Goal: Task Accomplishment & Management: Manage account settings

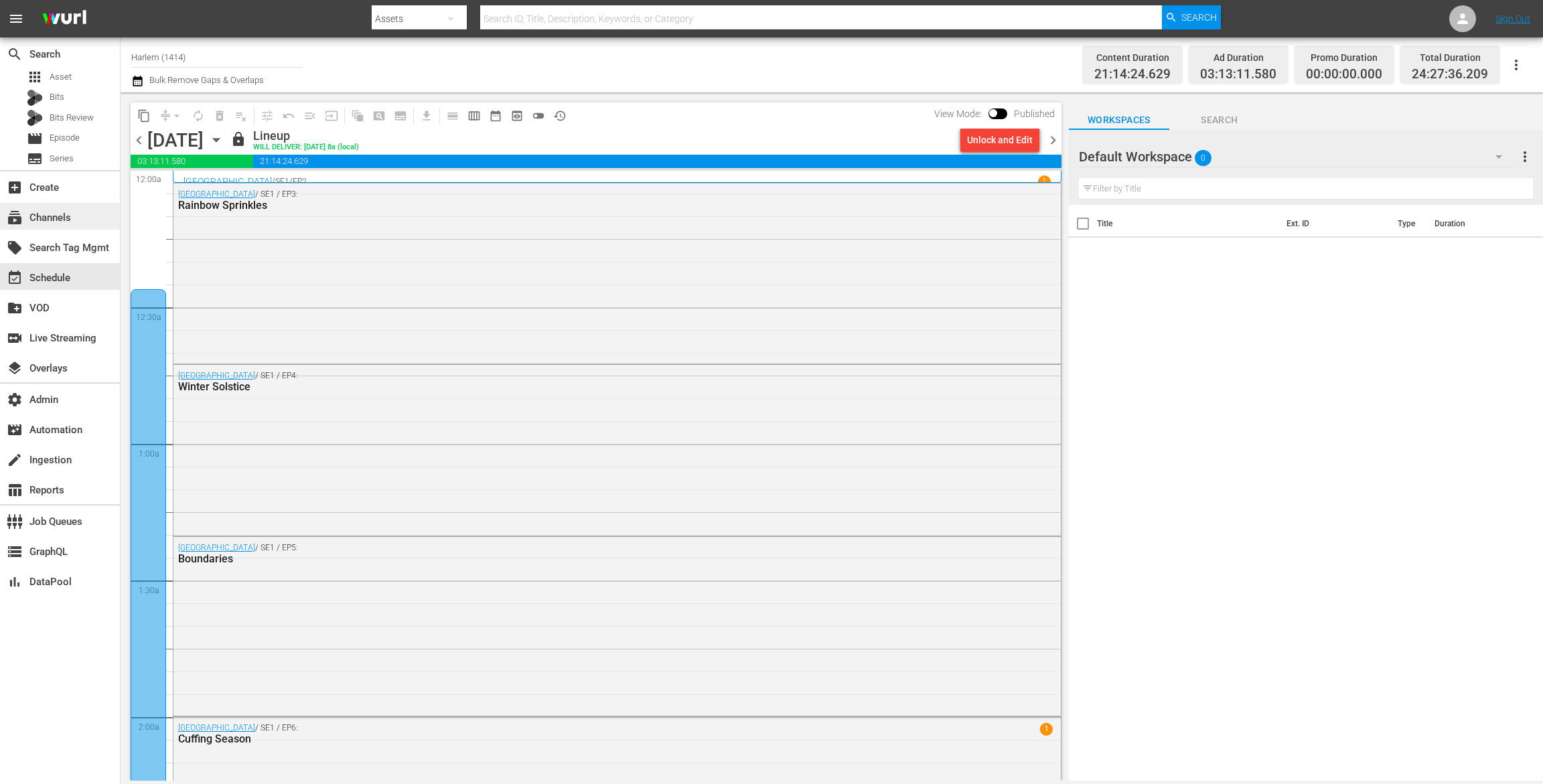
click at [47, 221] on div "subscriptions Channels" at bounding box center [37, 216] width 75 height 12
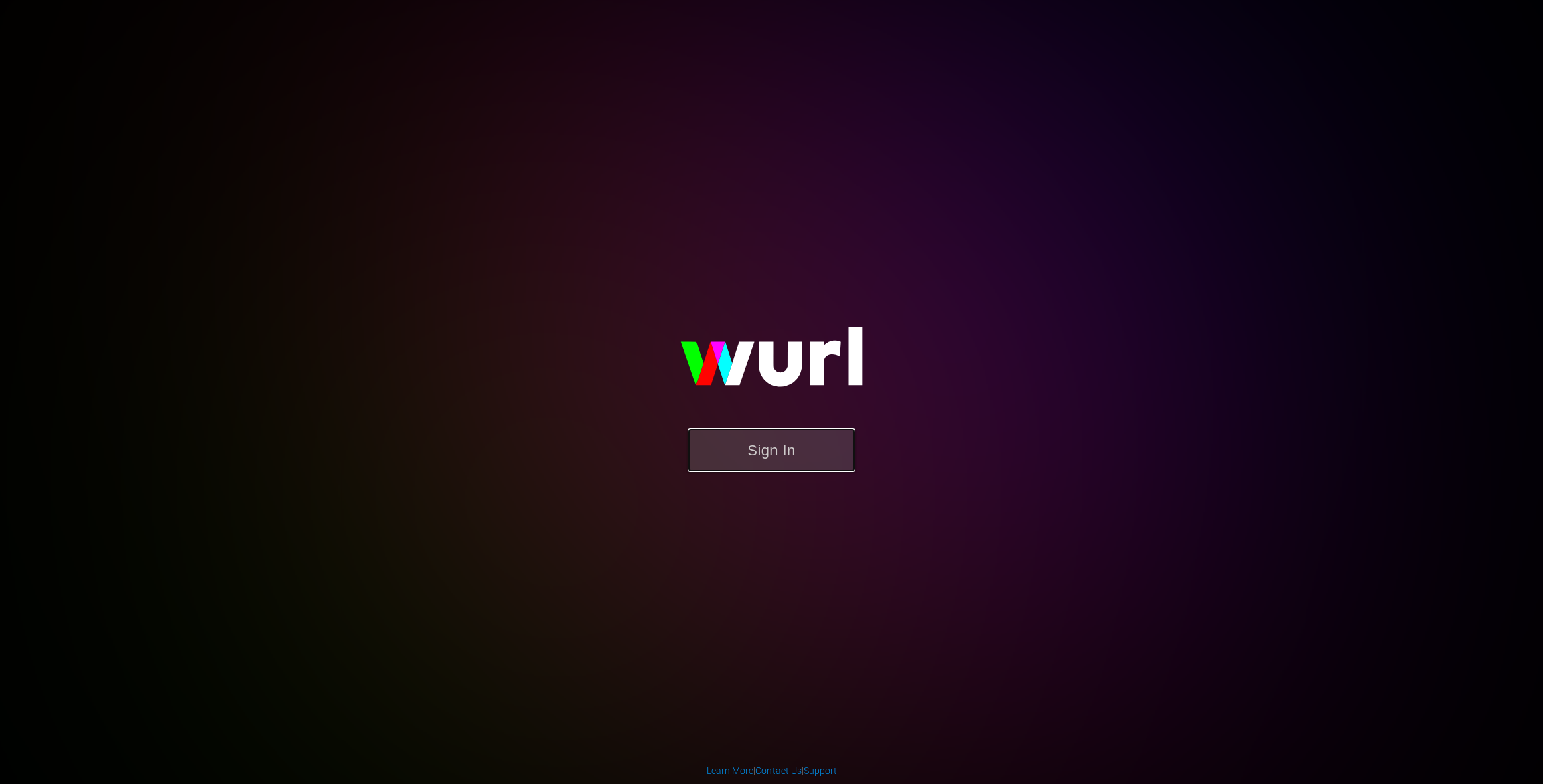
click at [774, 433] on button "Sign In" at bounding box center [772, 450] width 168 height 44
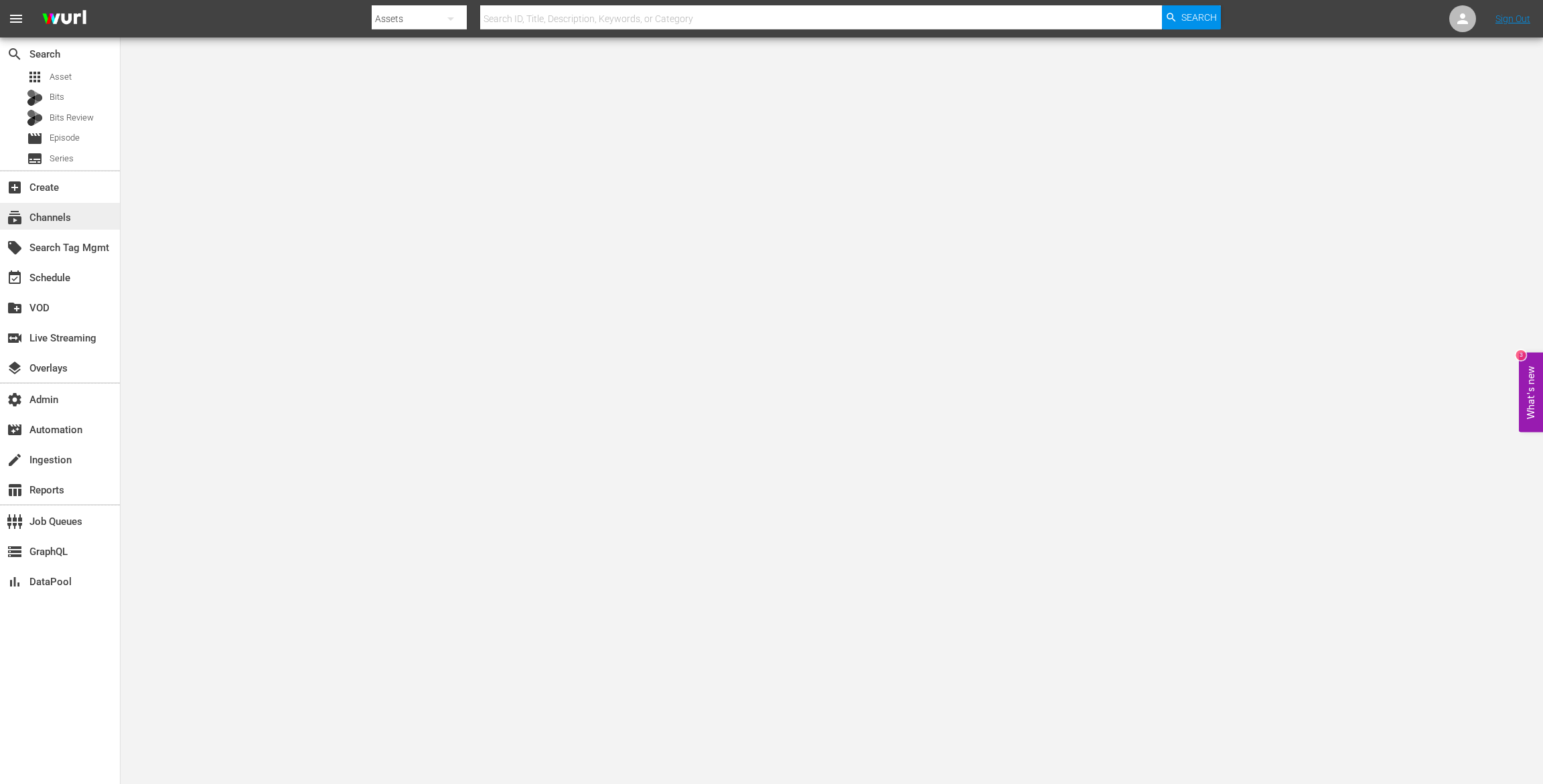
click at [67, 214] on div "subscriptions Channels" at bounding box center [37, 216] width 75 height 12
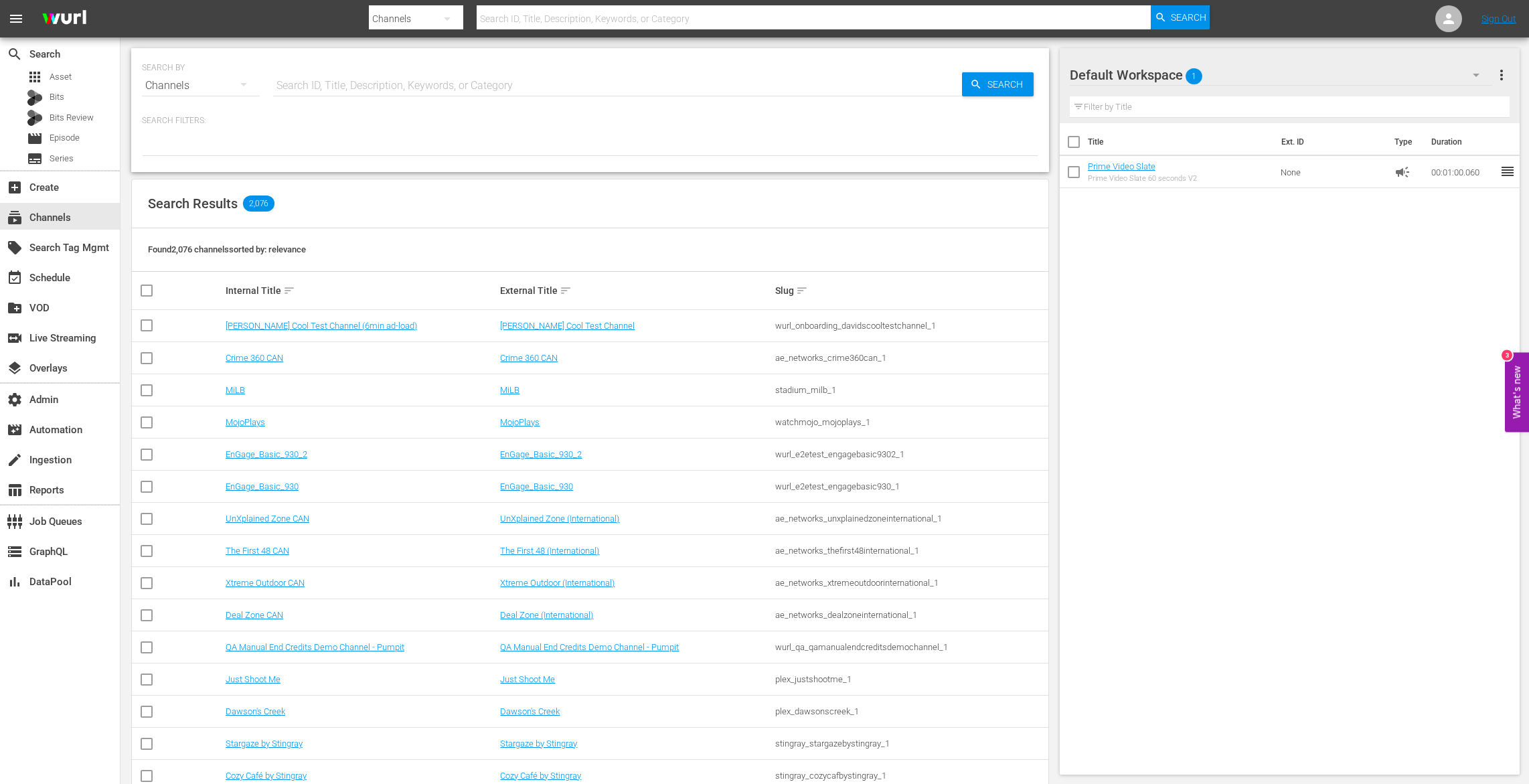
click at [352, 72] on input "text" at bounding box center [618, 85] width 689 height 32
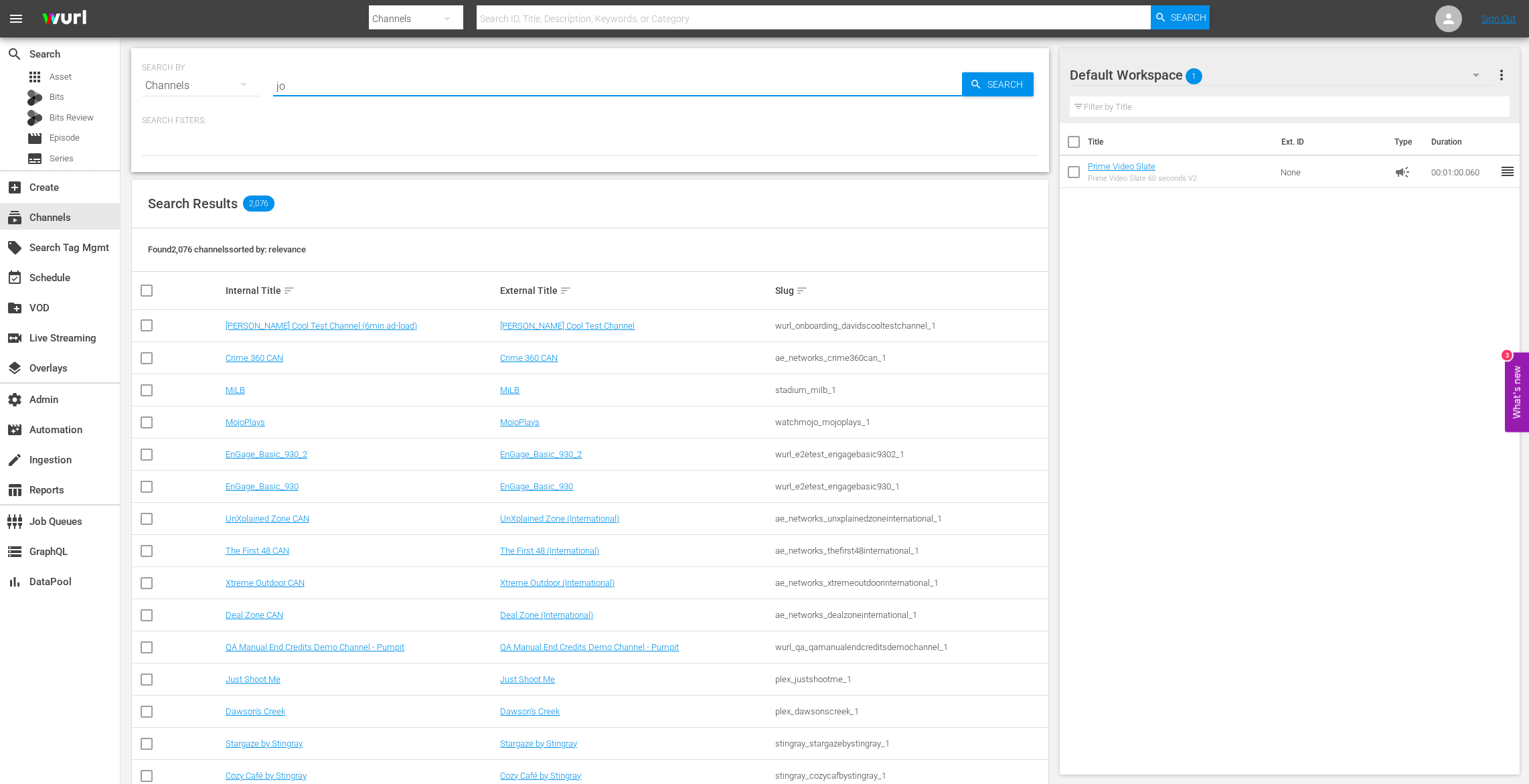
type input "jod"
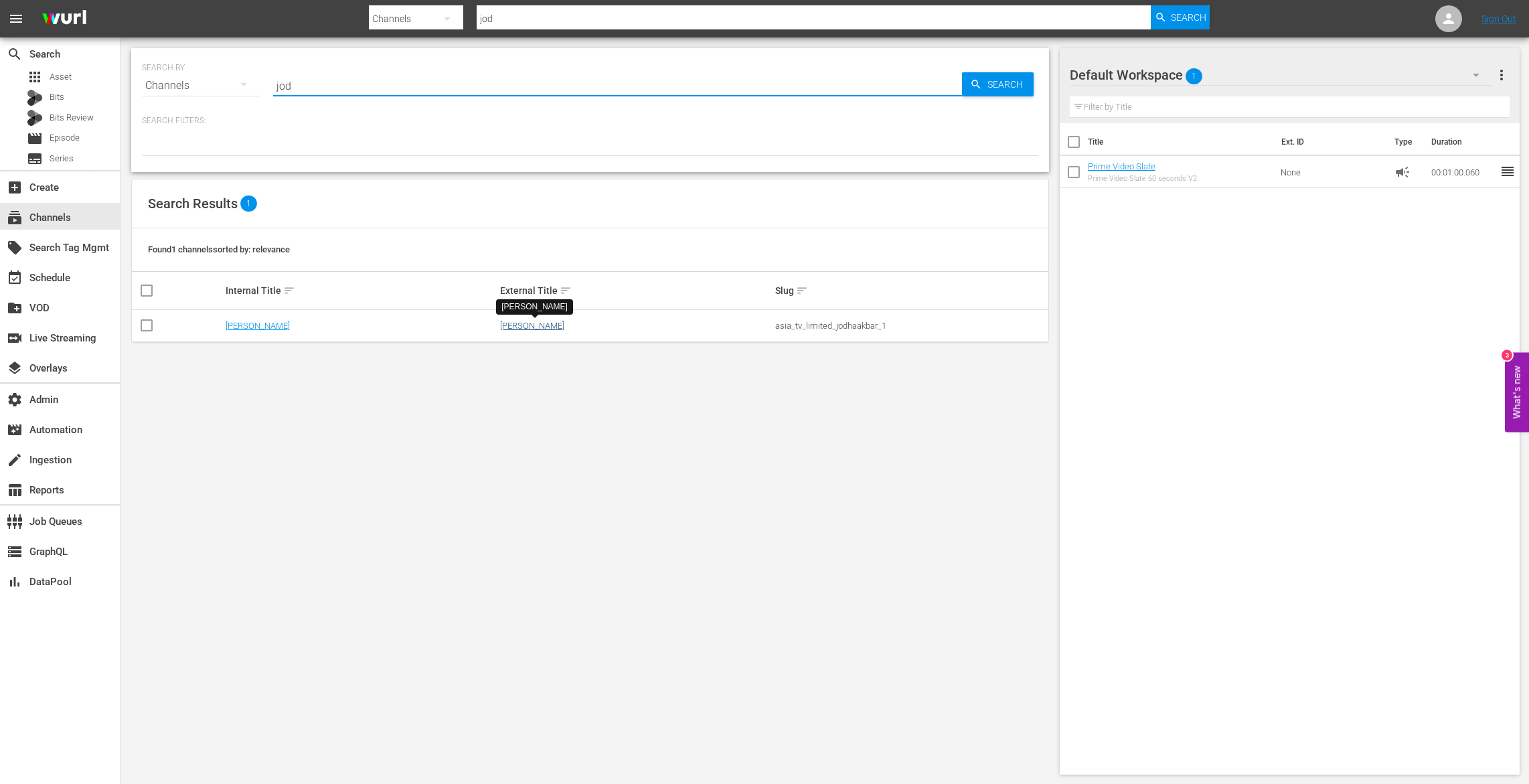
type input "jod"
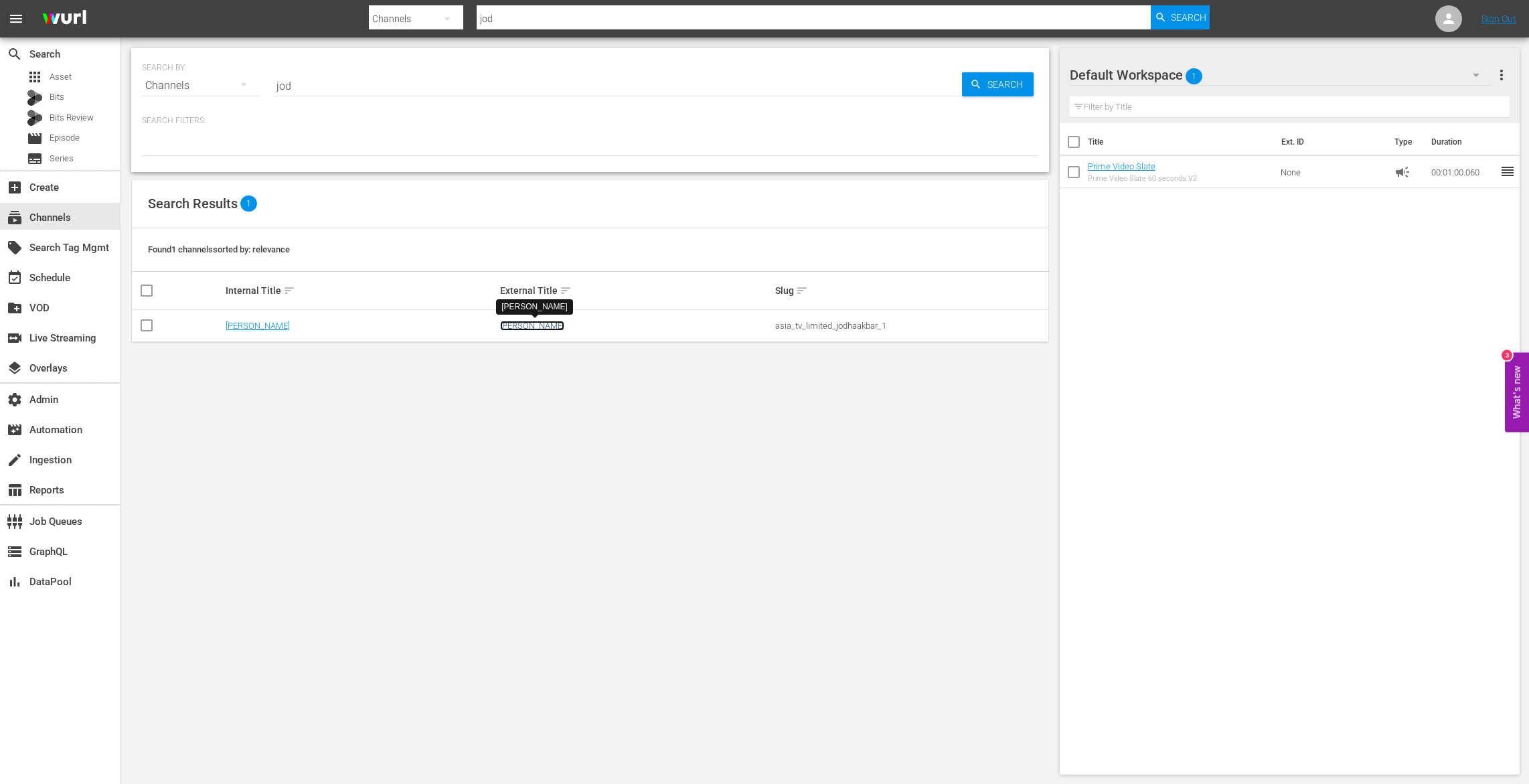
click at [531, 328] on link "Jodha Akbar" at bounding box center [532, 326] width 64 height 10
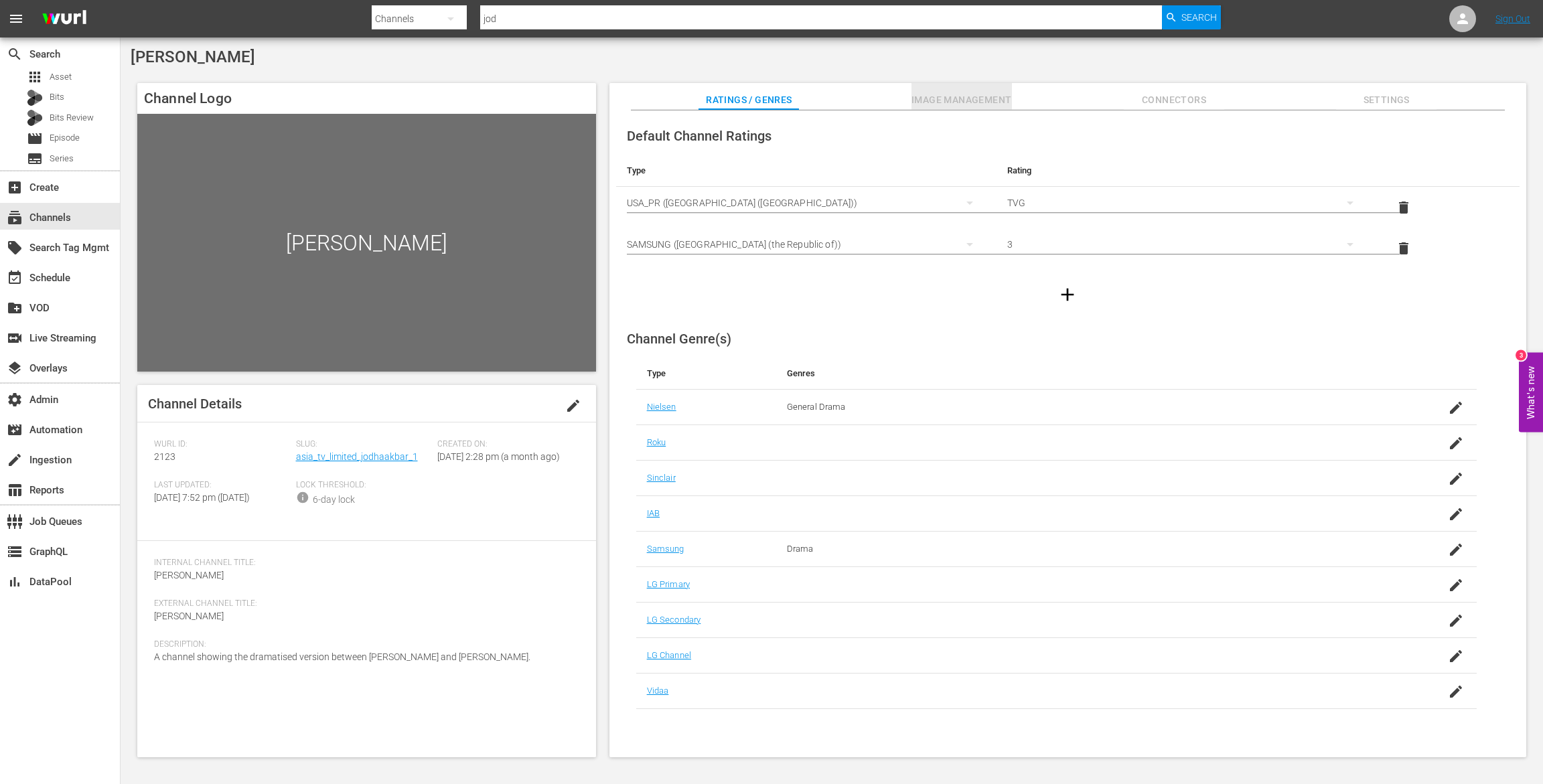
click at [973, 93] on span "Image Management" at bounding box center [962, 100] width 101 height 17
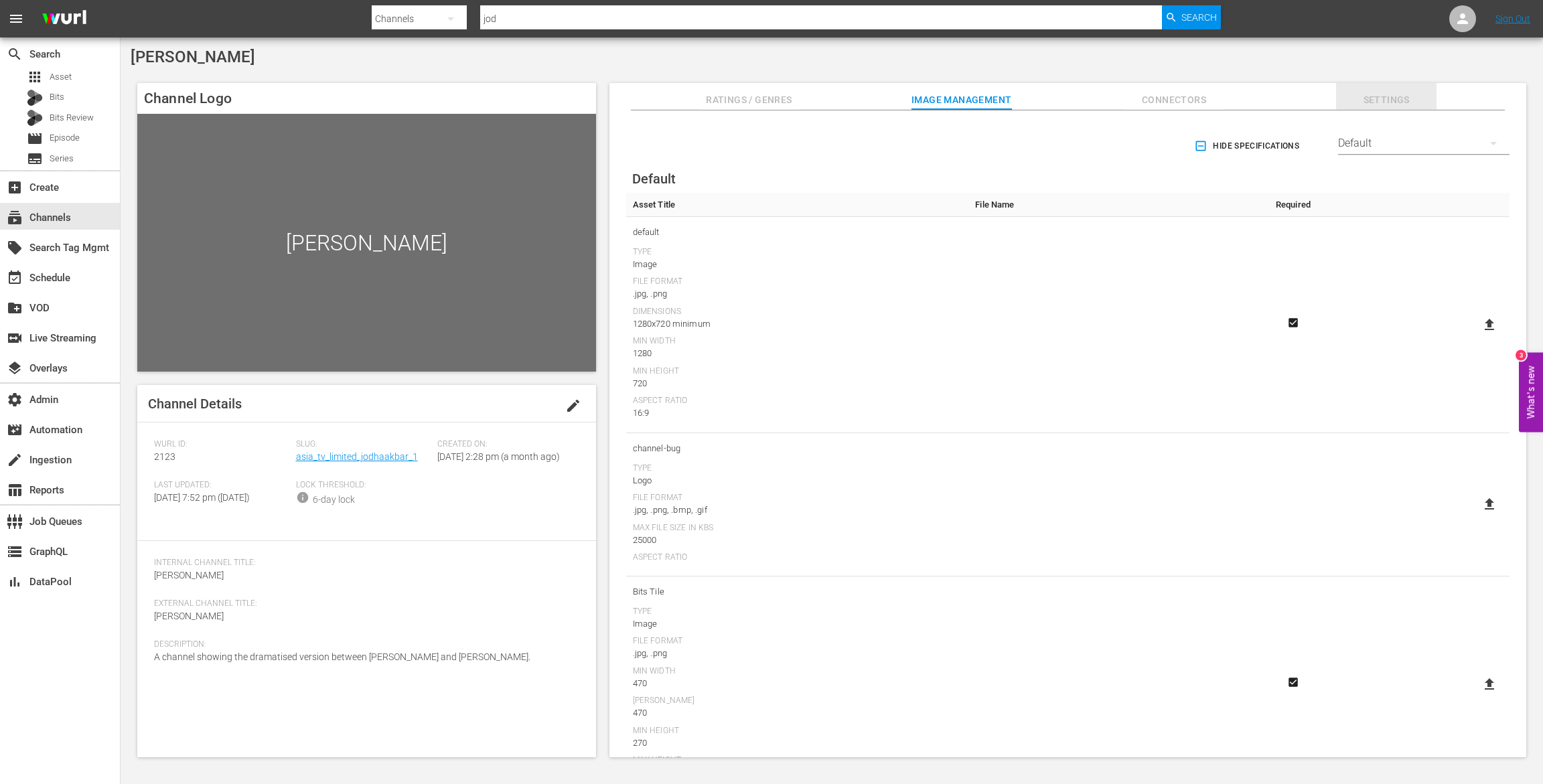
click at [1386, 101] on span "Settings" at bounding box center [1387, 100] width 101 height 17
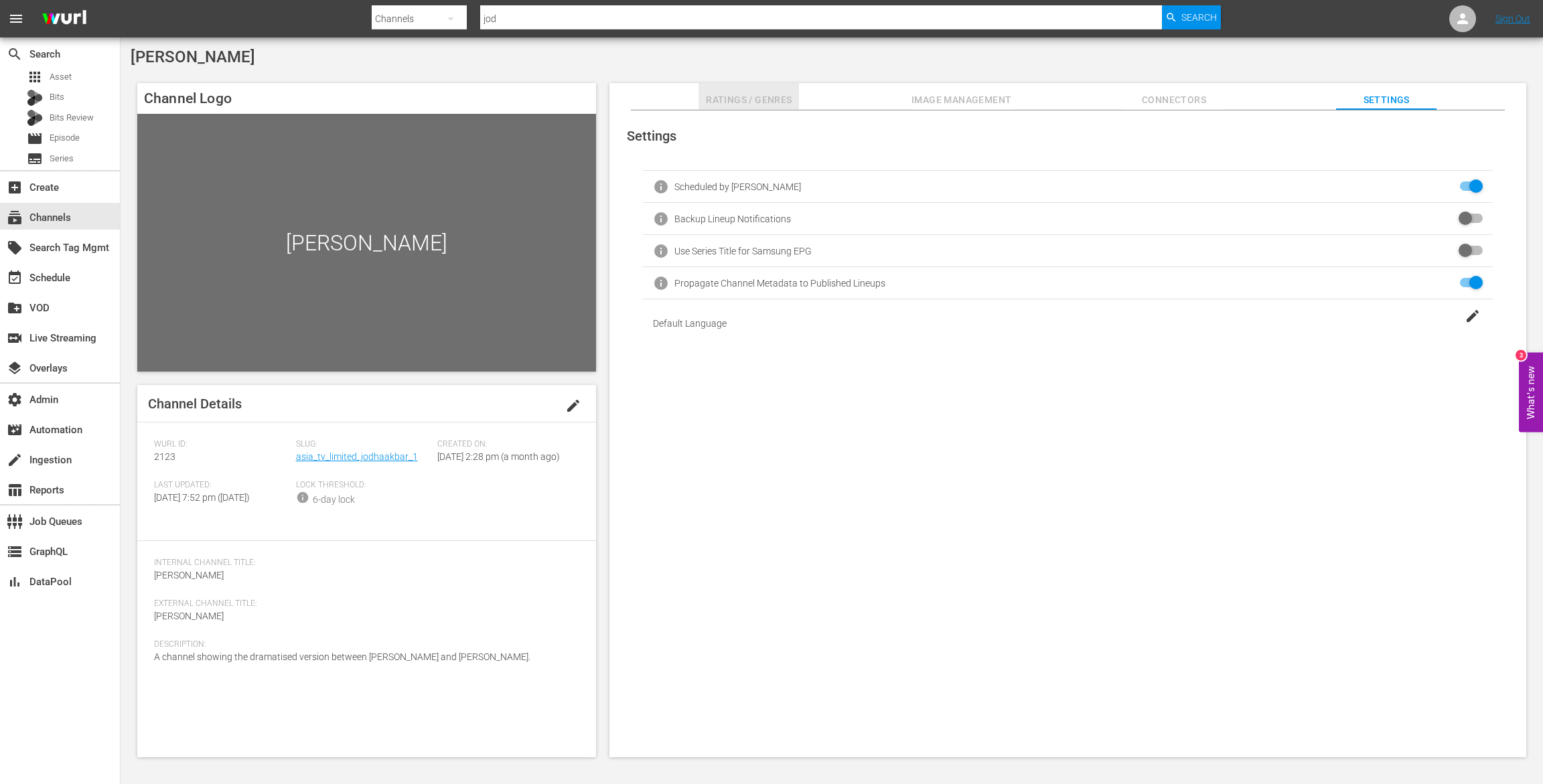
click at [759, 98] on span "Ratings / Genres" at bounding box center [749, 100] width 101 height 17
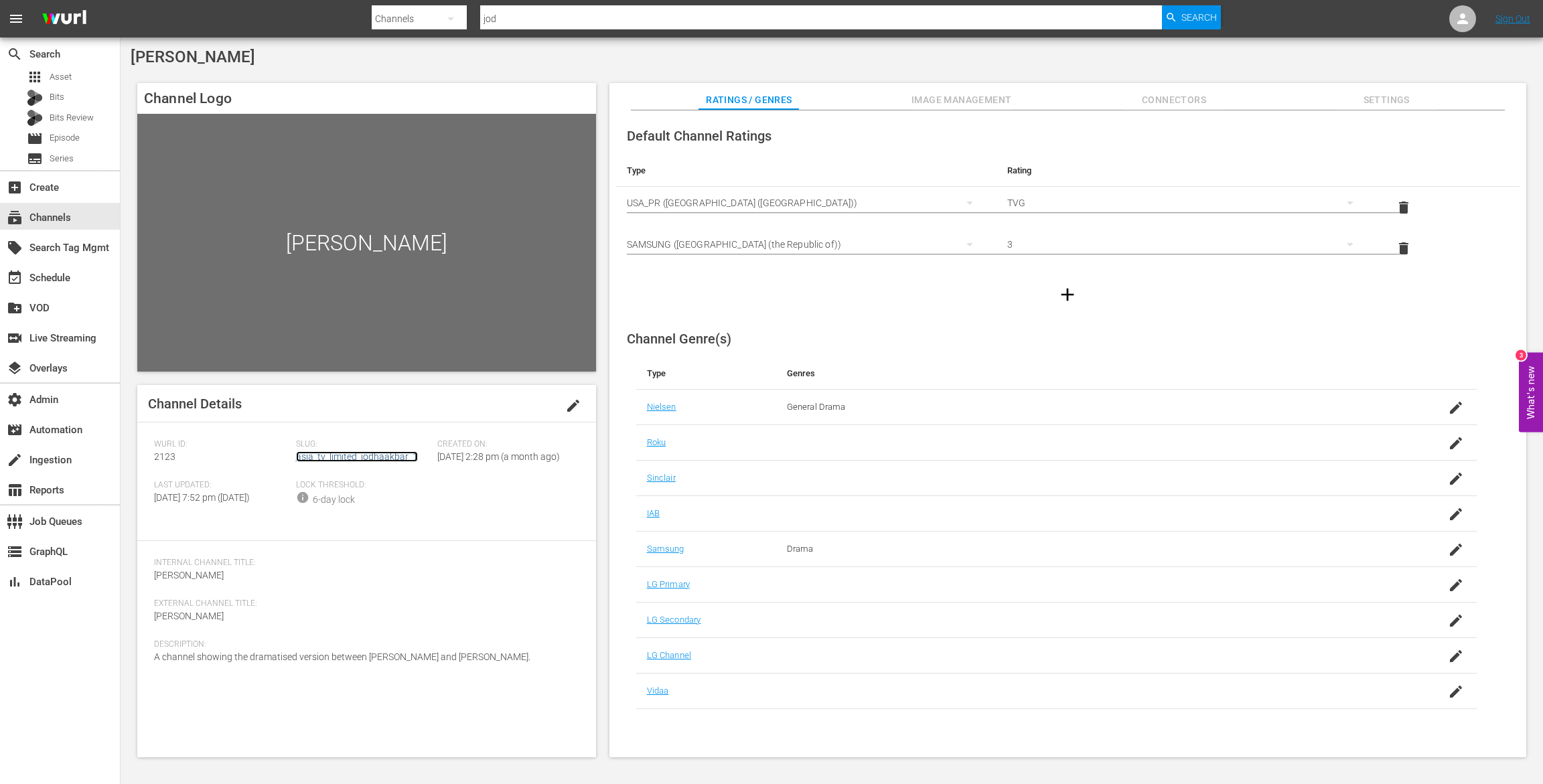
click at [331, 453] on link "asia_tv_limited_jodhaakbar_1" at bounding box center [357, 456] width 122 height 10
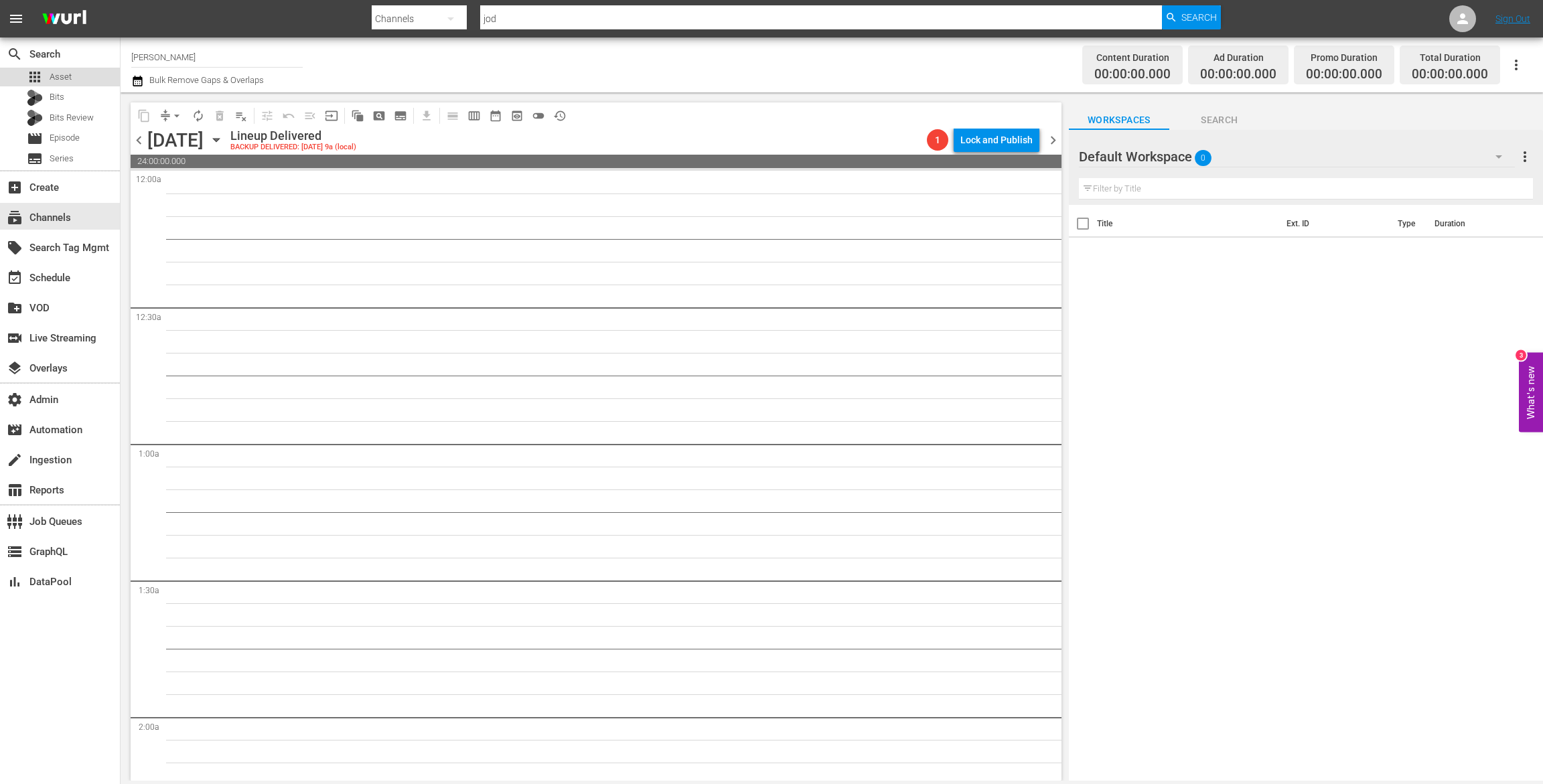
click at [67, 73] on span "Asset" at bounding box center [61, 77] width 22 height 13
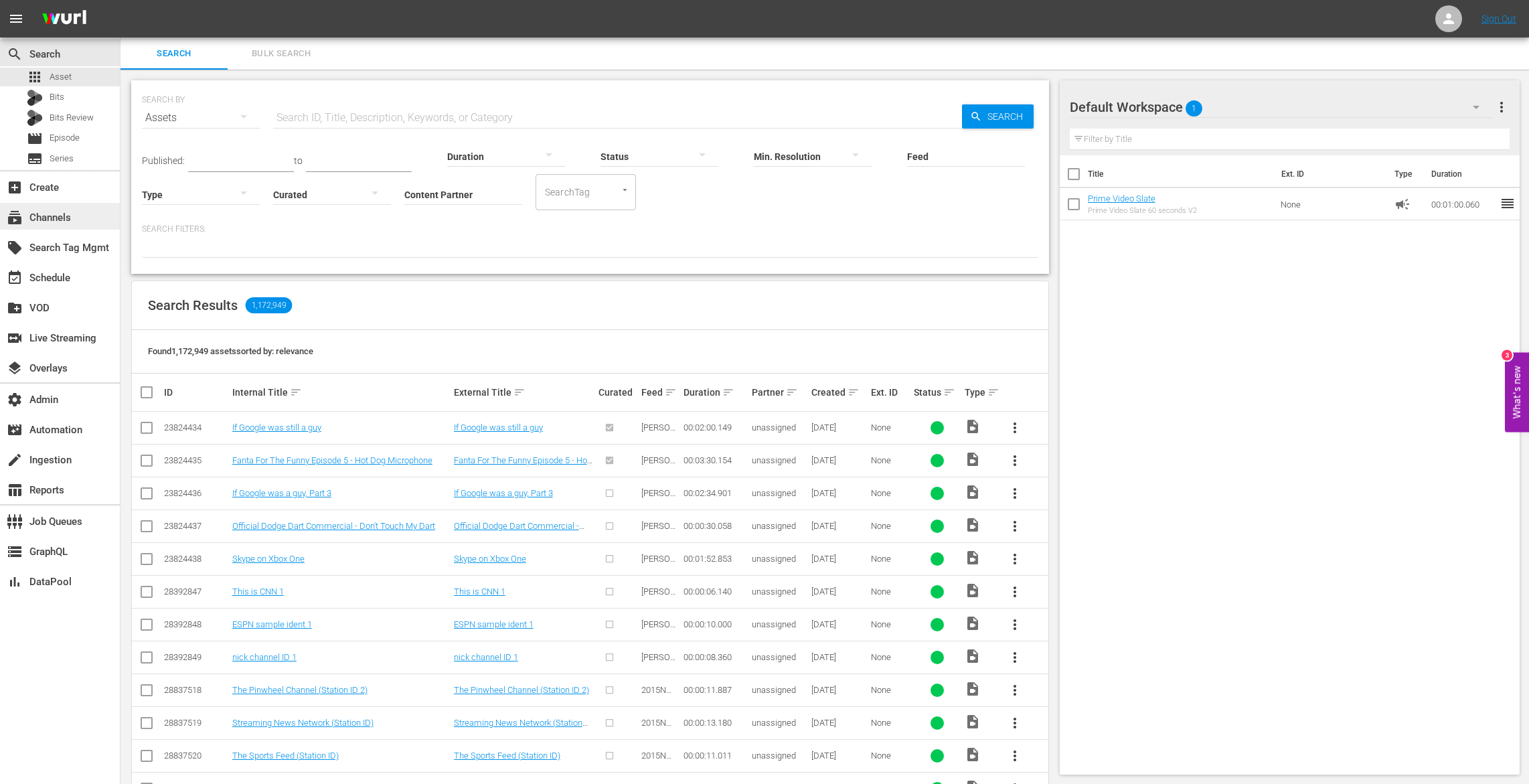
click at [62, 210] on div "subscriptions Channels" at bounding box center [37, 216] width 75 height 12
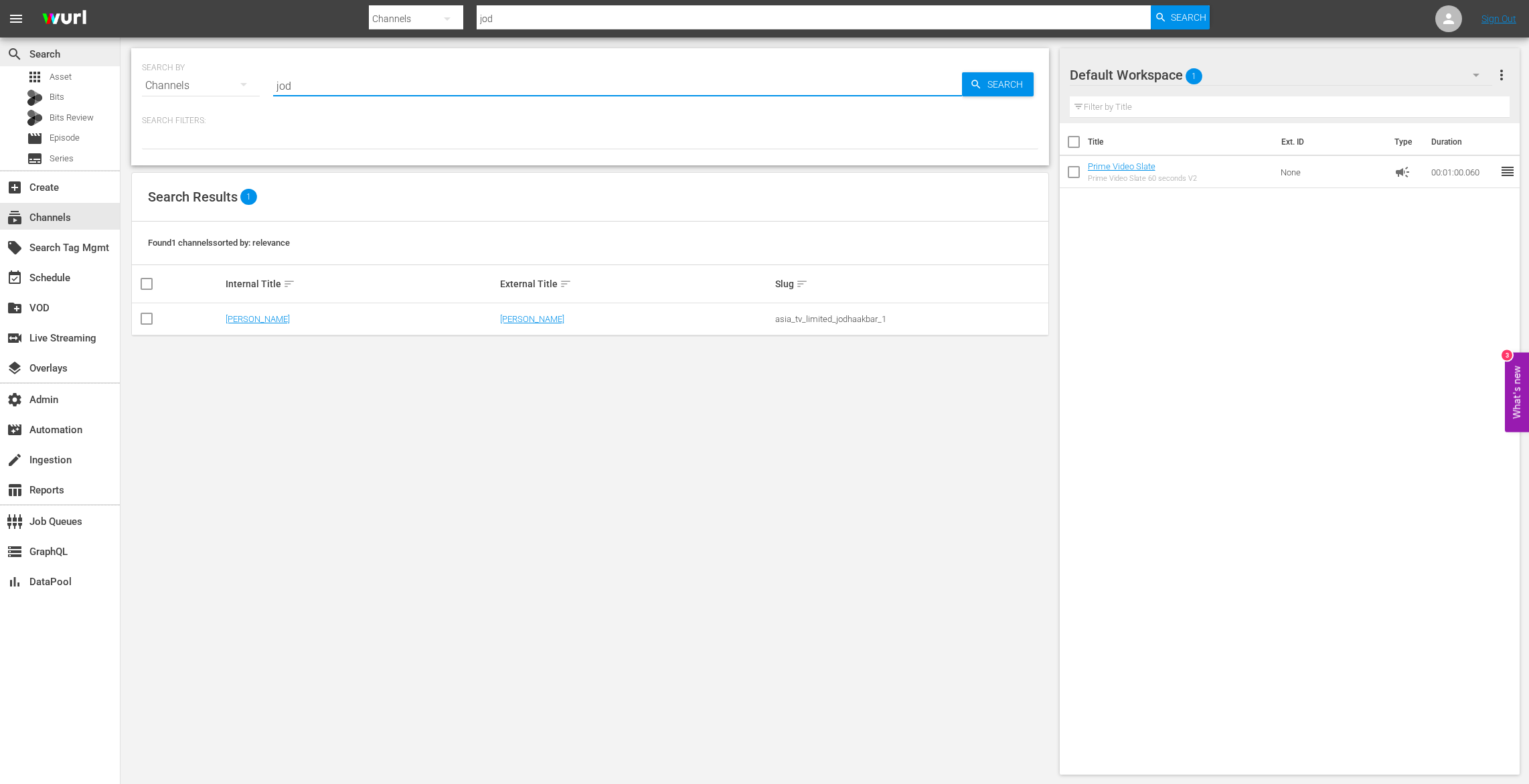
drag, startPoint x: 323, startPoint y: 88, endPoint x: 87, endPoint y: 64, distance: 237.2
click at [121, 0] on div "search Search apps Asset Bits Bits Review movie Episode subtitles Series add_bo…" at bounding box center [825, 0] width 1409 height 0
type input "storie"
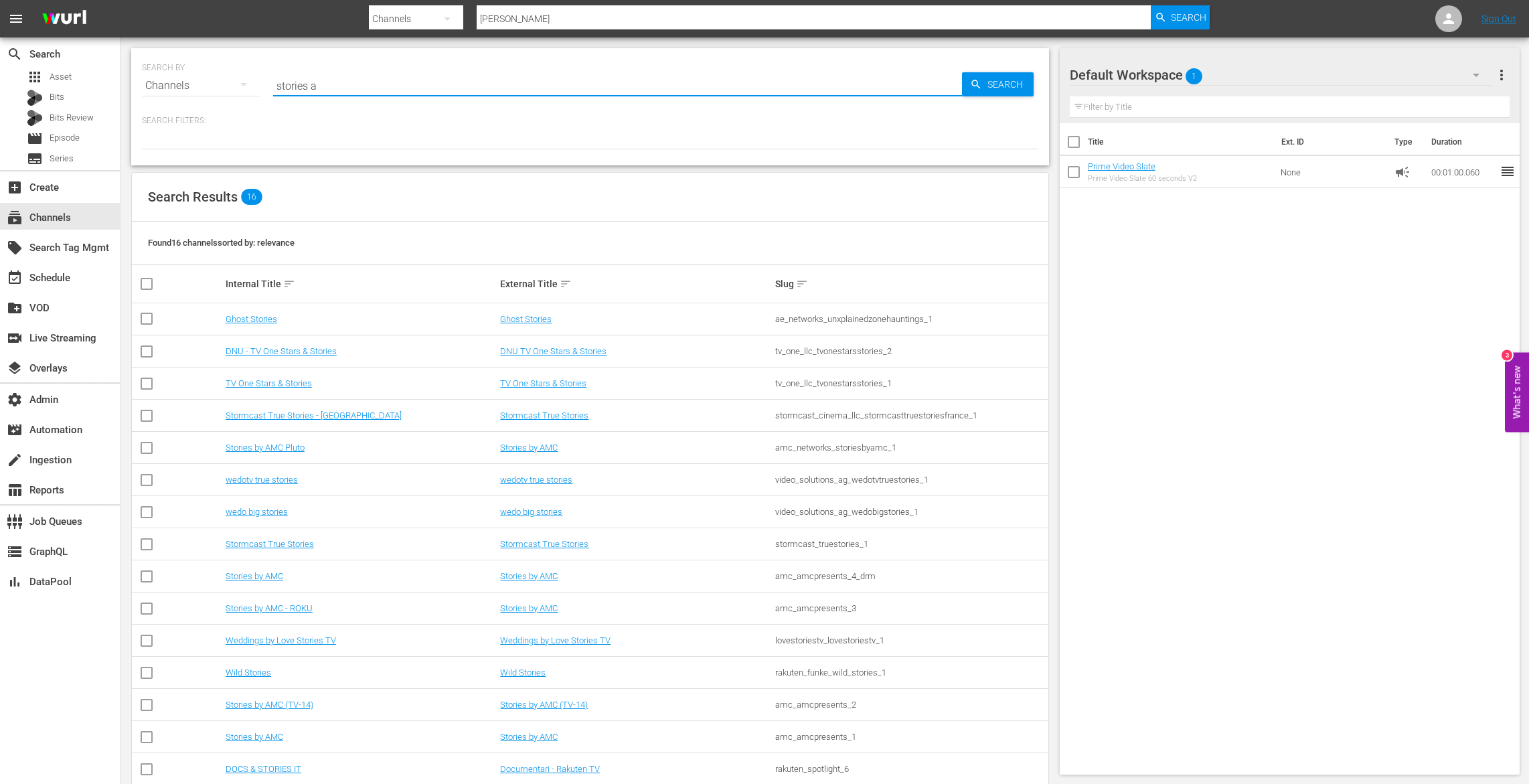
type input "stories am"
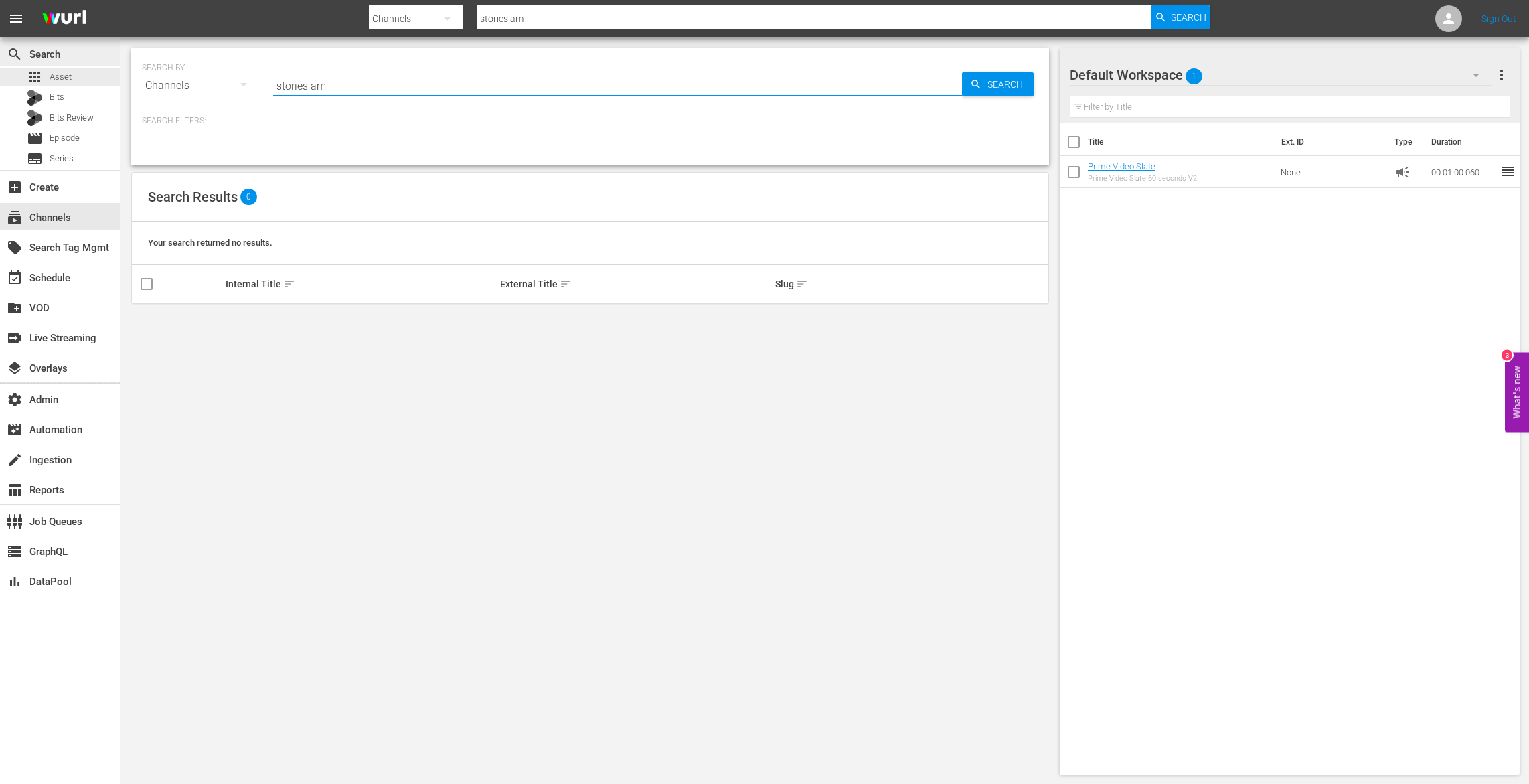
drag, startPoint x: 343, startPoint y: 85, endPoint x: 0, endPoint y: 62, distance: 343.8
click at [121, 0] on div "search Search apps Asset Bits Bits Review movie Episode subtitles Series add_bo…" at bounding box center [825, 0] width 1409 height 0
type input "amc stories"
drag, startPoint x: 339, startPoint y: 84, endPoint x: 155, endPoint y: 84, distance: 184.0
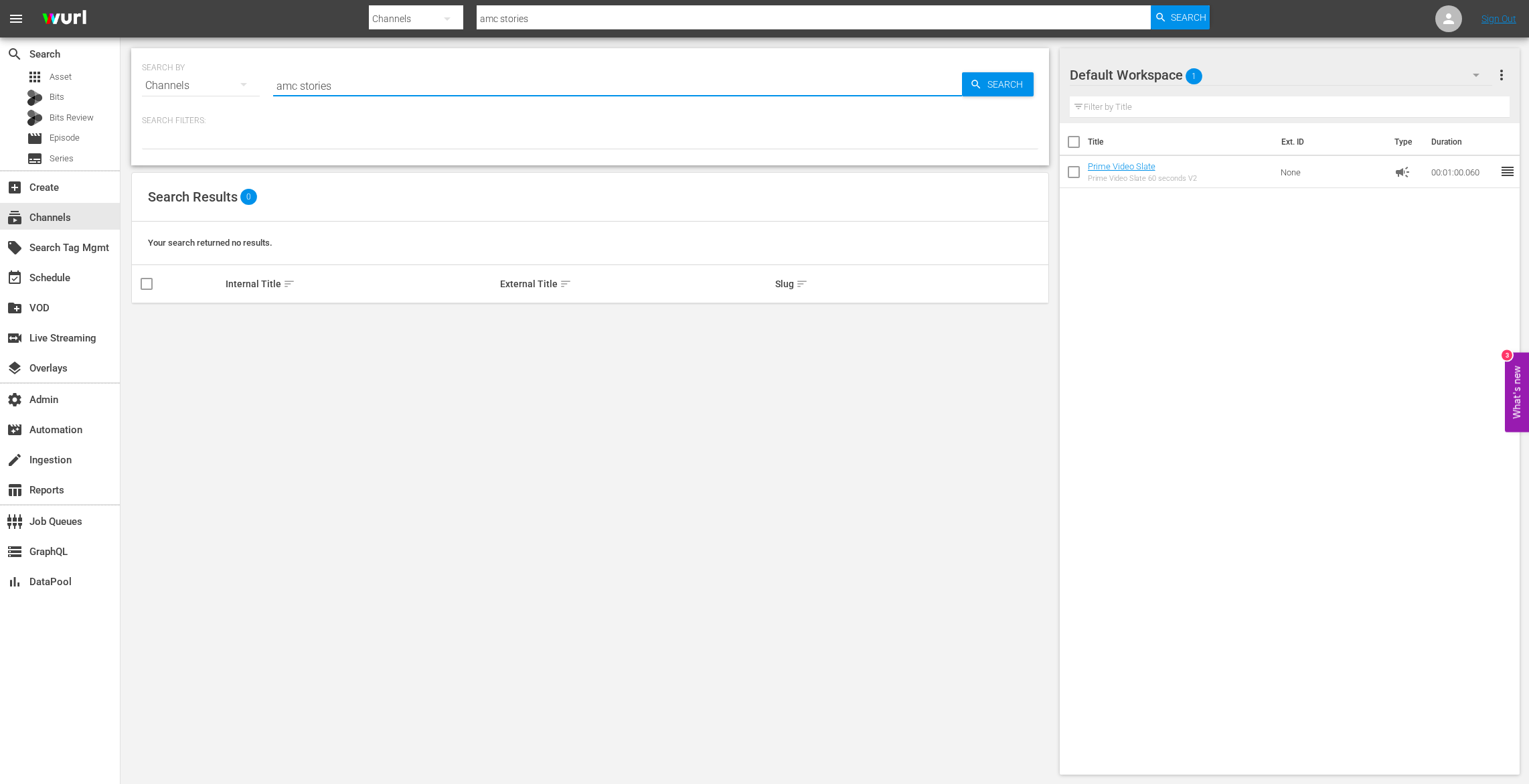
click at [154, 84] on div "SEARCH BY Search By Channels Search ID, Title, Description, Keywords, or Catego…" at bounding box center [591, 77] width 897 height 48
type input "stori"
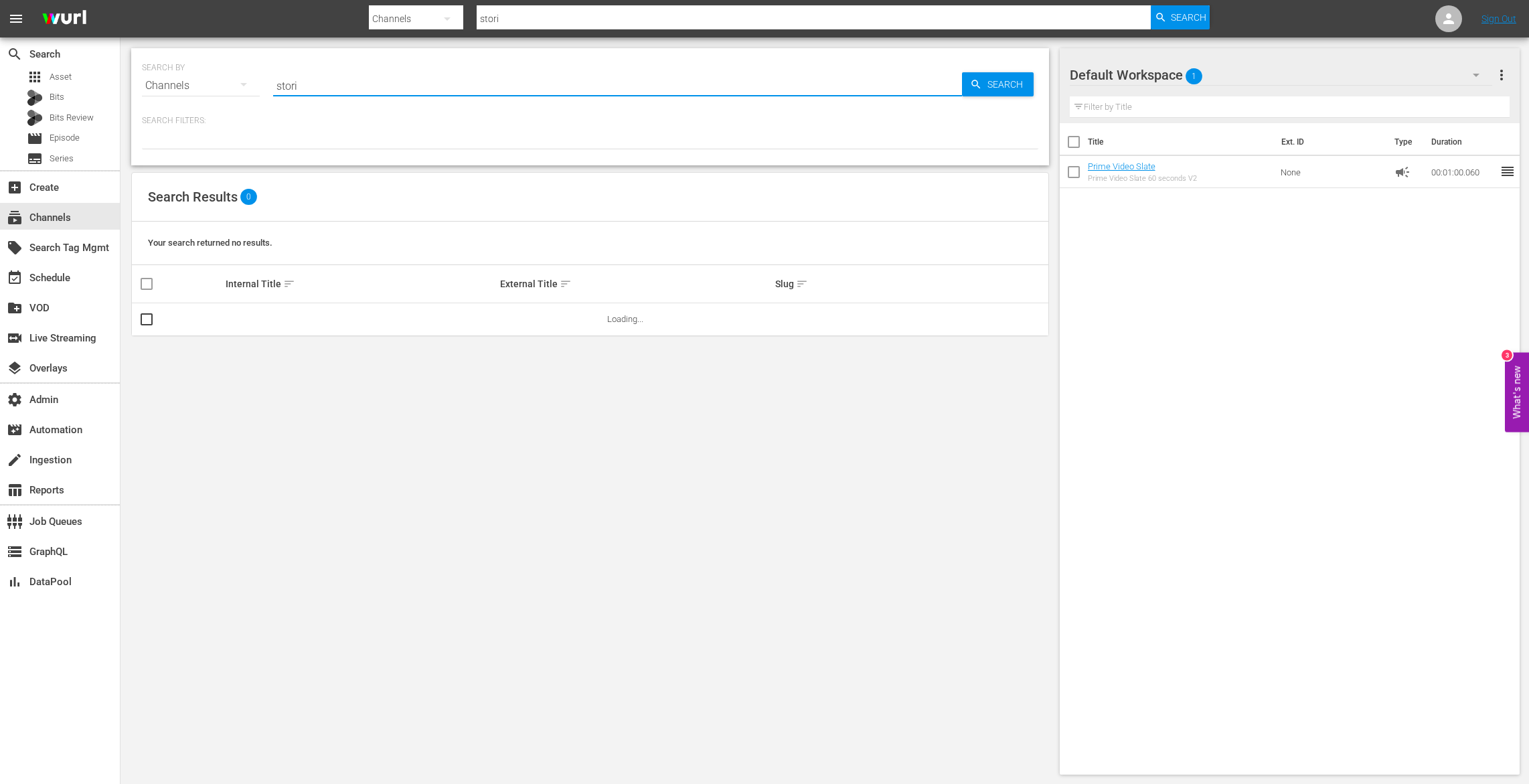
type input "stor"
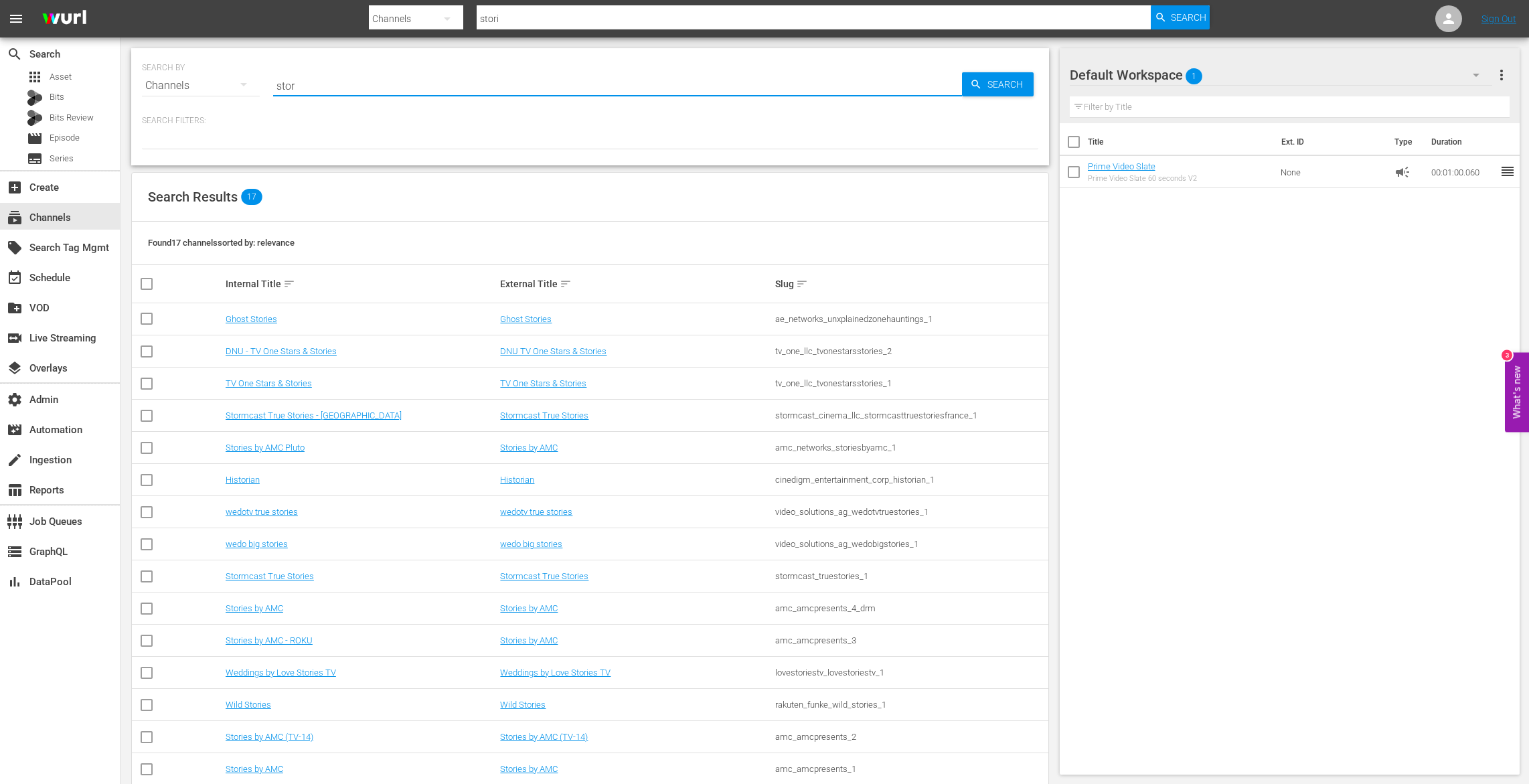
type input "stor"
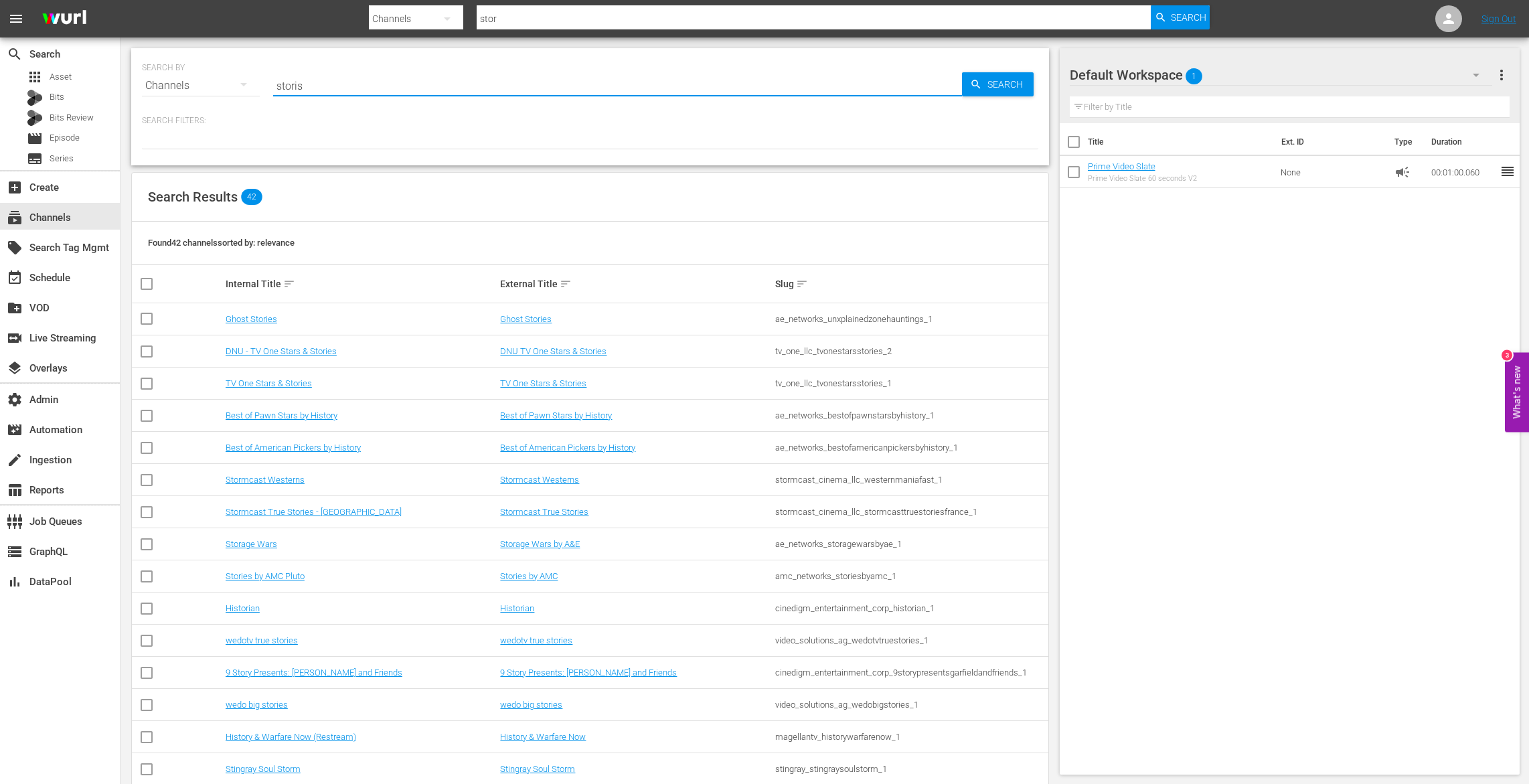
type input "storis"
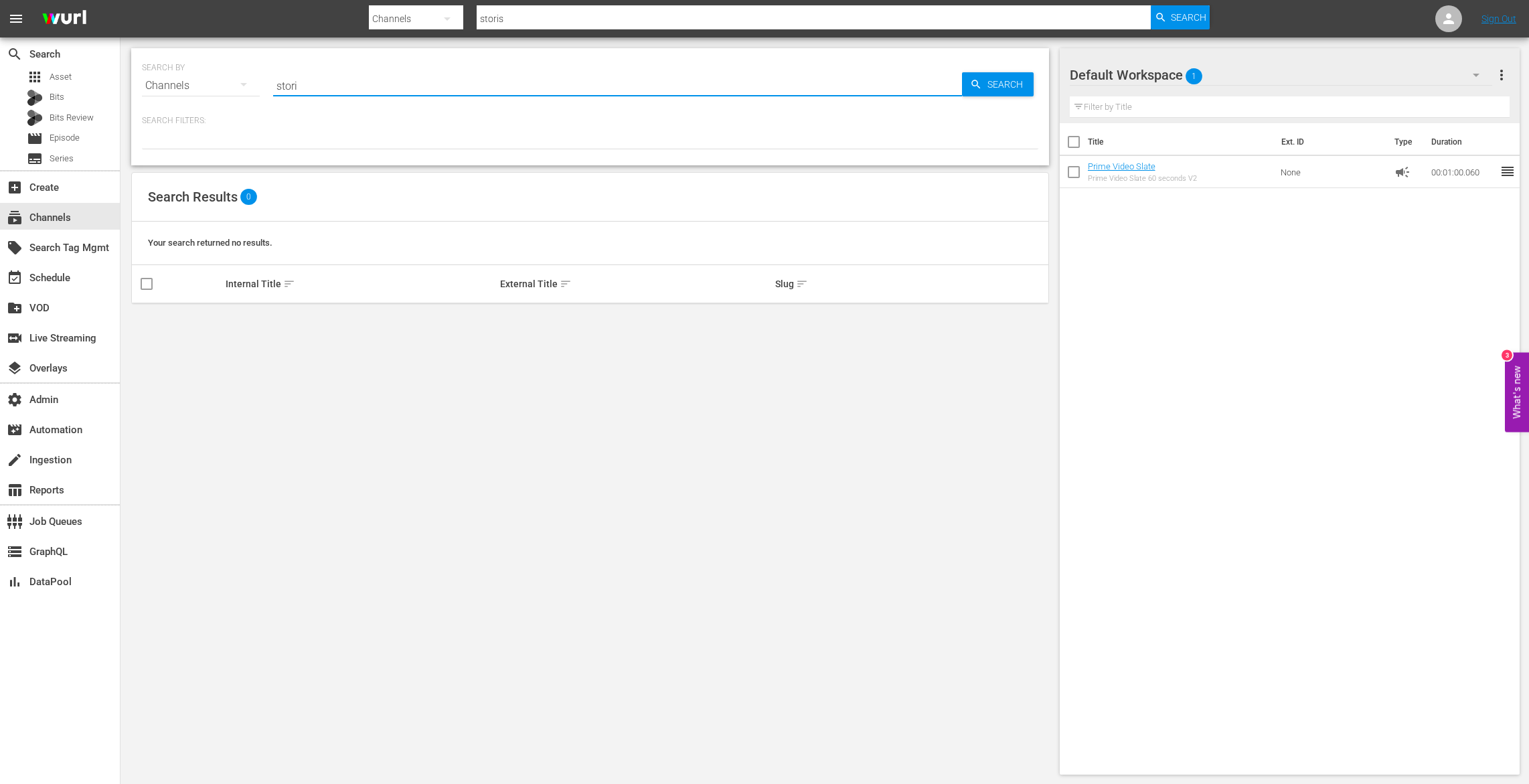
type input "stor"
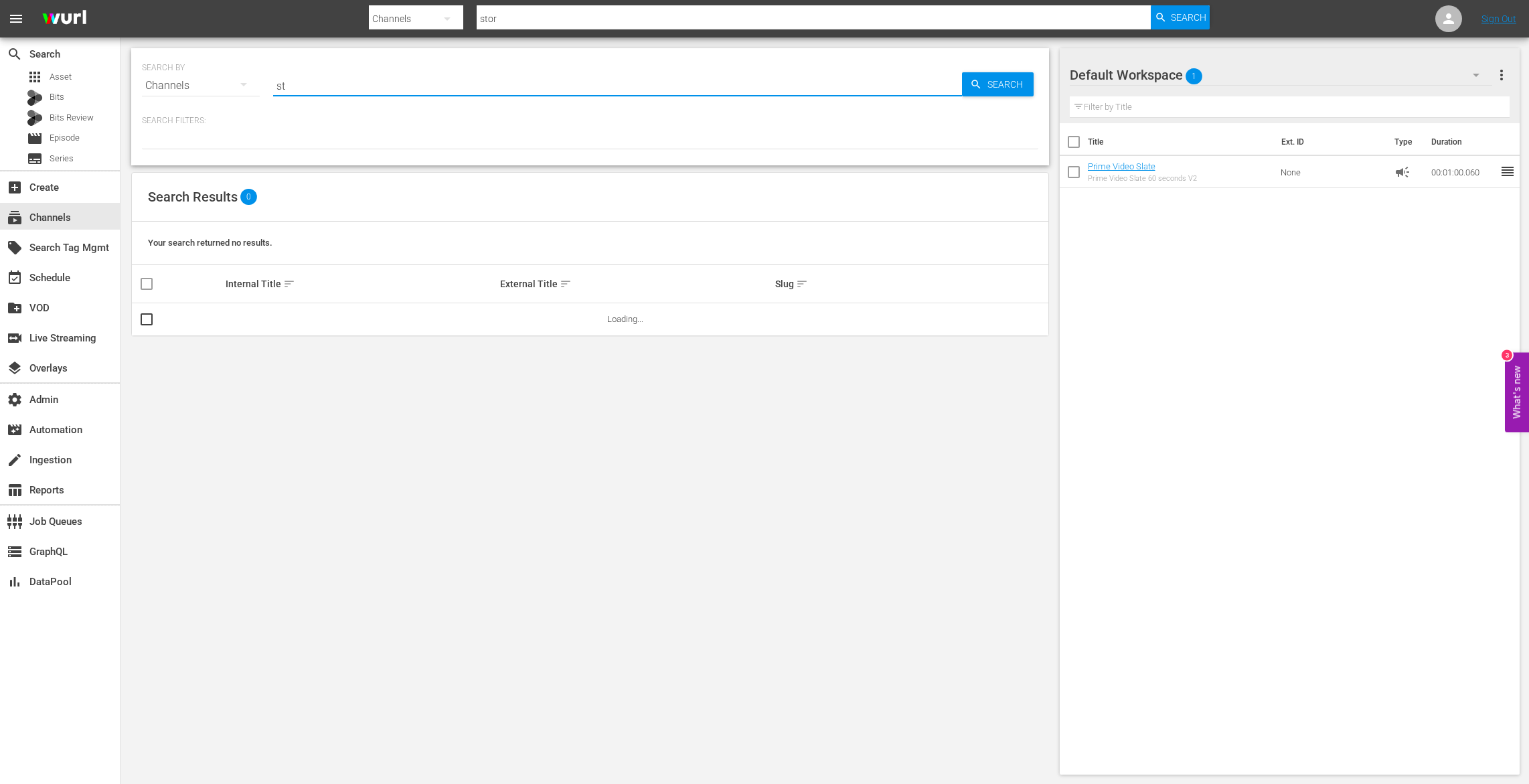
type input "s"
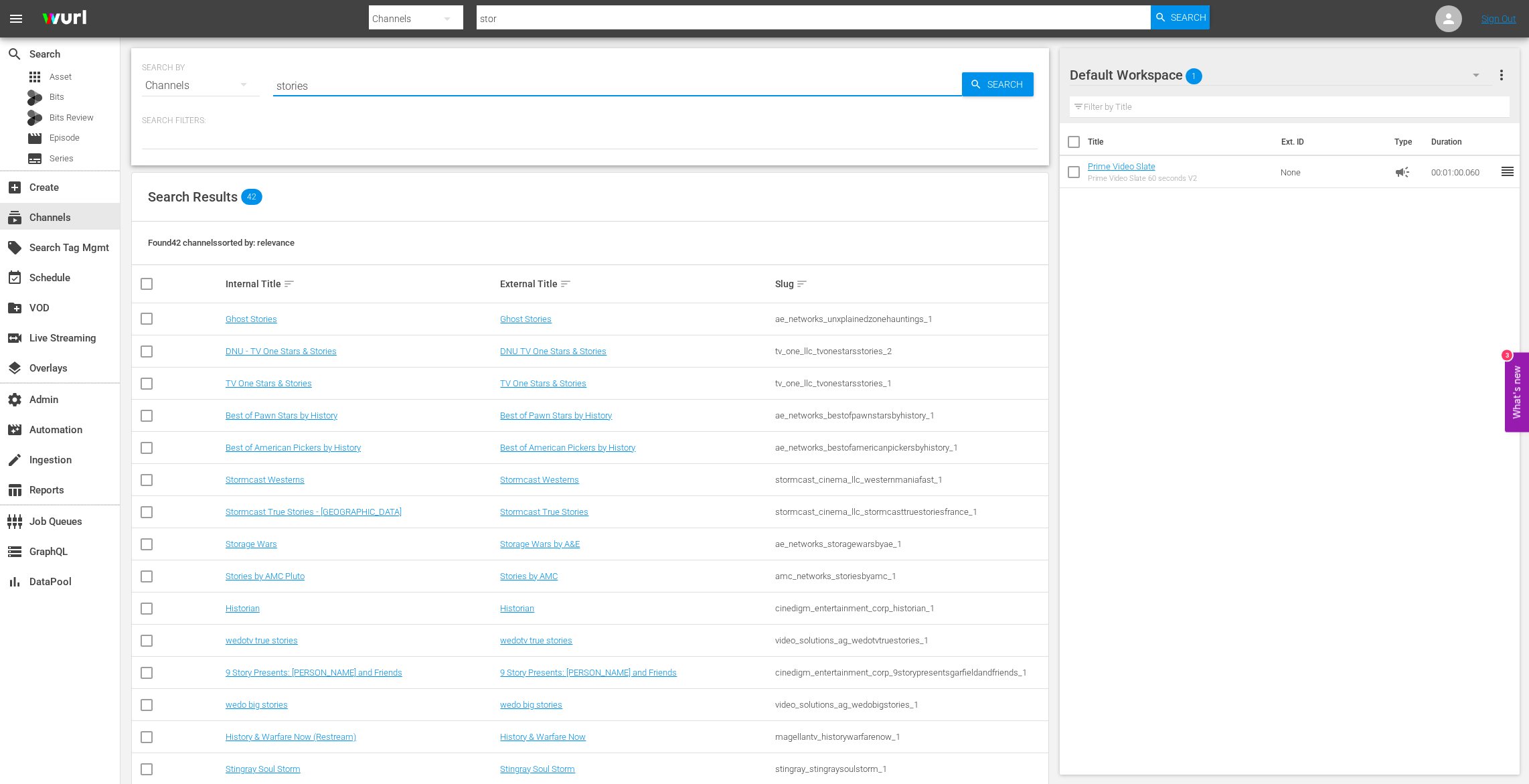
type input "stories"
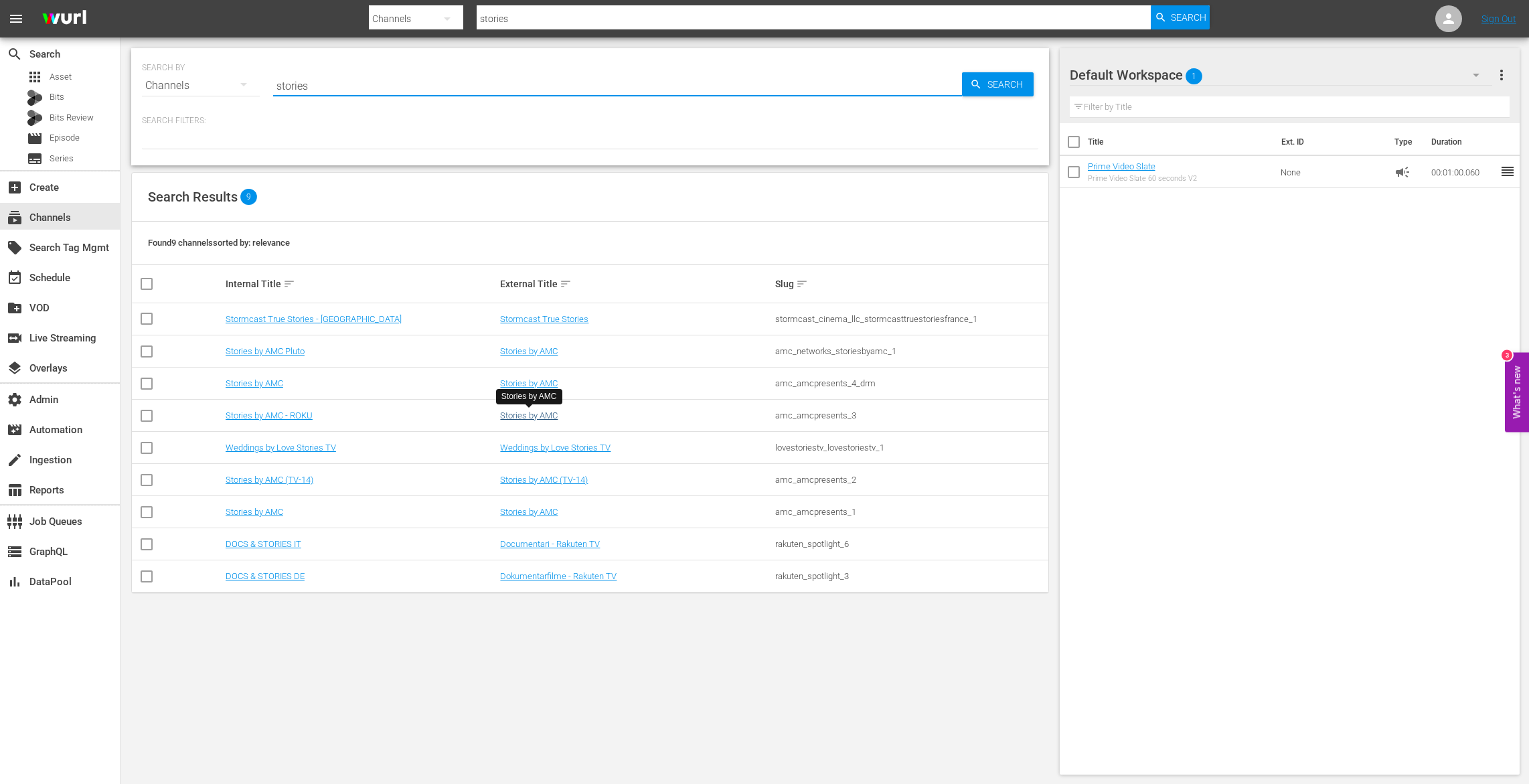
type input "stories"
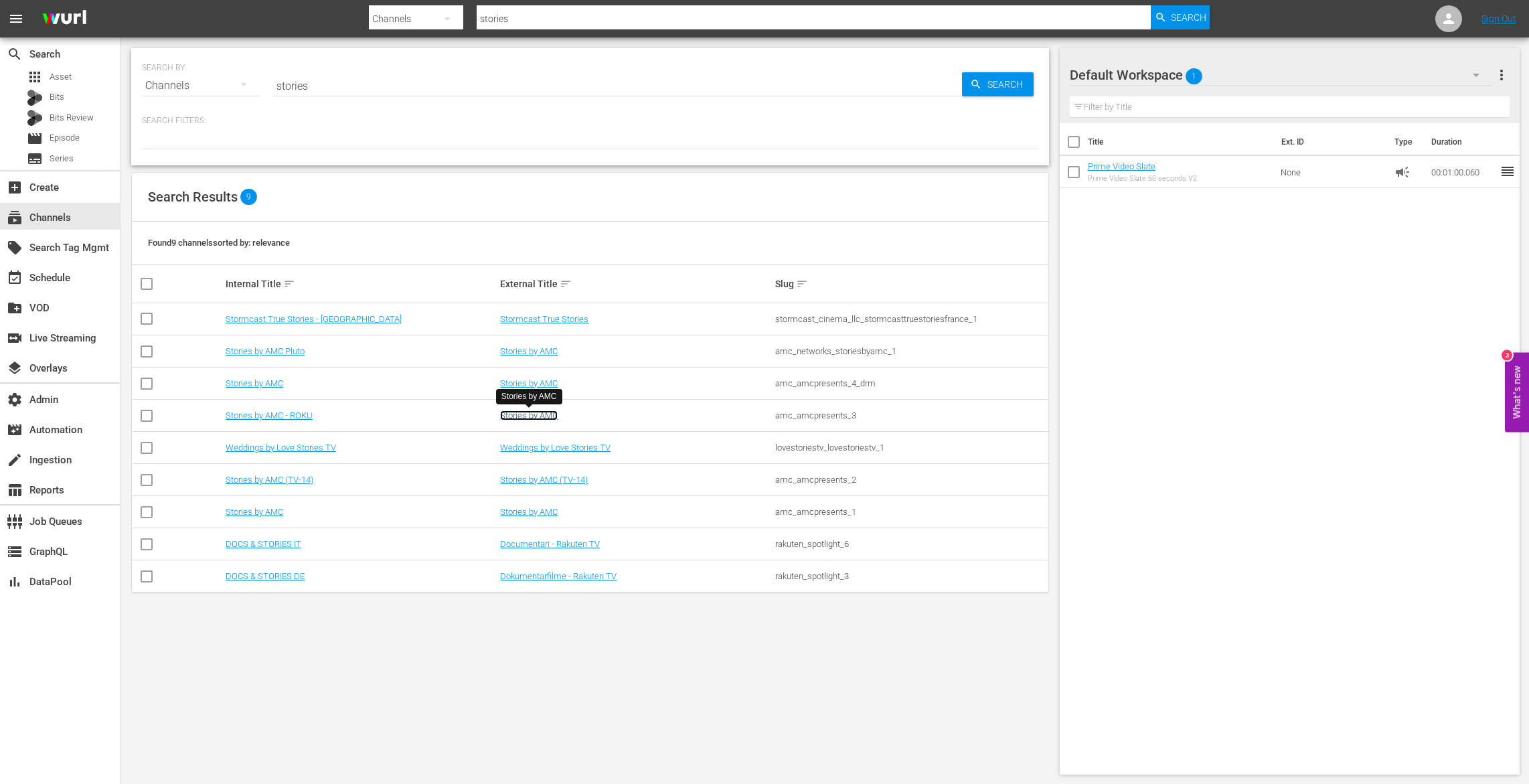
click at [525, 413] on link "Stories by AMC" at bounding box center [529, 416] width 58 height 10
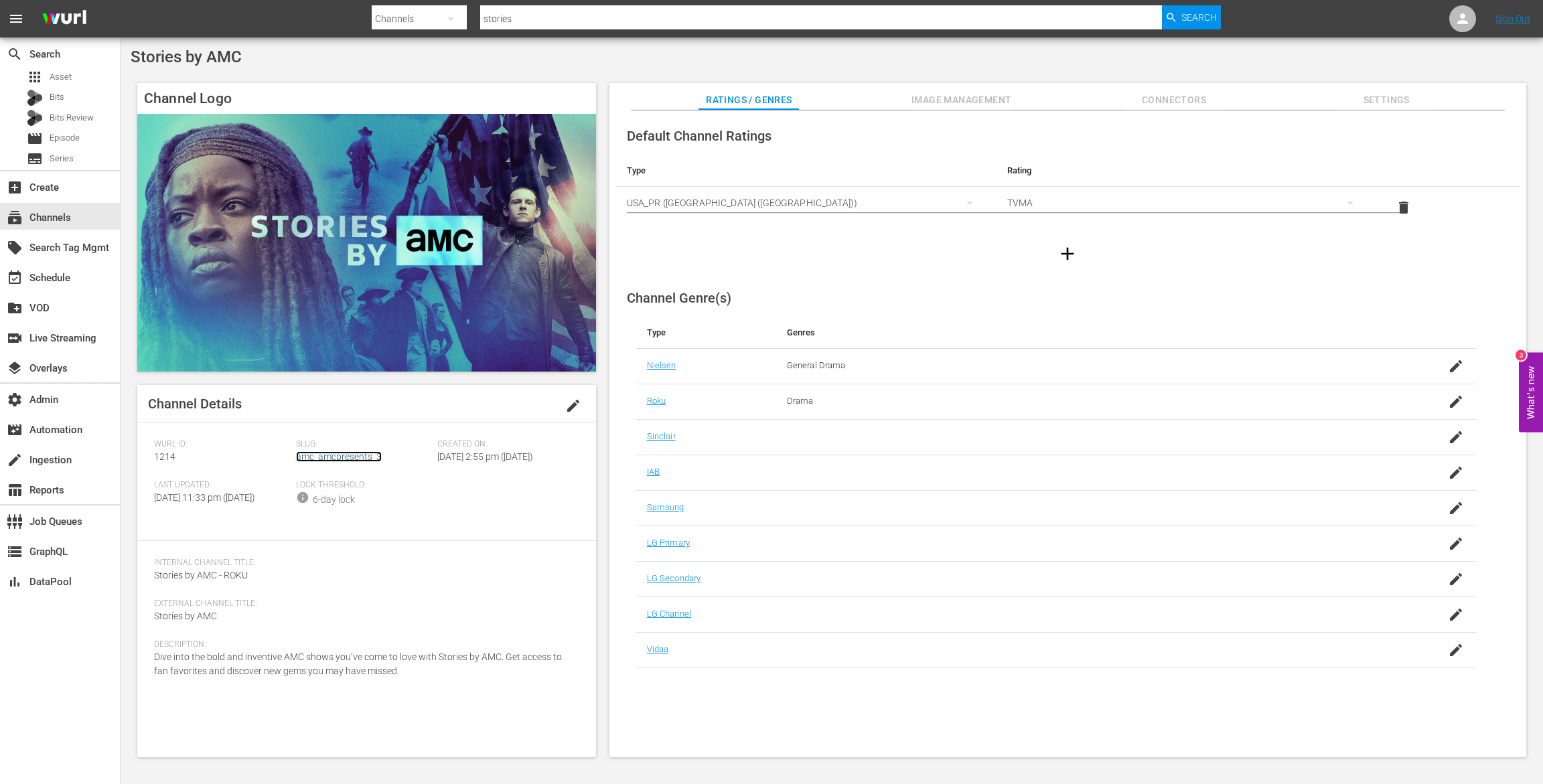
click at [380, 452] on link "amc_amcpresents_3" at bounding box center [339, 456] width 86 height 10
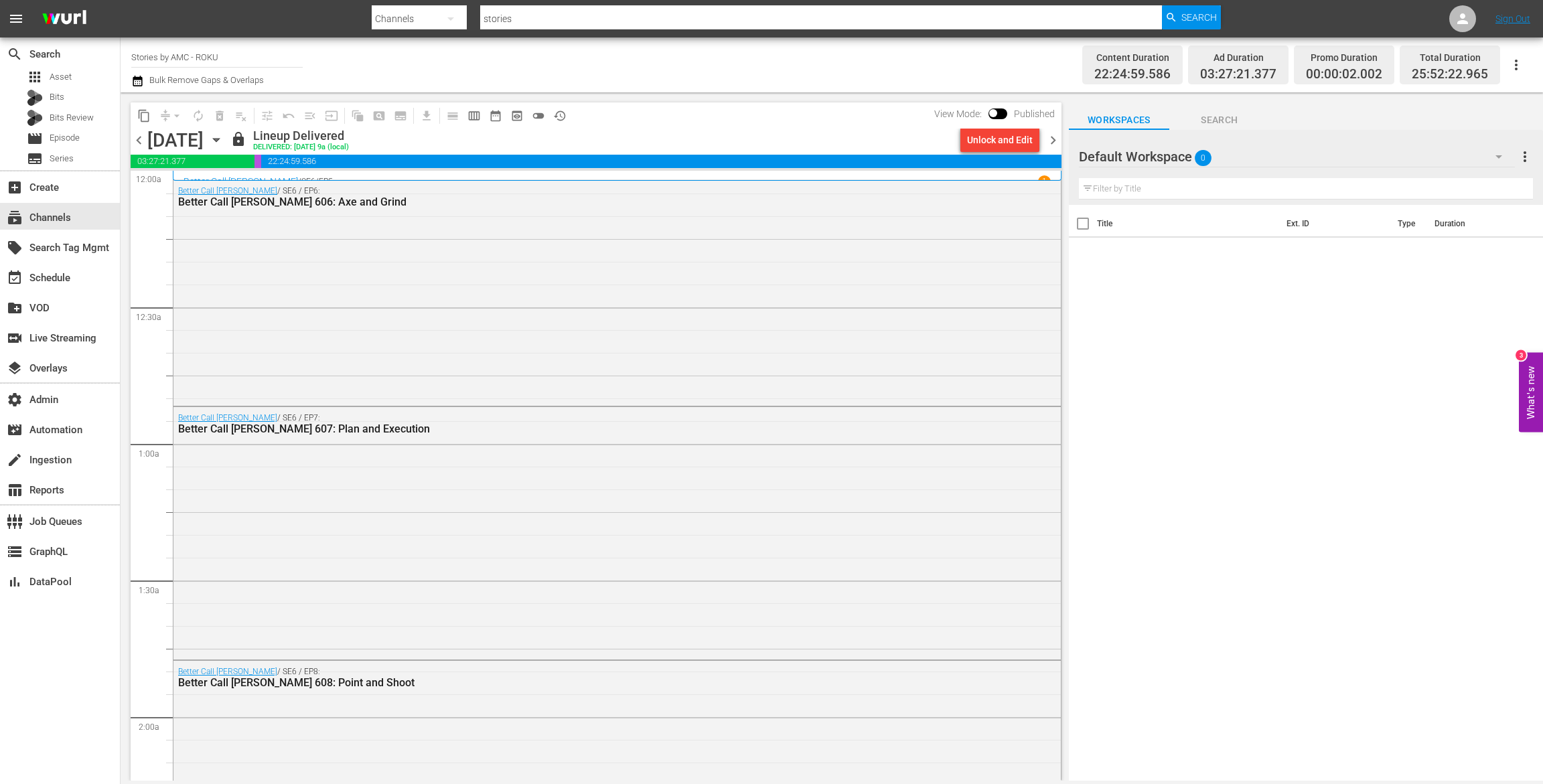
click at [140, 84] on icon "button" at bounding box center [137, 81] width 13 height 16
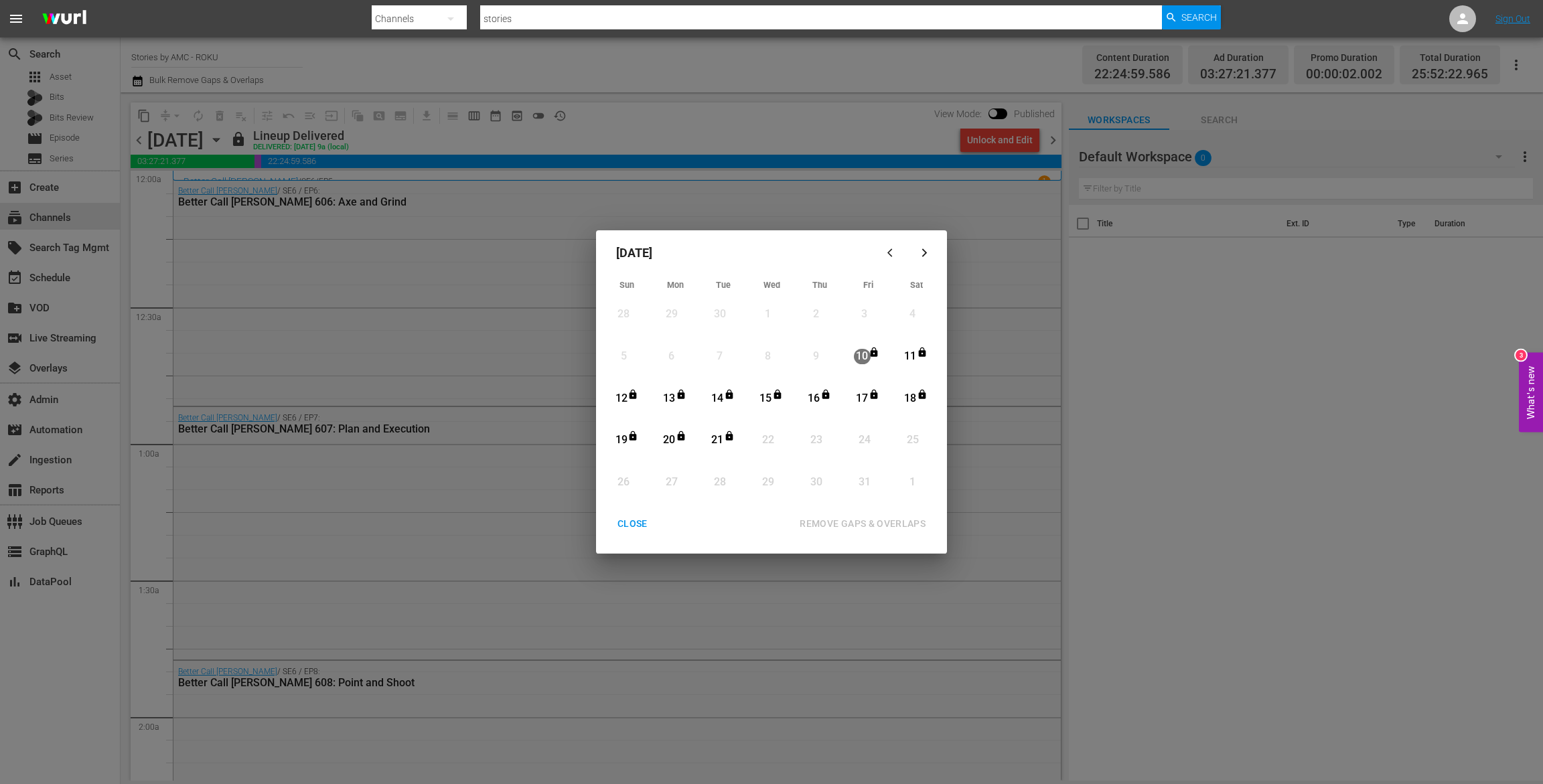
click at [630, 522] on div "CLOSE" at bounding box center [632, 524] width 52 height 17
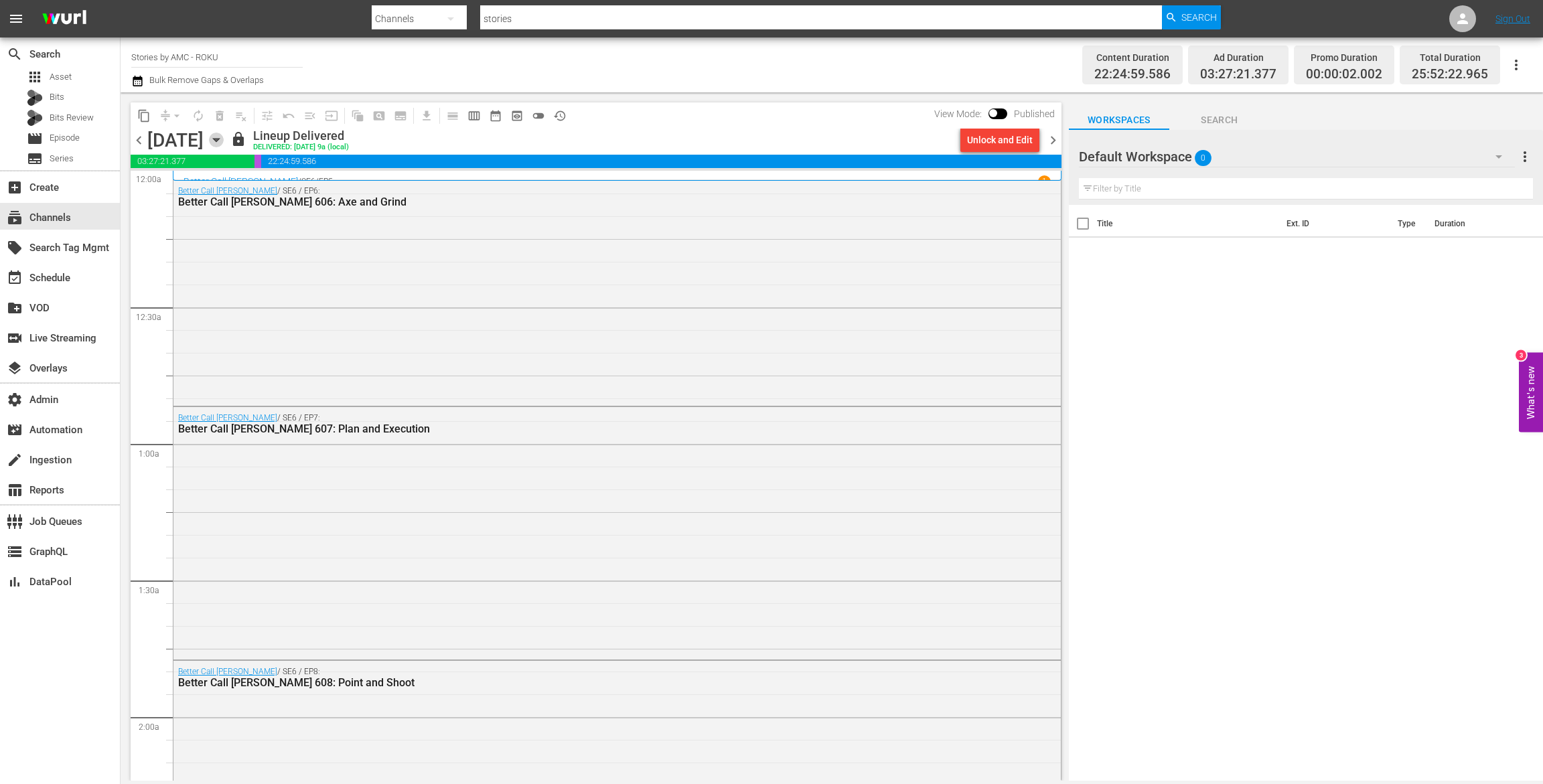
click at [219, 139] on icon "button" at bounding box center [216, 140] width 6 height 4
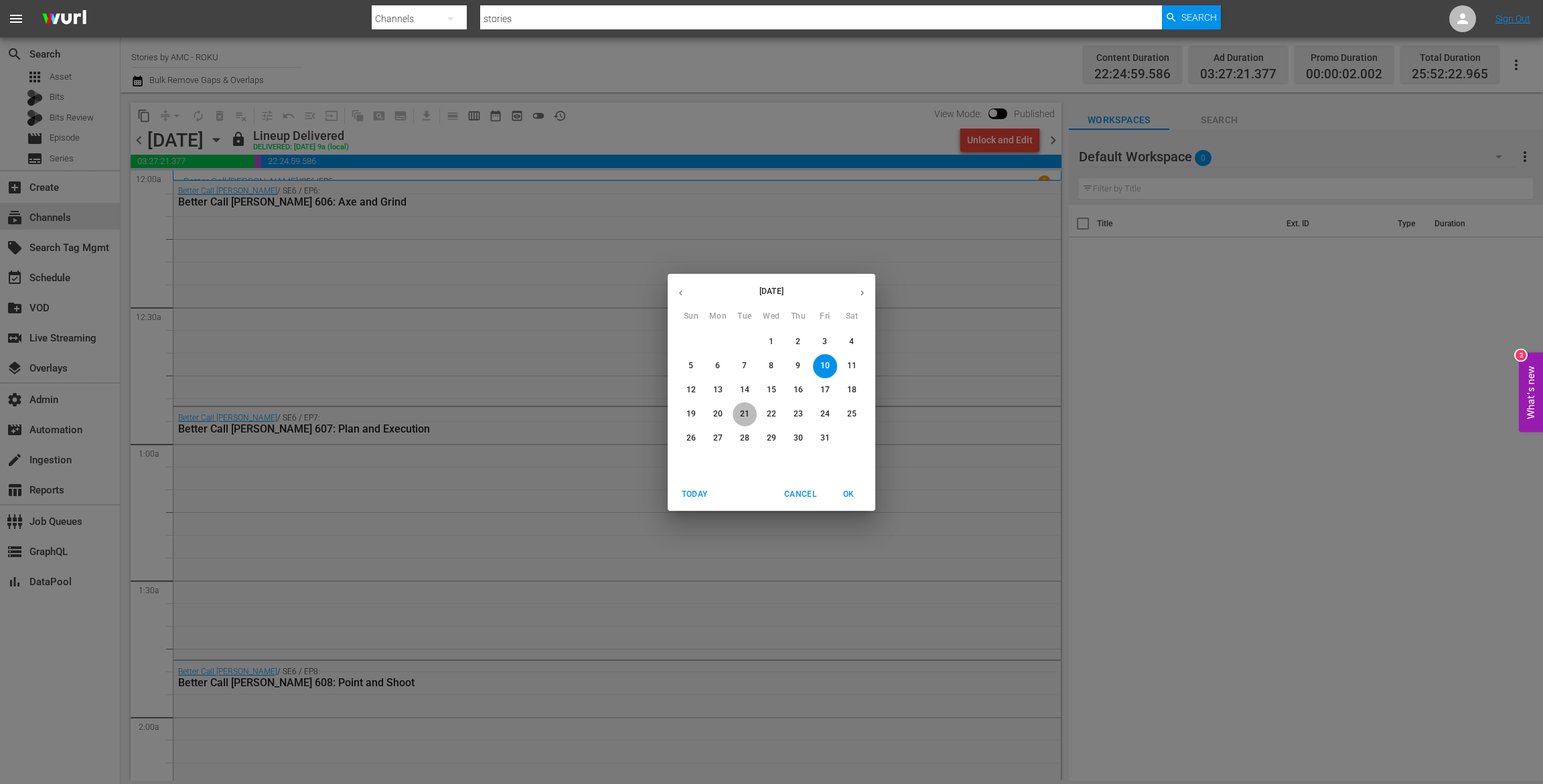
click at [742, 422] on button "21" at bounding box center [744, 414] width 24 height 24
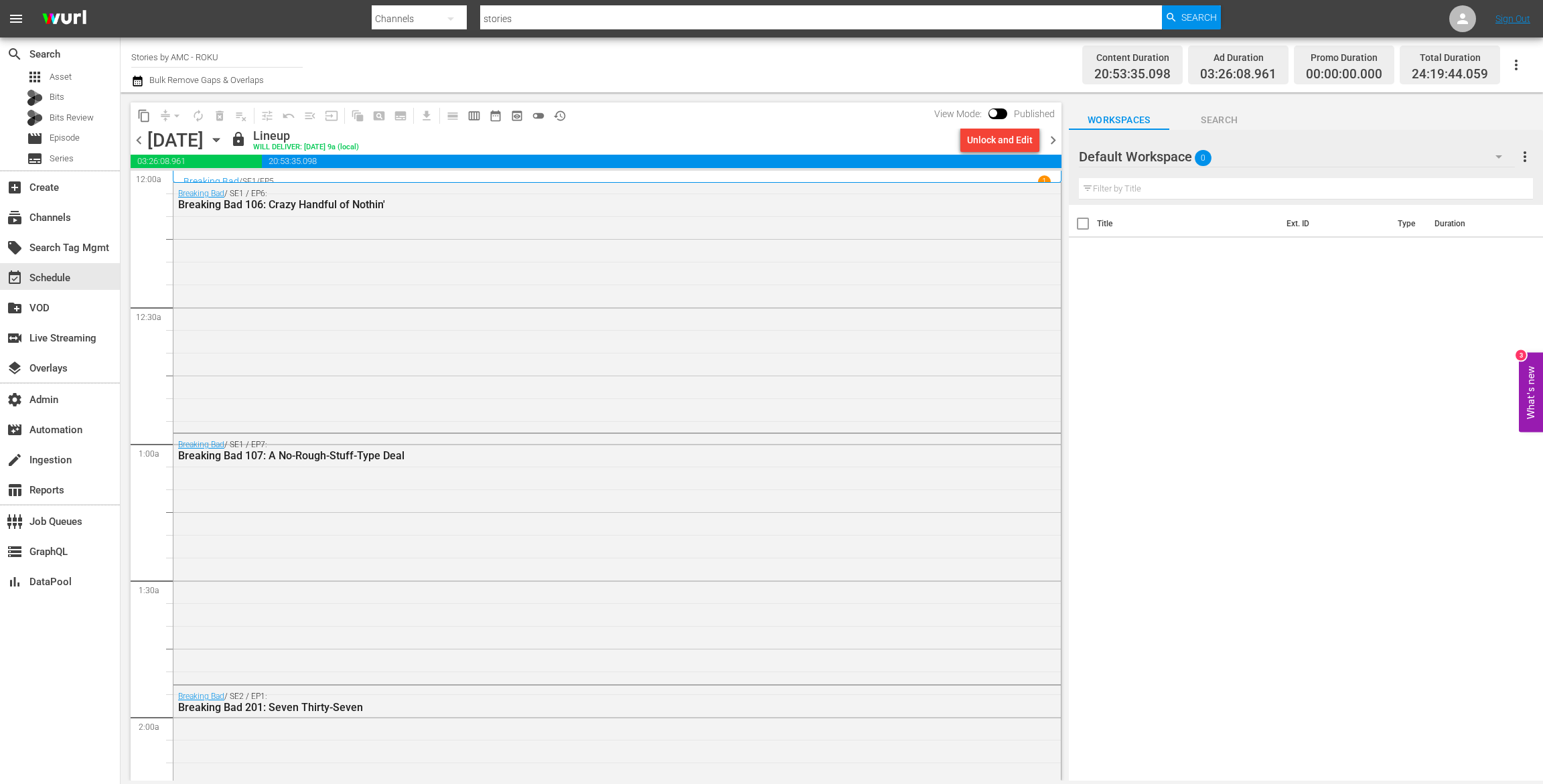
click at [1047, 139] on span "chevron_right" at bounding box center [1053, 140] width 17 height 17
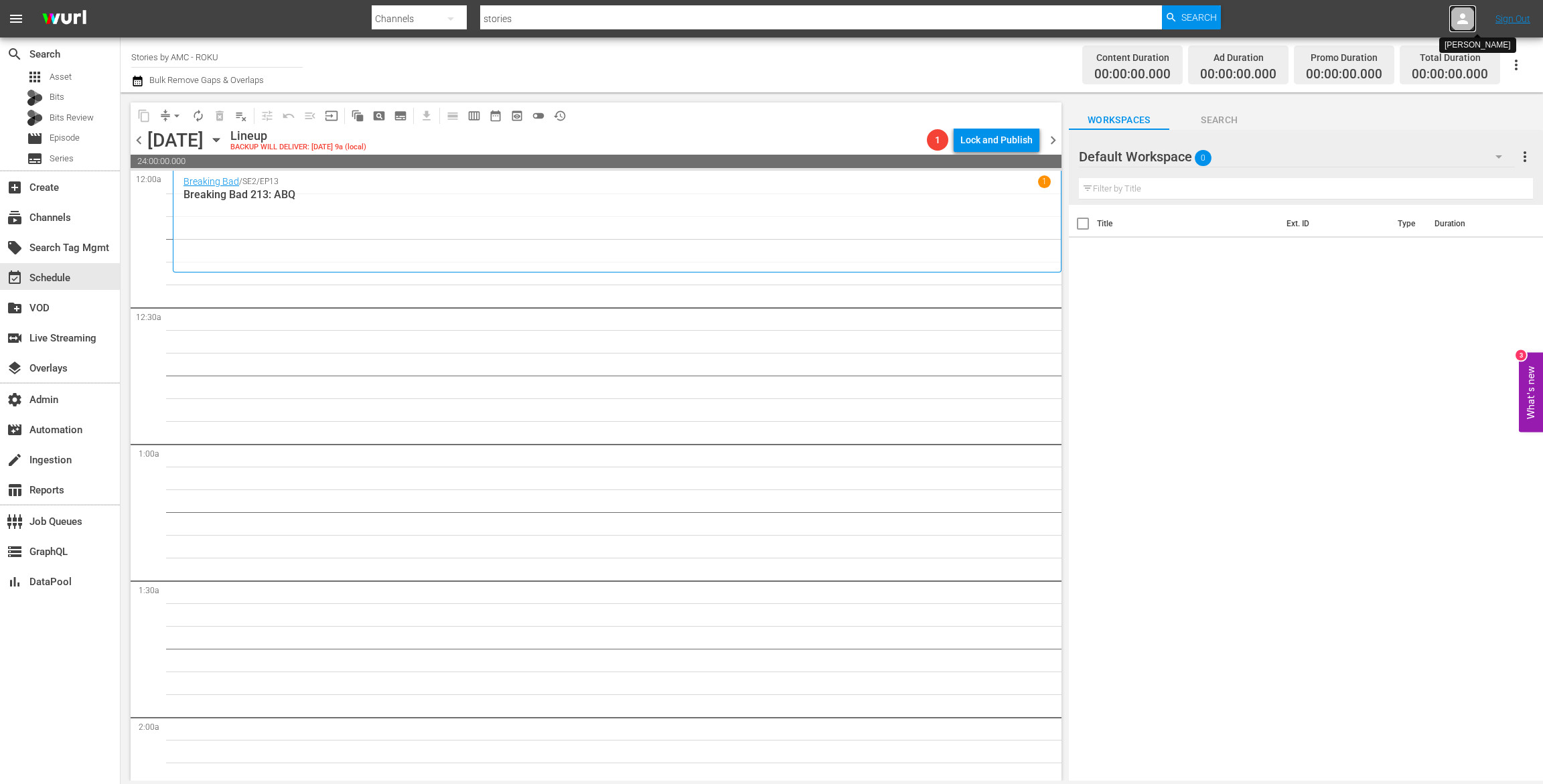
click at [1458, 19] on icon at bounding box center [1463, 19] width 16 height 16
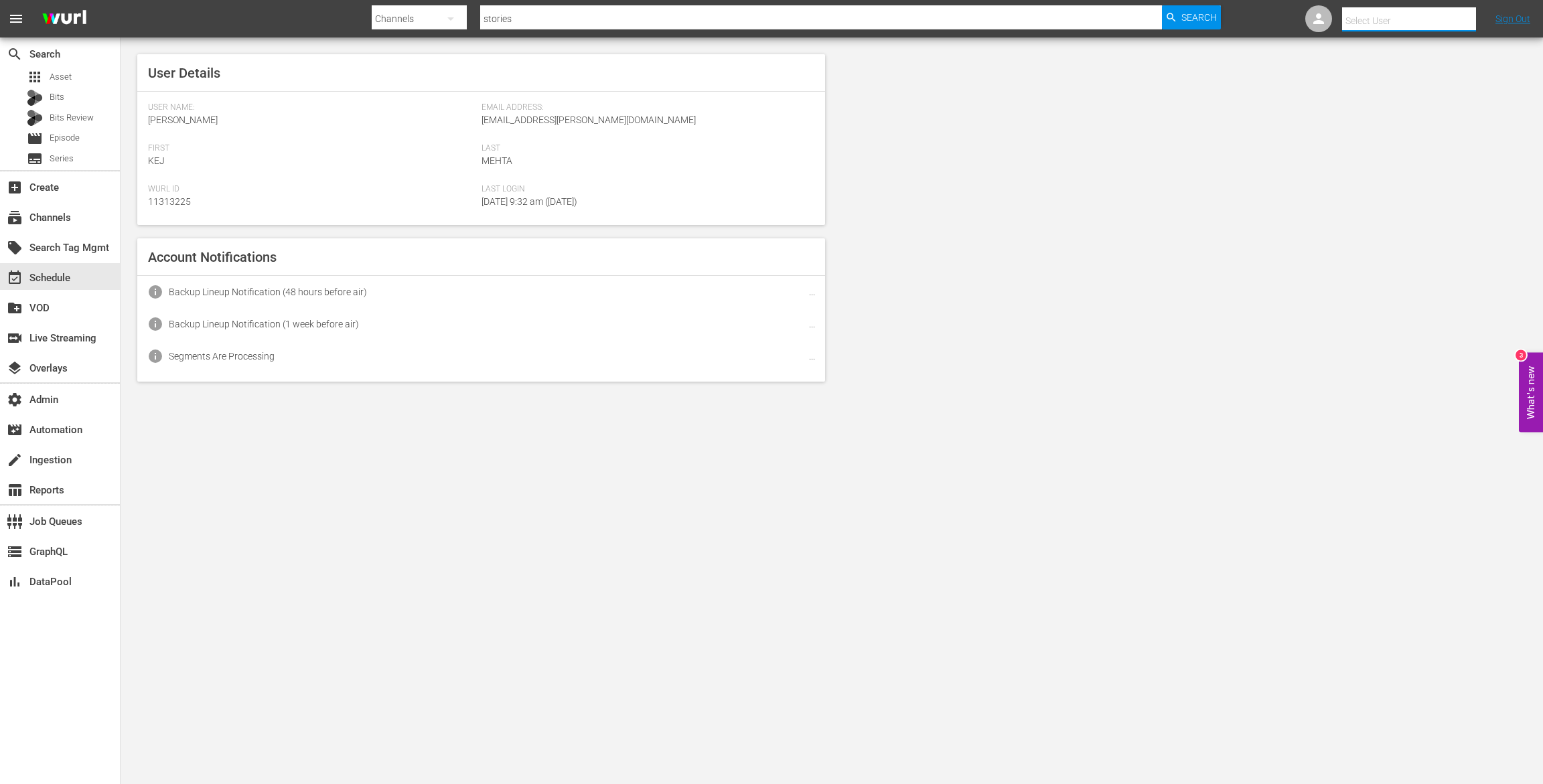
click at [1446, 19] on input "text" at bounding box center [1427, 20] width 171 height 32
click at [1386, 57] on div "Scheduling Team <stories@amc.com>" at bounding box center [1385, 57] width 209 height 32
type input "Scheduling Team (11313733)"
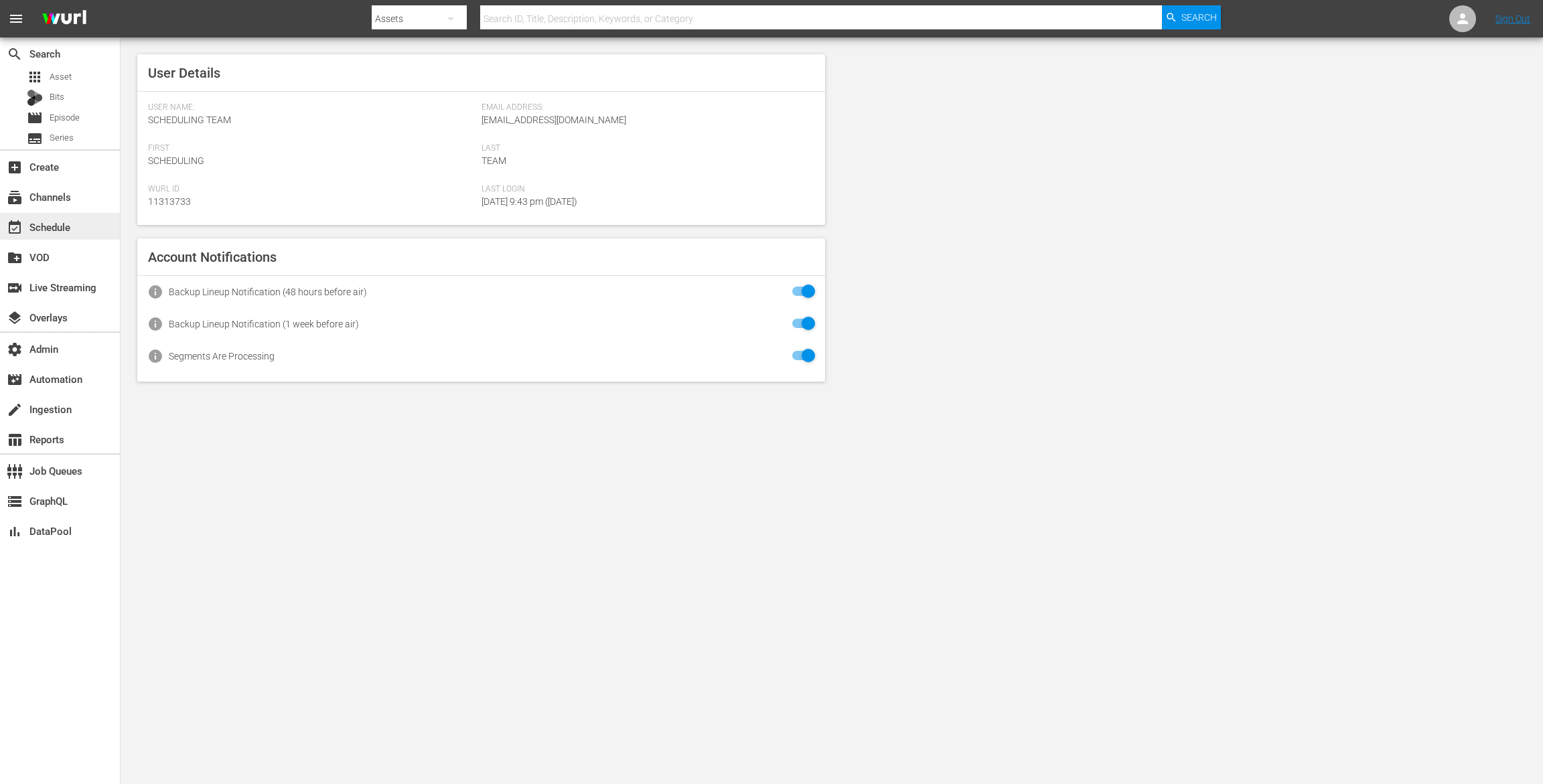
click at [59, 231] on div "event_available Schedule" at bounding box center [37, 225] width 75 height 12
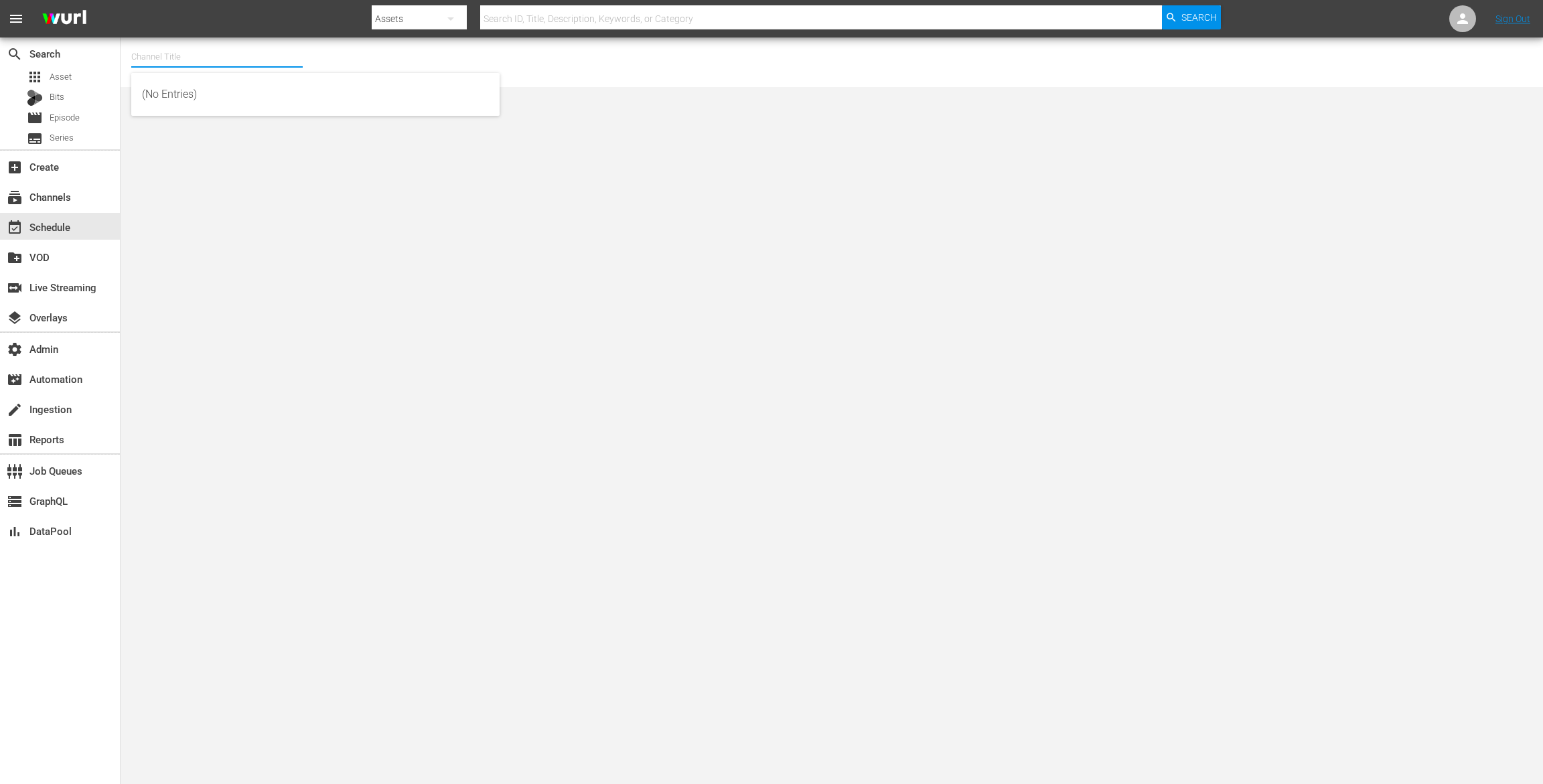
click at [235, 43] on input "text" at bounding box center [217, 56] width 171 height 32
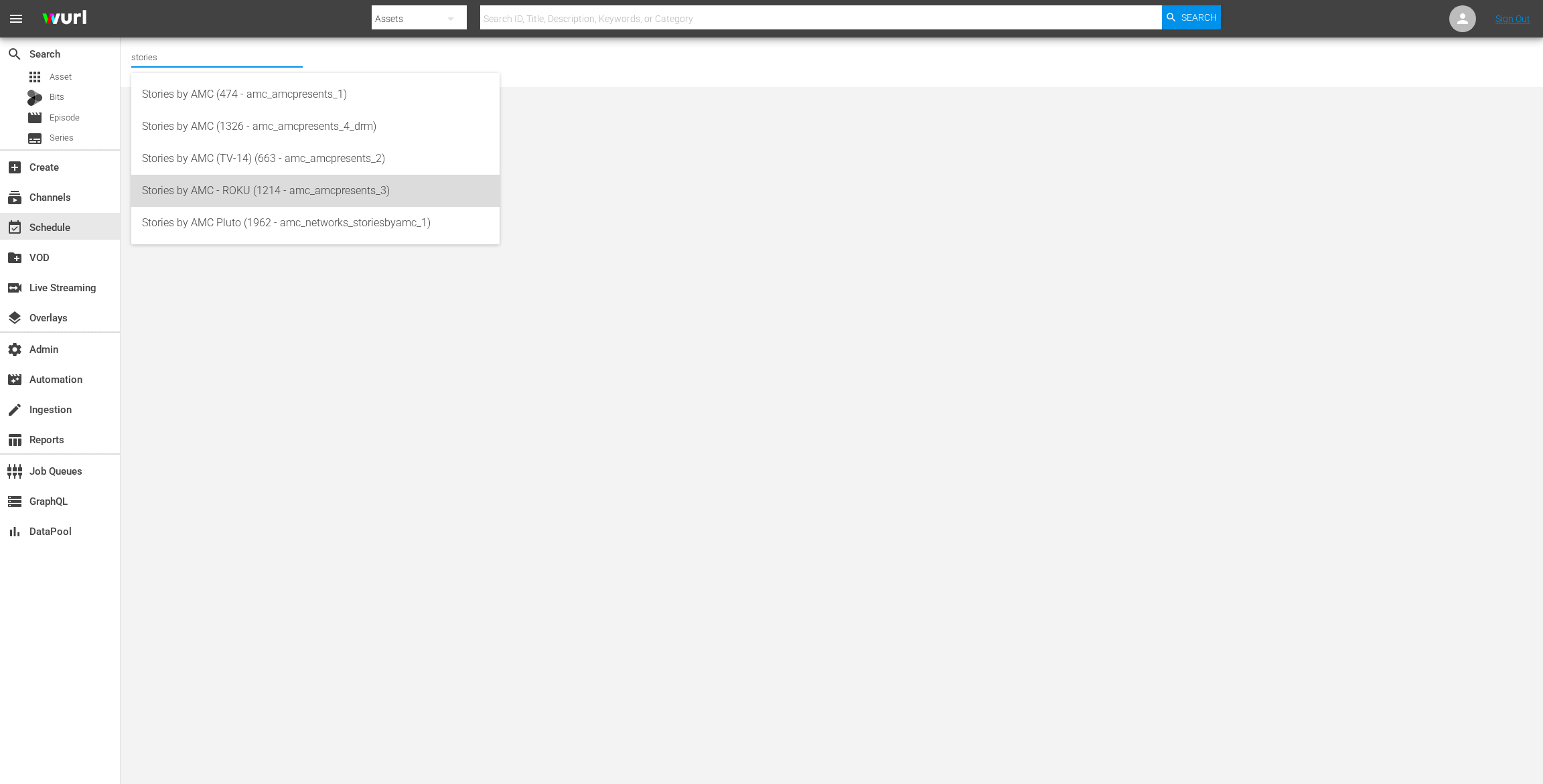
click at [181, 204] on div "Stories by AMC - ROKU (1214 - amc_amcpresents_3)" at bounding box center [316, 190] width 347 height 32
type input "Stories by AMC - ROKU (1214 - amc_amcpresents_3)"
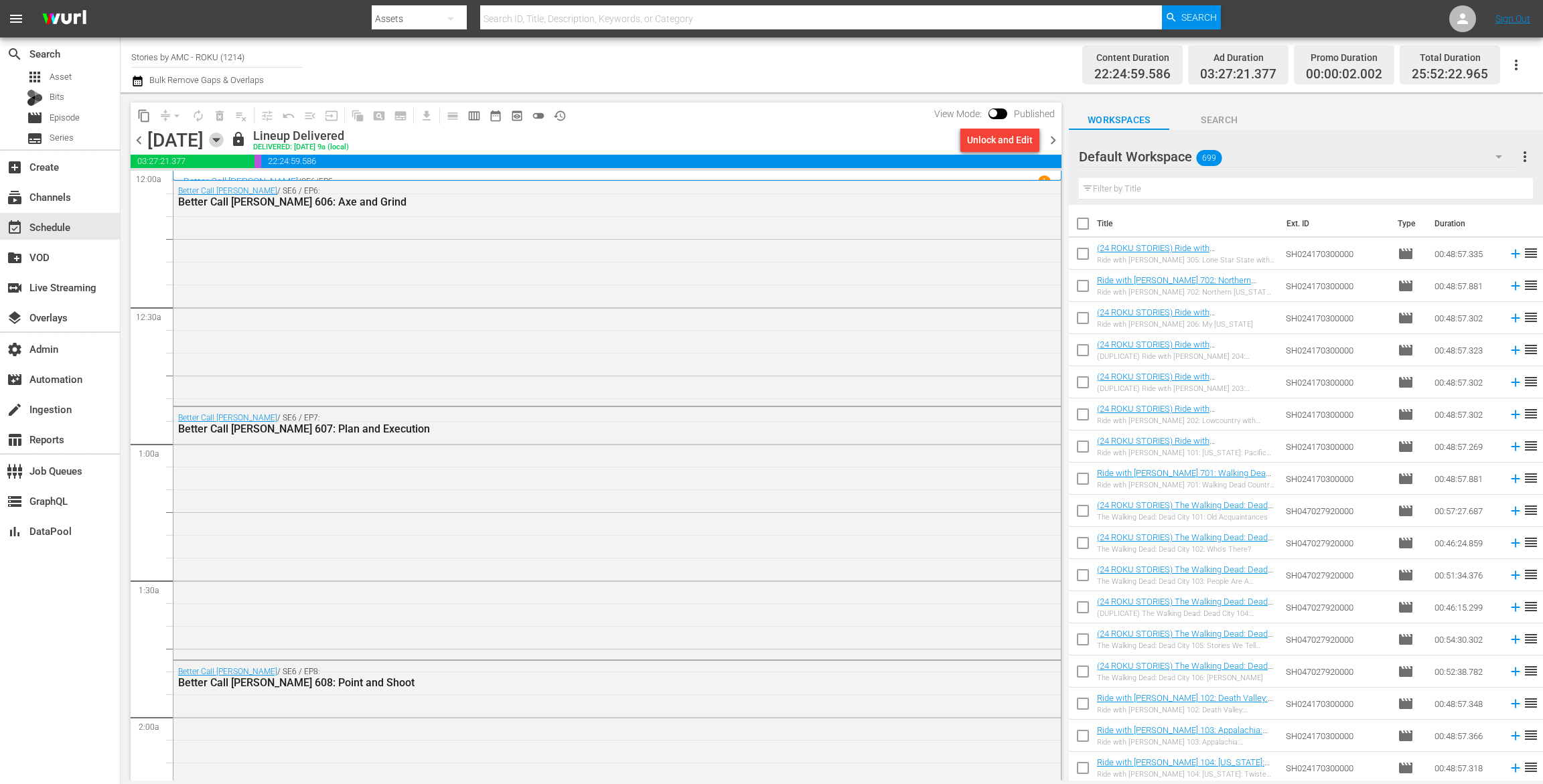
click at [224, 139] on icon "button" at bounding box center [217, 140] width 15 height 15
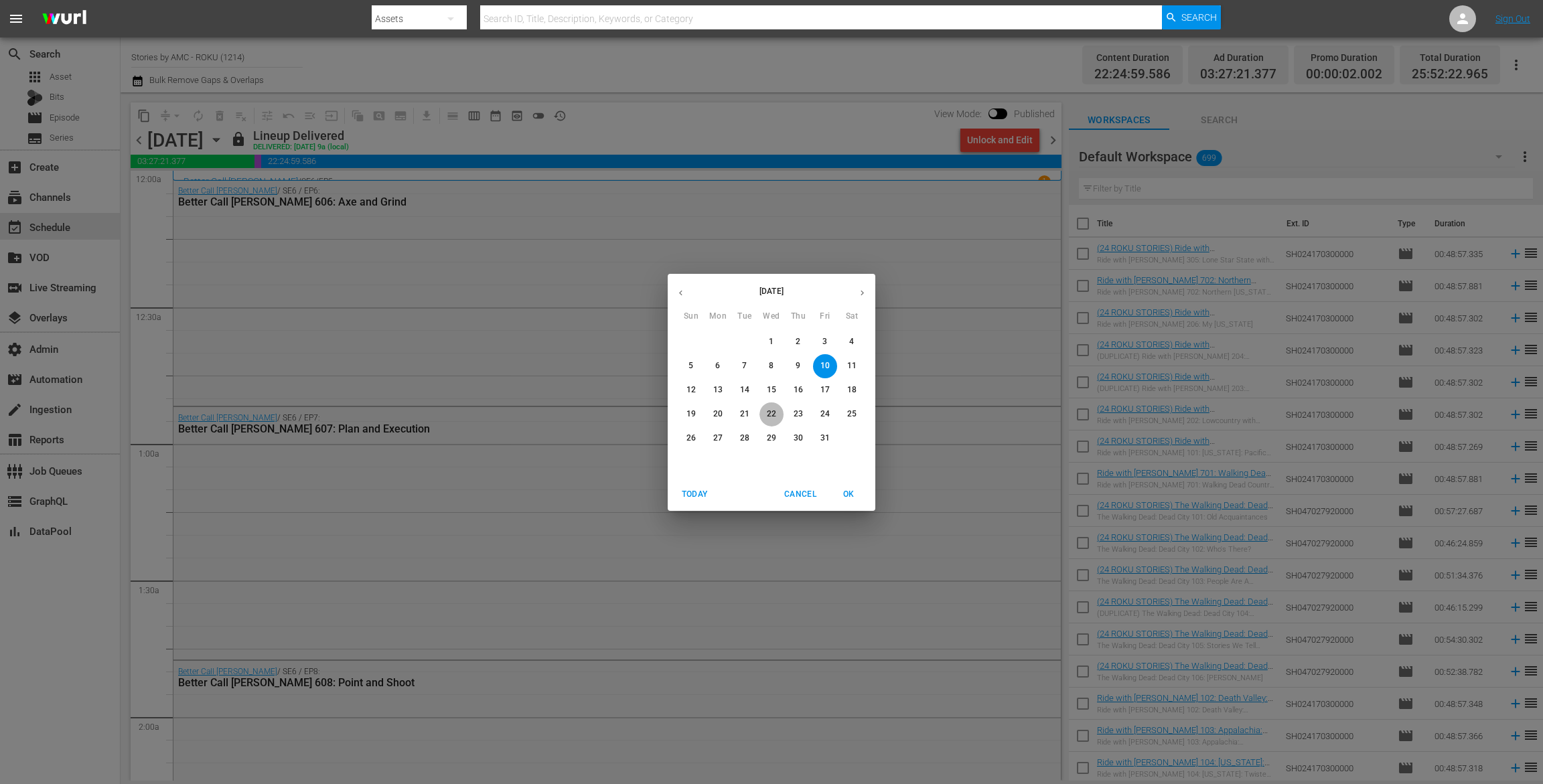
click at [781, 416] on span "22" at bounding box center [771, 413] width 24 height 11
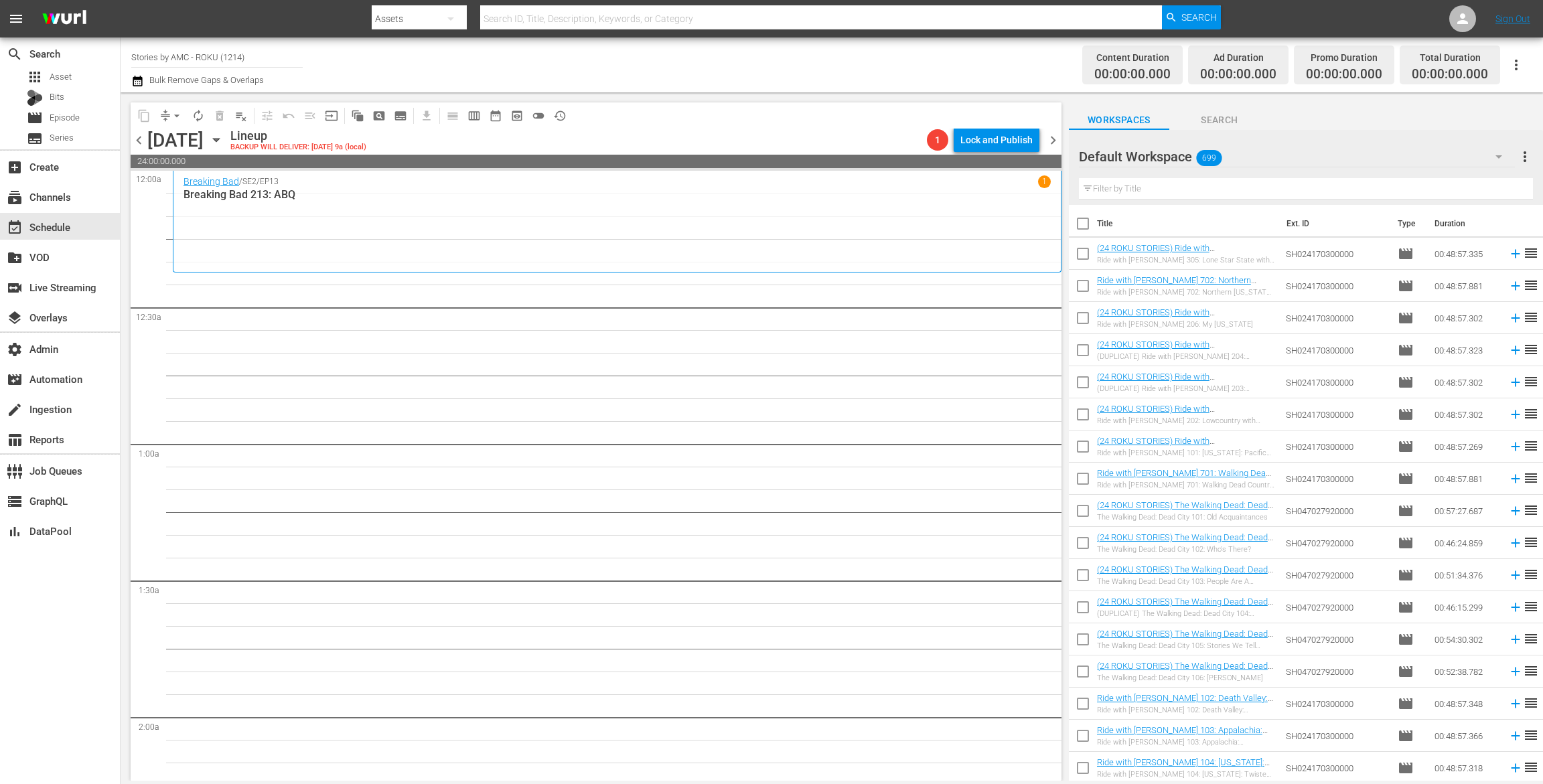
click at [1165, 196] on input "text" at bounding box center [1306, 188] width 455 height 21
paste input "BREAKING BAD"
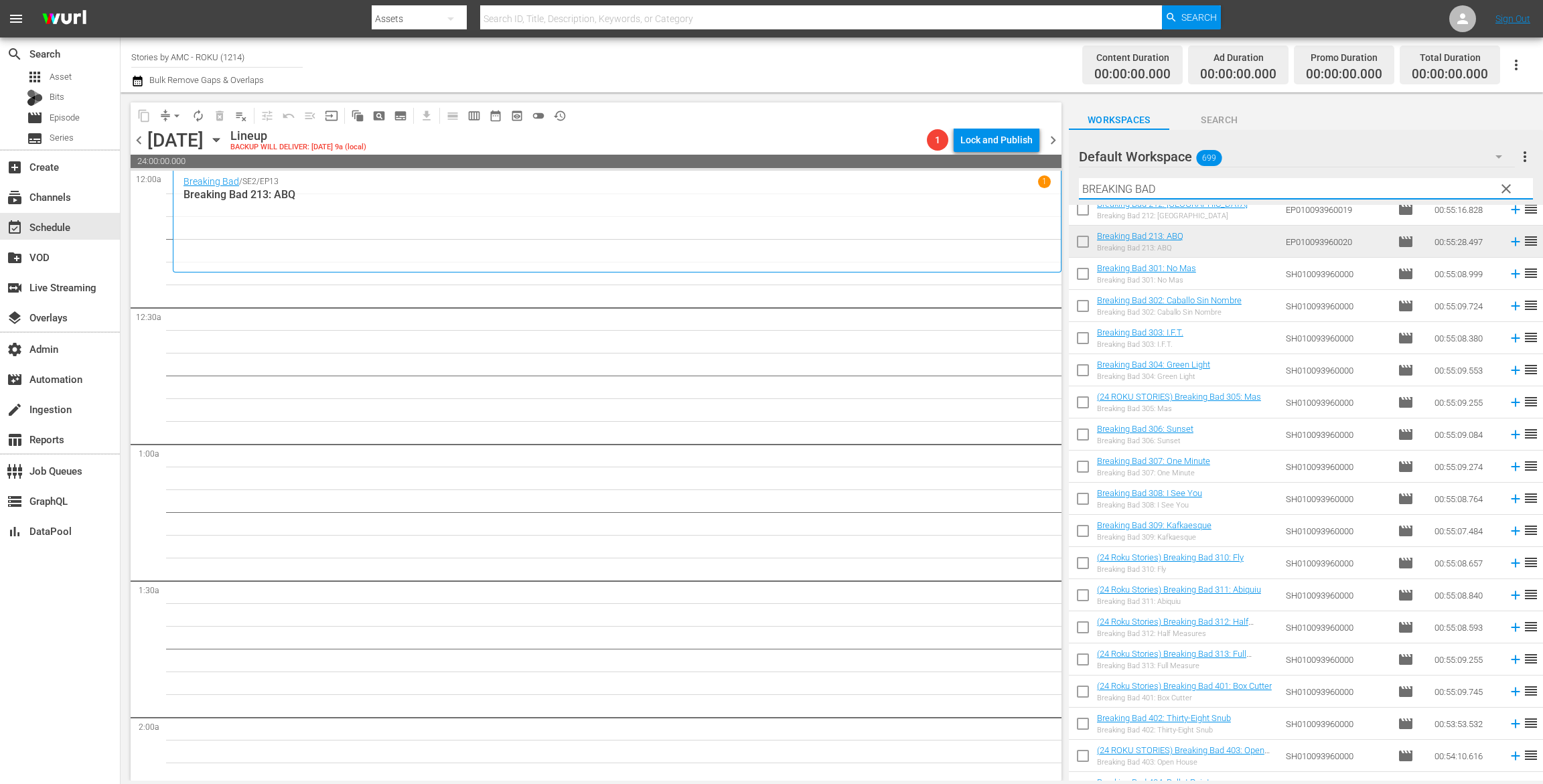
scroll to position [617, 0]
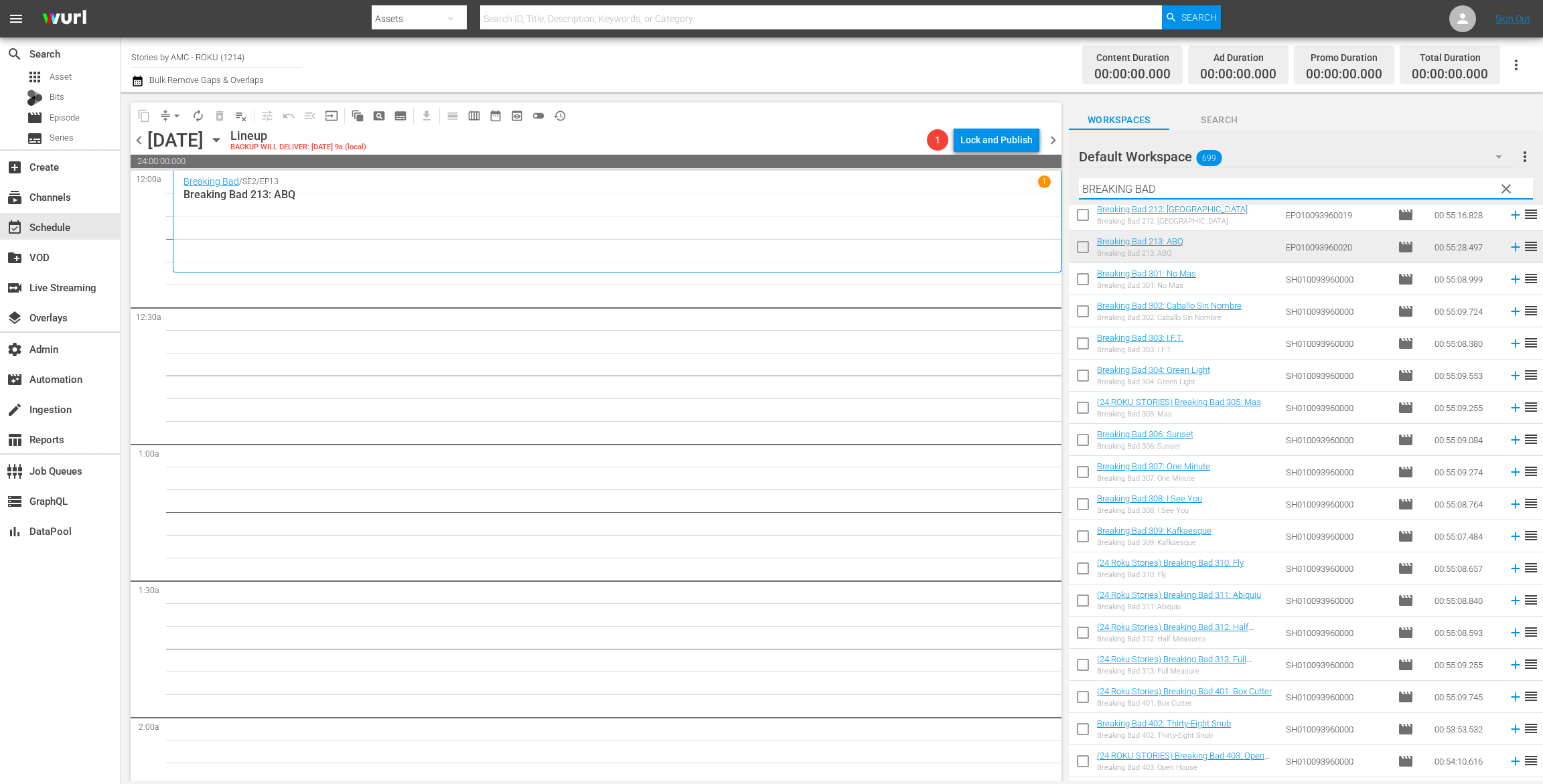
type input "BREAKING BAD"
click at [1086, 282] on input "checkbox" at bounding box center [1083, 282] width 28 height 28
checkbox input "true"
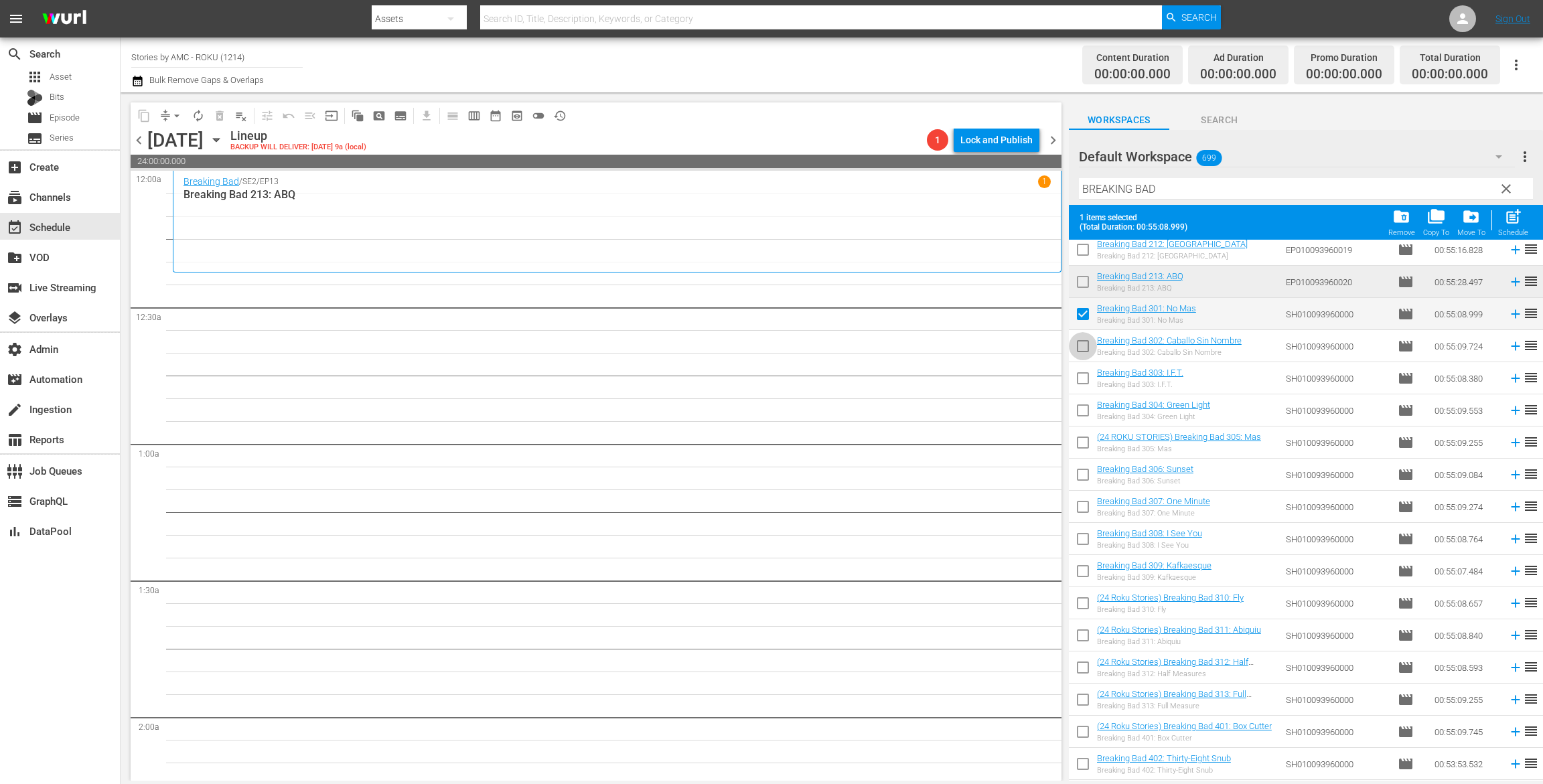
click at [1089, 342] on input "checkbox" at bounding box center [1083, 349] width 28 height 28
checkbox input "true"
click at [1088, 371] on input "checkbox" at bounding box center [1083, 381] width 28 height 28
checkbox input "true"
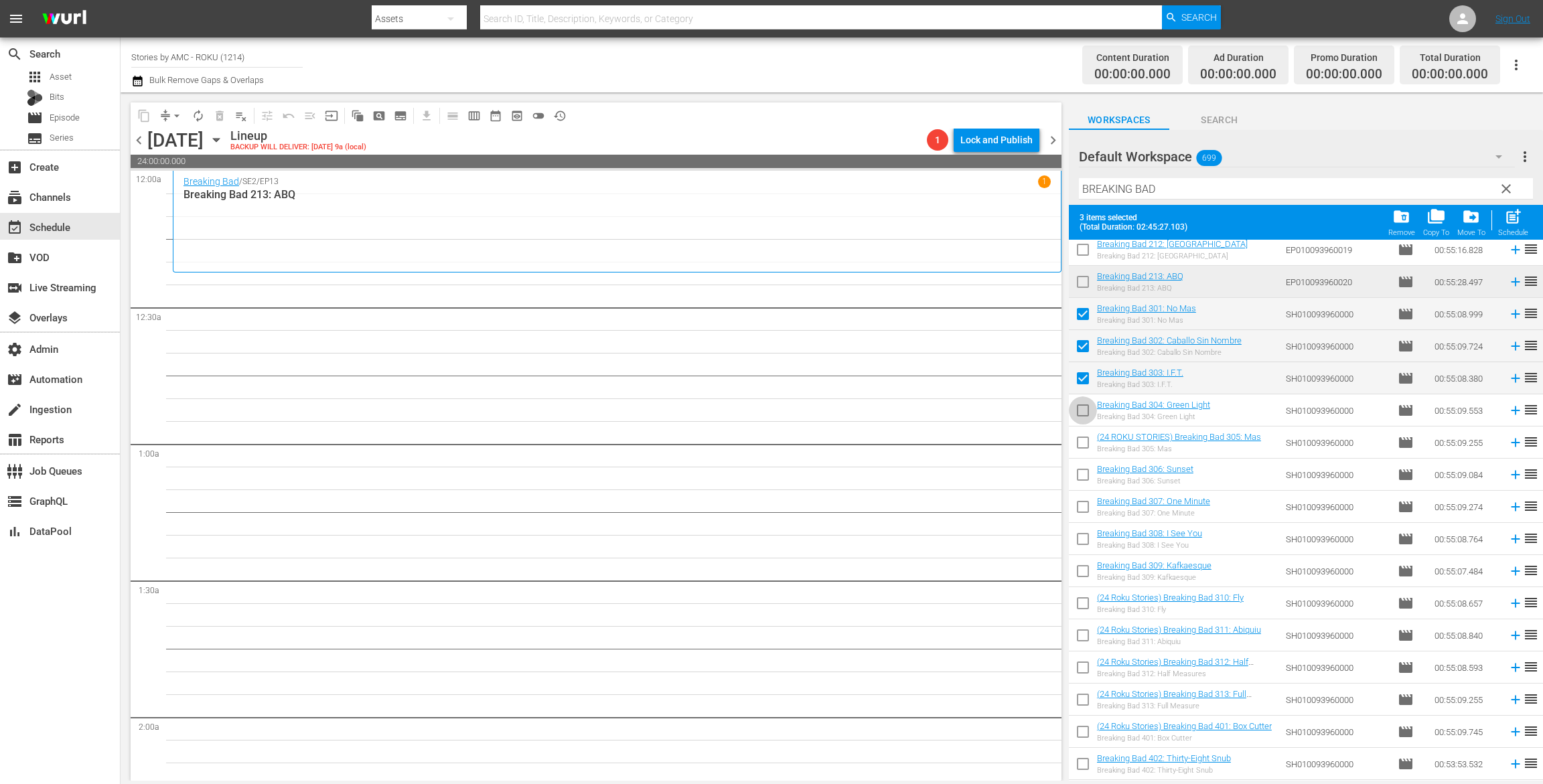
click at [1088, 411] on input "checkbox" at bounding box center [1083, 413] width 28 height 28
checkbox input "true"
click at [1088, 433] on input "checkbox" at bounding box center [1083, 445] width 28 height 28
checkbox input "true"
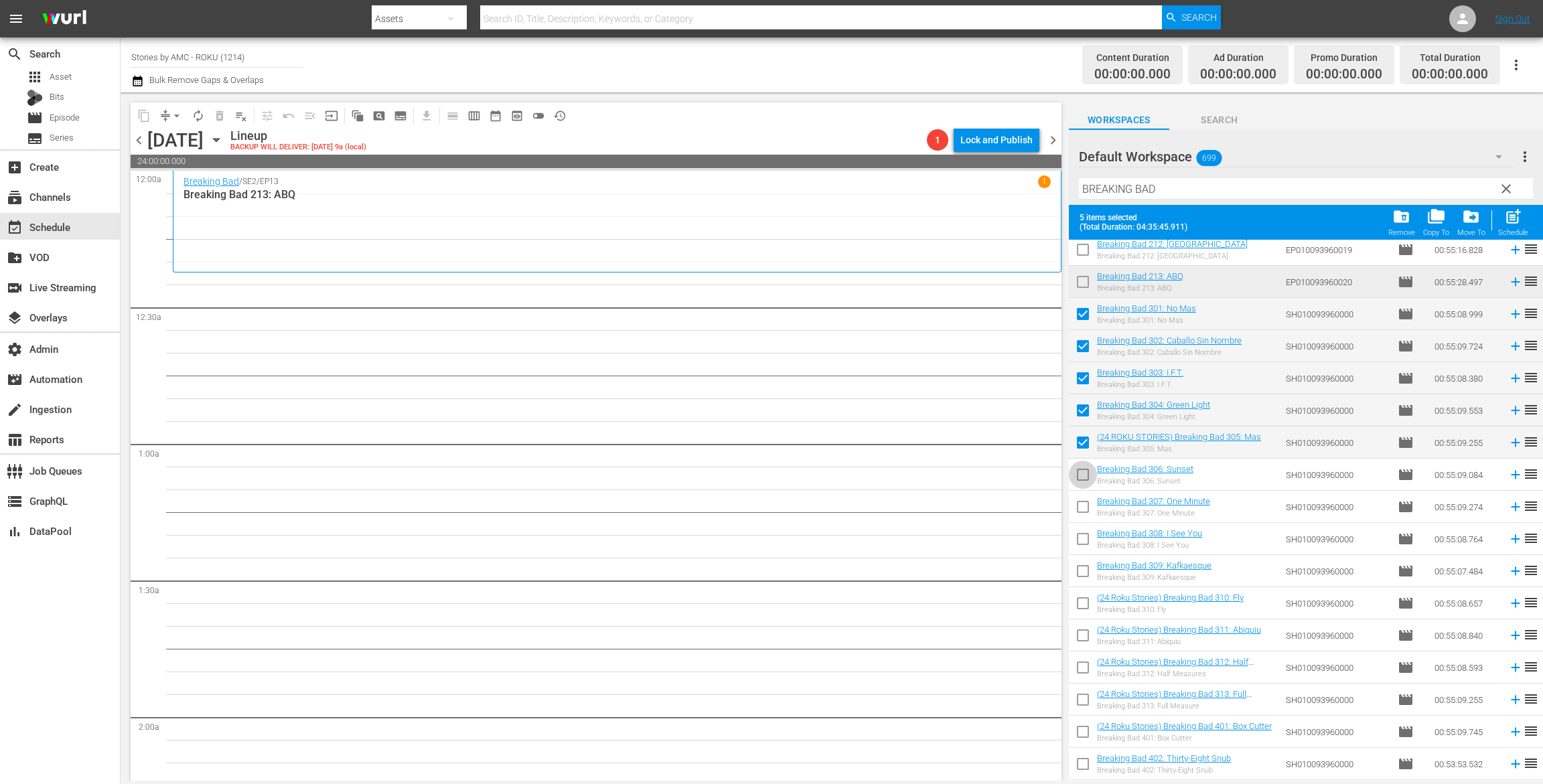
click at [1088, 469] on input "checkbox" at bounding box center [1083, 477] width 28 height 28
checkbox input "true"
click at [1086, 493] on span at bounding box center [1083, 507] width 28 height 28
click at [1086, 537] on input "checkbox" at bounding box center [1083, 542] width 28 height 28
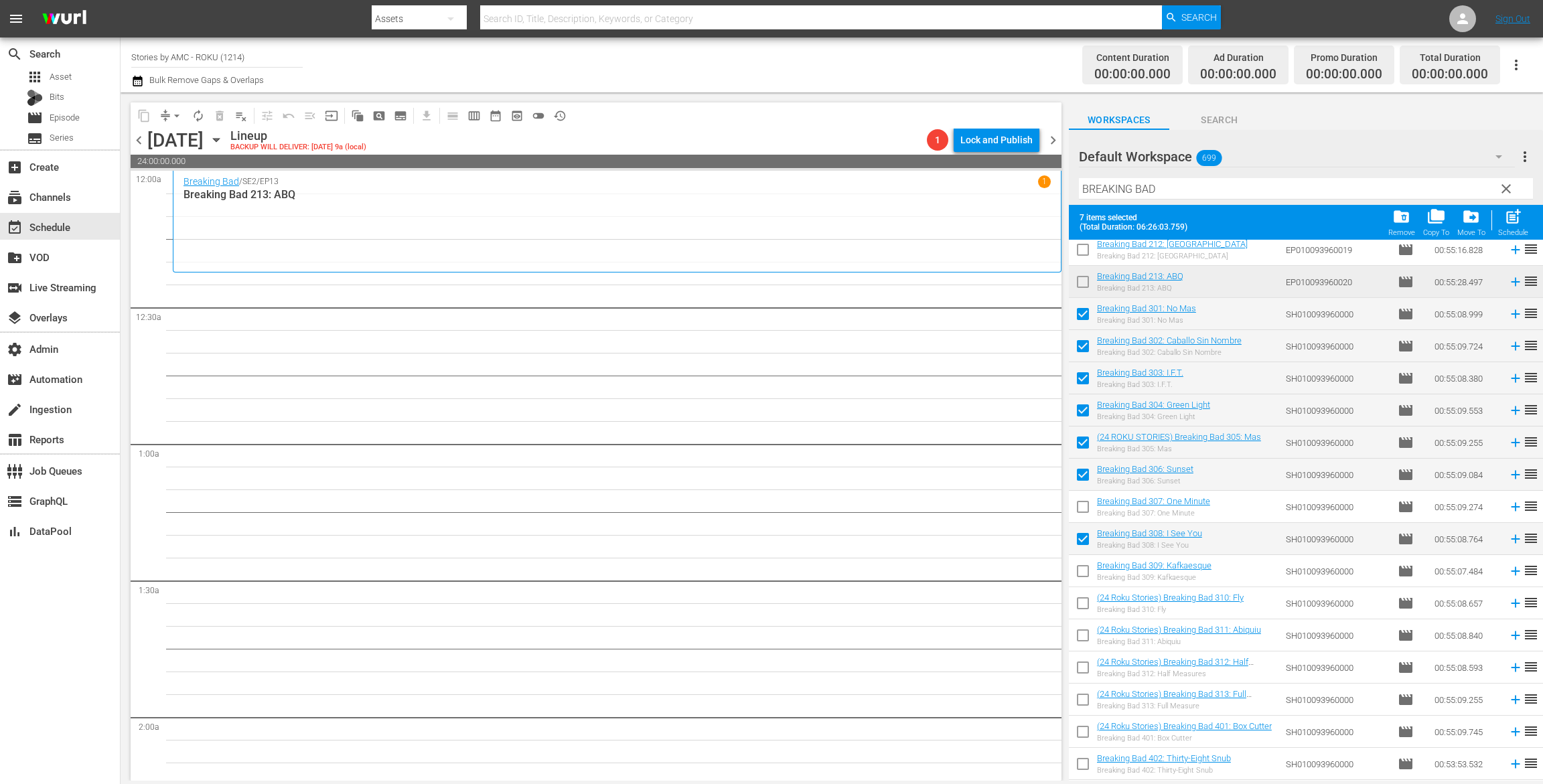
checkbox input "false"
click at [1086, 498] on input "checkbox" at bounding box center [1083, 510] width 28 height 28
checkbox input "true"
click at [1085, 533] on input "checkbox" at bounding box center [1083, 542] width 28 height 28
checkbox input "true"
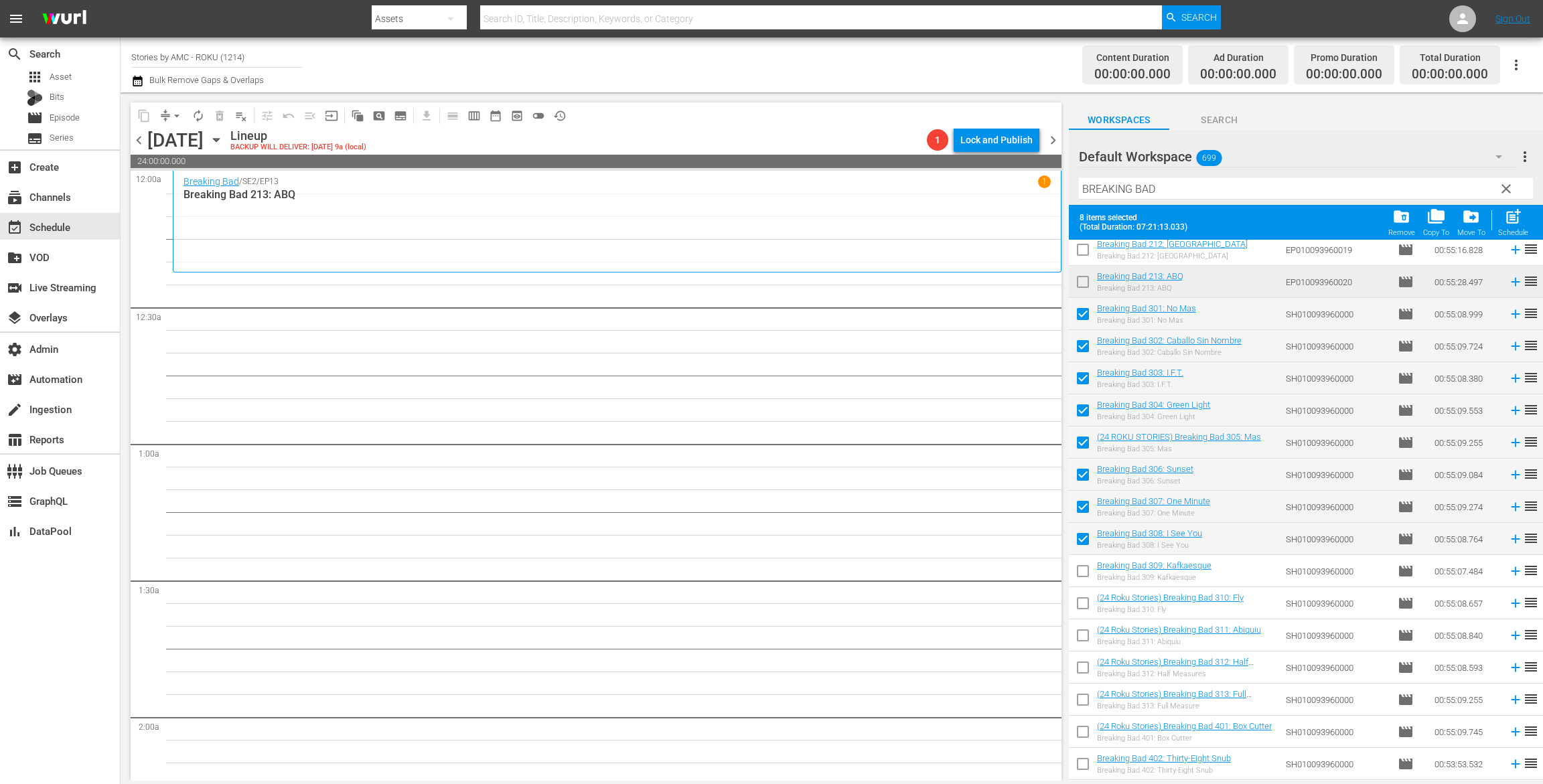
click at [1085, 571] on input "checkbox" at bounding box center [1083, 574] width 28 height 28
checkbox input "true"
click at [1087, 610] on input "checkbox" at bounding box center [1083, 606] width 28 height 28
checkbox input "true"
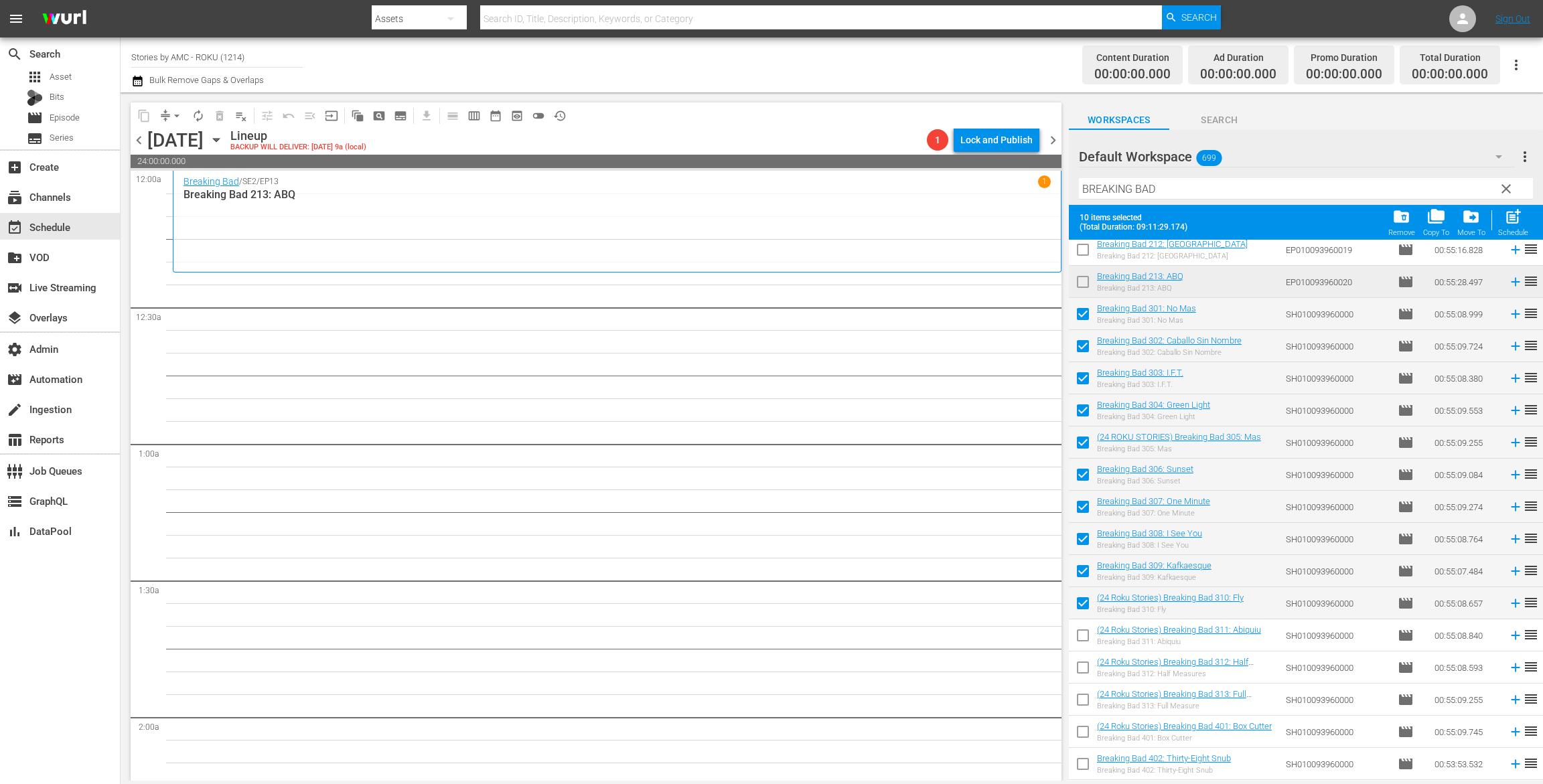
click at [1087, 620] on td at bounding box center [1083, 635] width 28 height 32
click at [1083, 635] on input "checkbox" at bounding box center [1083, 638] width 28 height 28
checkbox input "true"
click at [1082, 668] on input "checkbox" at bounding box center [1083, 670] width 28 height 28
checkbox input "true"
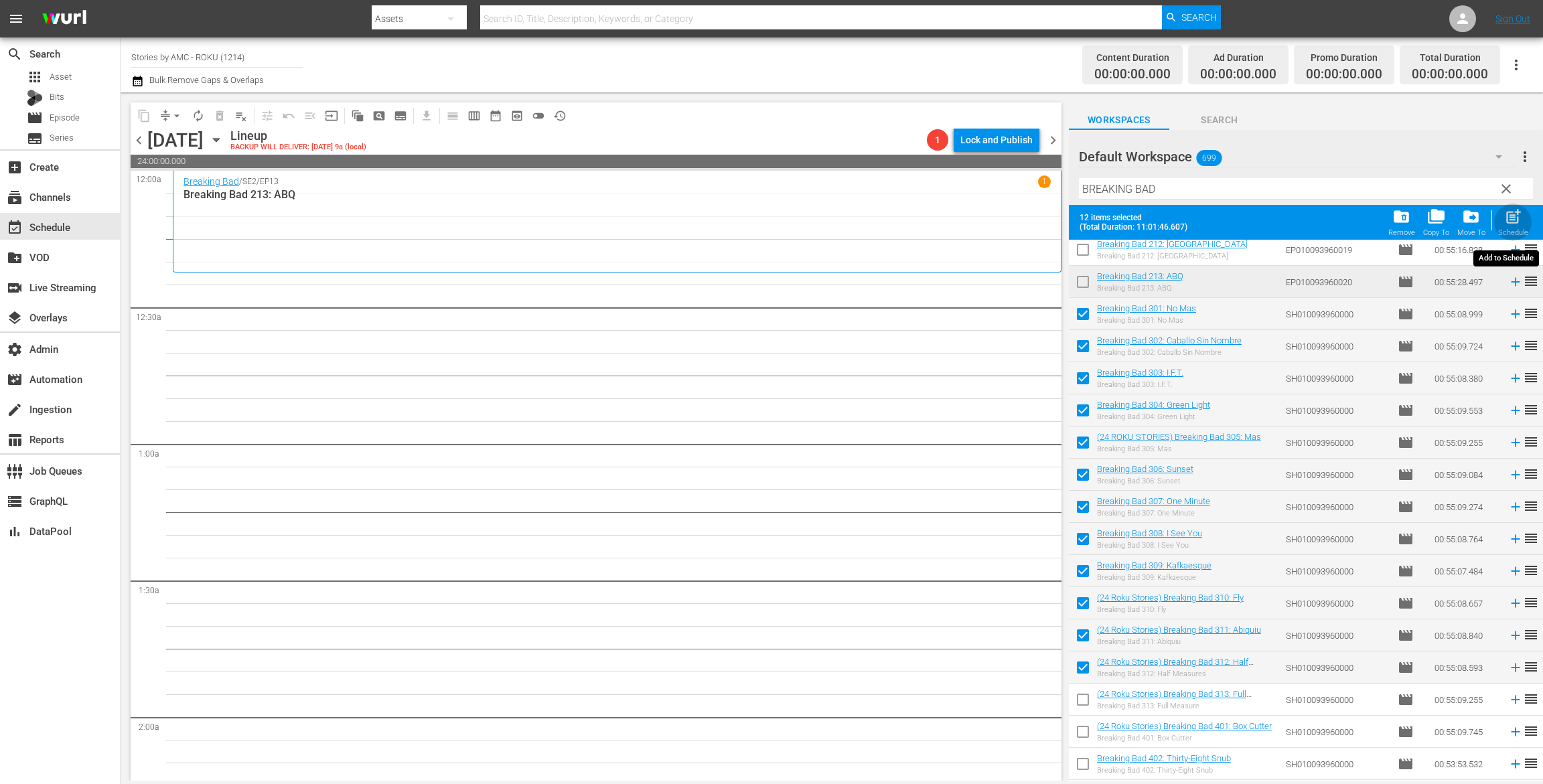
click at [1508, 218] on span "post_add" at bounding box center [1513, 216] width 18 height 18
checkbox input "false"
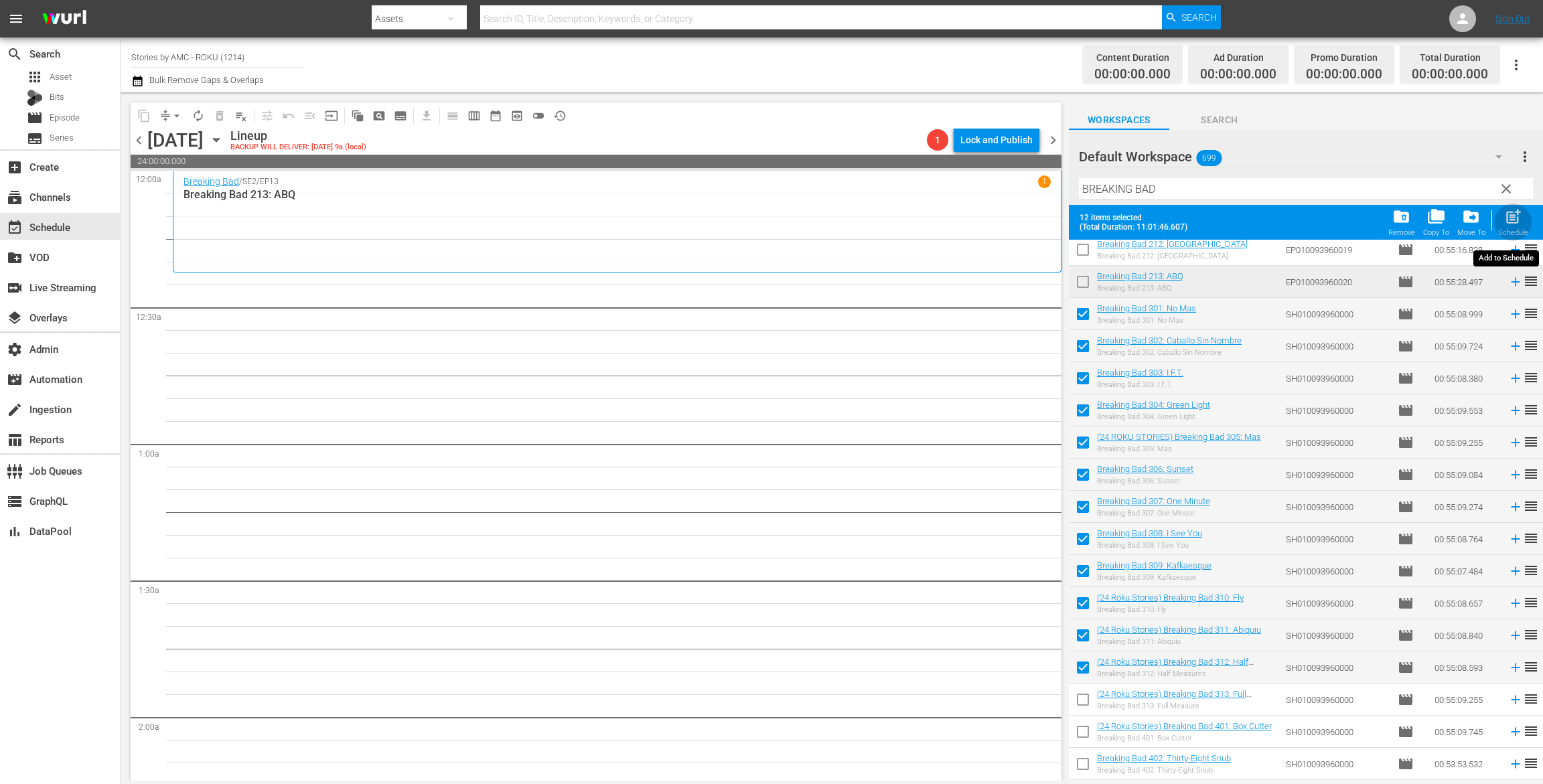
checkbox input "false"
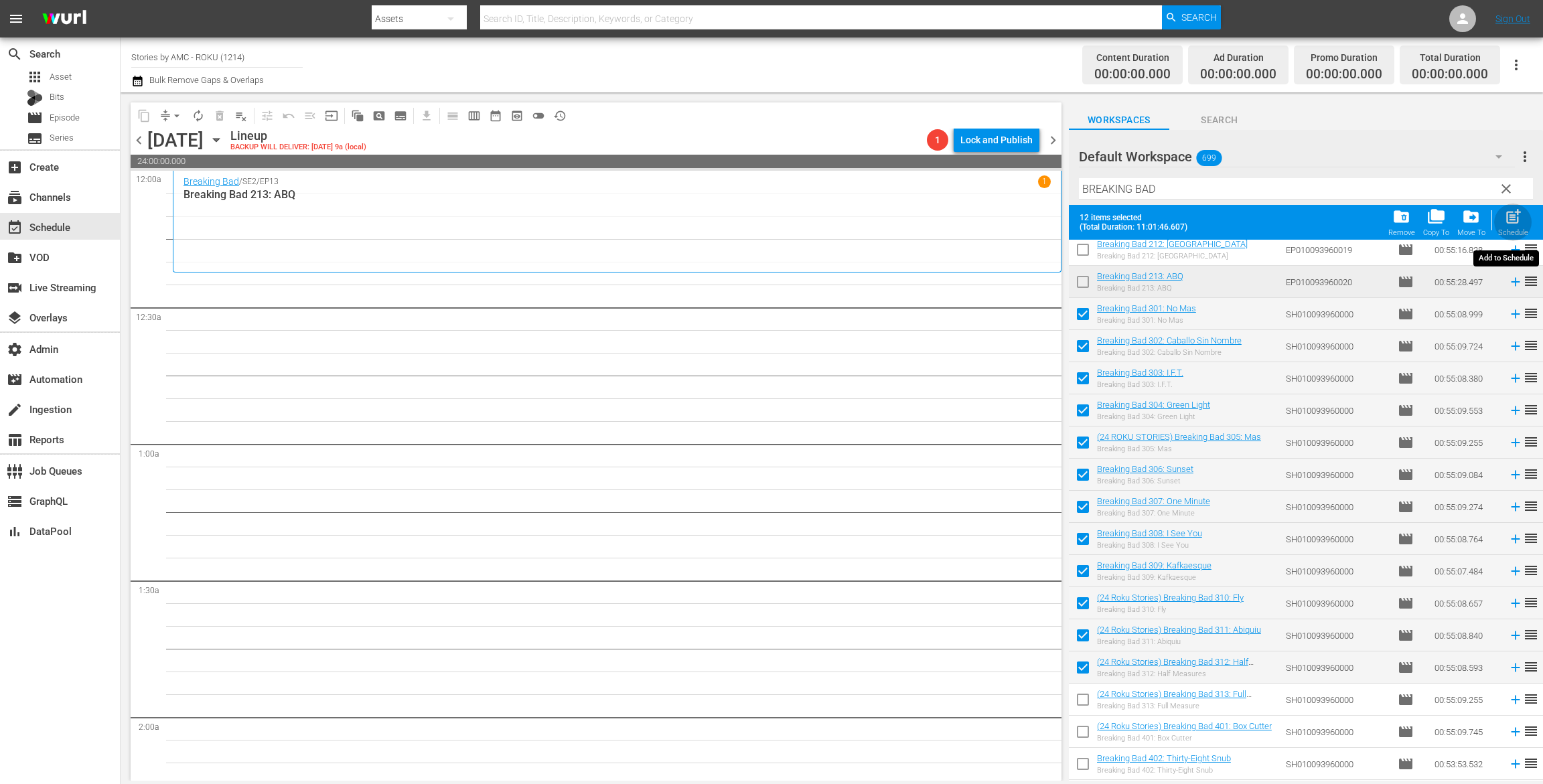
checkbox input "false"
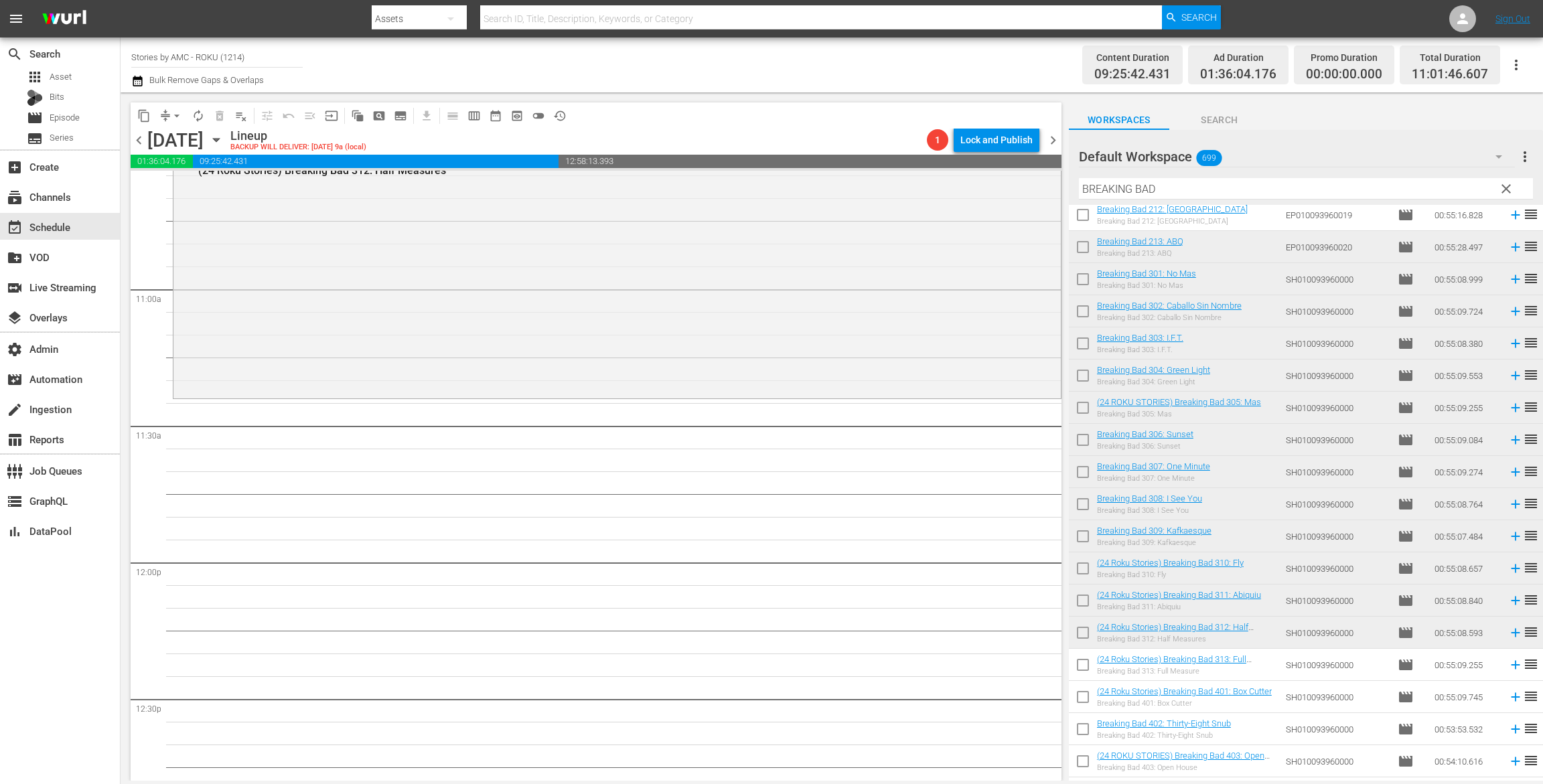
scroll to position [2877, 0]
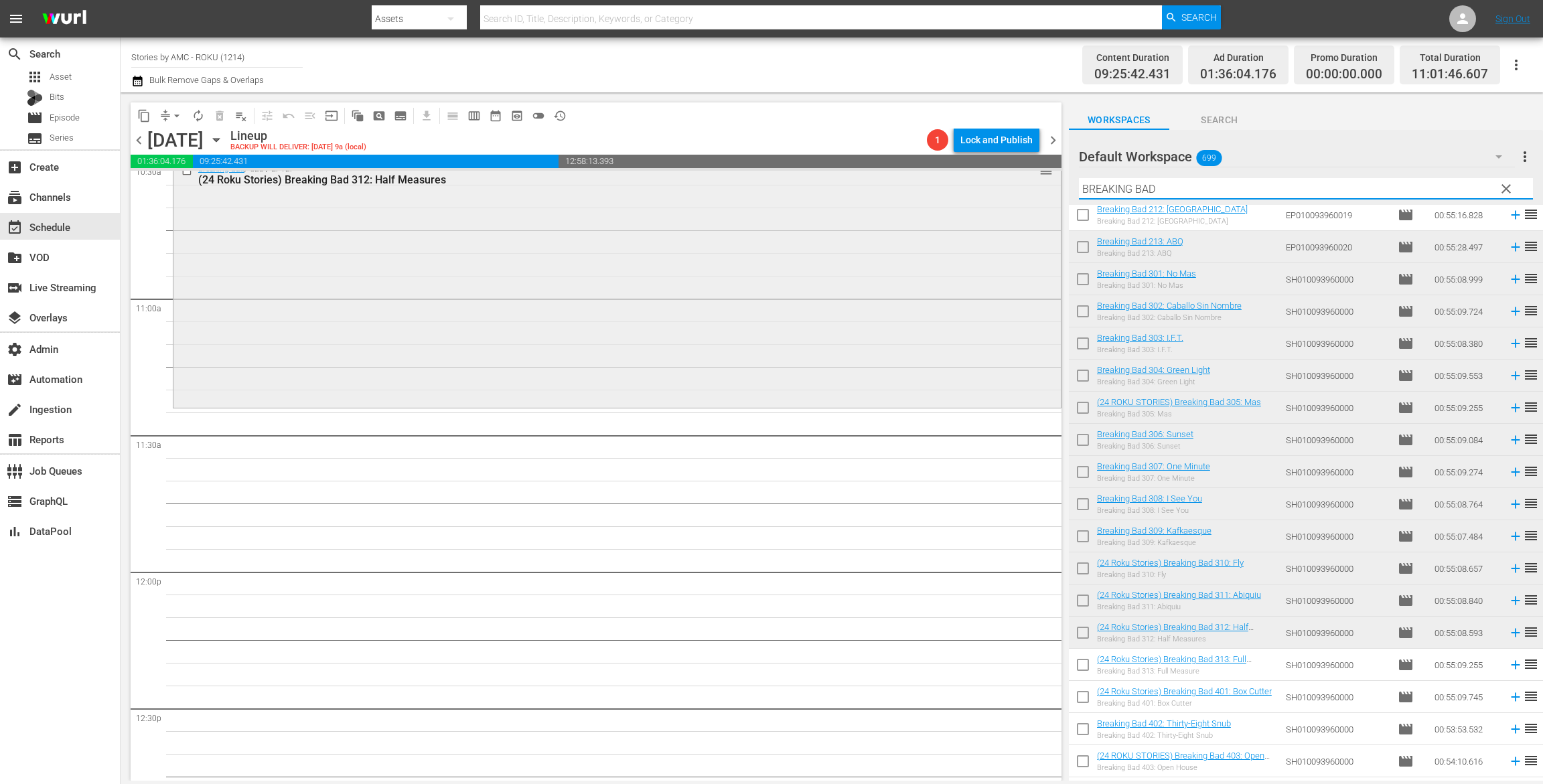
drag, startPoint x: 1183, startPoint y: 185, endPoint x: 845, endPoint y: 179, distance: 338.1
click at [851, 183] on div "content_copy compress arrow_drop_down autorenew_outlined delete_forever_outline…" at bounding box center [832, 436] width 1423 height 688
paste input "ETTER CALL SAUL"
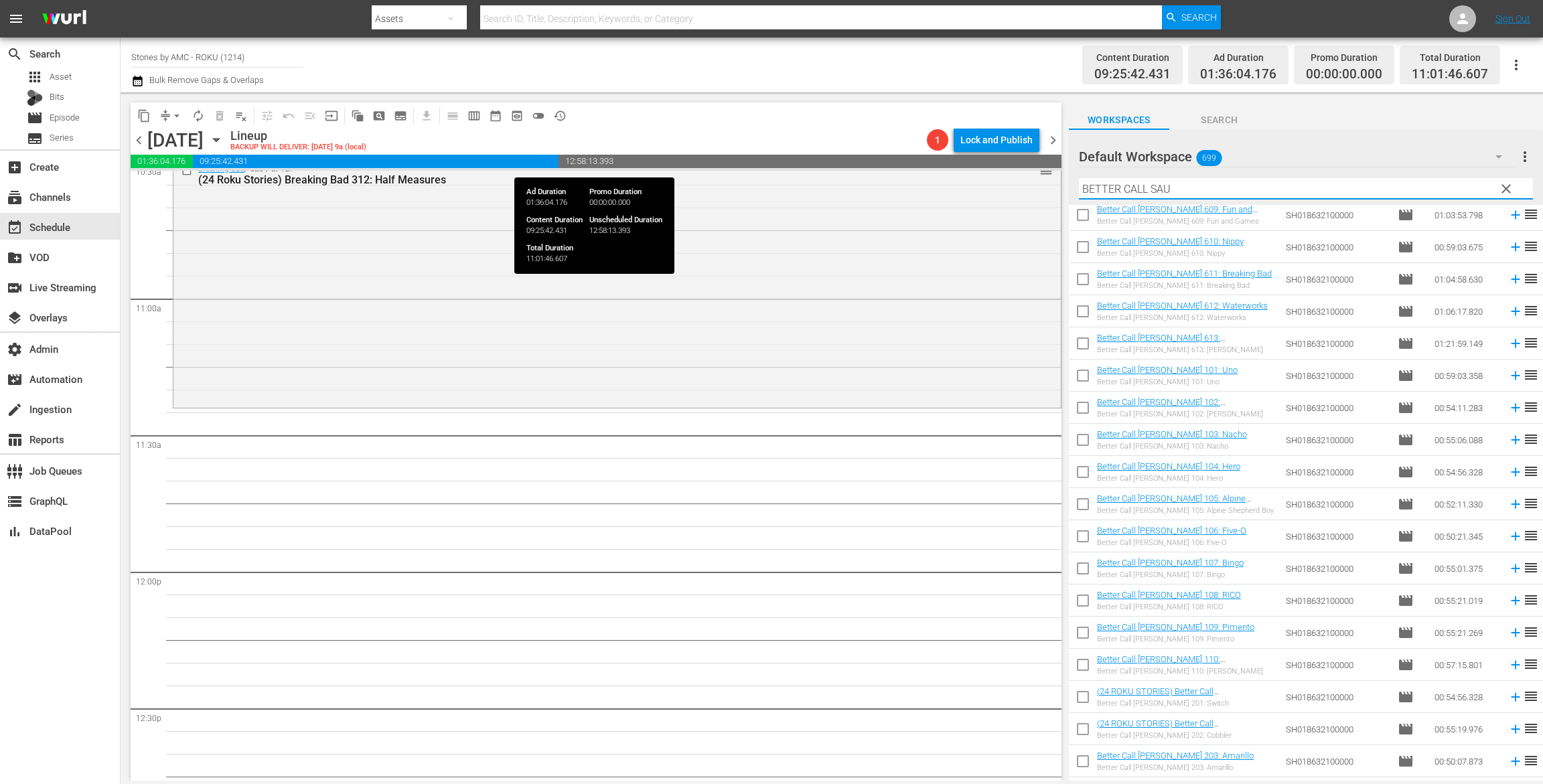
scroll to position [0, 0]
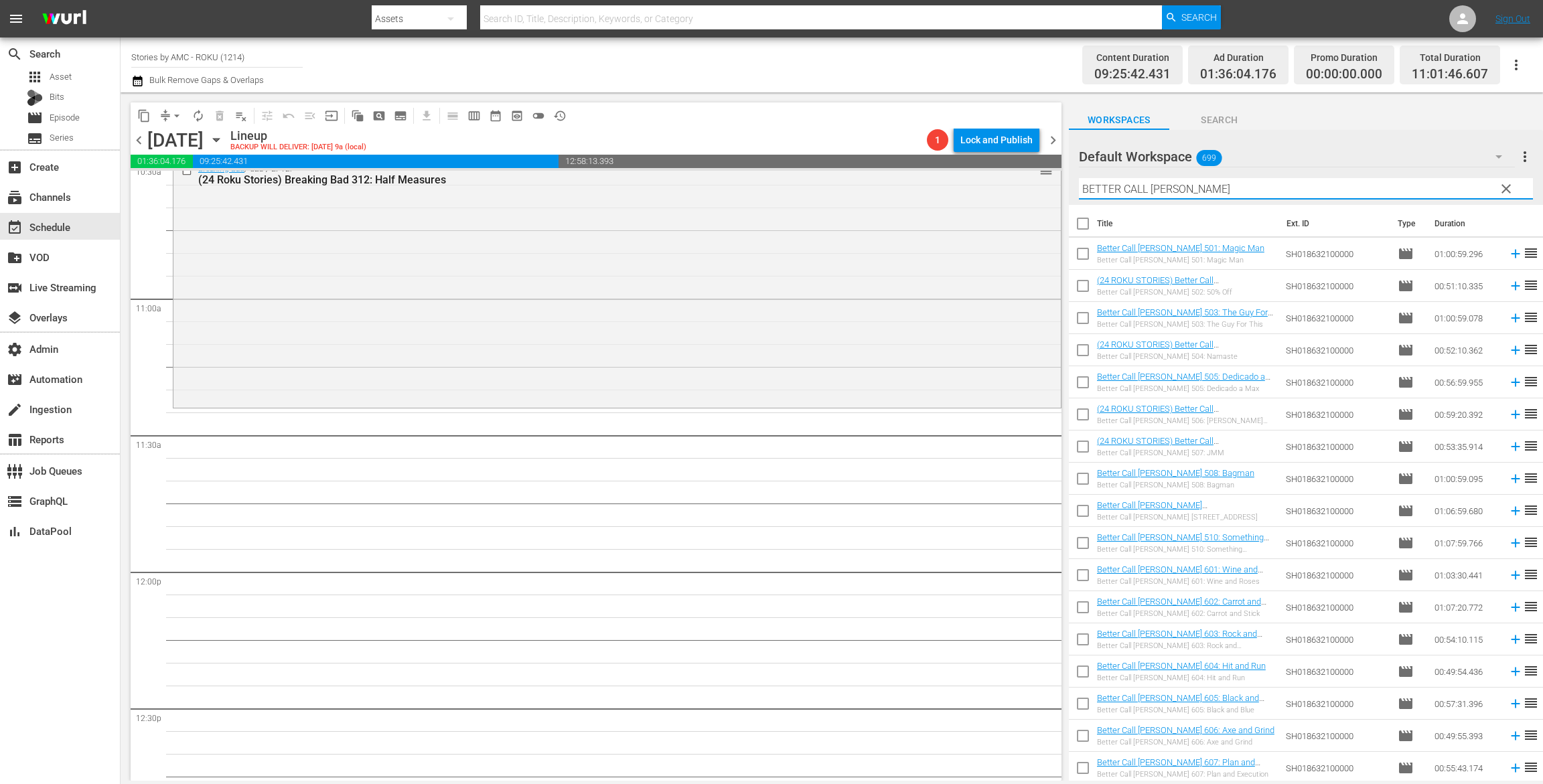
type input "BETTER CALL SAUl"
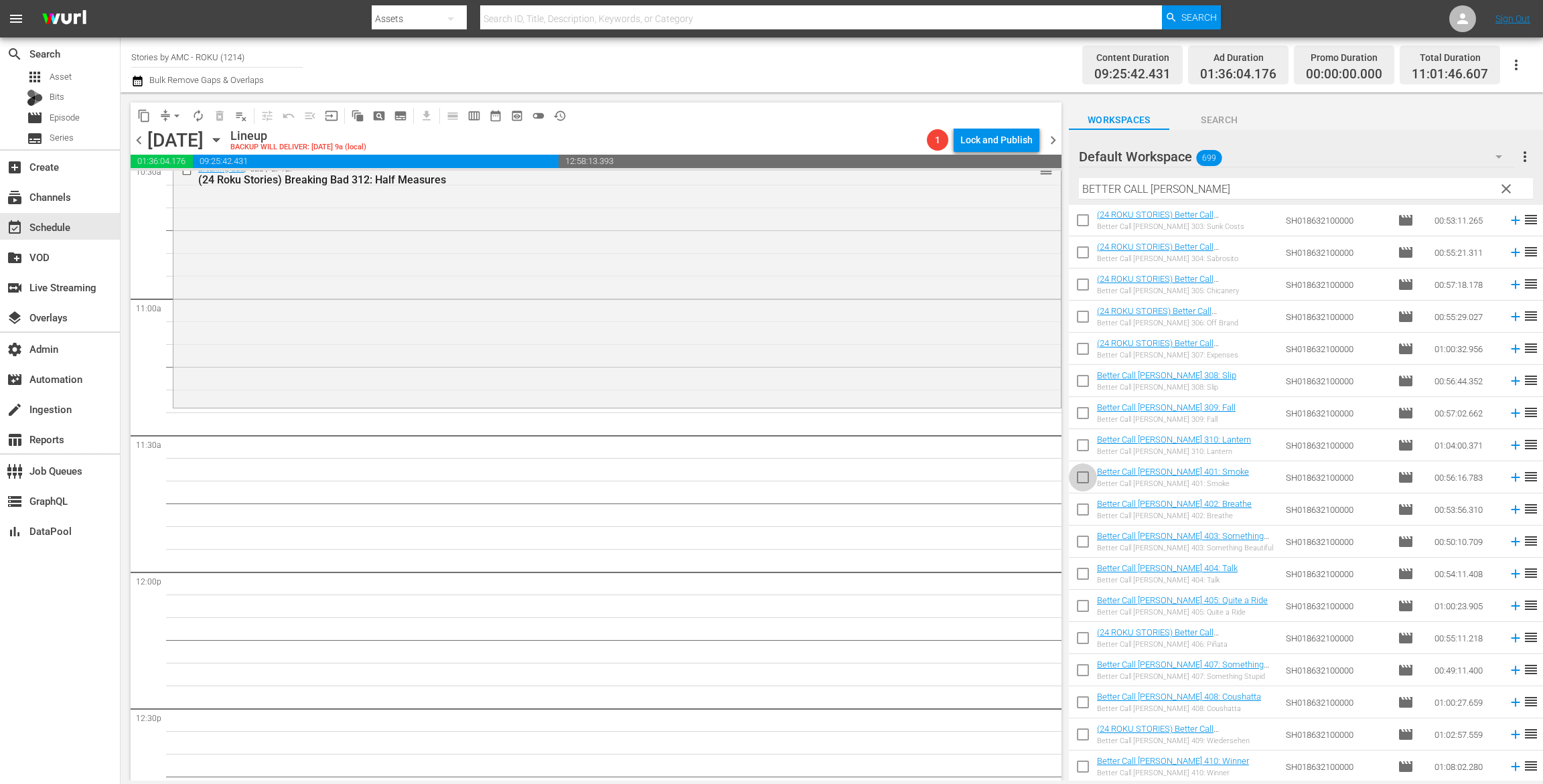
click at [1083, 486] on input "checkbox" at bounding box center [1083, 480] width 28 height 28
checkbox input "true"
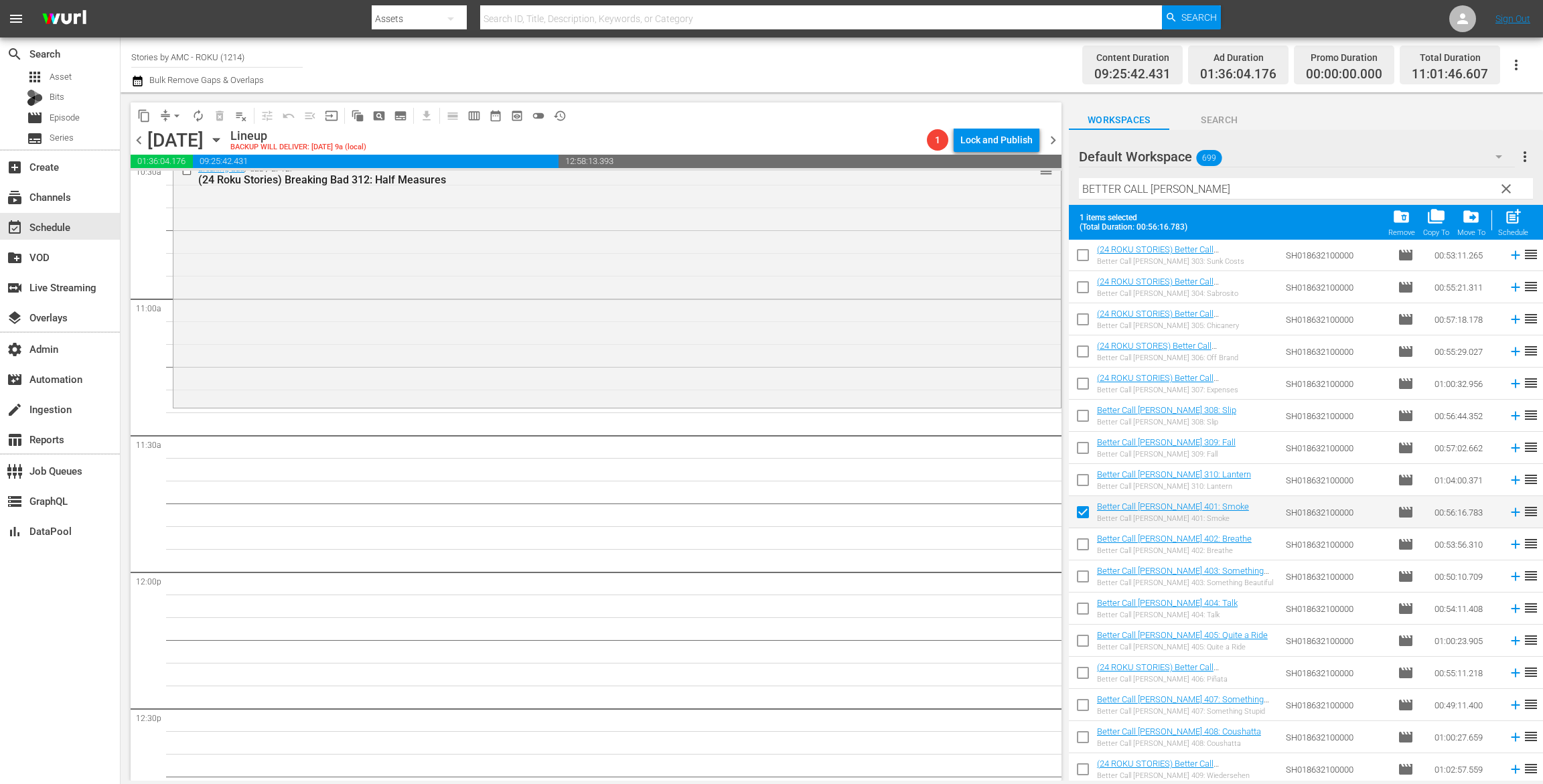
click at [1087, 543] on input "checkbox" at bounding box center [1083, 547] width 28 height 28
checkbox input "true"
click at [1087, 581] on input "checkbox" at bounding box center [1083, 579] width 28 height 28
checkbox input "true"
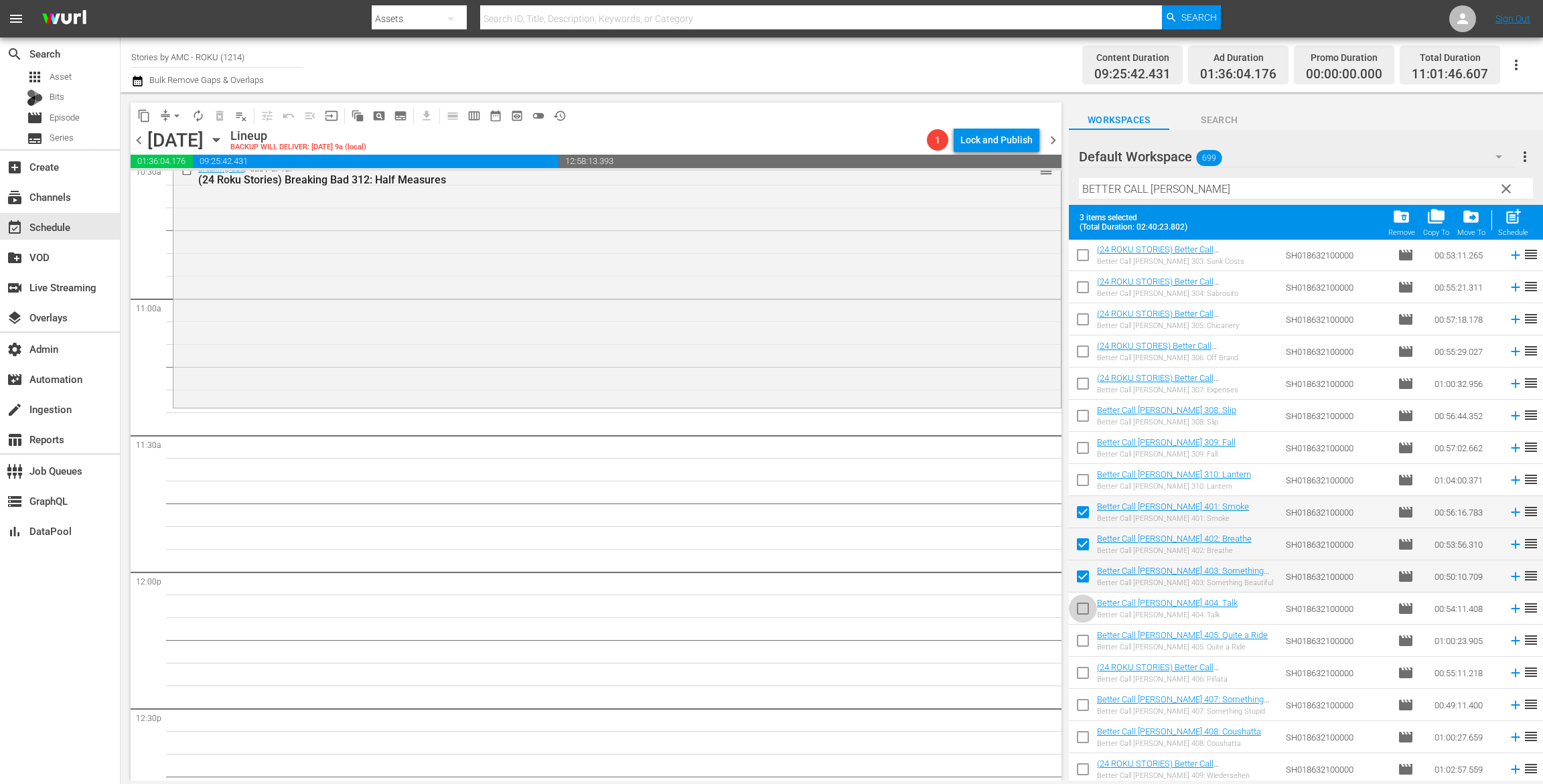
click at [1087, 617] on input "checkbox" at bounding box center [1083, 611] width 28 height 28
checkbox input "true"
click at [1087, 628] on span at bounding box center [1083, 641] width 28 height 28
click at [1086, 680] on input "checkbox" at bounding box center [1083, 676] width 28 height 28
click at [1086, 669] on input "checkbox" at bounding box center [1083, 676] width 28 height 28
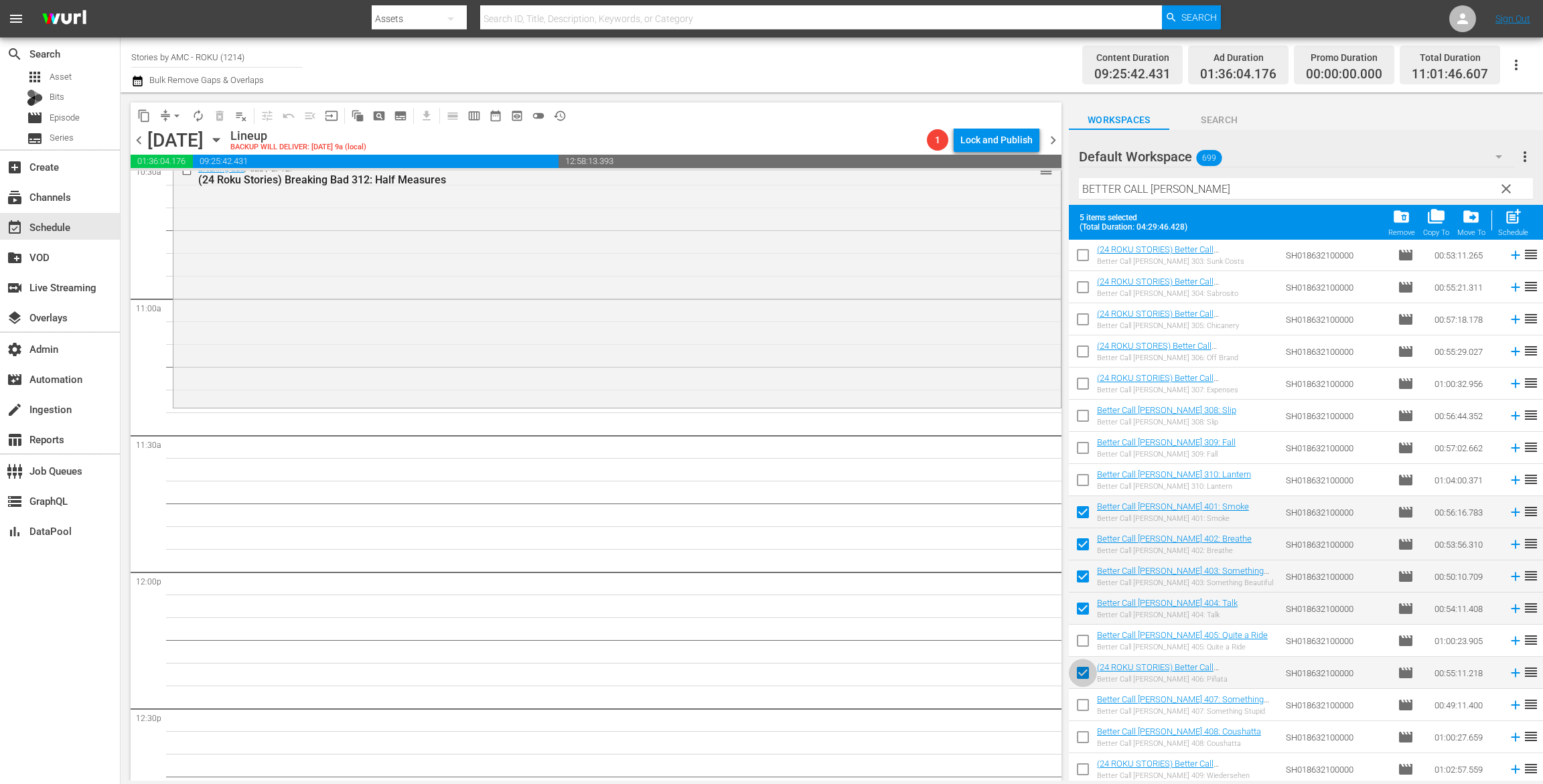
checkbox input "false"
click at [1086, 637] on input "checkbox" at bounding box center [1083, 643] width 28 height 28
checkbox input "true"
click at [1086, 668] on input "checkbox" at bounding box center [1083, 676] width 28 height 28
checkbox input "true"
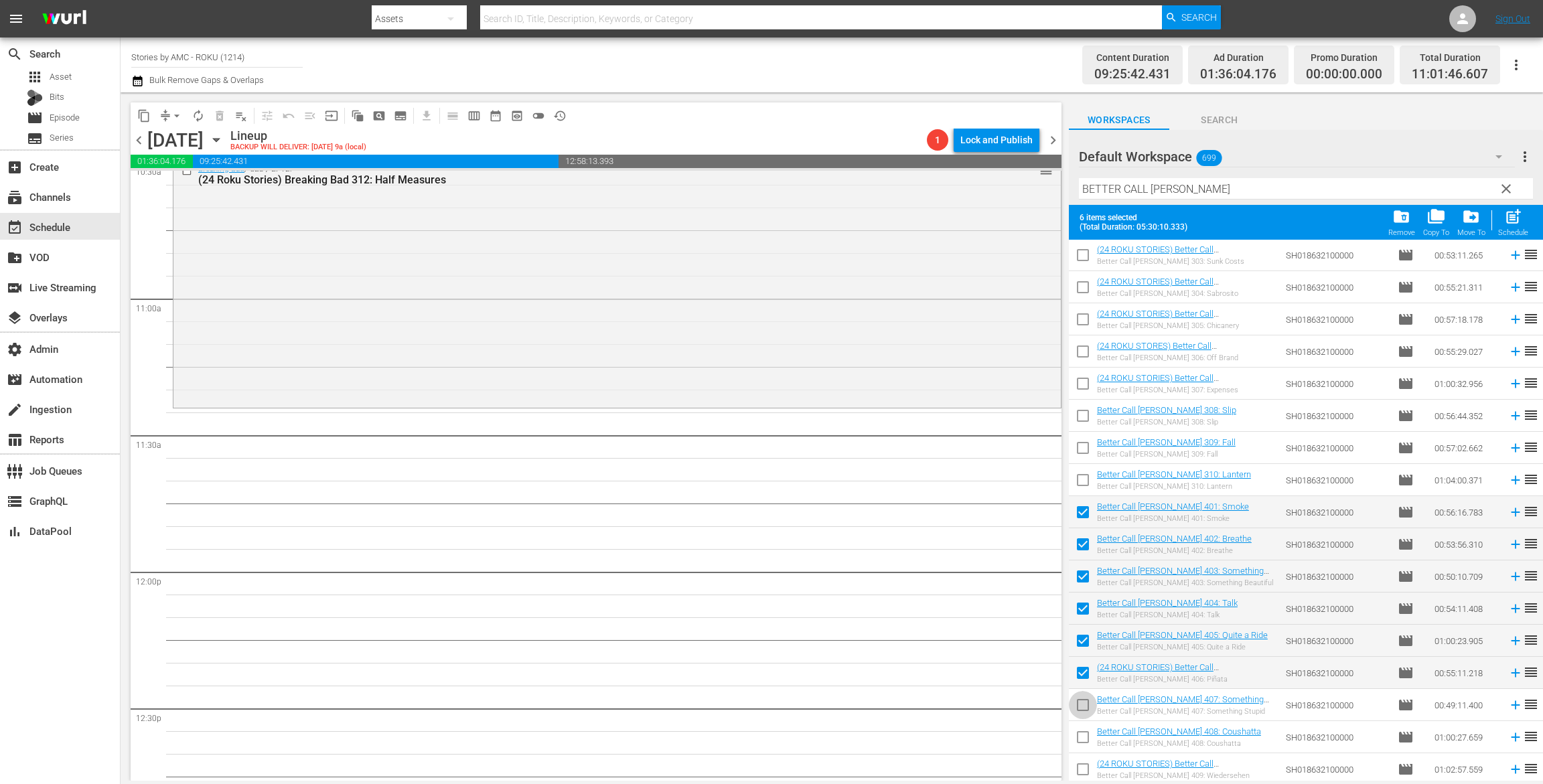
click at [1086, 697] on input "checkbox" at bounding box center [1083, 708] width 28 height 28
checkbox input "true"
click at [1086, 734] on input "checkbox" at bounding box center [1083, 740] width 28 height 28
checkbox input "true"
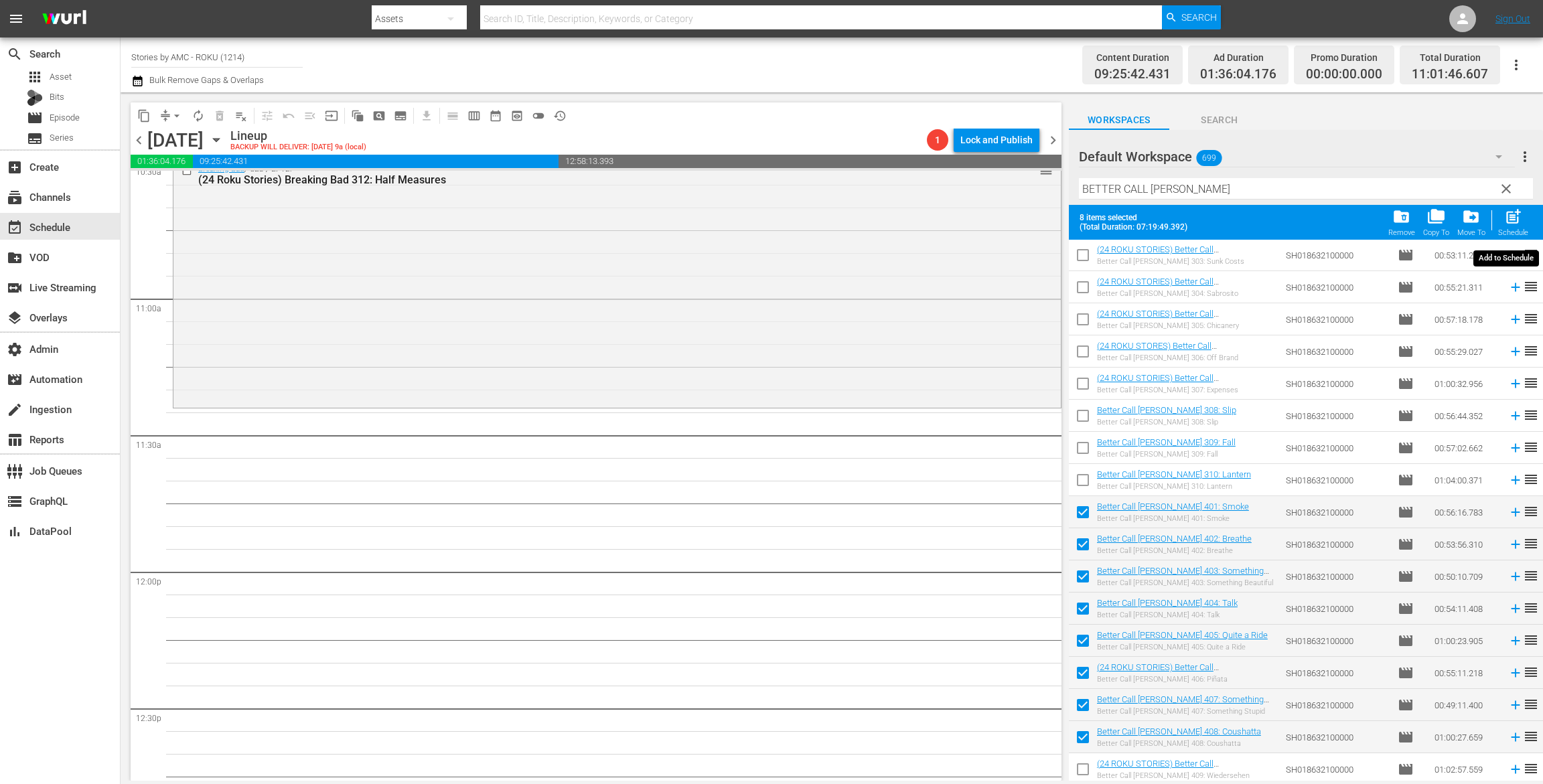
click at [1516, 219] on span "post_add" at bounding box center [1513, 216] width 18 height 18
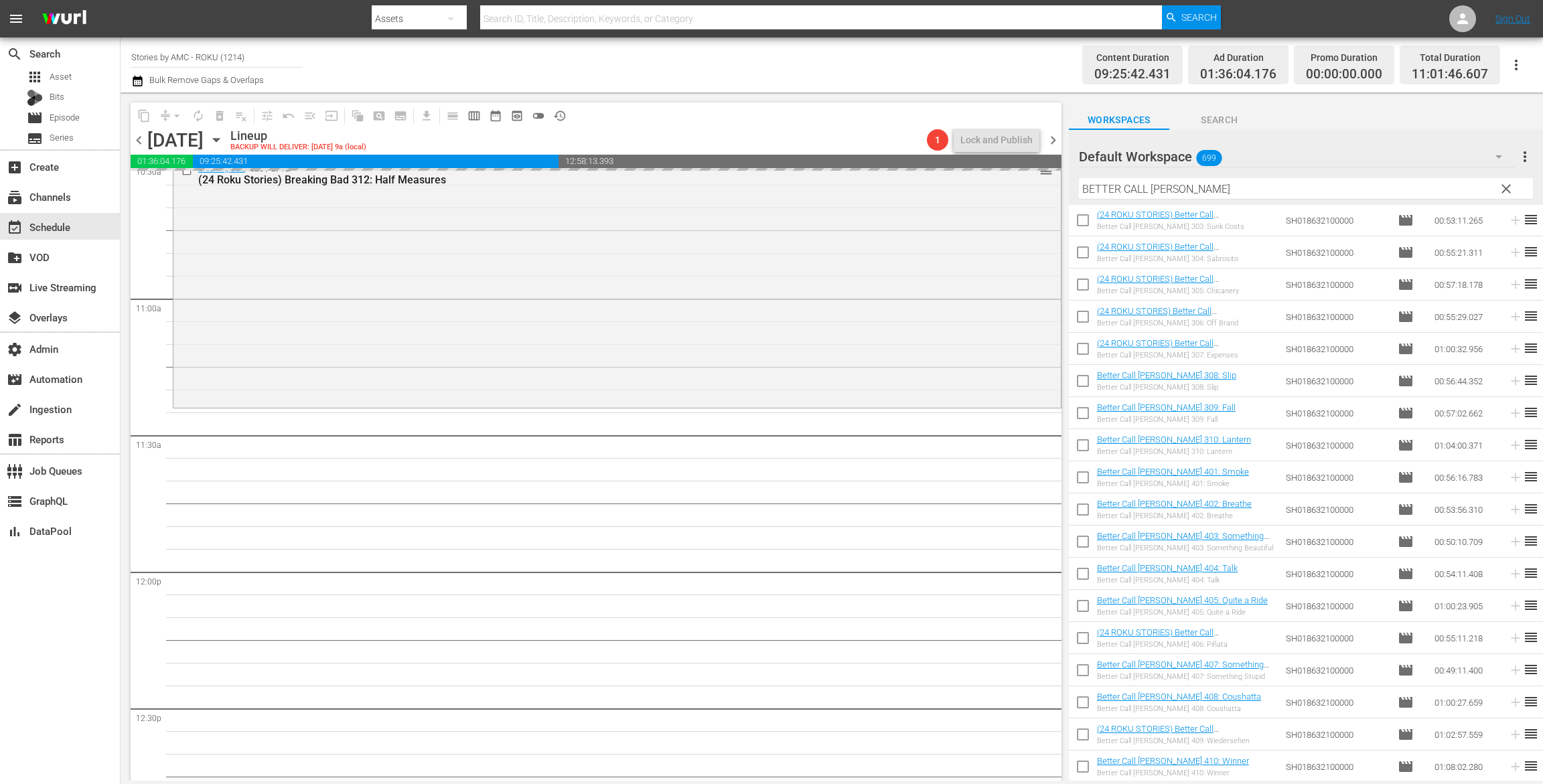
checkbox input "false"
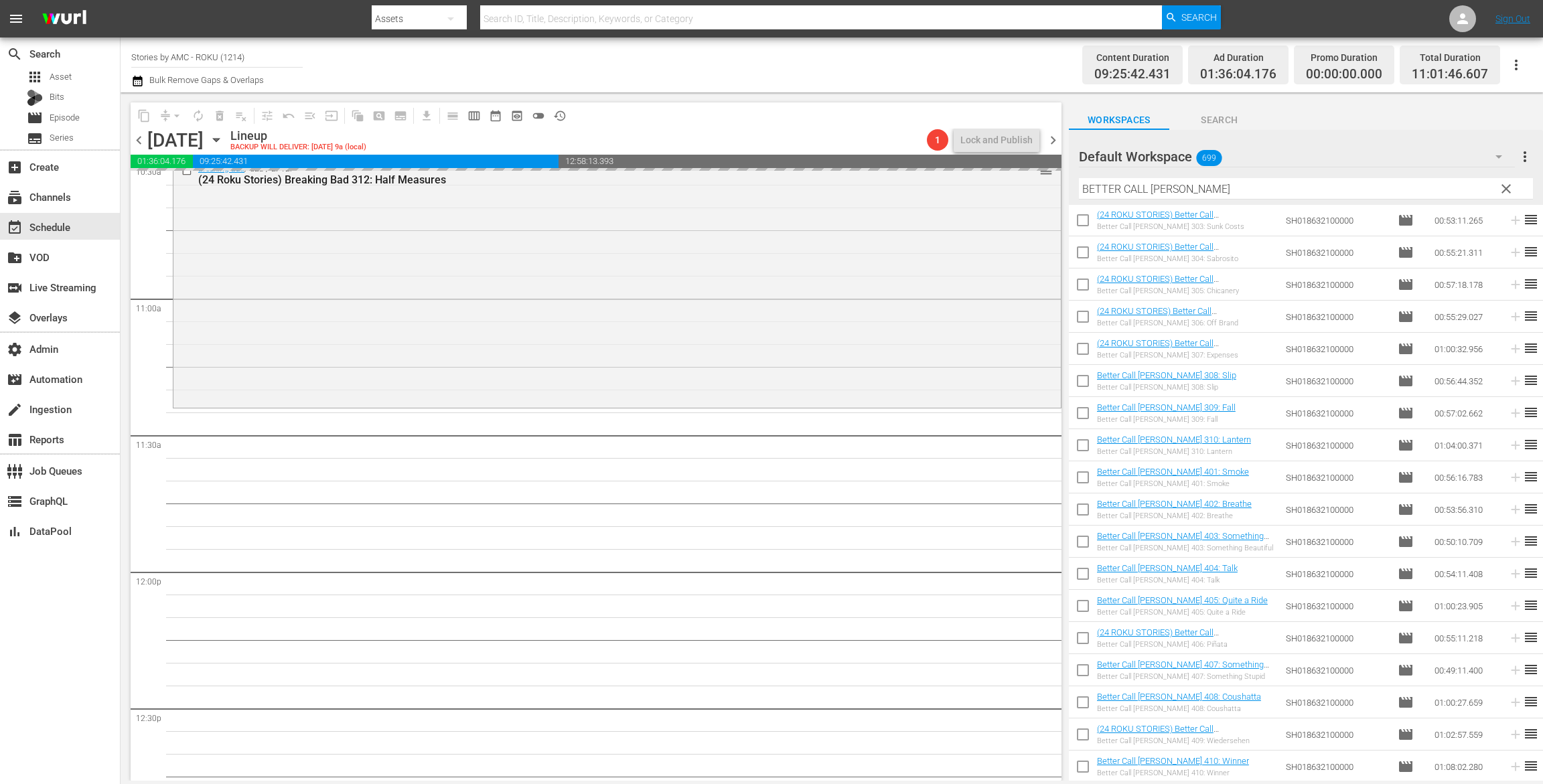
checkbox input "false"
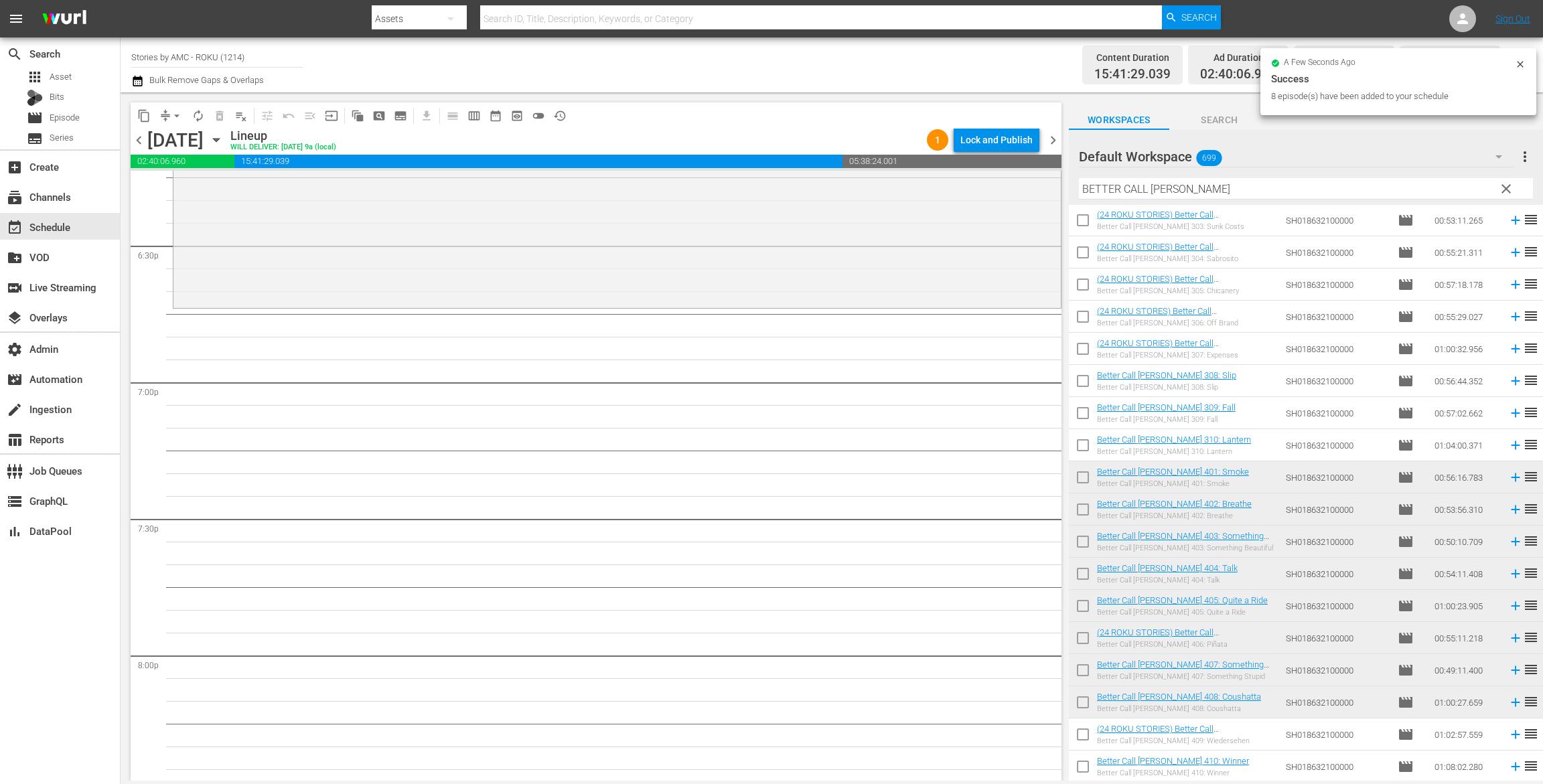
scroll to position [4969, 0]
click at [1088, 728] on input "checkbox" at bounding box center [1083, 737] width 28 height 28
checkbox input "true"
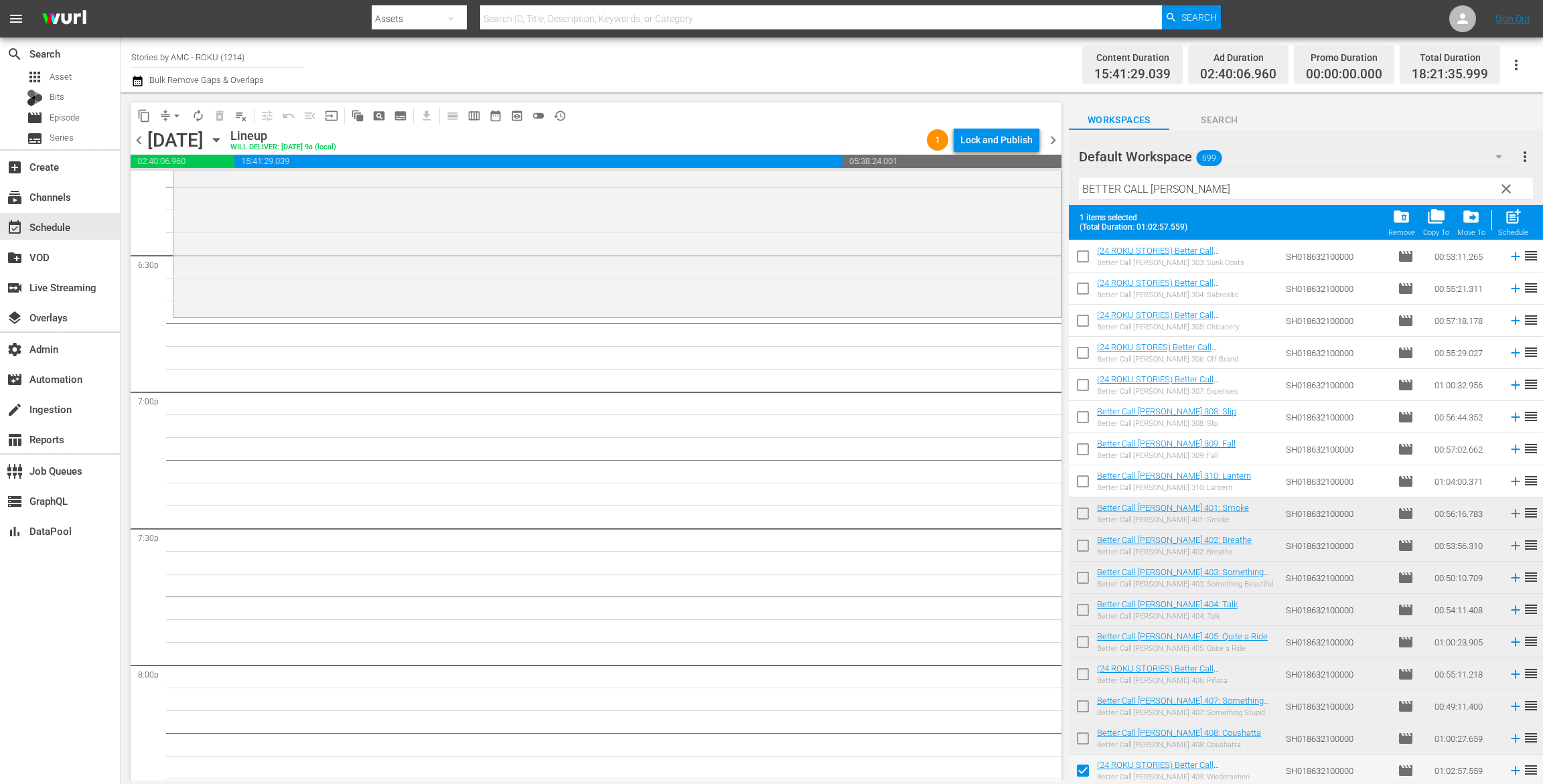
scroll to position [1515, 0]
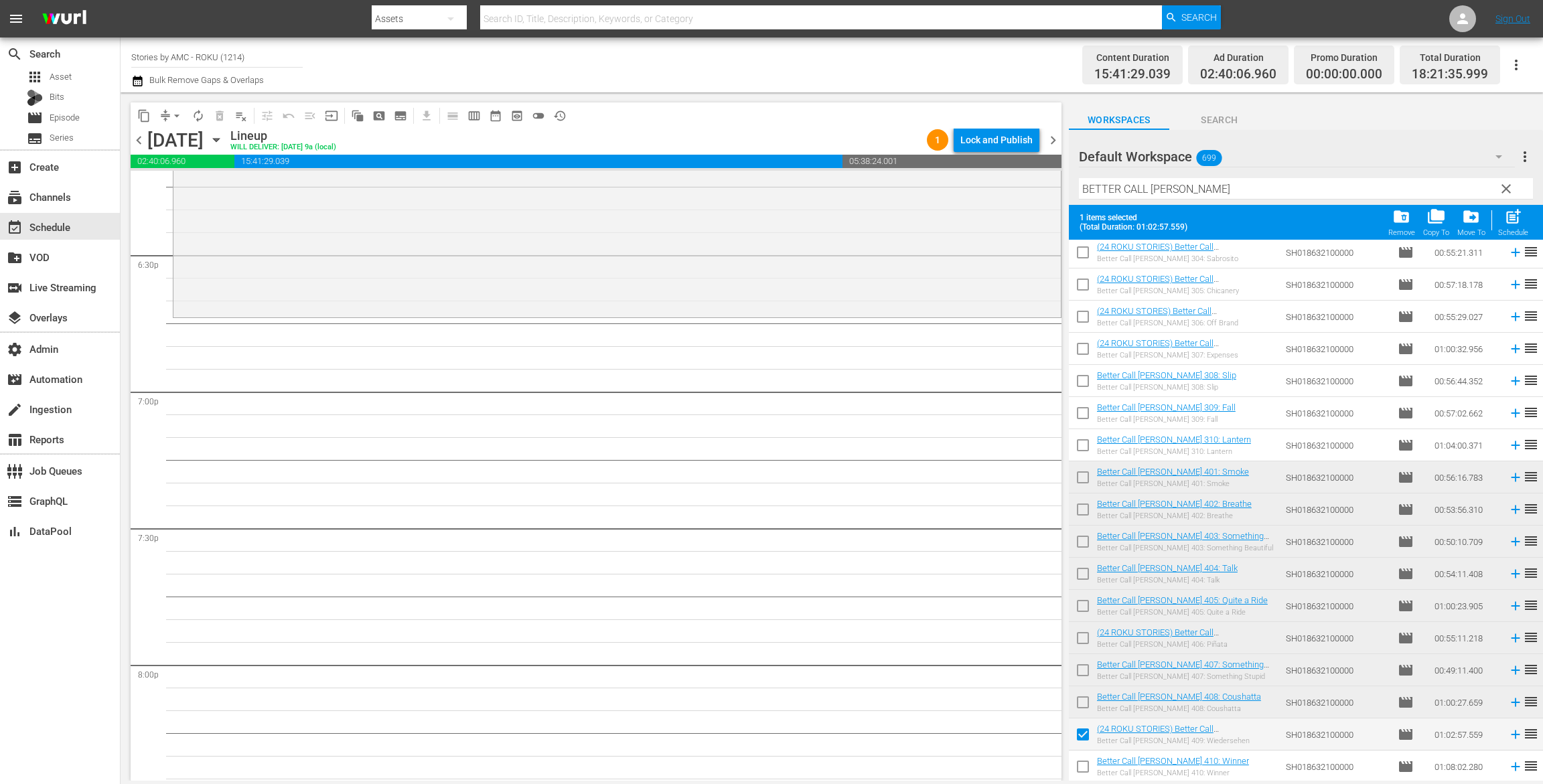
click at [1088, 759] on input "checkbox" at bounding box center [1083, 769] width 28 height 28
checkbox input "true"
click at [1521, 205] on button "post_add Schedule" at bounding box center [1513, 222] width 38 height 38
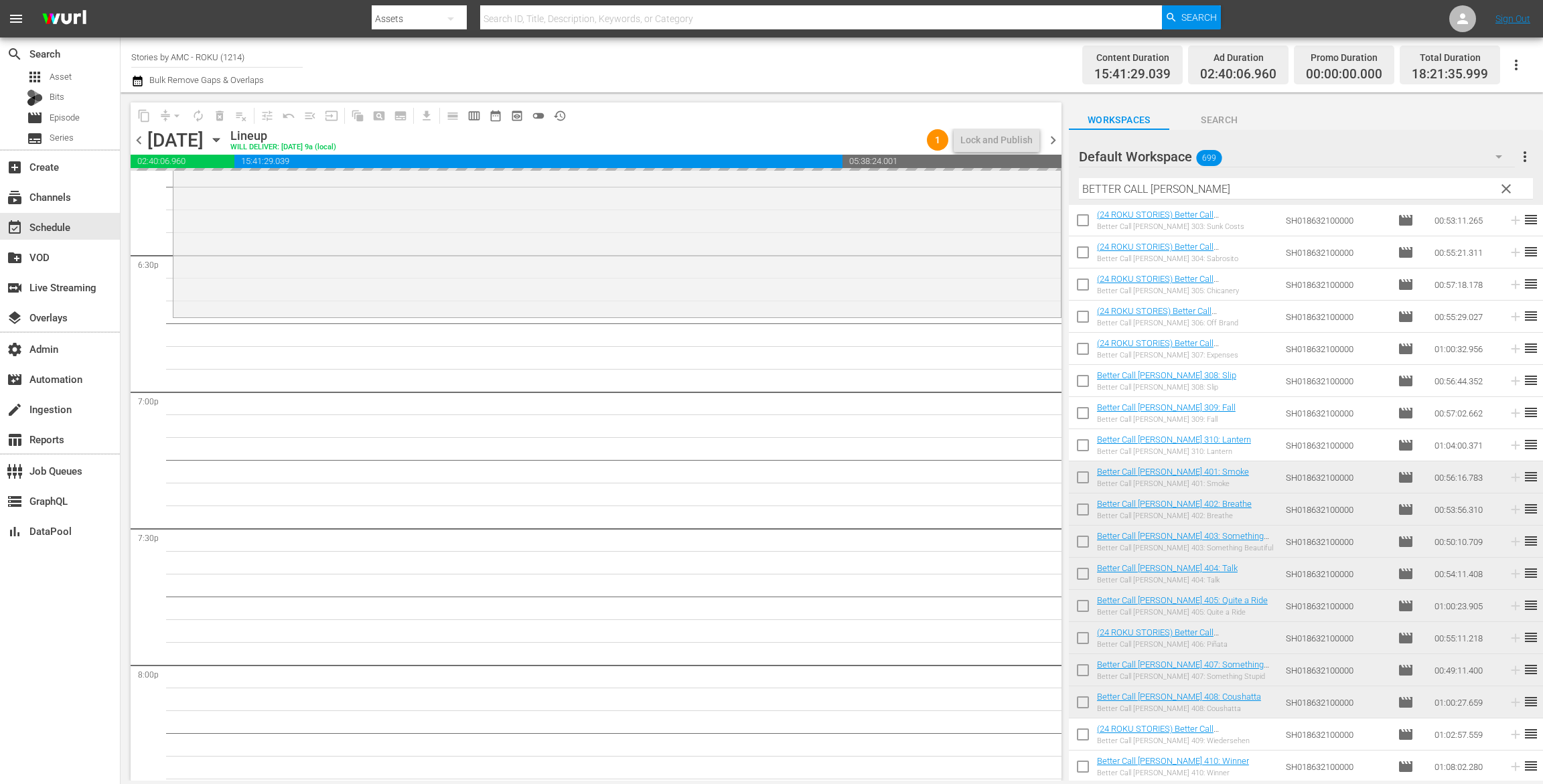
checkbox input "false"
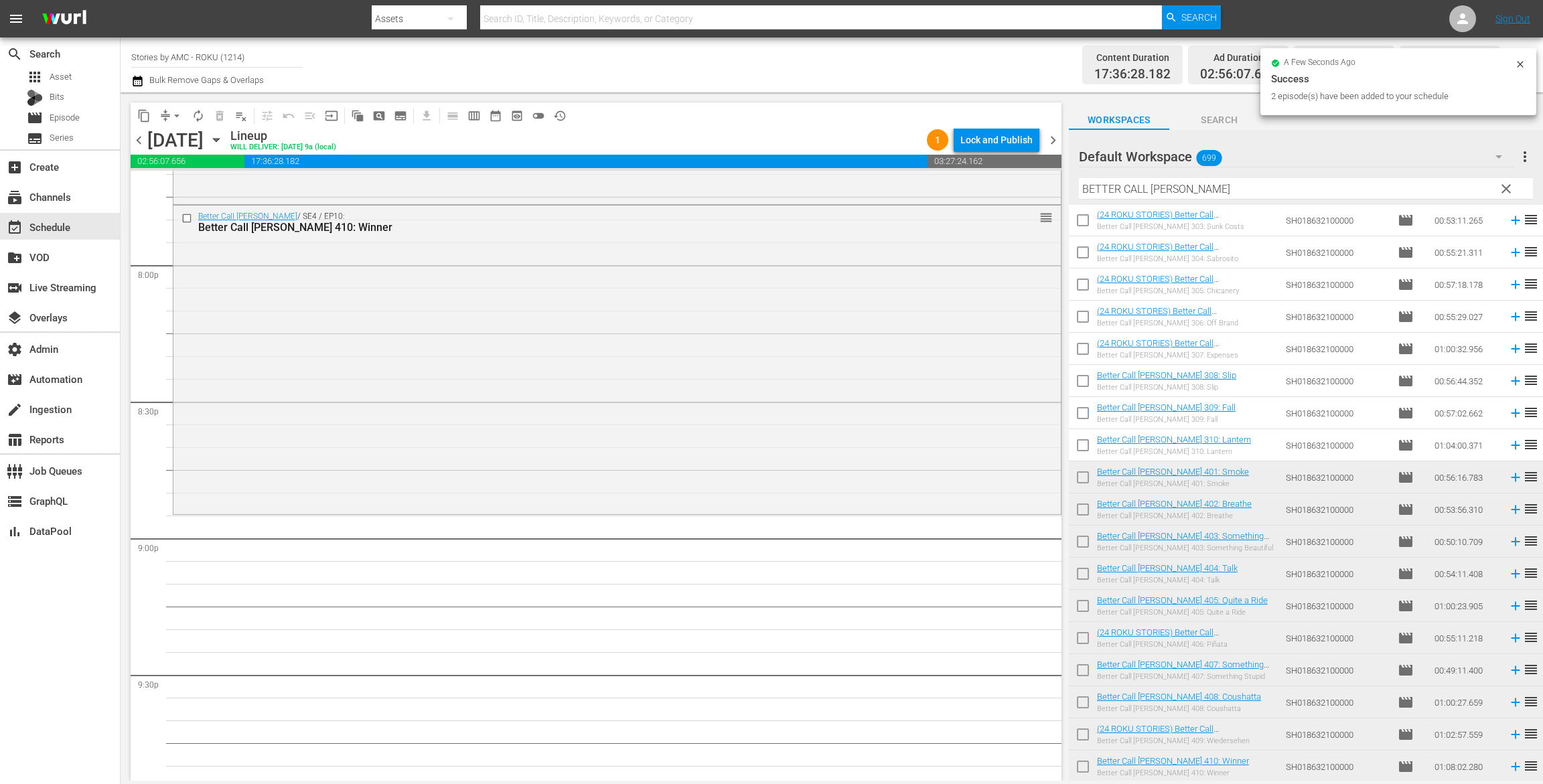
scroll to position [5598, 0]
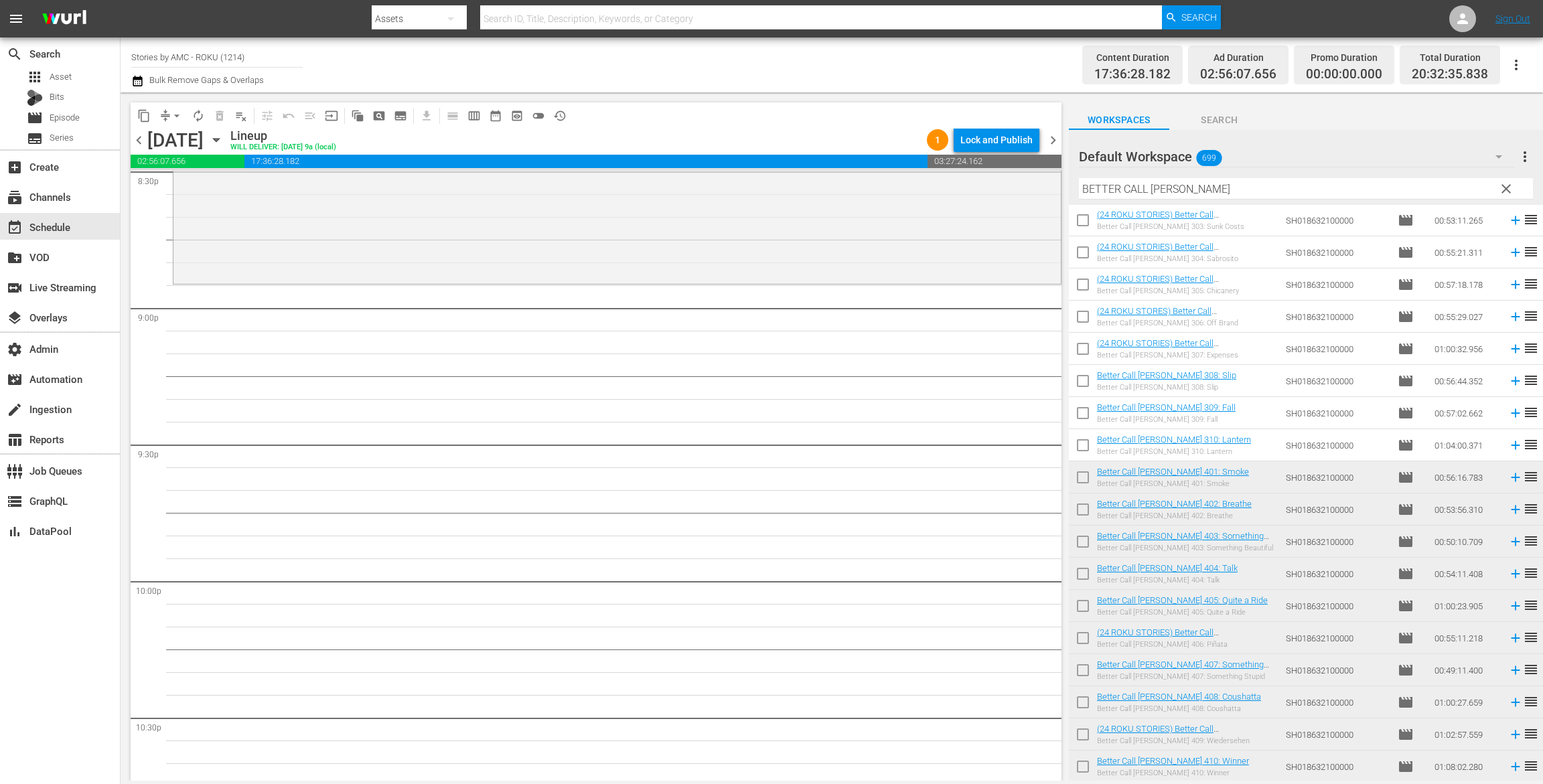
click at [1203, 177] on div "Filter by Title BETTER CALL SAUl" at bounding box center [1306, 188] width 455 height 32
drag, startPoint x: 1190, startPoint y: 182, endPoint x: 1020, endPoint y: 197, distance: 170.7
click at [1020, 198] on div "content_copy compress arrow_drop_down autorenew_outlined delete_forever_outline…" at bounding box center [832, 436] width 1423 height 688
drag, startPoint x: 1186, startPoint y: 186, endPoint x: 980, endPoint y: 156, distance: 208.2
click at [980, 159] on div "content_copy compress arrow_drop_down autorenew_outlined delete_forever_outline…" at bounding box center [832, 436] width 1423 height 688
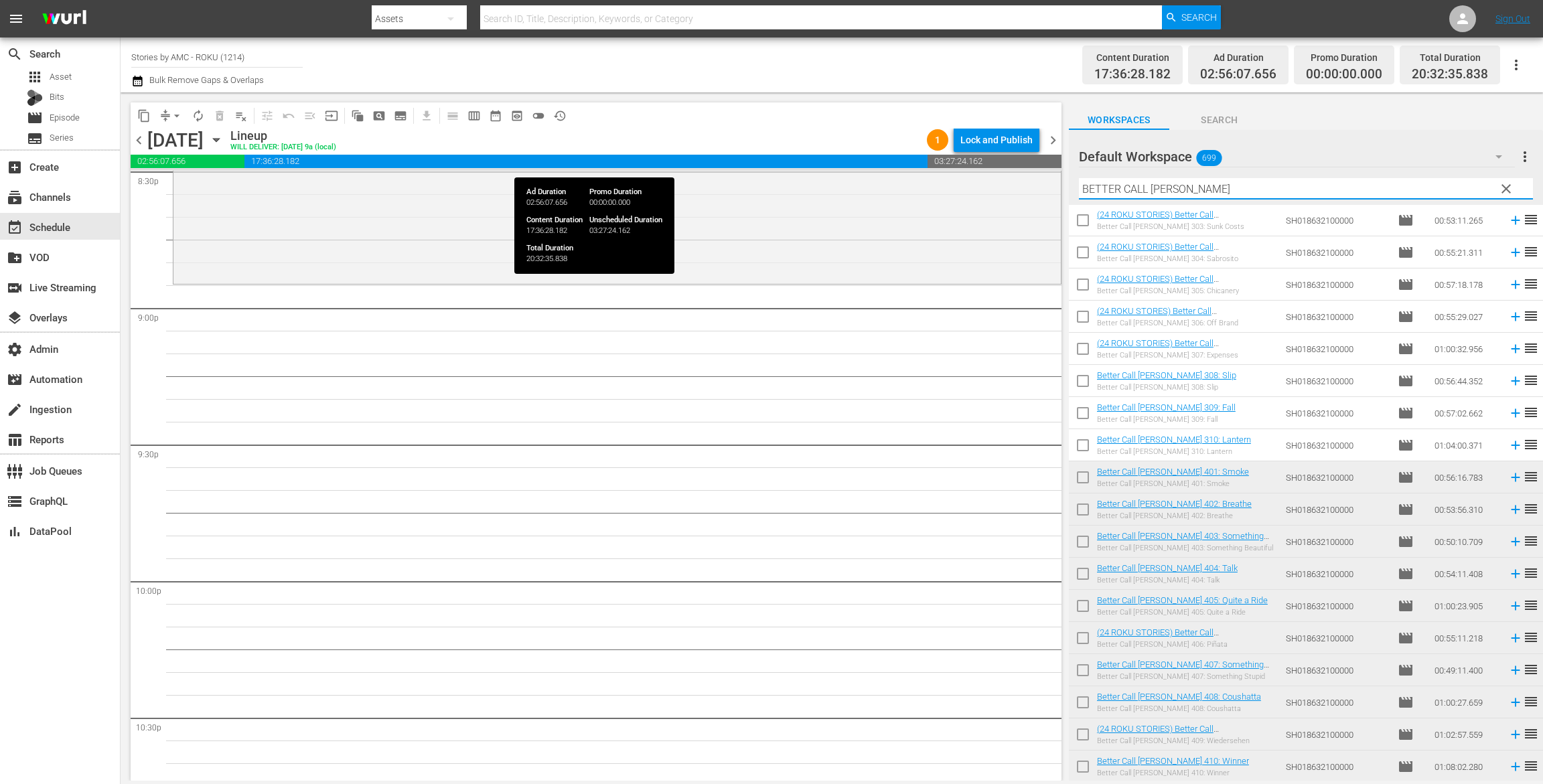
paste input "RED KING, THE"
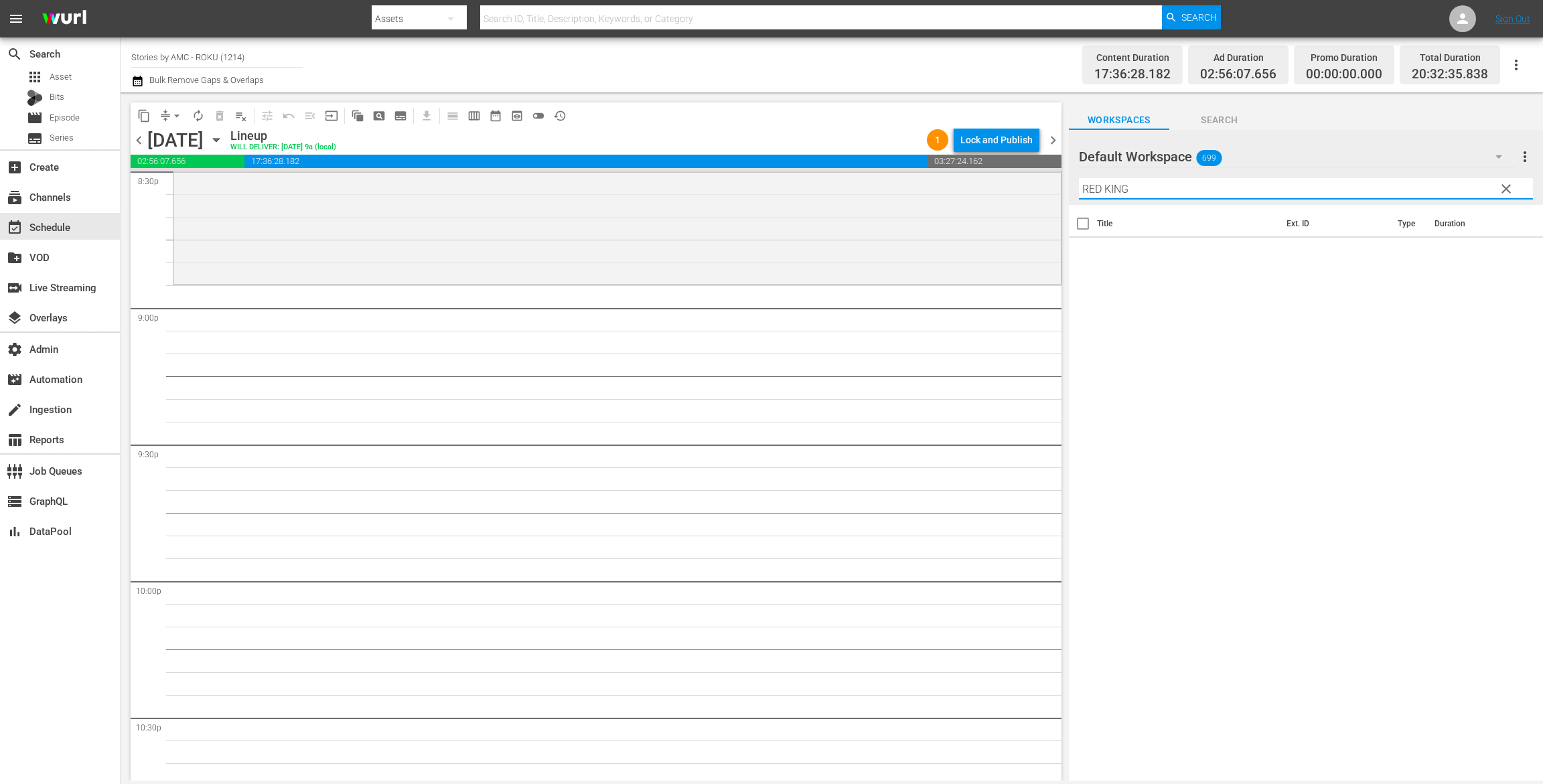
type input "RED KING"
click at [96, 110] on div "movie Episode" at bounding box center [60, 117] width 120 height 19
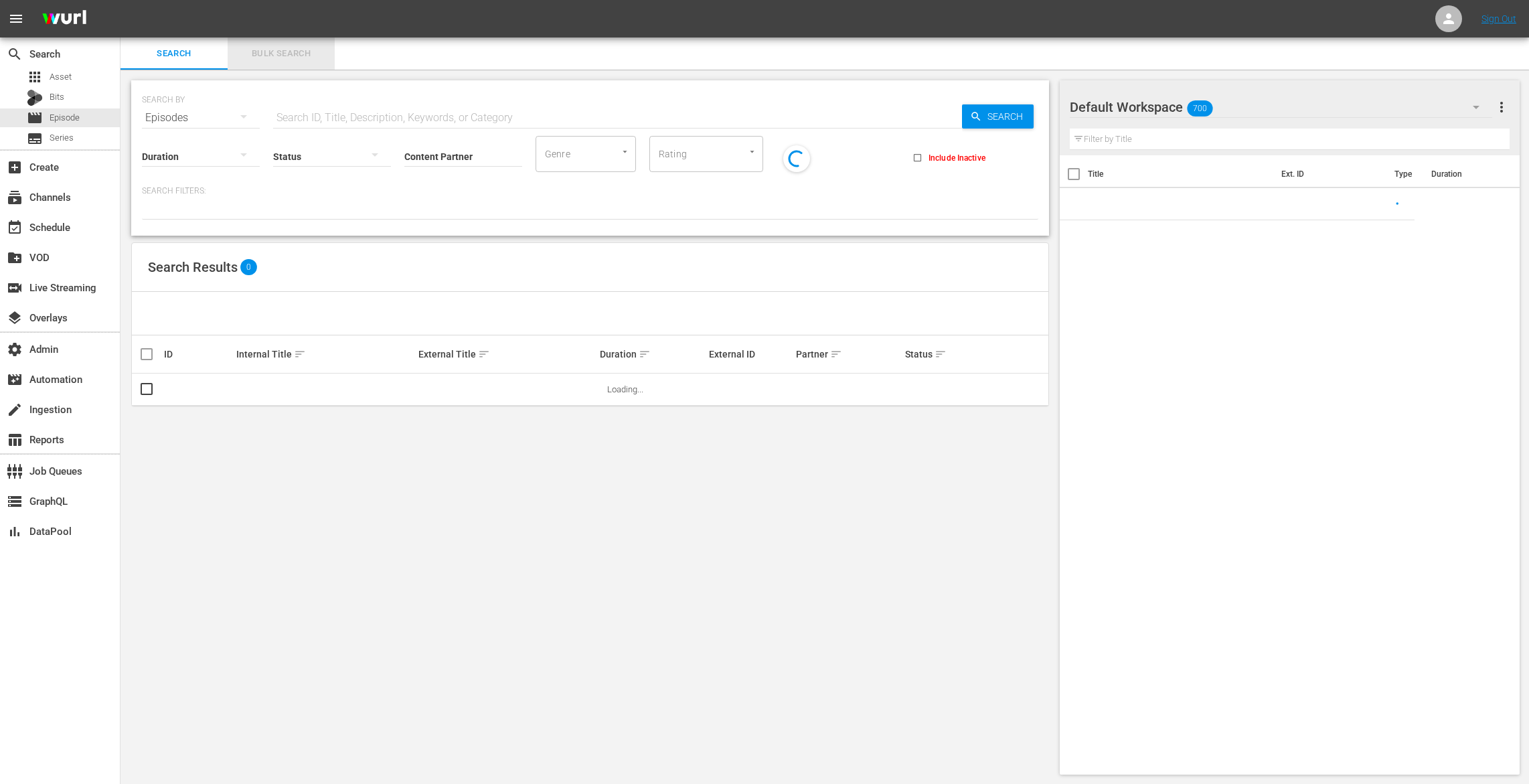
click at [313, 56] on span "Bulk Search" at bounding box center [281, 53] width 91 height 16
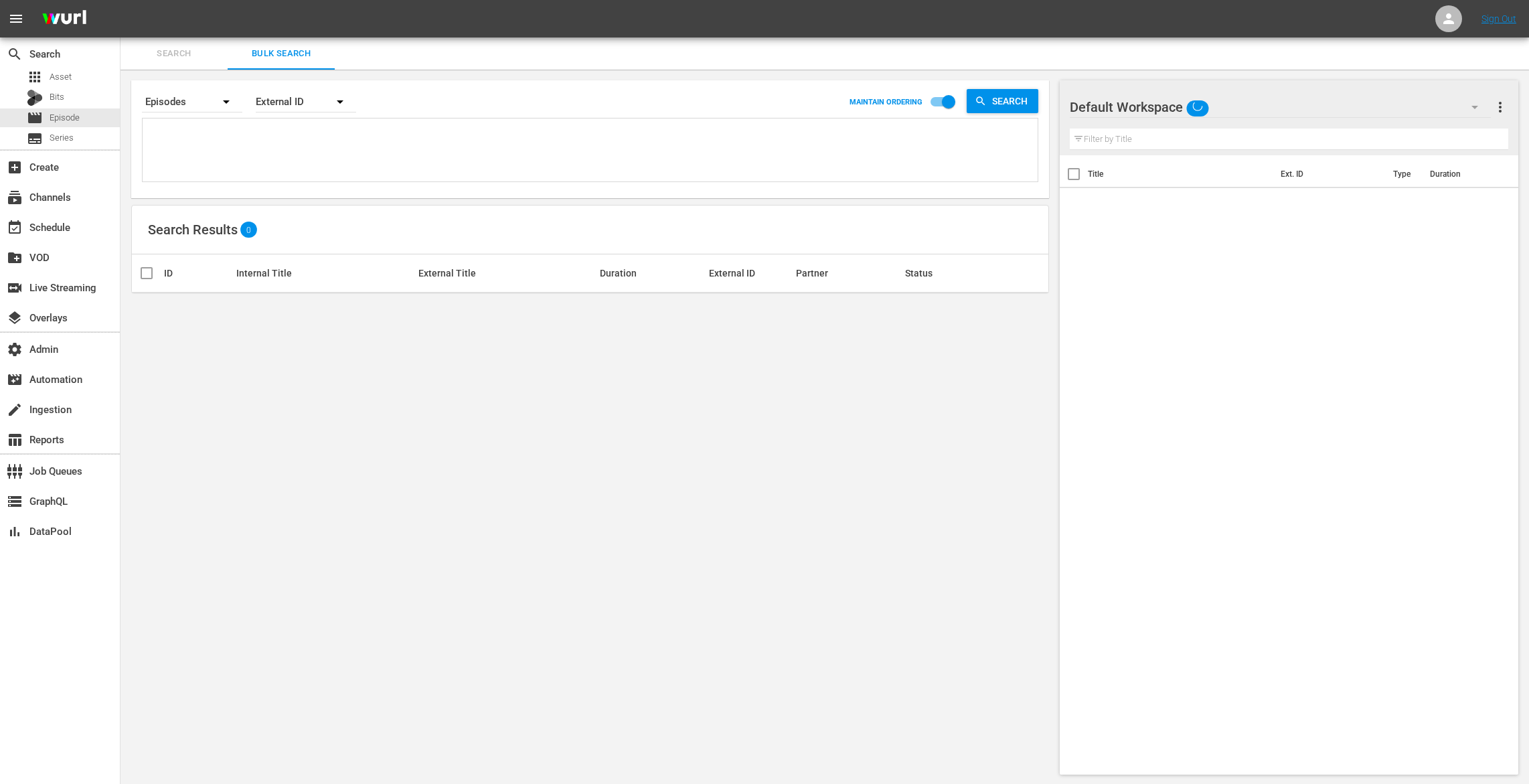
click at [257, 150] on textarea at bounding box center [591, 152] width 892 height 61
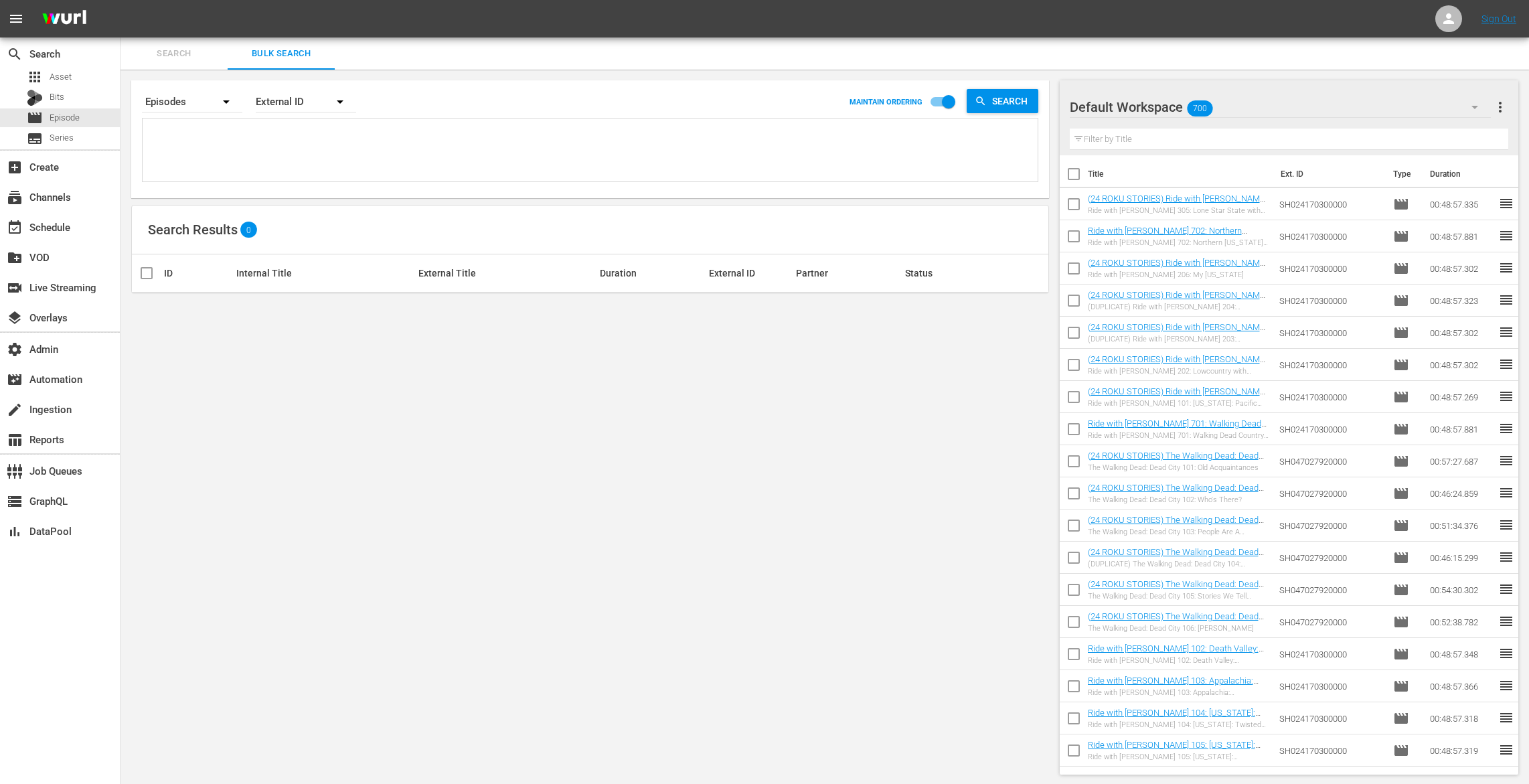
paste textarea "AMCNVR0000070794"
type textarea "AMCNVR0000070794"
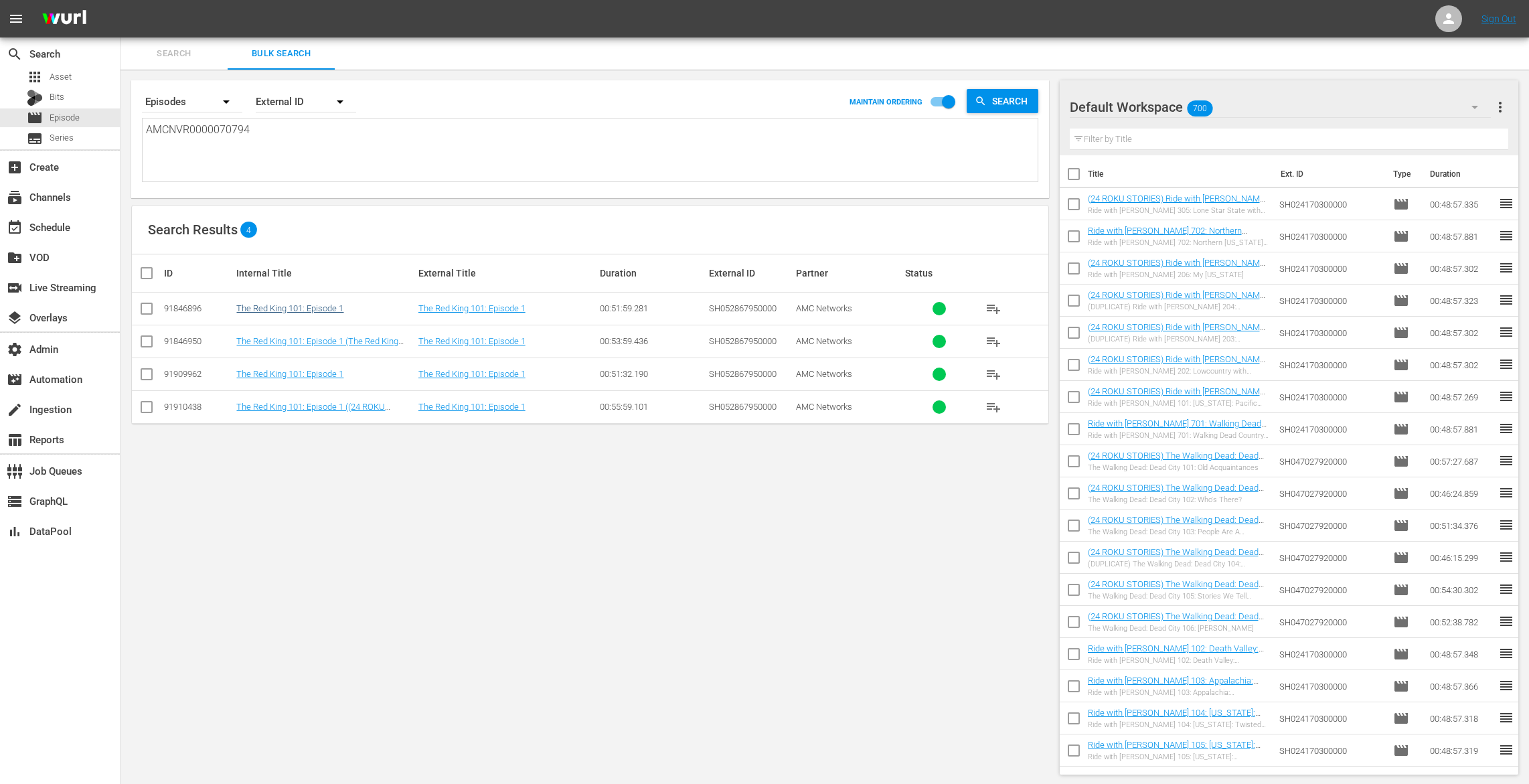
type textarea "AMCNVR0000070794"
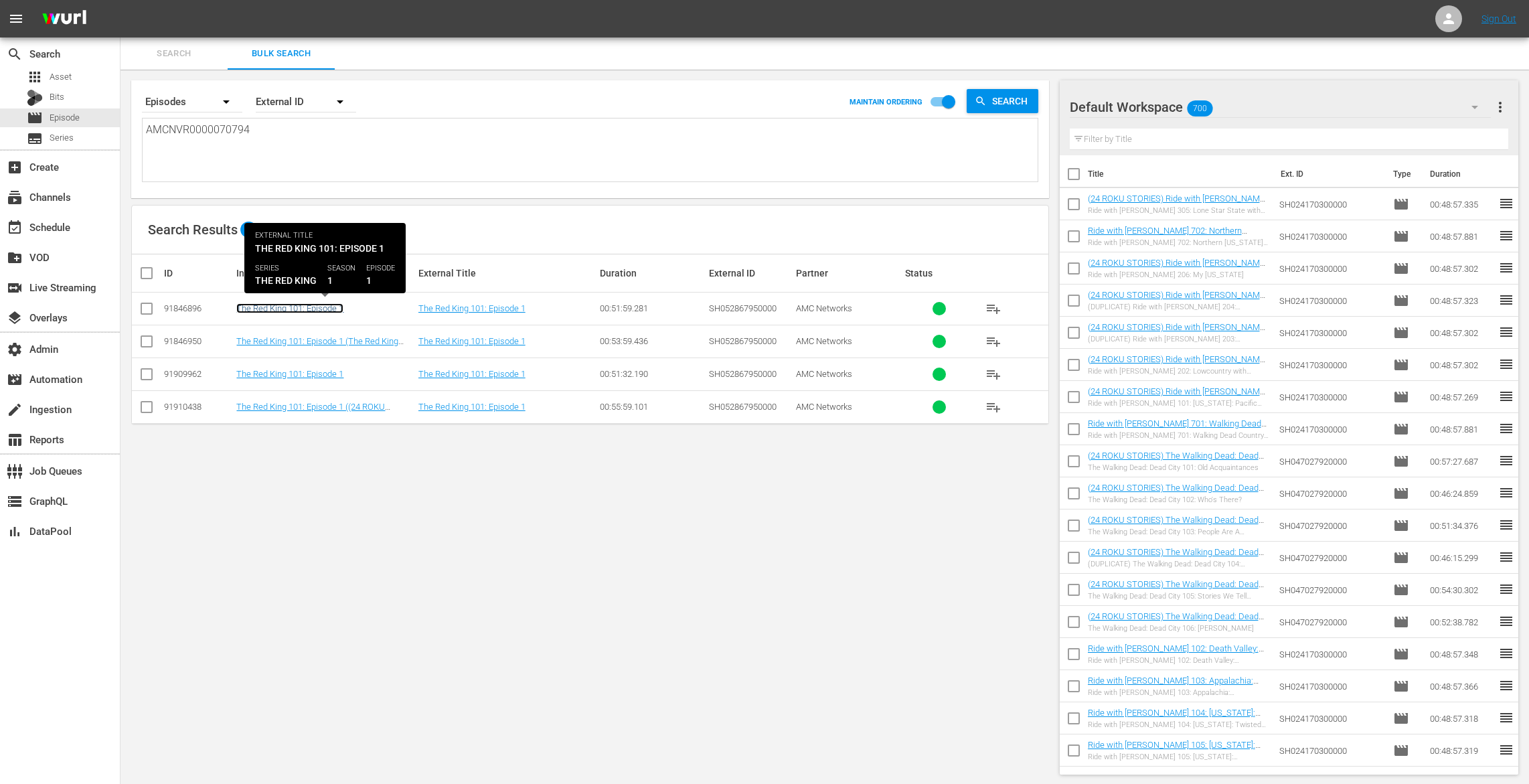
click at [302, 308] on link "The Red King 101: Episode 1" at bounding box center [290, 308] width 107 height 10
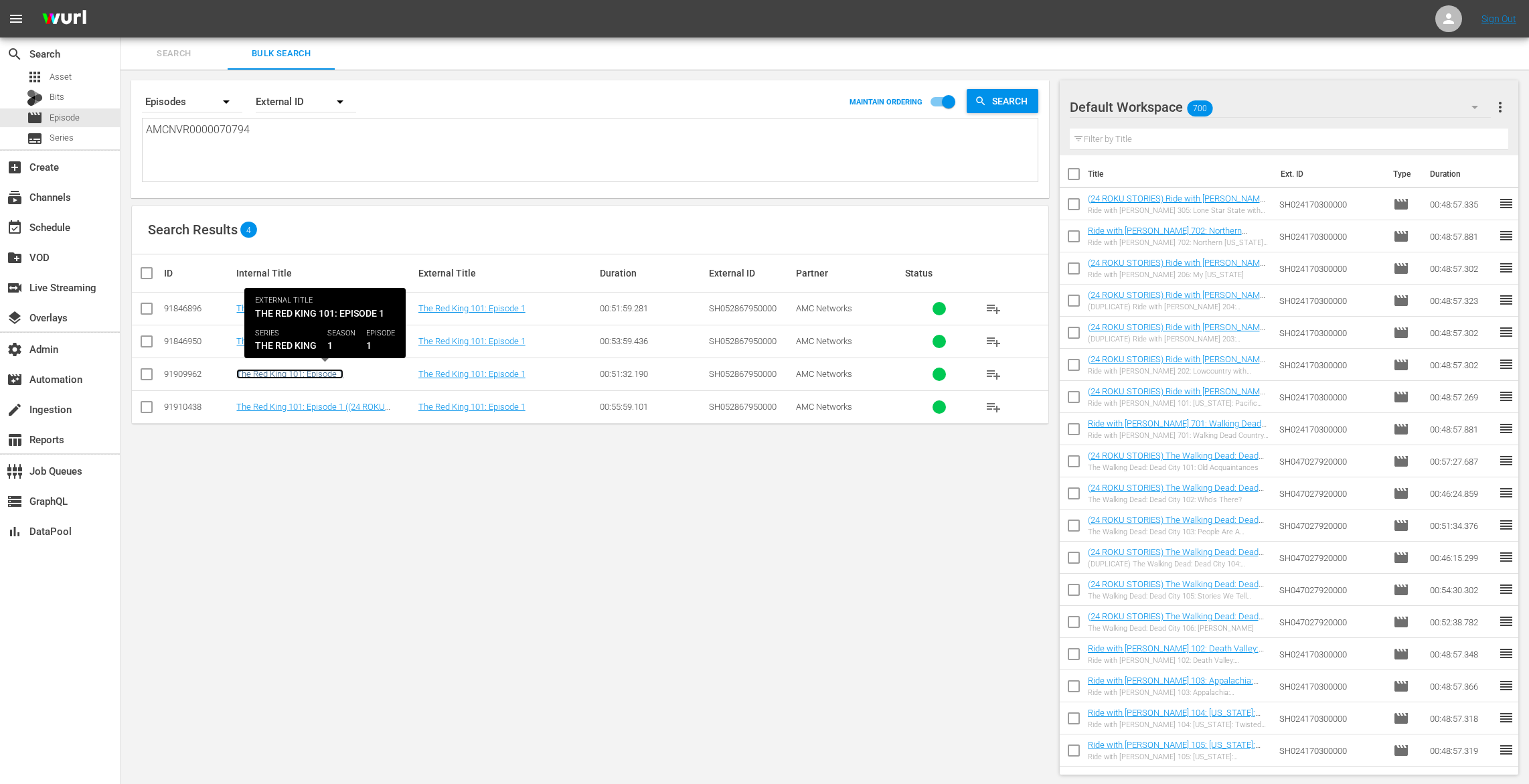
click at [301, 373] on link "The Red King 101: Episode 1" at bounding box center [290, 374] width 107 height 10
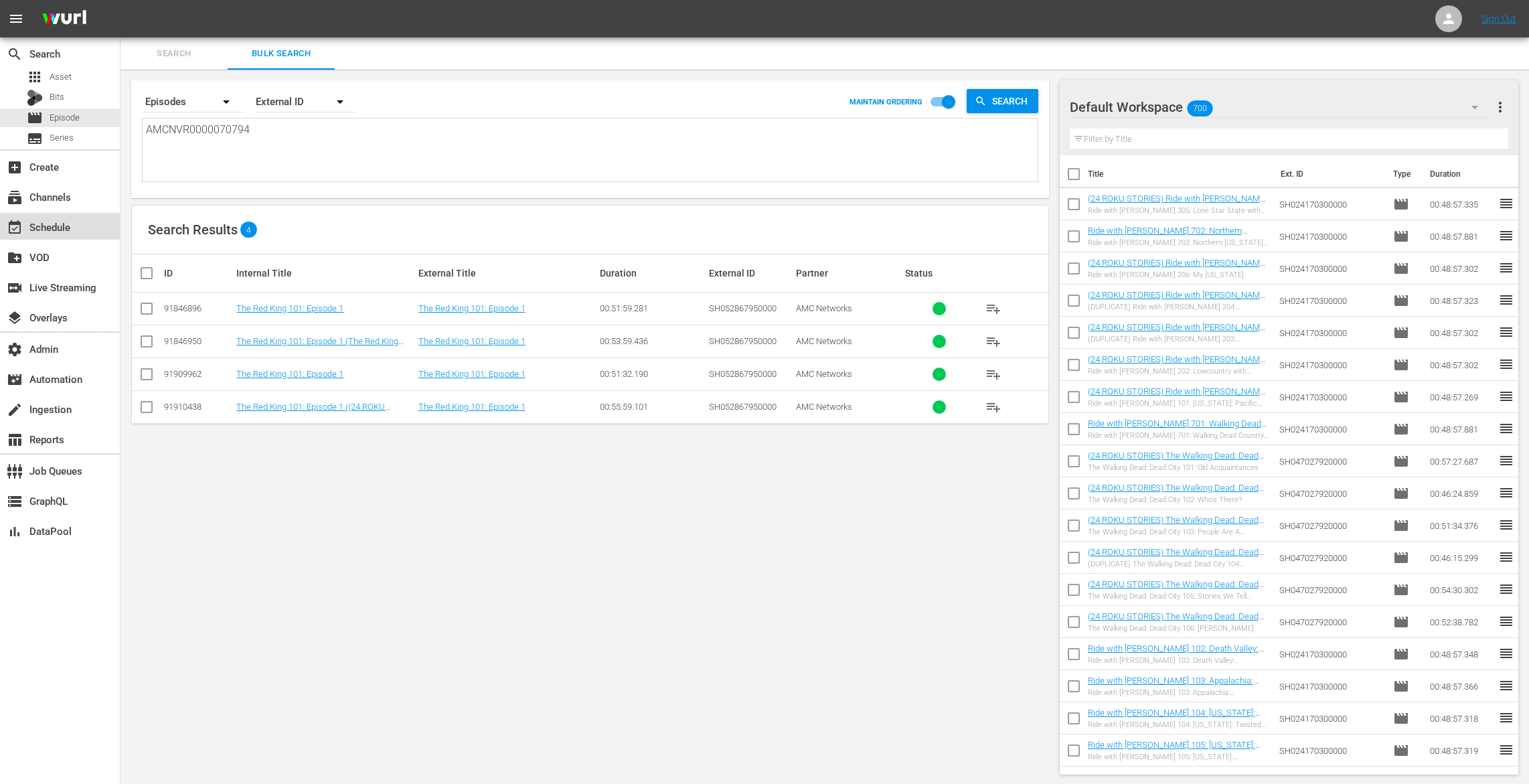
click at [27, 218] on div "event_available Schedule" at bounding box center [60, 226] width 120 height 27
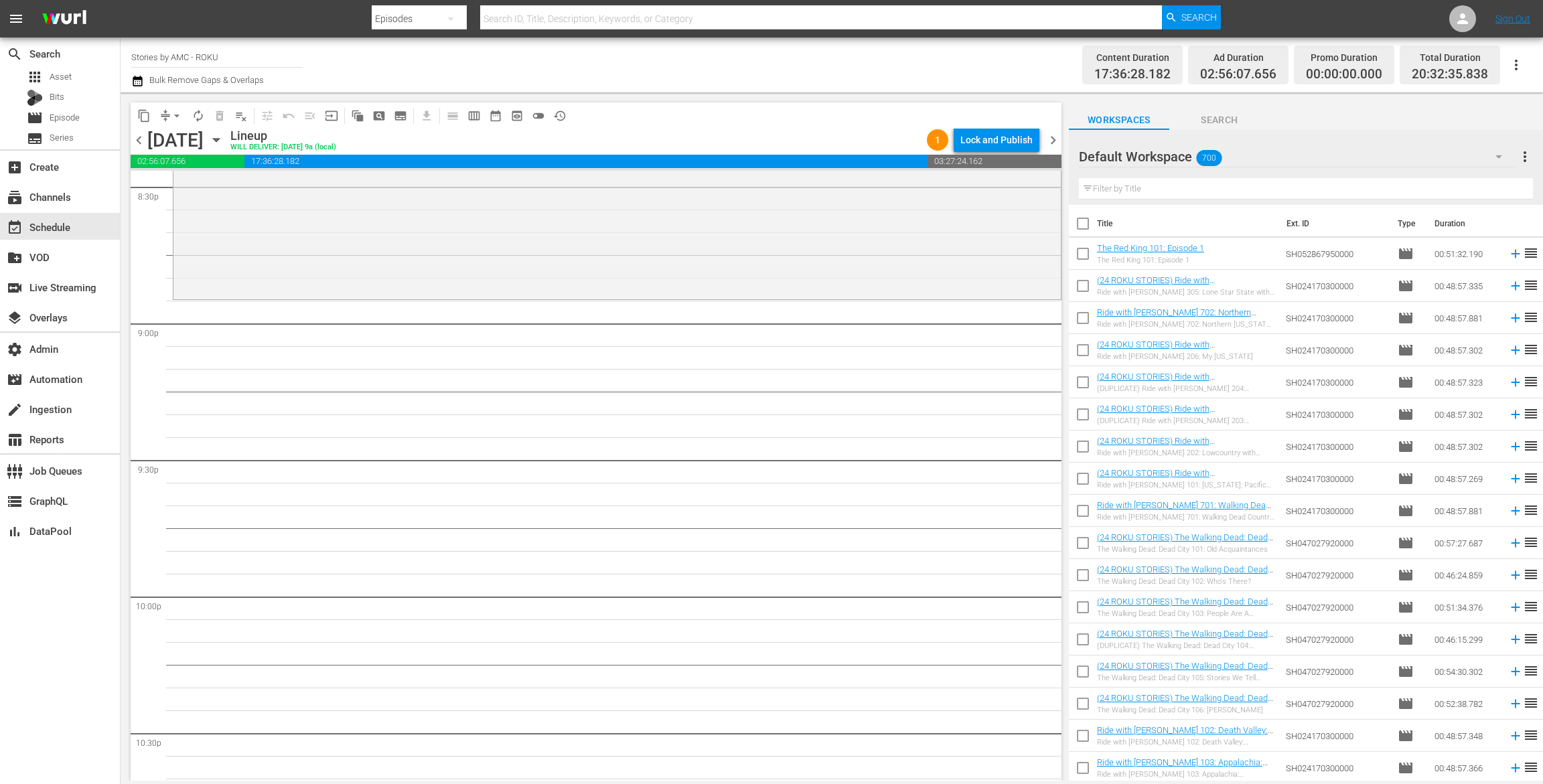
scroll to position [5570, 0]
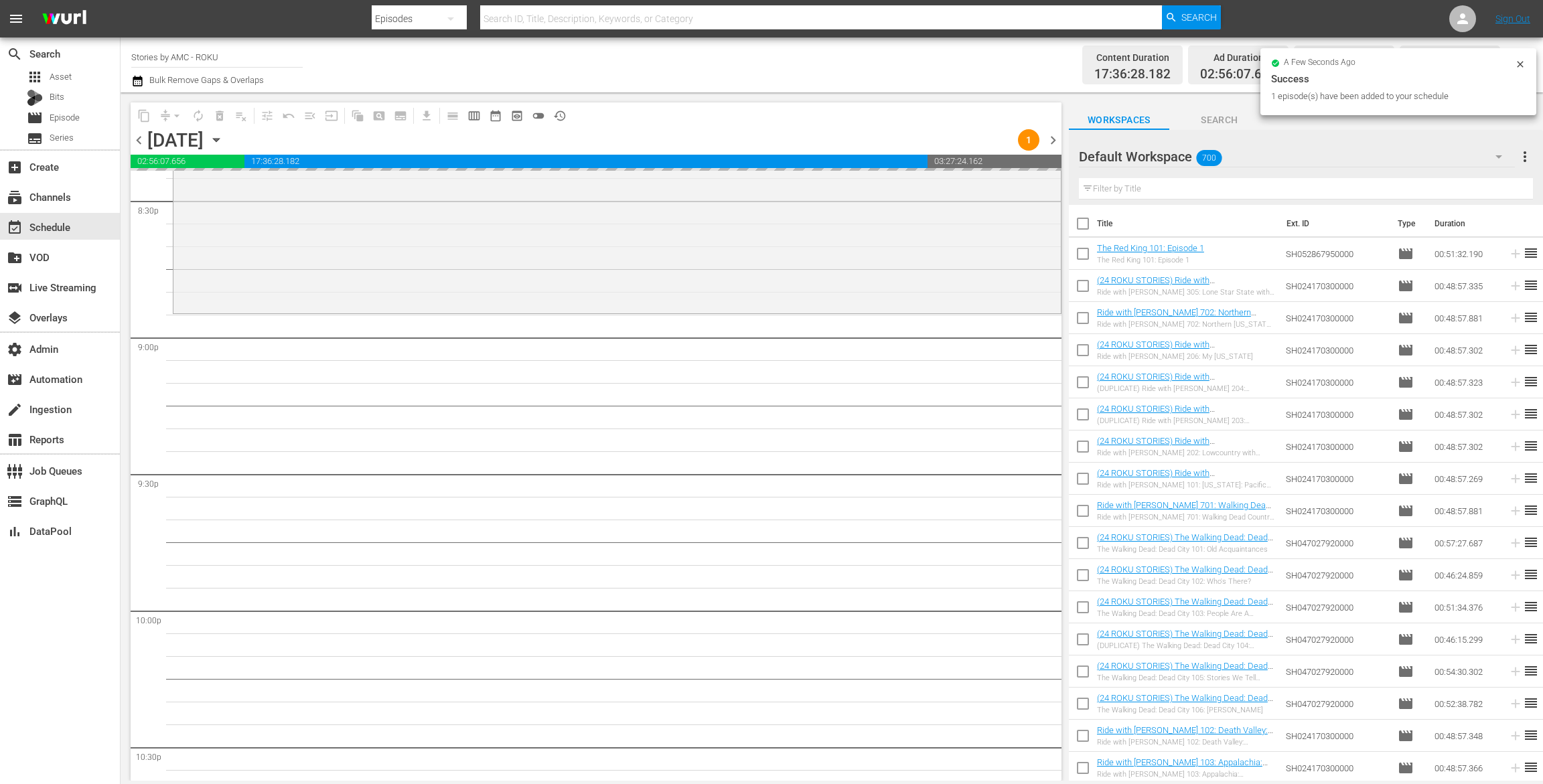
drag, startPoint x: 1114, startPoint y: 245, endPoint x: 736, endPoint y: 13, distance: 443.5
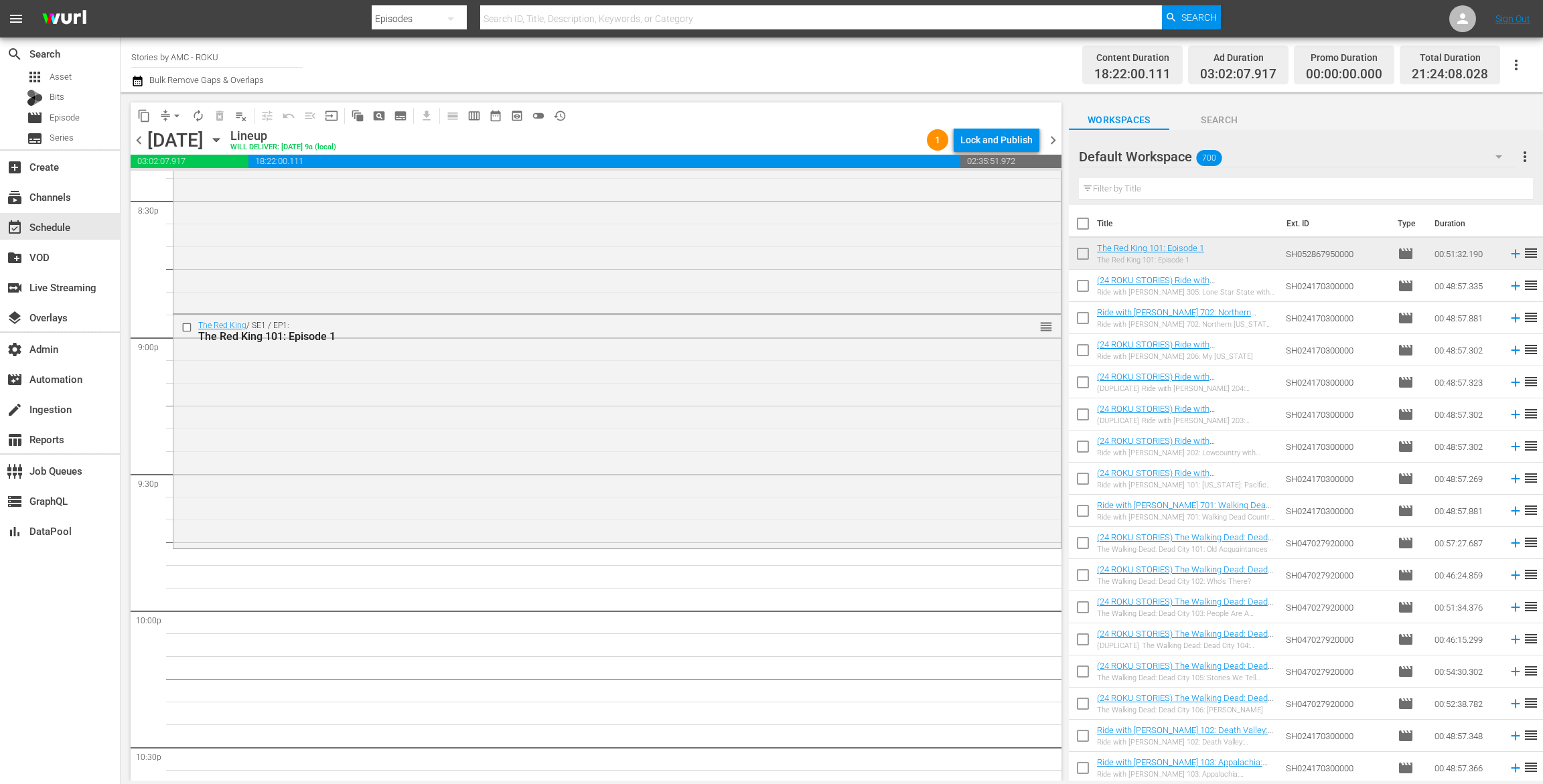
click at [1134, 190] on input "text" at bounding box center [1306, 188] width 455 height 21
paste input "BREAKING BAD"
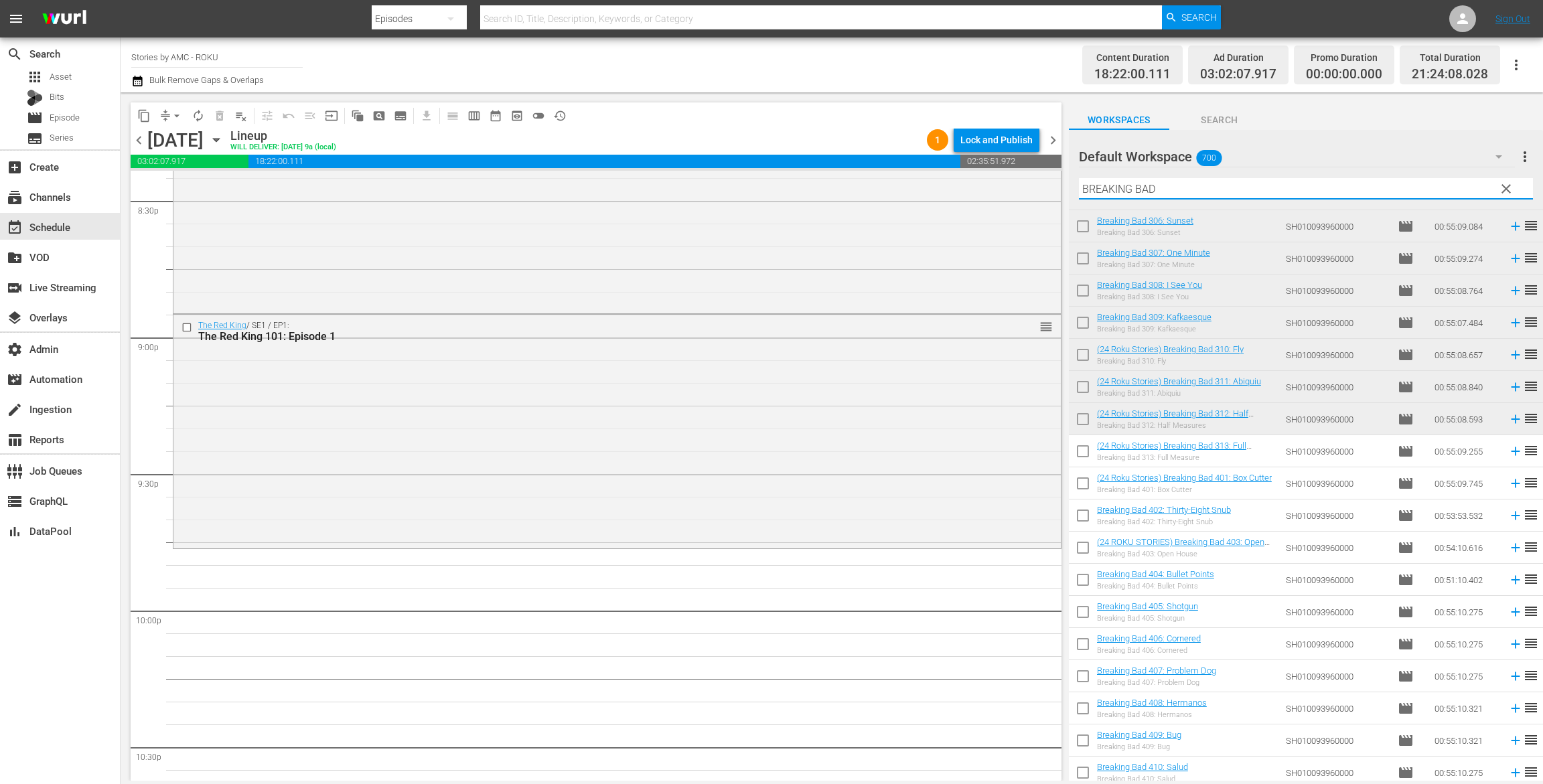
scroll to position [825, 0]
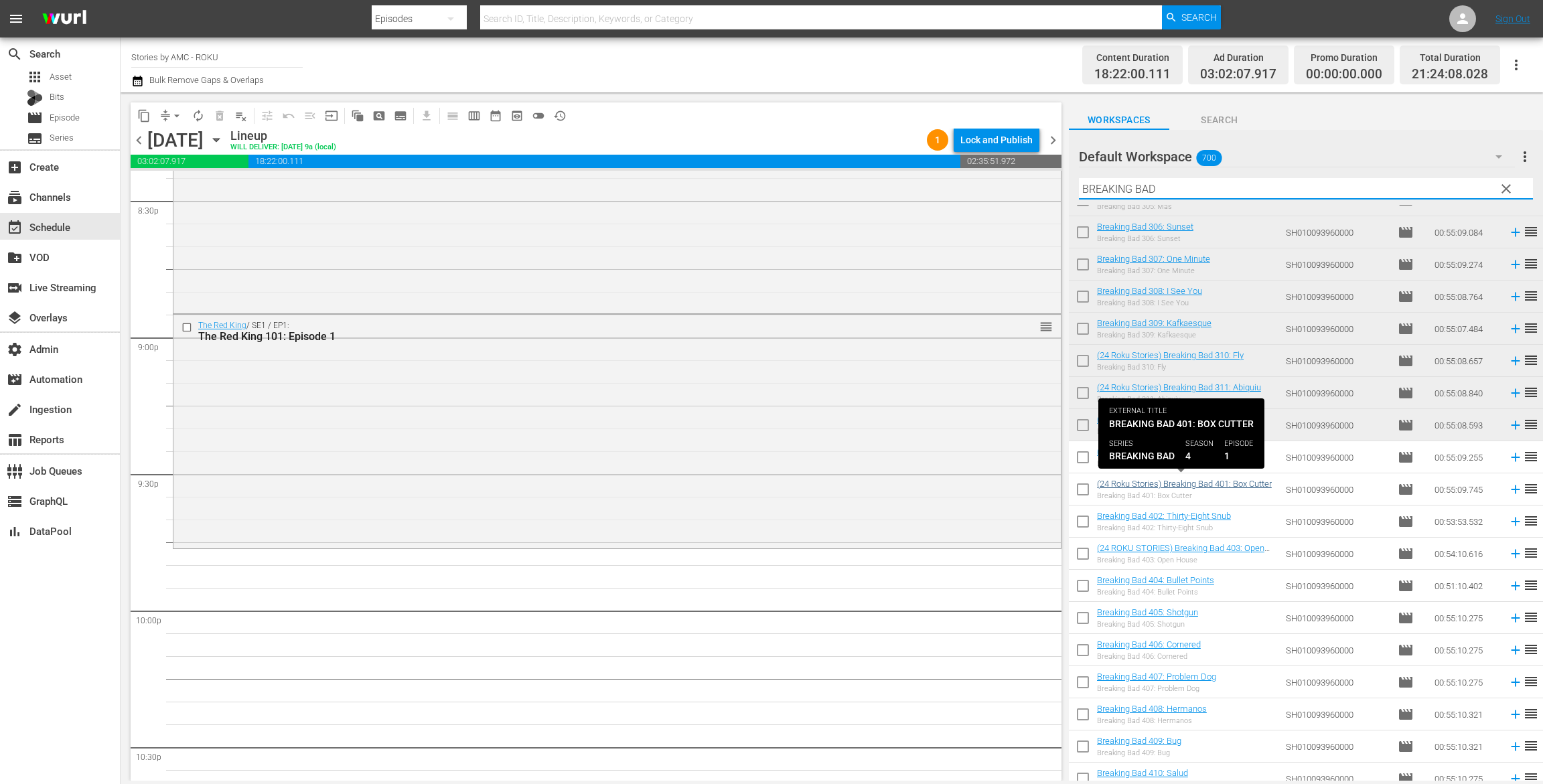
type input "BREAKING BAD"
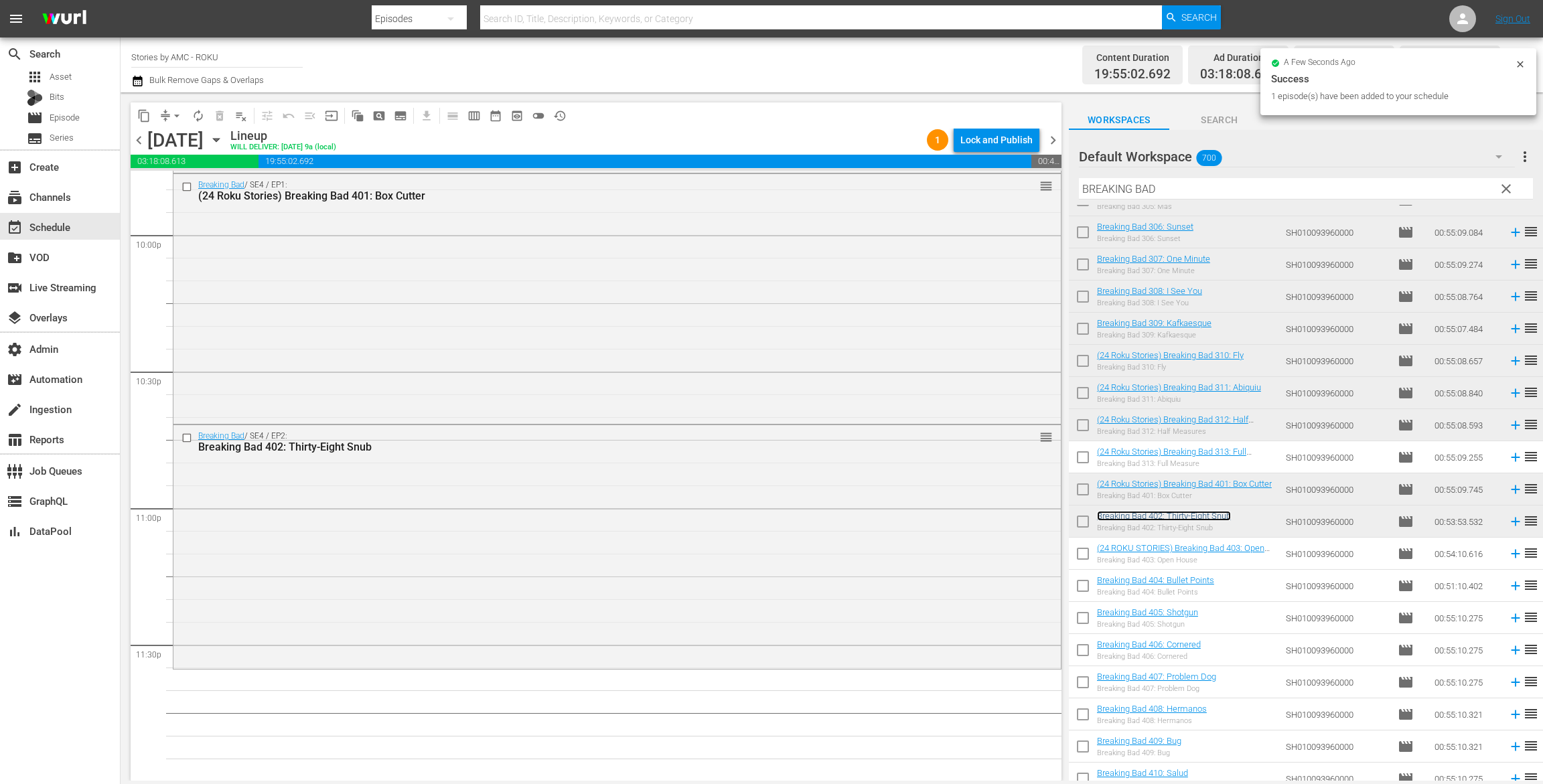
scroll to position [5944, 0]
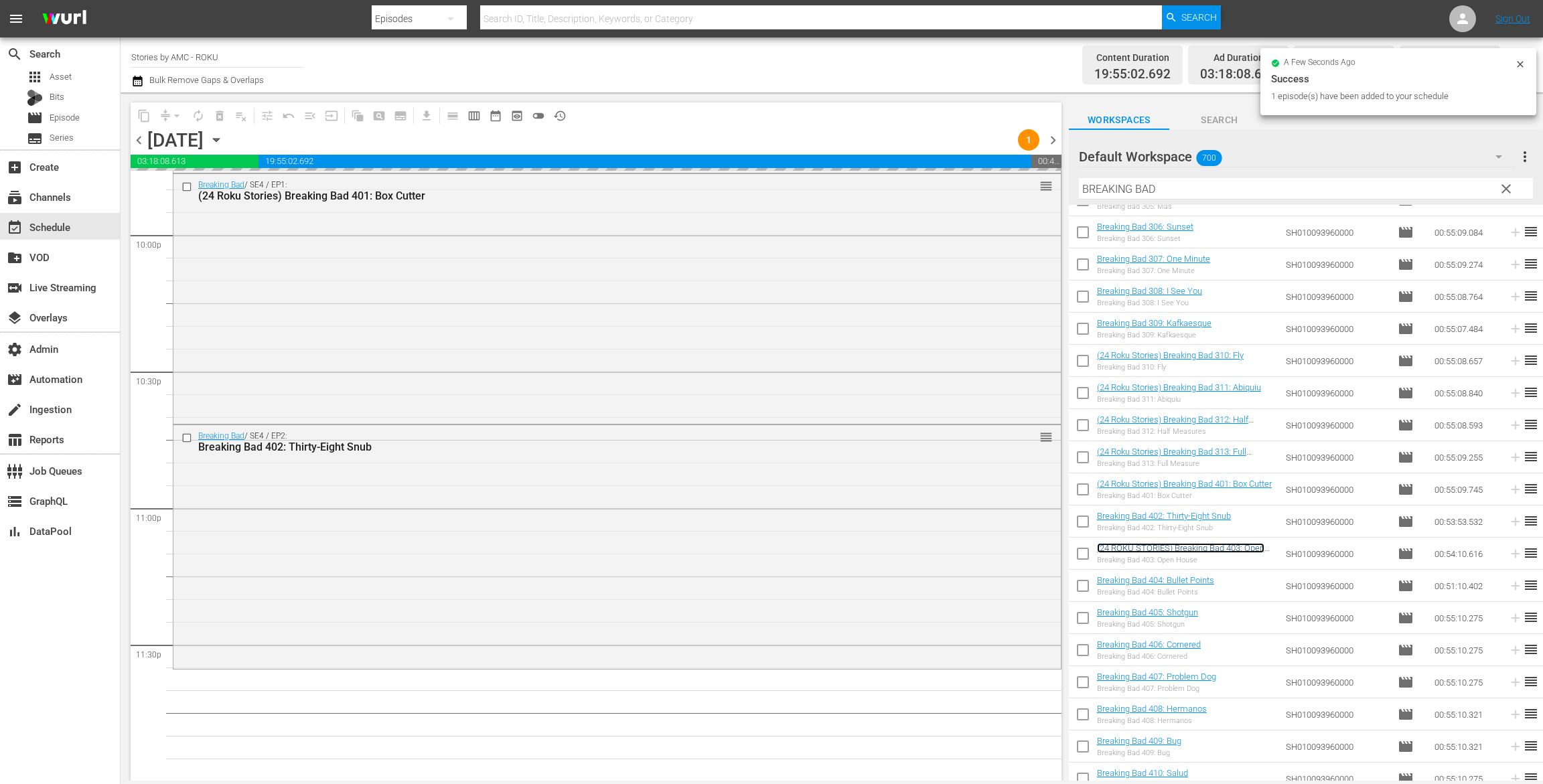
drag, startPoint x: 1106, startPoint y: 548, endPoint x: 637, endPoint y: 5, distance: 717.5
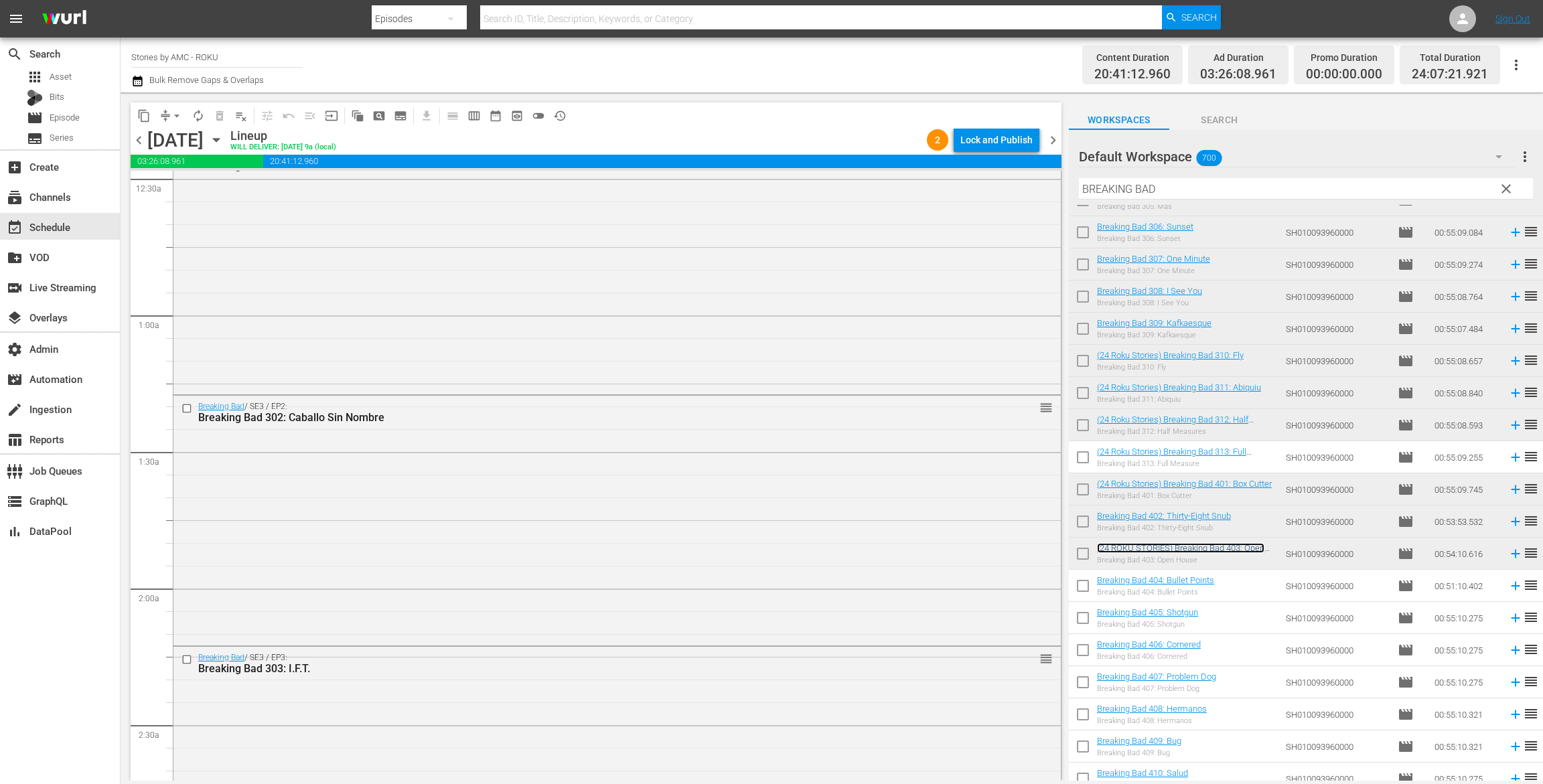
scroll to position [119, 0]
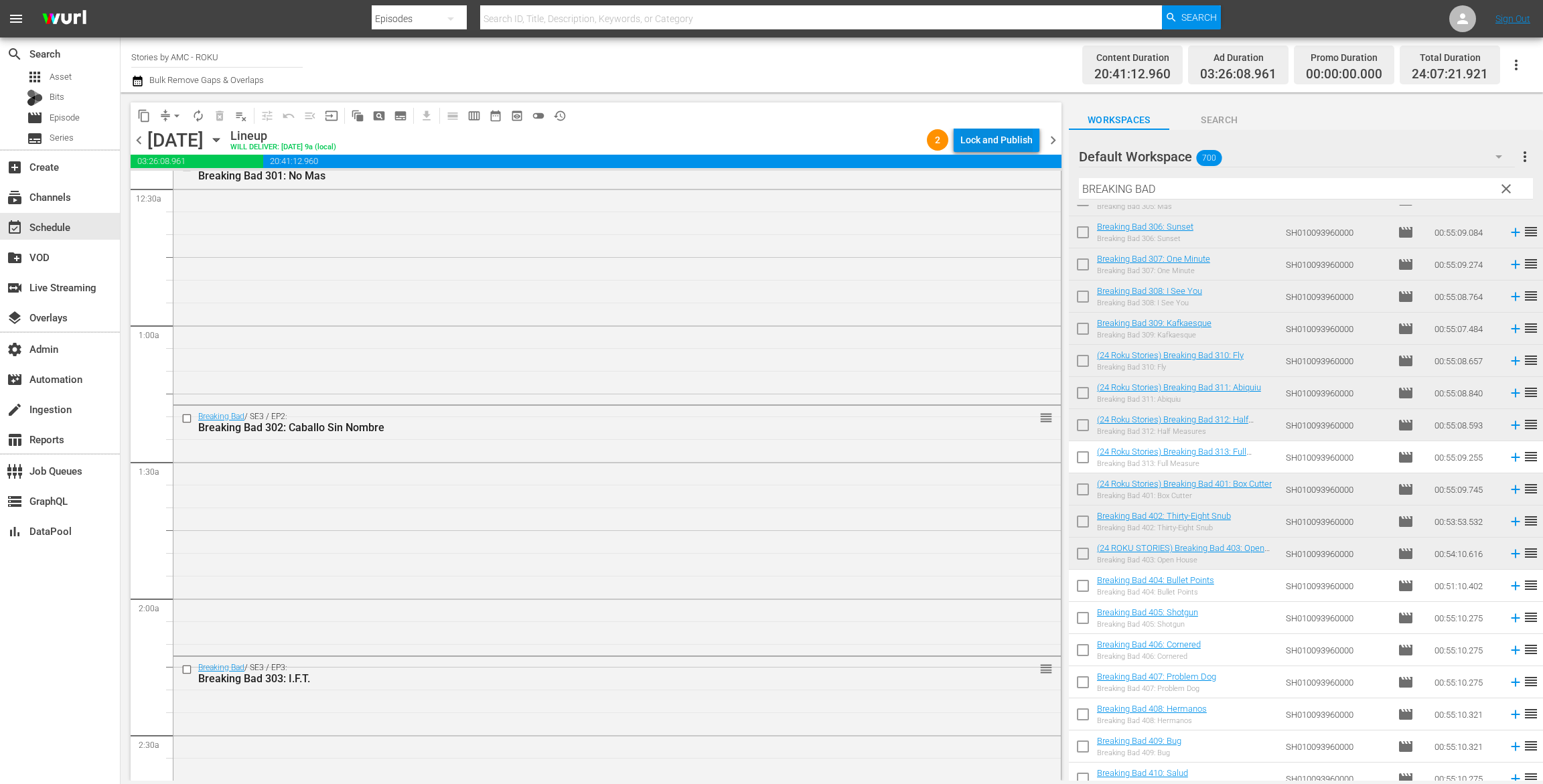
click at [988, 133] on div "Lock and Publish" at bounding box center [997, 140] width 73 height 24
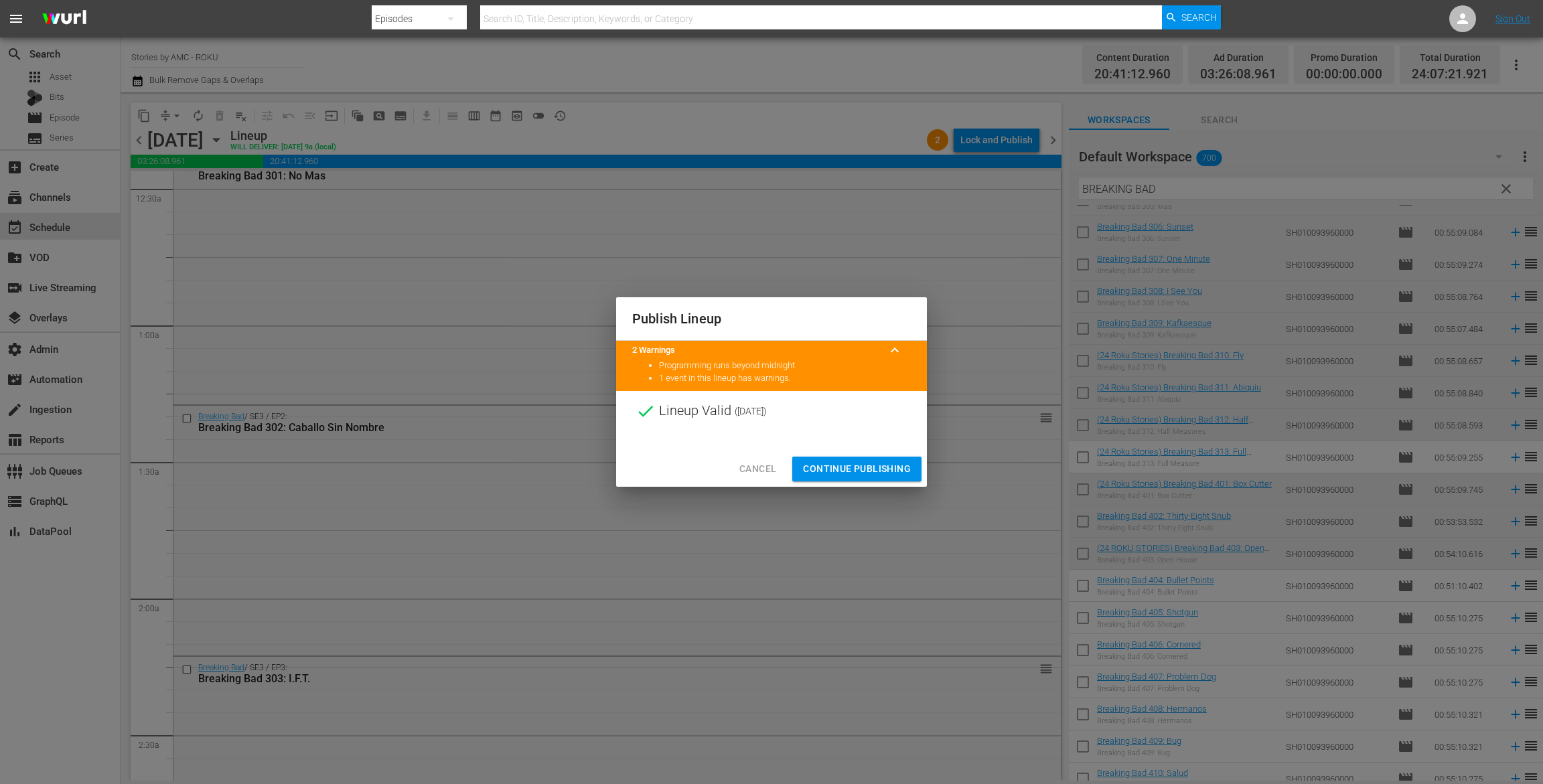
click at [859, 472] on span "Continue Publishing" at bounding box center [856, 469] width 108 height 17
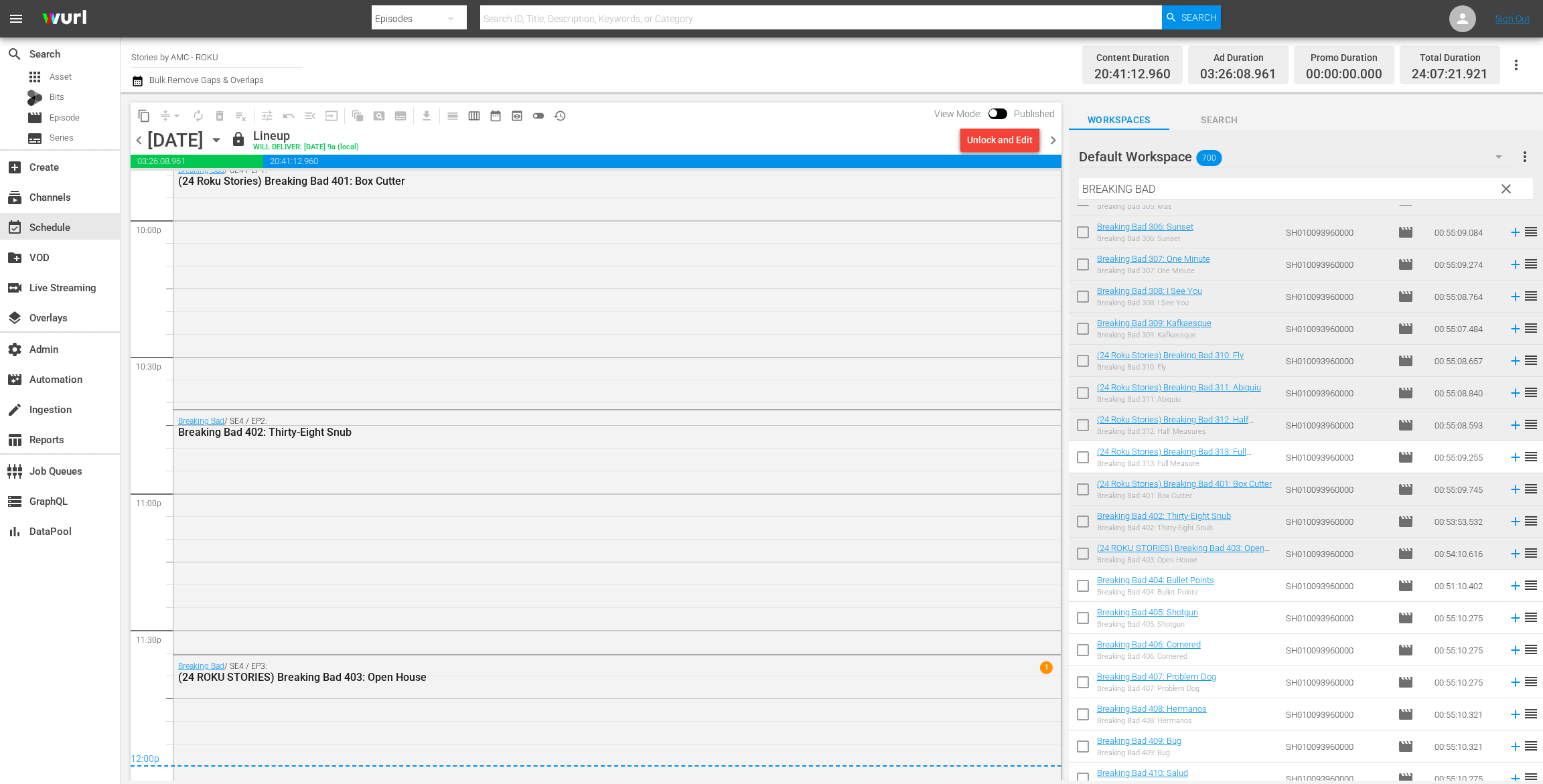
scroll to position [6080, 0]
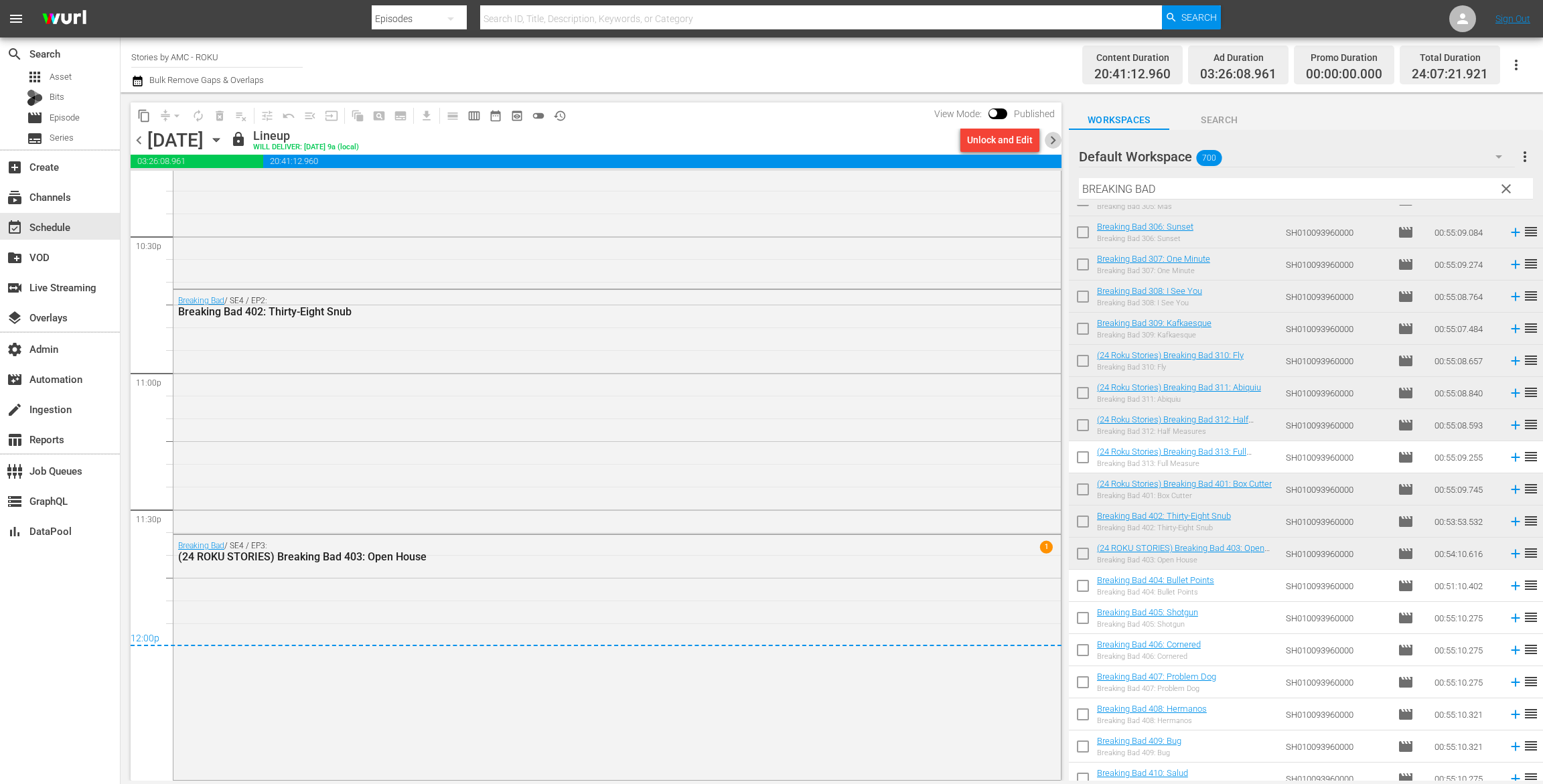
click at [1050, 136] on span "chevron_right" at bounding box center [1053, 140] width 17 height 17
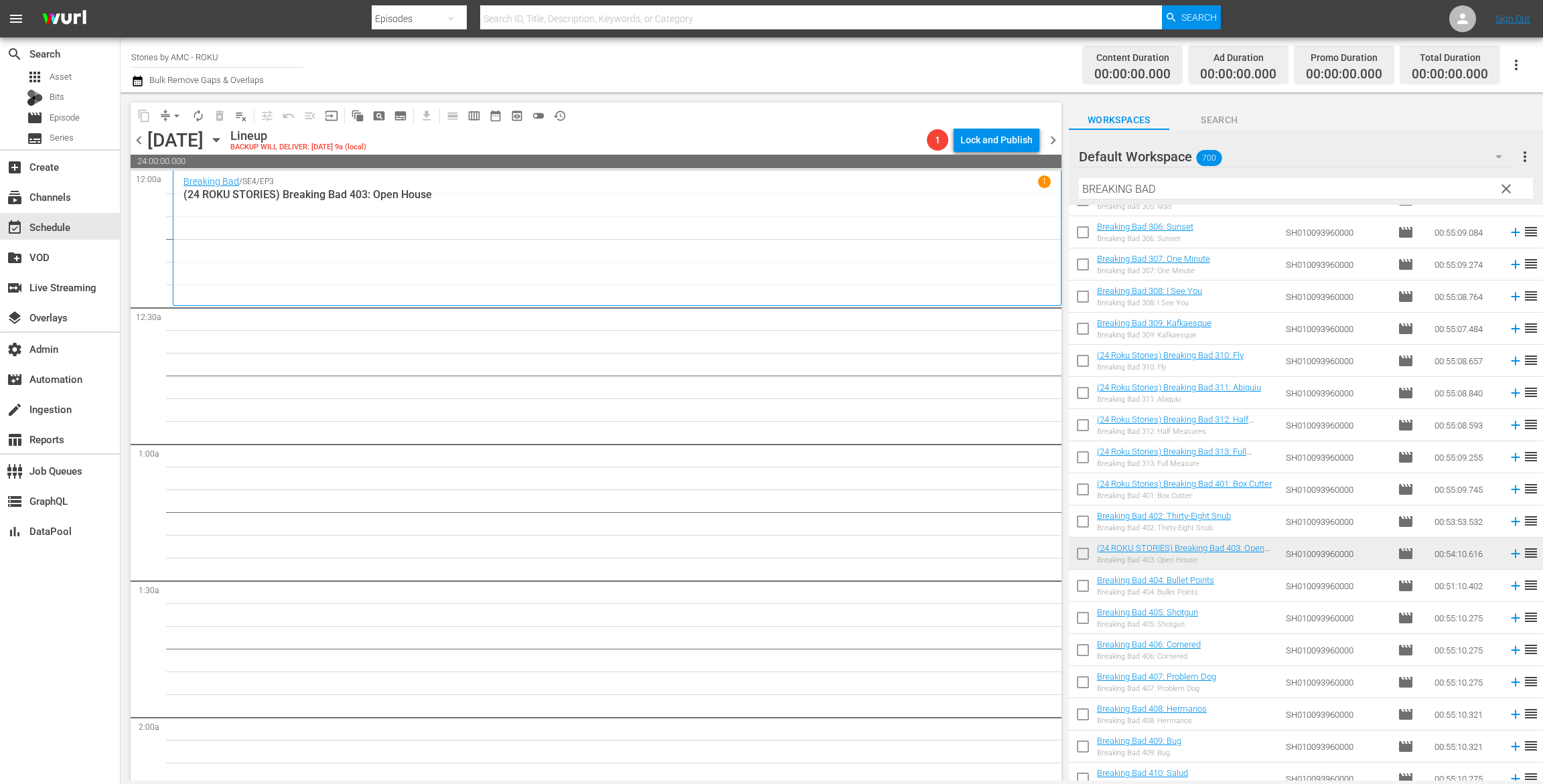
click at [1080, 585] on input "checkbox" at bounding box center [1083, 588] width 28 height 28
checkbox input "true"
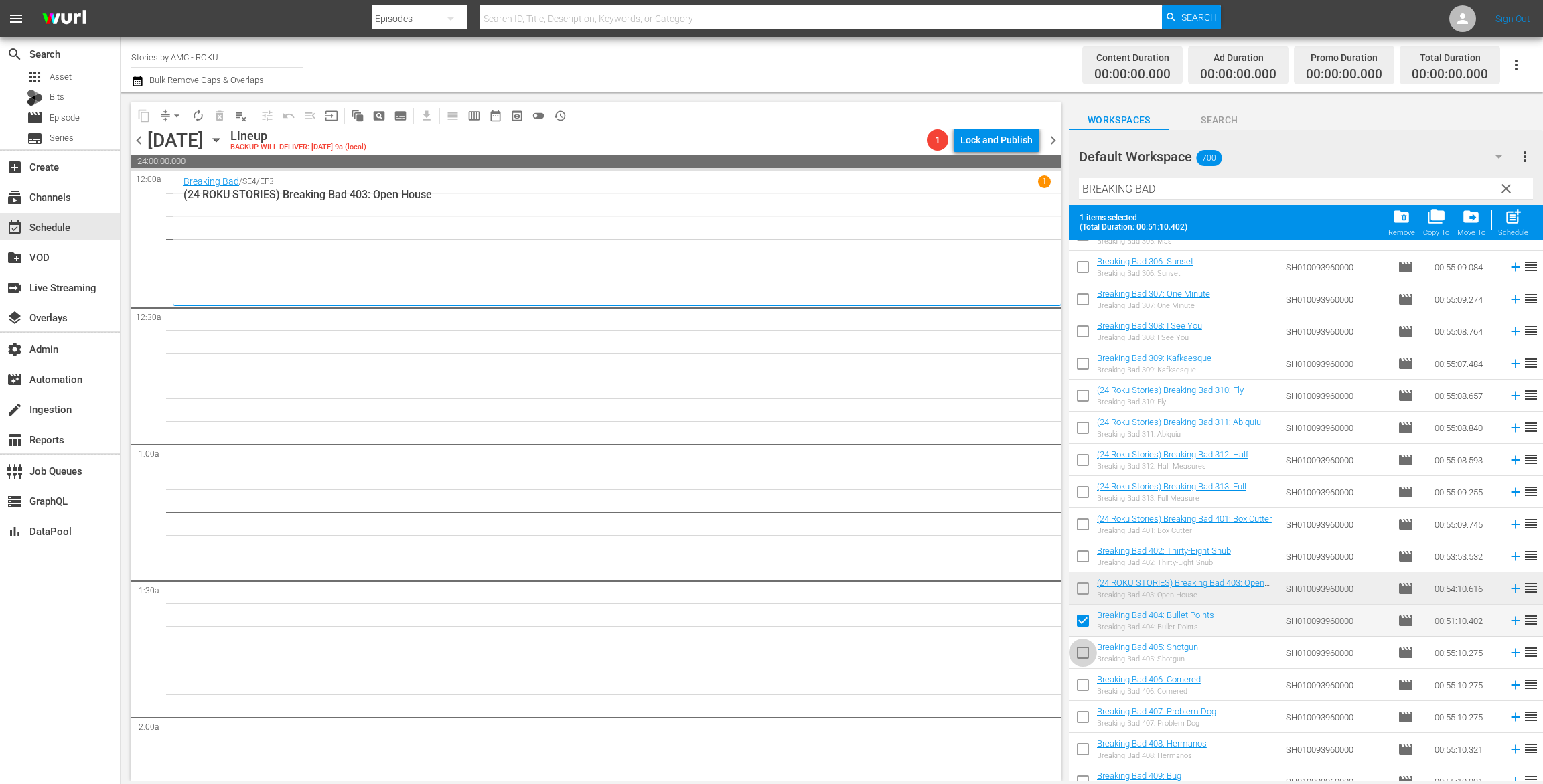
click at [1085, 648] on input "checkbox" at bounding box center [1083, 655] width 28 height 28
checkbox input "true"
click at [1085, 686] on input "checkbox" at bounding box center [1083, 688] width 28 height 28
checkbox input "true"
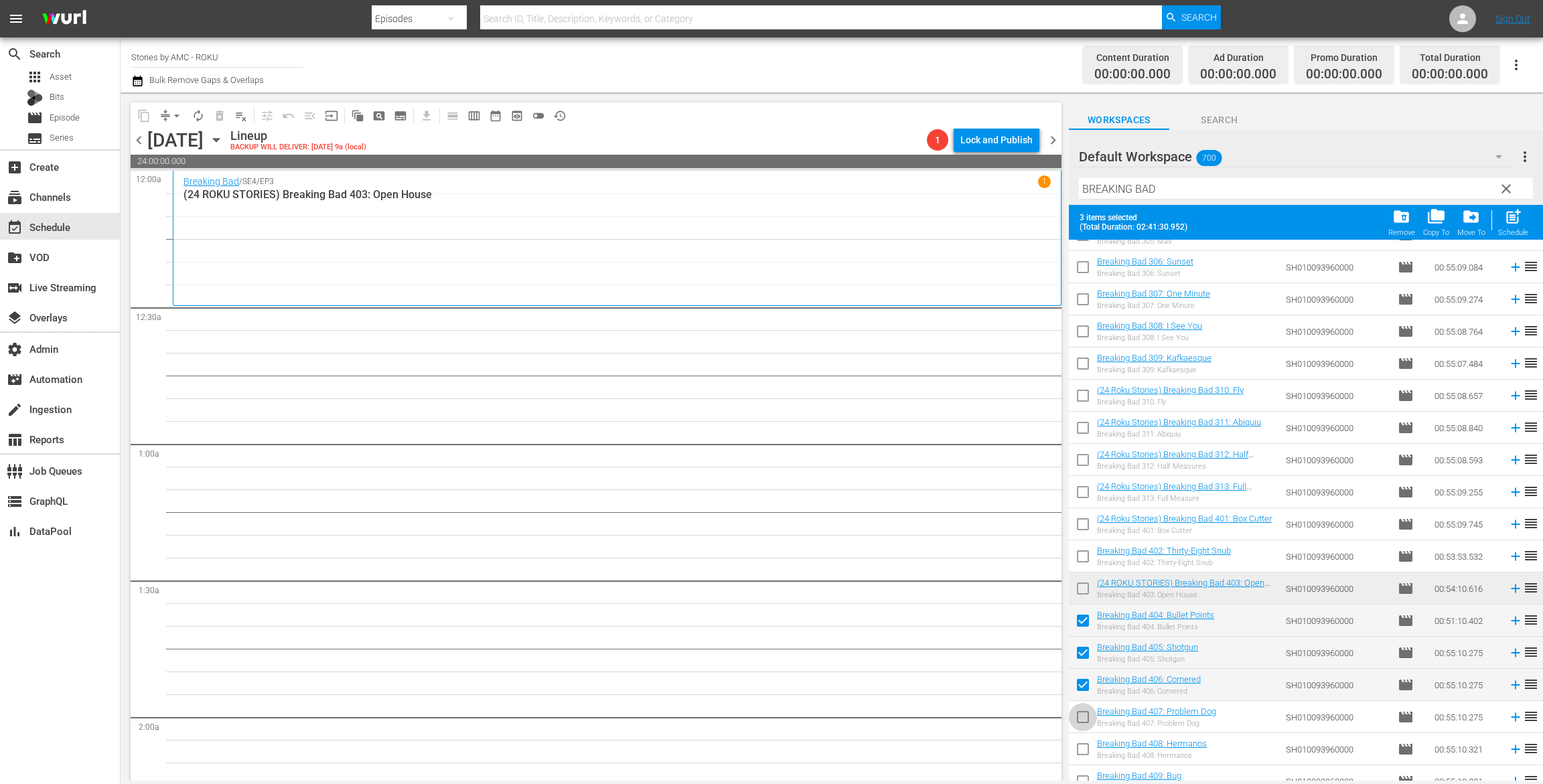
click at [1085, 720] on input "checkbox" at bounding box center [1083, 720] width 28 height 28
checkbox input "true"
click at [1085, 745] on input "checkbox" at bounding box center [1083, 752] width 28 height 28
checkbox input "true"
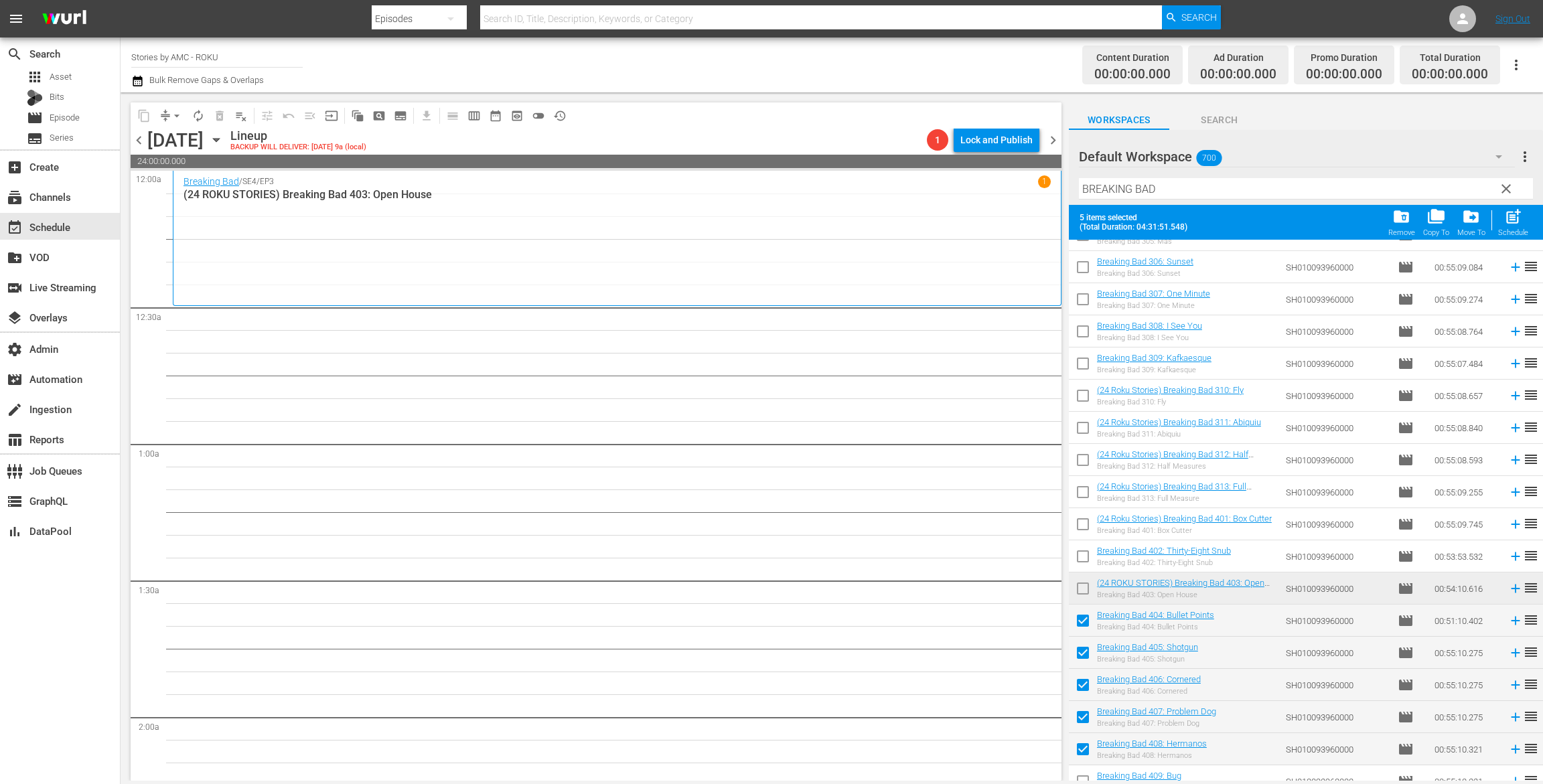
scroll to position [968, 0]
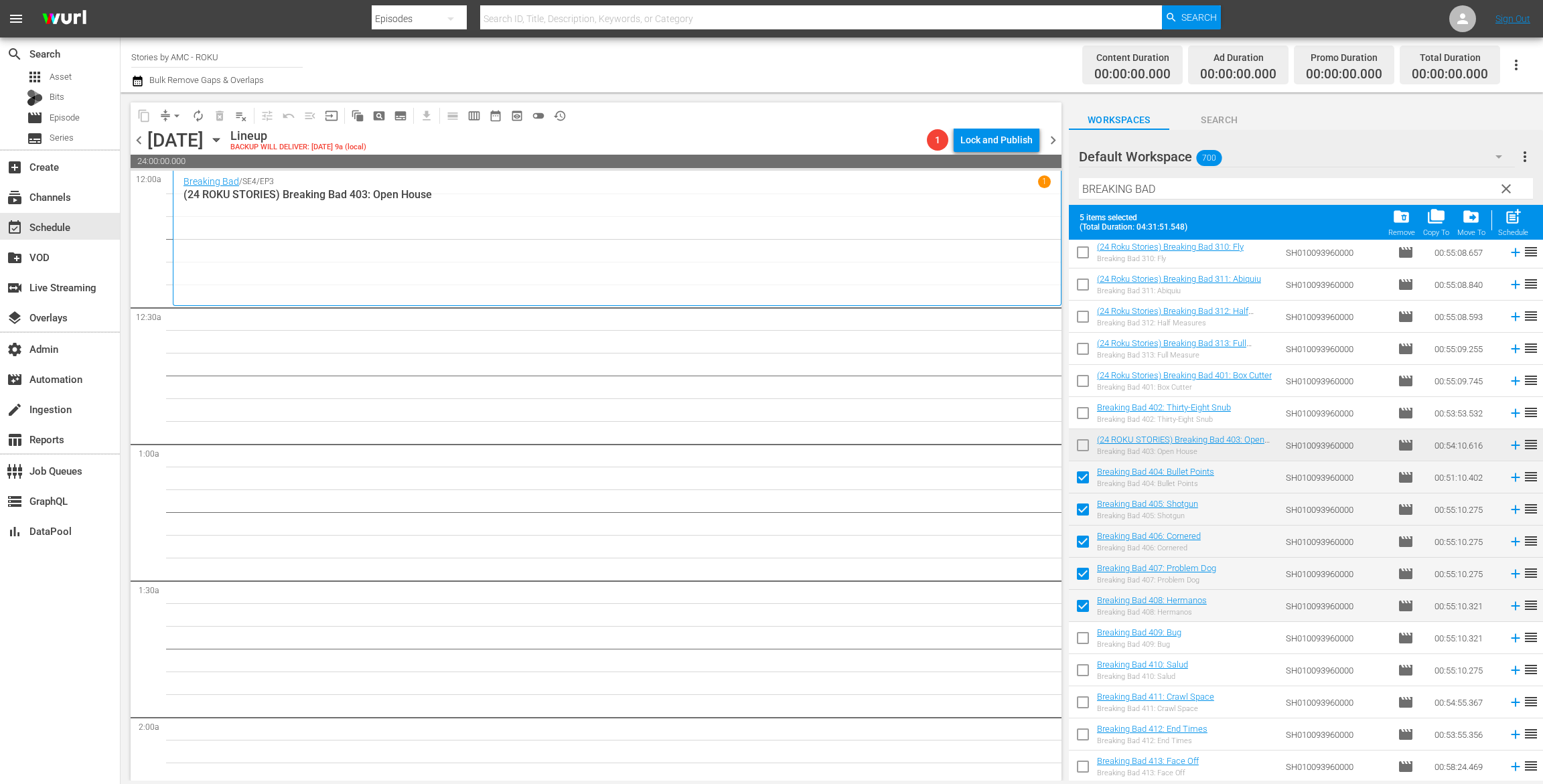
click at [1081, 638] on input "checkbox" at bounding box center [1083, 641] width 28 height 28
checkbox input "true"
click at [1081, 663] on input "checkbox" at bounding box center [1083, 673] width 28 height 28
checkbox input "true"
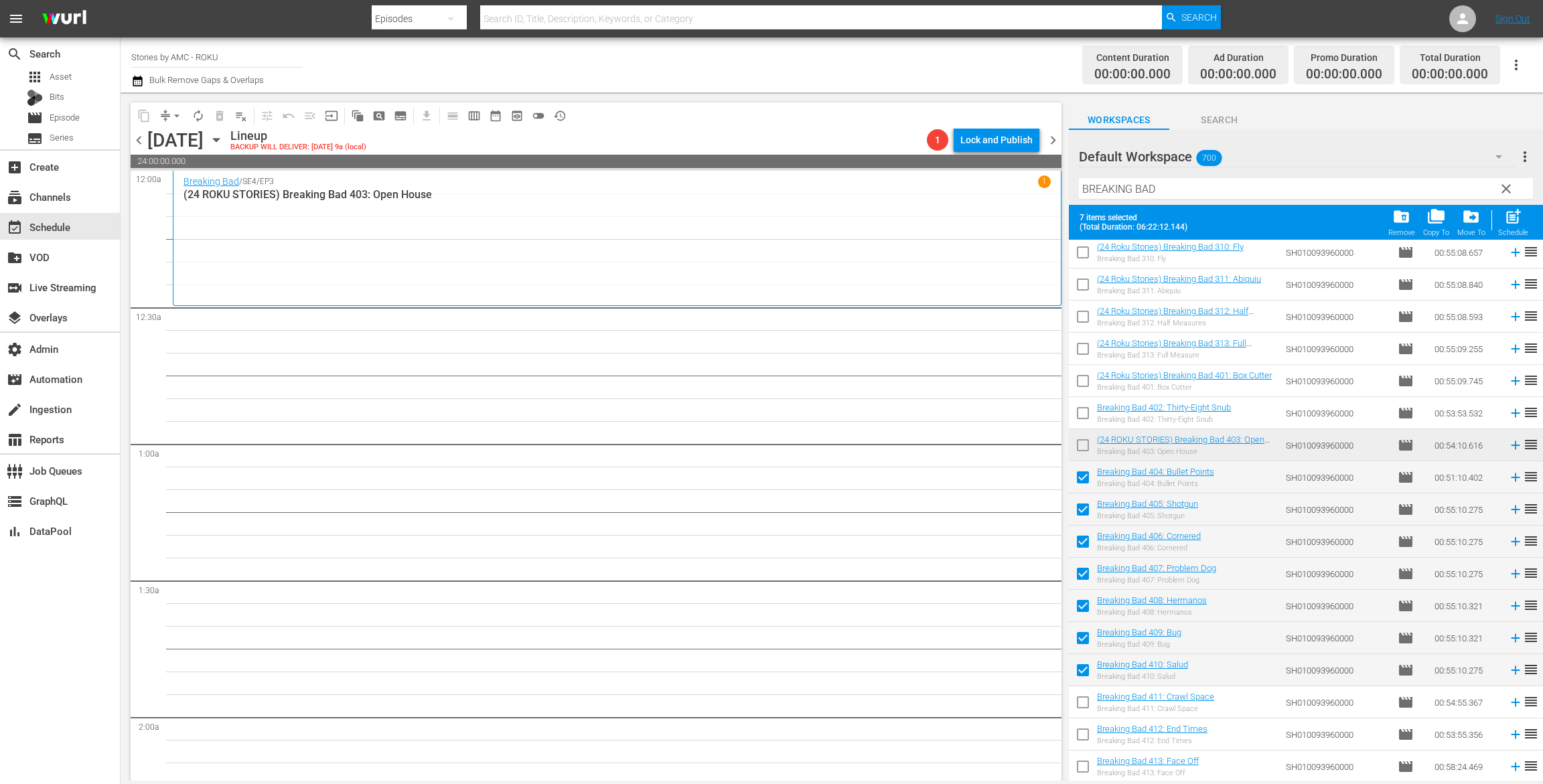
click at [1080, 694] on input "checkbox" at bounding box center [1083, 705] width 28 height 28
checkbox input "true"
click at [1080, 726] on input "checkbox" at bounding box center [1083, 737] width 28 height 28
checkbox input "true"
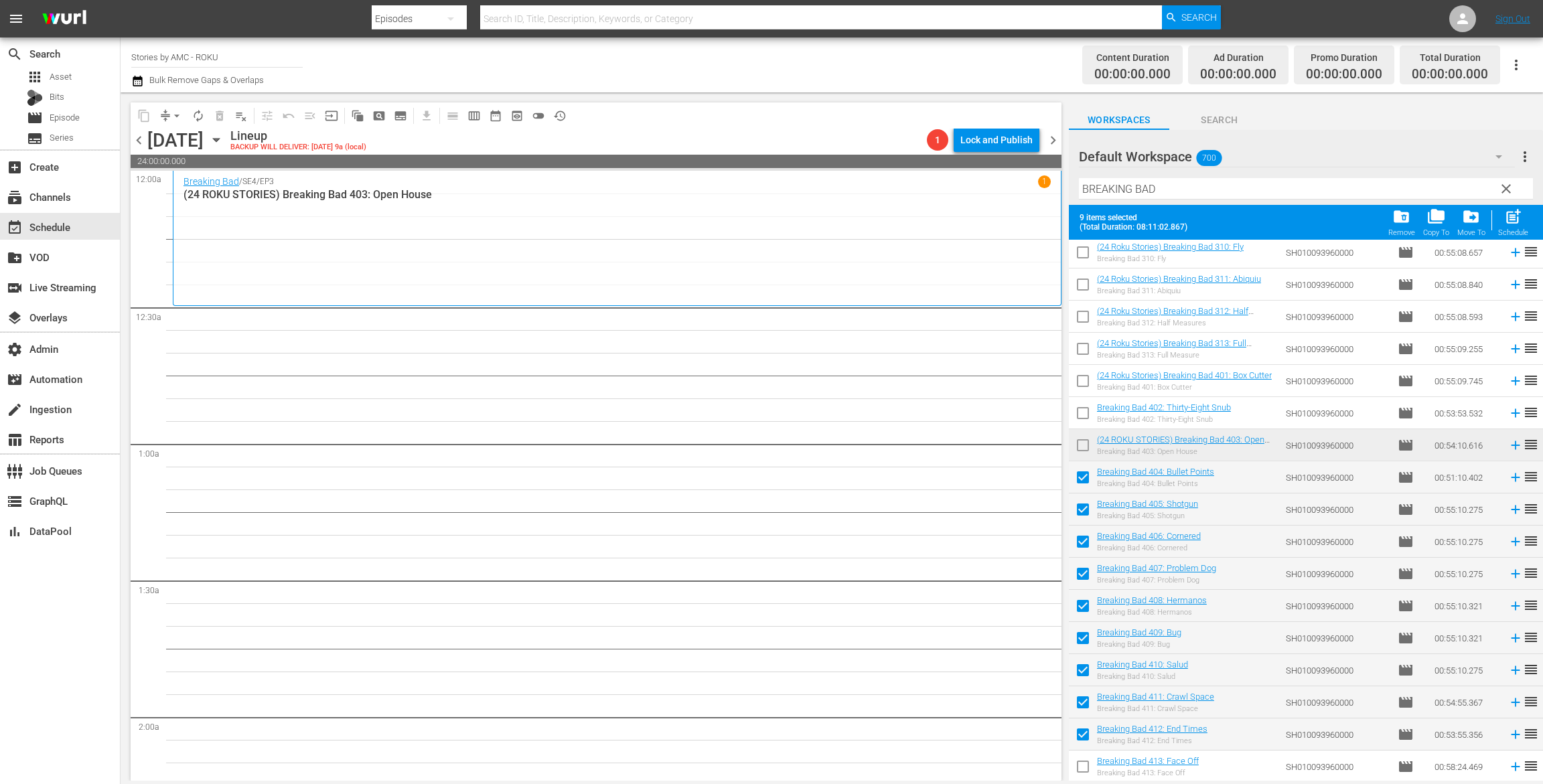
click at [1080, 756] on input "checkbox" at bounding box center [1083, 769] width 28 height 28
checkbox input "true"
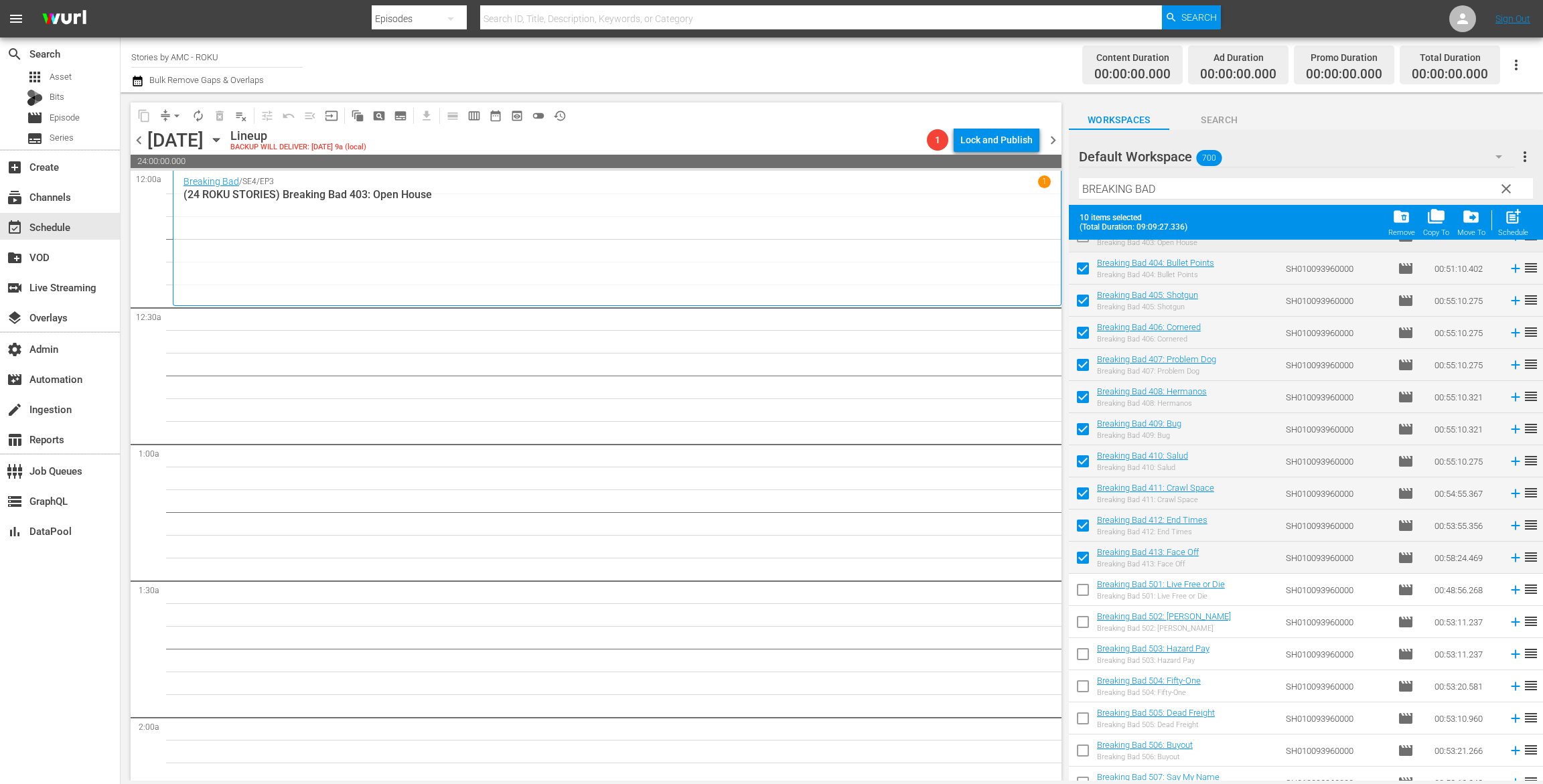
scroll to position [1160, 0]
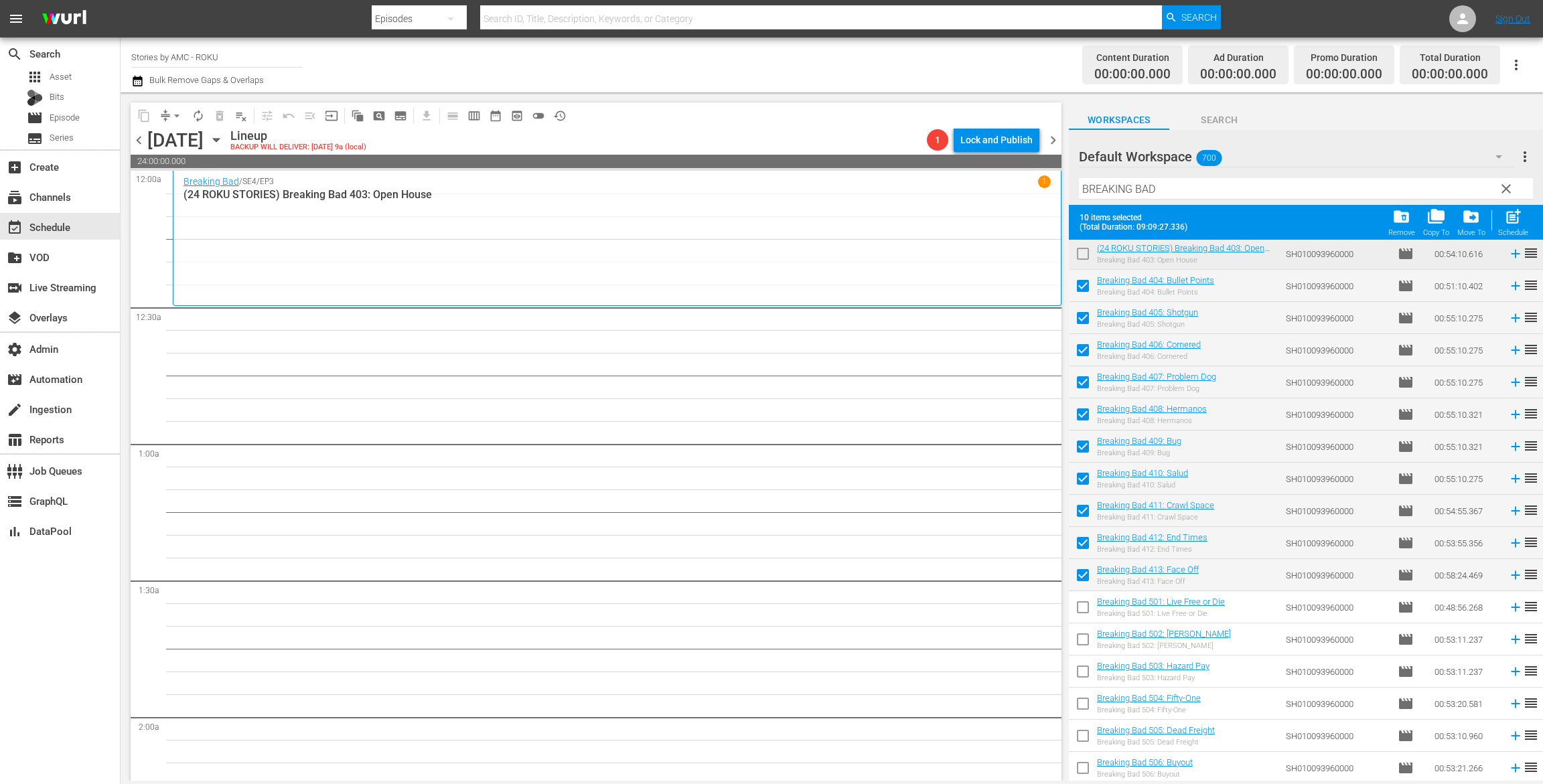
click at [1513, 224] on span "post_add" at bounding box center [1513, 216] width 18 height 18
checkbox input "false"
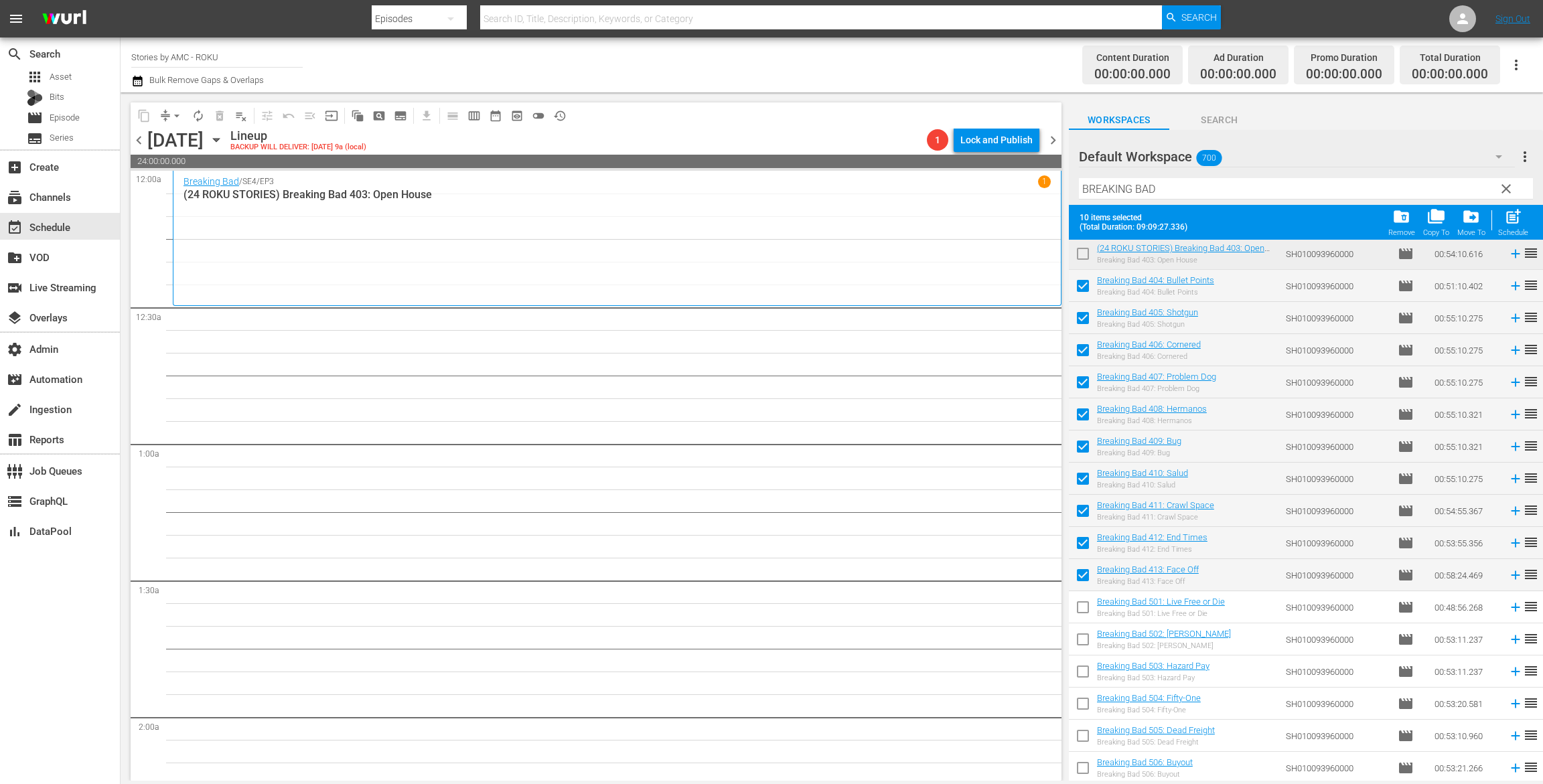
checkbox input "false"
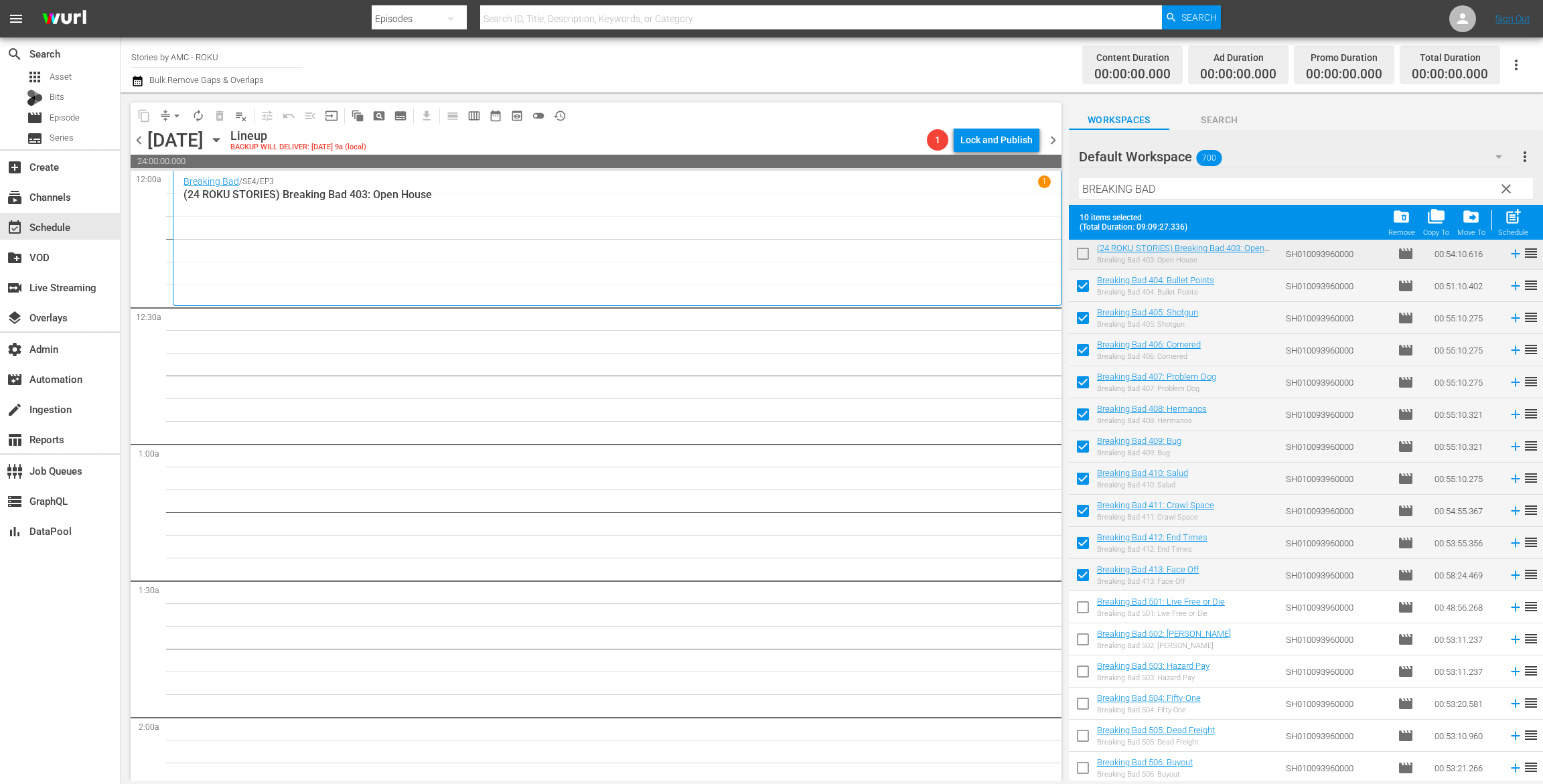
checkbox input "false"
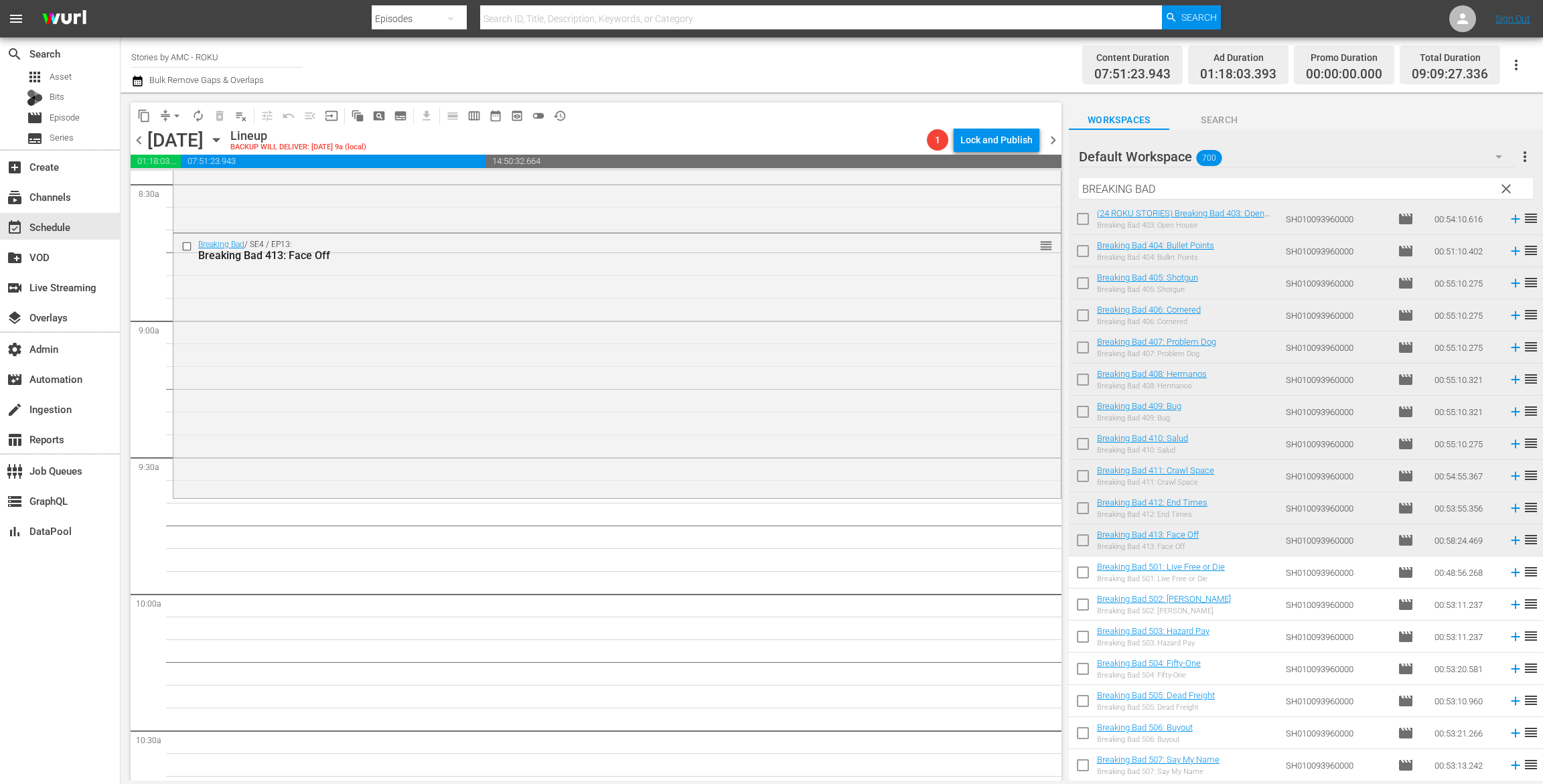
scroll to position [2319, 0]
drag, startPoint x: 1182, startPoint y: 194, endPoint x: 945, endPoint y: 176, distance: 237.7
click at [945, 176] on div "content_copy compress arrow_drop_down autorenew_outlined delete_forever_outline…" at bounding box center [832, 436] width 1423 height 688
paste input "ETTER CALL SAUL"
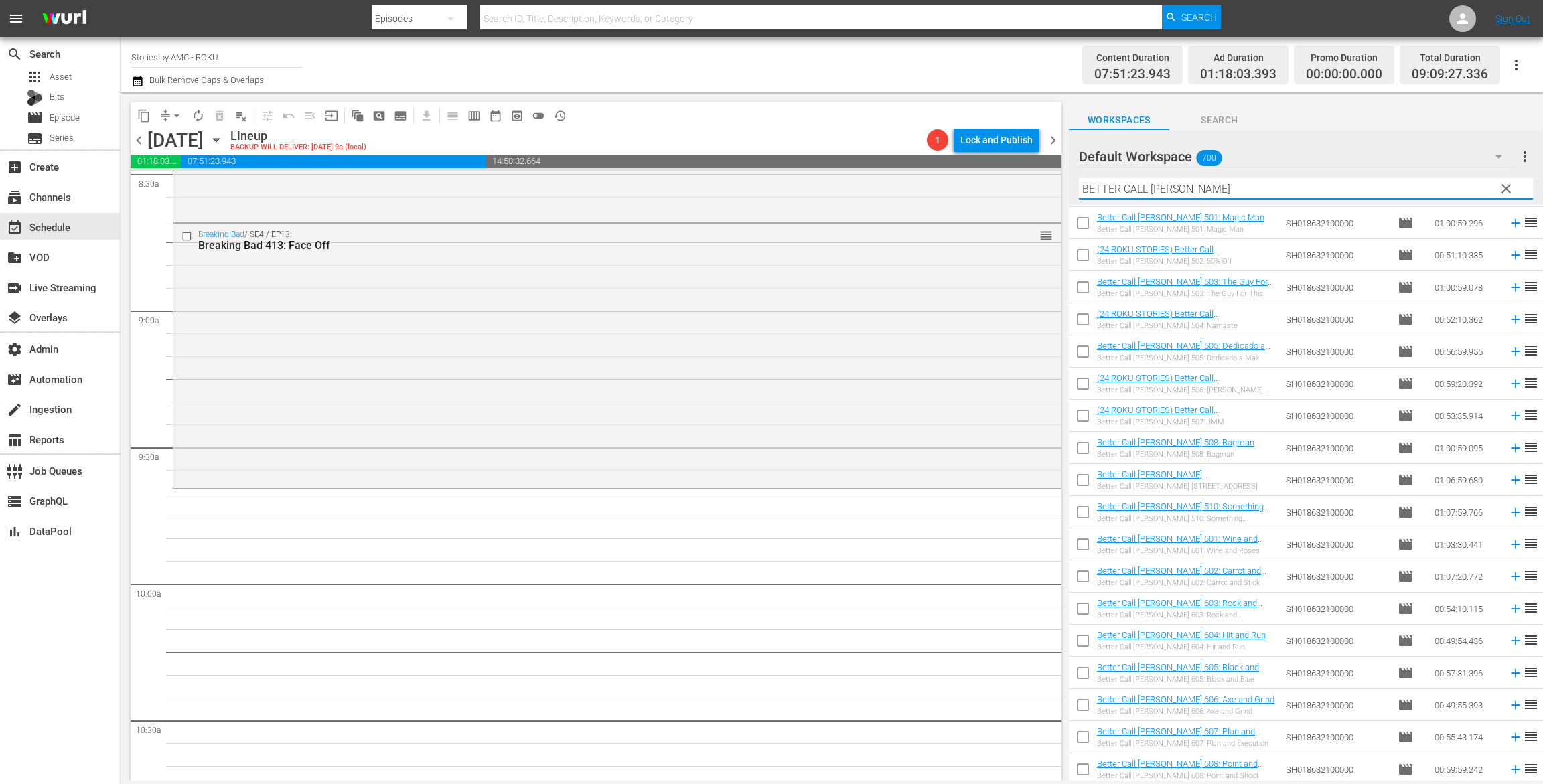
scroll to position [0, 0]
type input "BETTER CALL SAUL"
click at [1079, 255] on input "checkbox" at bounding box center [1083, 256] width 28 height 28
checkbox input "true"
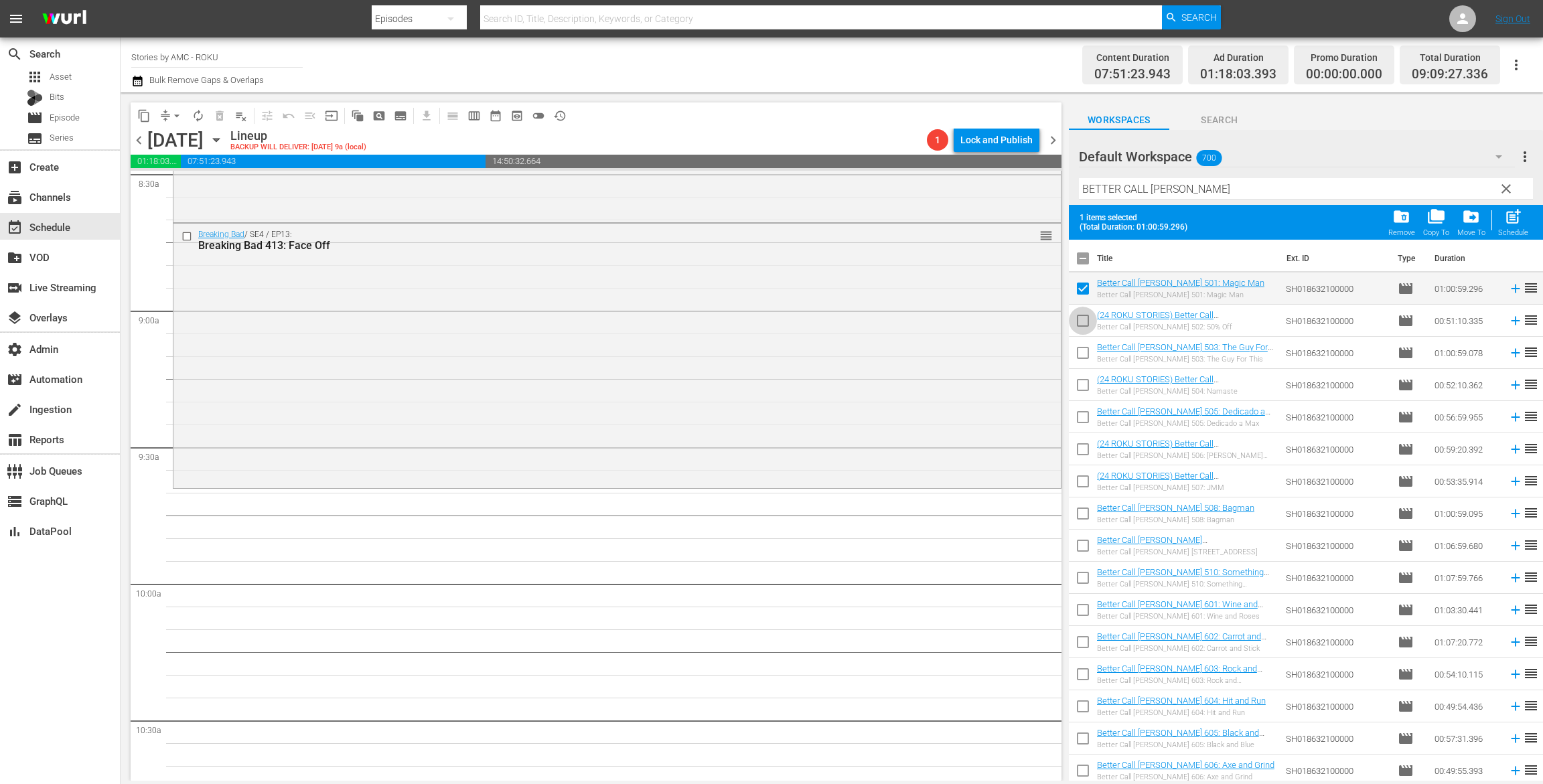
click at [1083, 316] on input "checkbox" at bounding box center [1083, 323] width 28 height 28
checkbox input "true"
click at [1085, 350] on input "checkbox" at bounding box center [1083, 356] width 28 height 28
checkbox input "true"
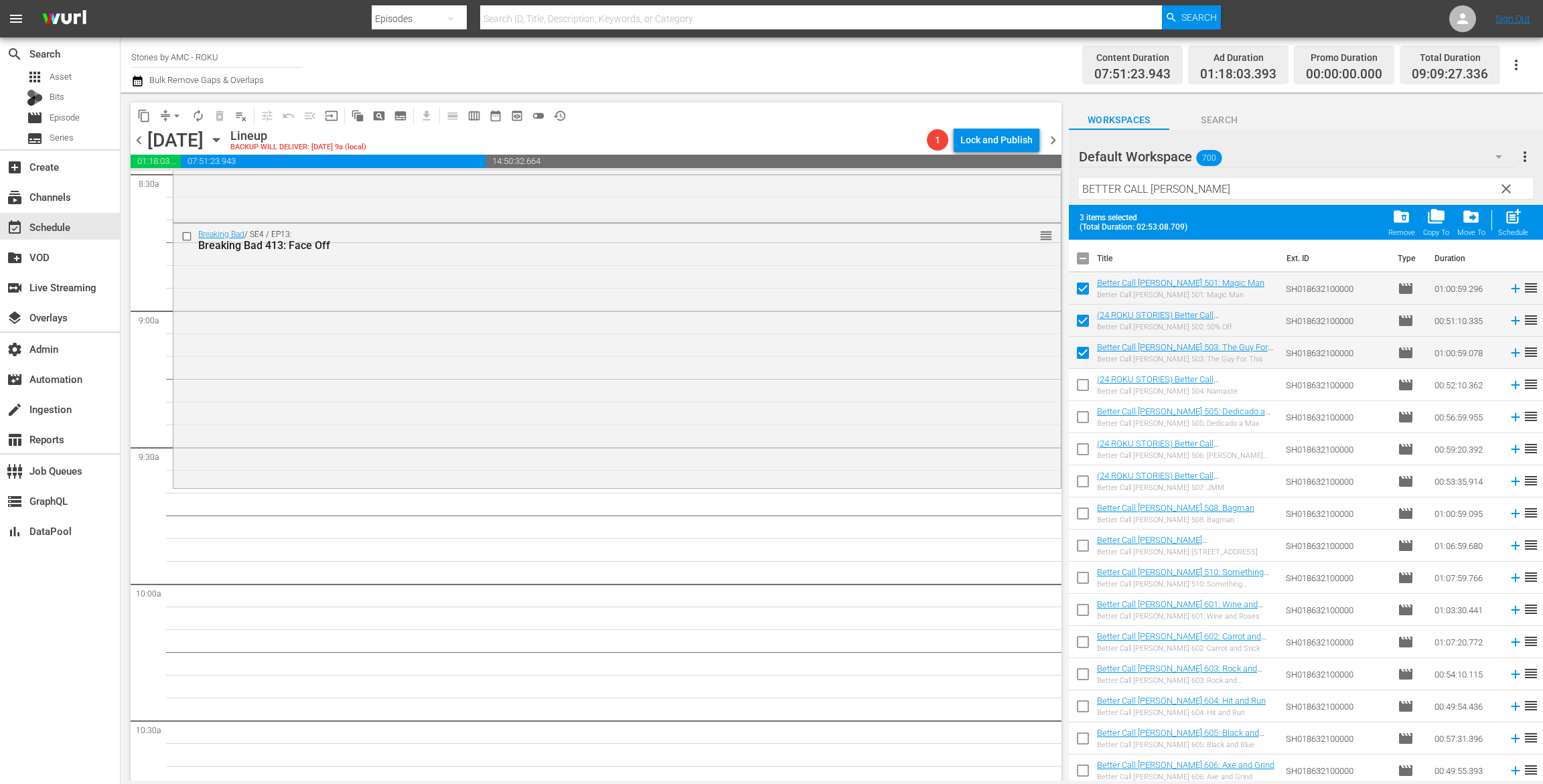
click at [1085, 381] on input "checkbox" at bounding box center [1083, 388] width 28 height 28
checkbox input "true"
click at [1080, 424] on input "checkbox" at bounding box center [1083, 419] width 28 height 28
checkbox input "true"
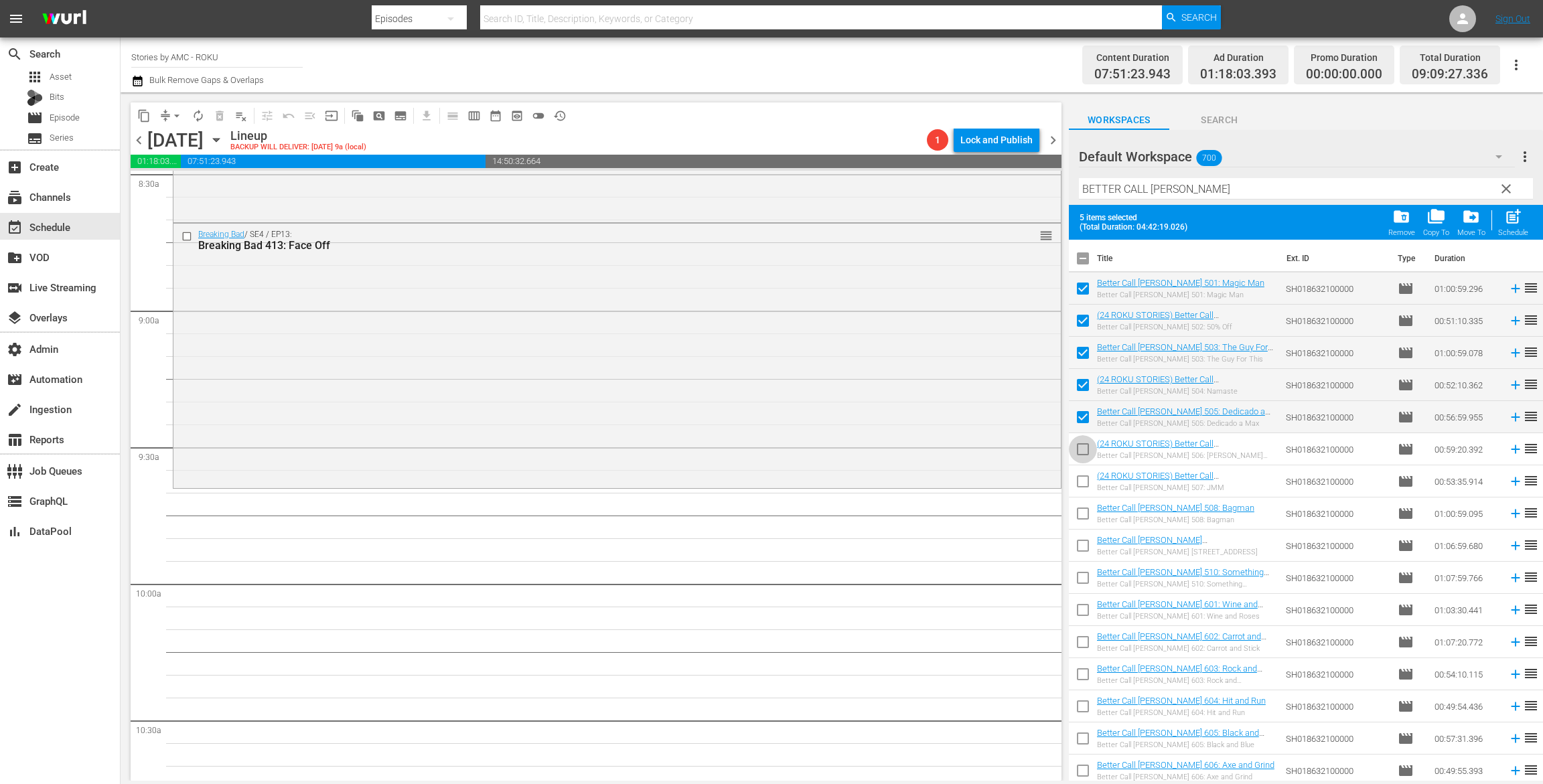
click at [1080, 442] on input "checkbox" at bounding box center [1083, 452] width 28 height 28
checkbox input "true"
click at [1086, 483] on input "checkbox" at bounding box center [1083, 484] width 28 height 28
checkbox input "true"
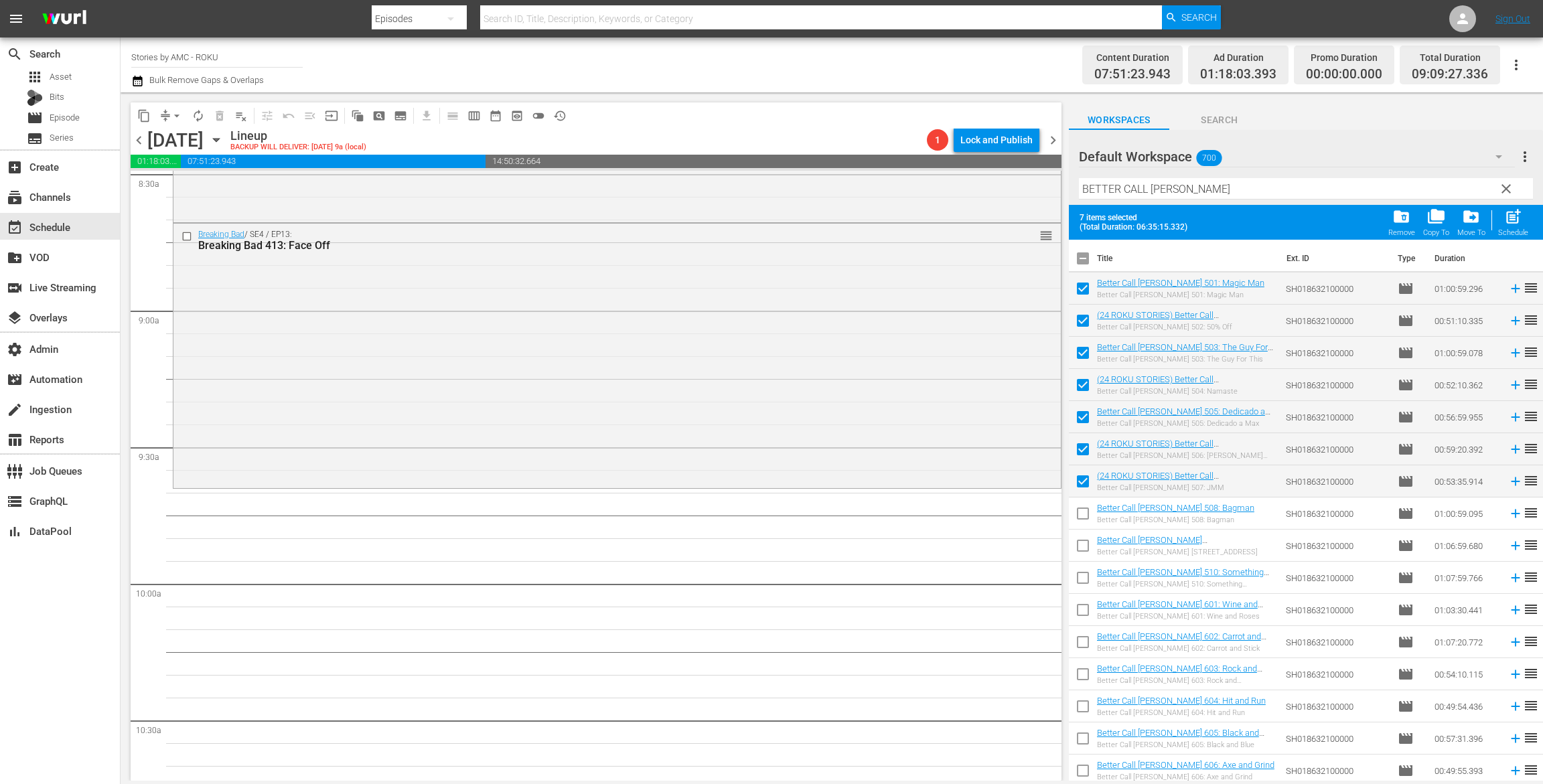
click at [1084, 515] on input "checkbox" at bounding box center [1083, 516] width 28 height 28
checkbox input "true"
click at [1083, 553] on input "checkbox" at bounding box center [1083, 548] width 28 height 28
checkbox input "true"
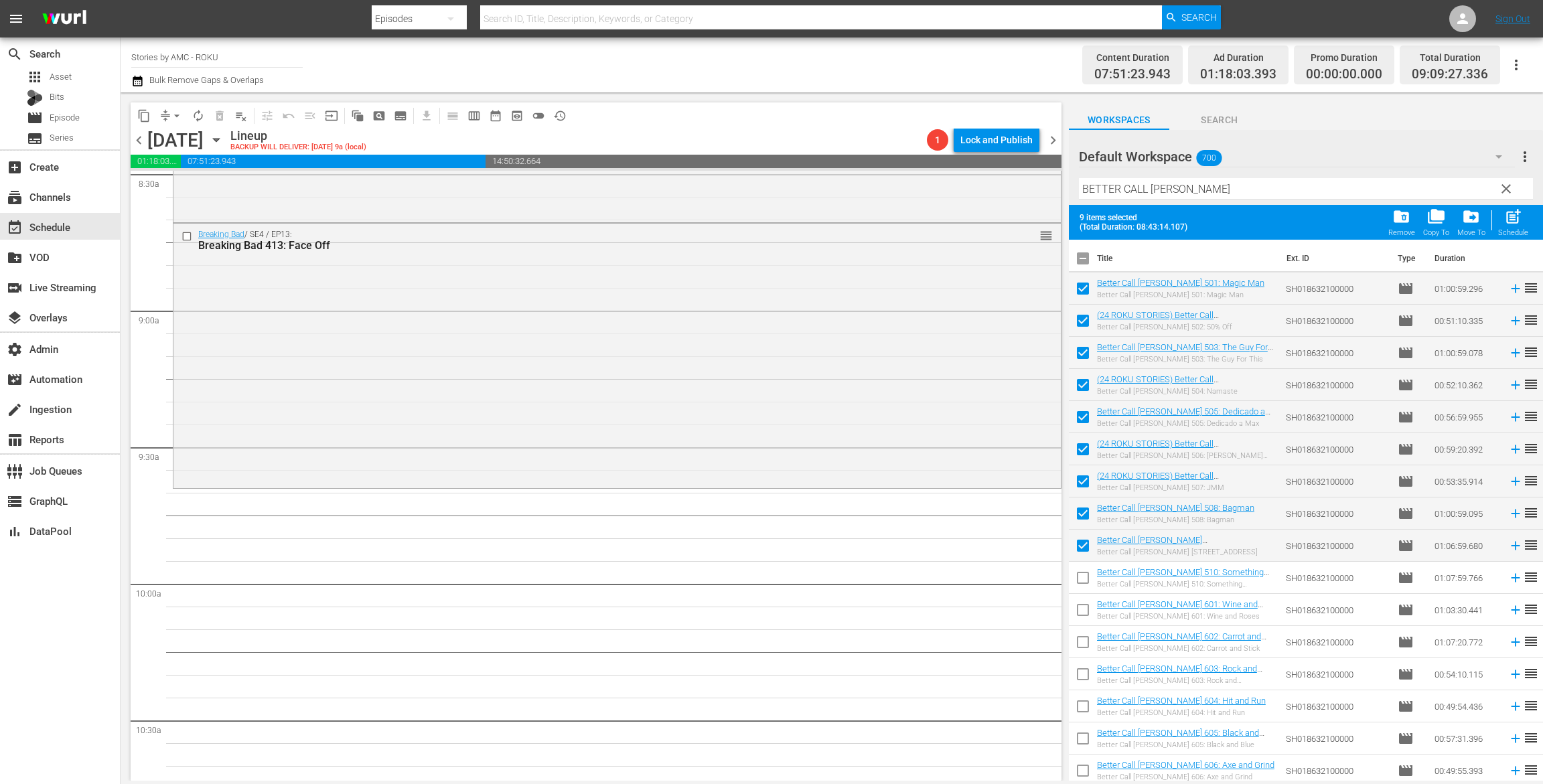
click at [1084, 592] on input "checkbox" at bounding box center [1083, 580] width 28 height 28
checkbox input "true"
click at [1514, 227] on div "post_add Schedule" at bounding box center [1513, 222] width 30 height 30
checkbox input "false"
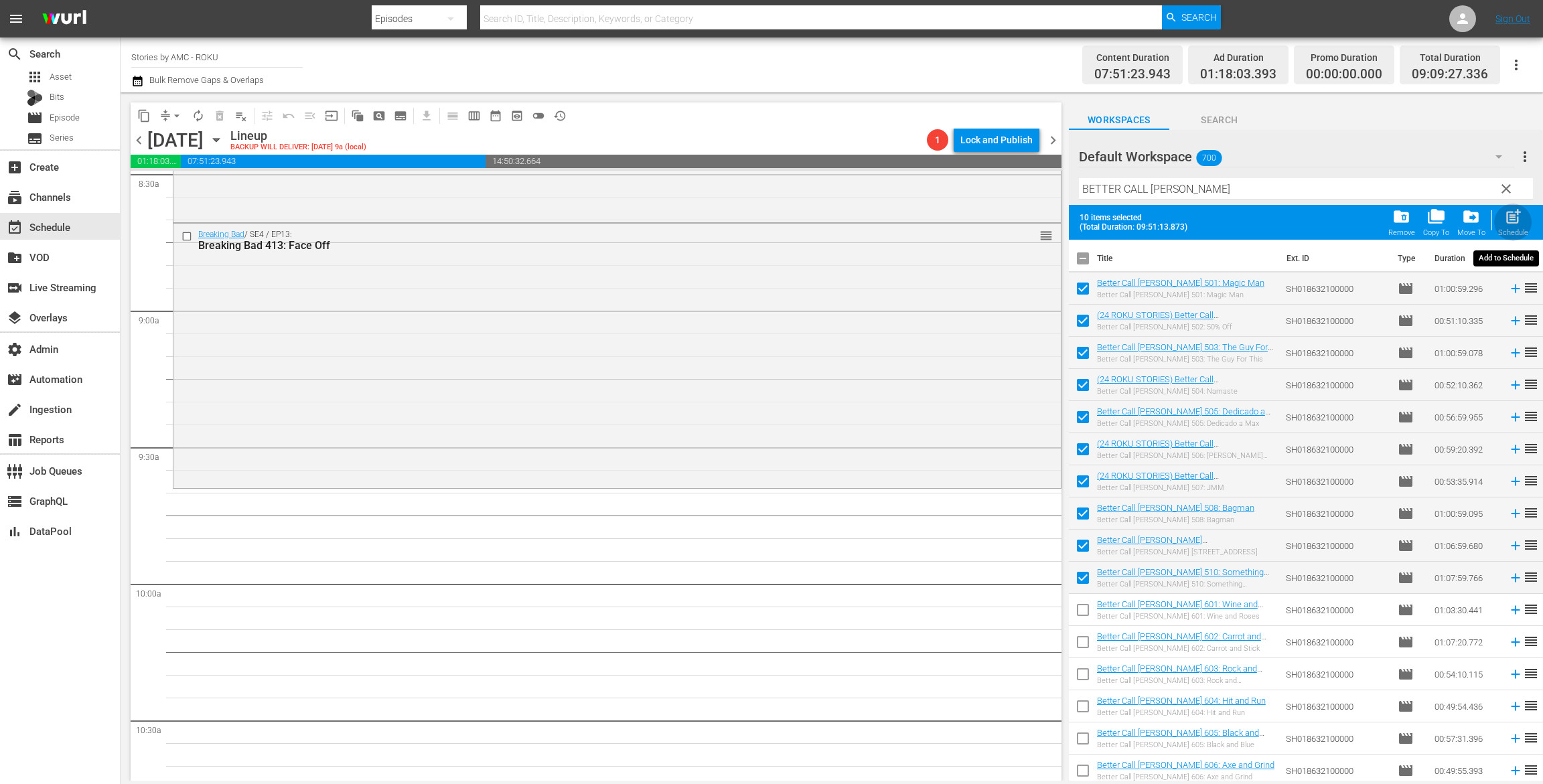
checkbox input "false"
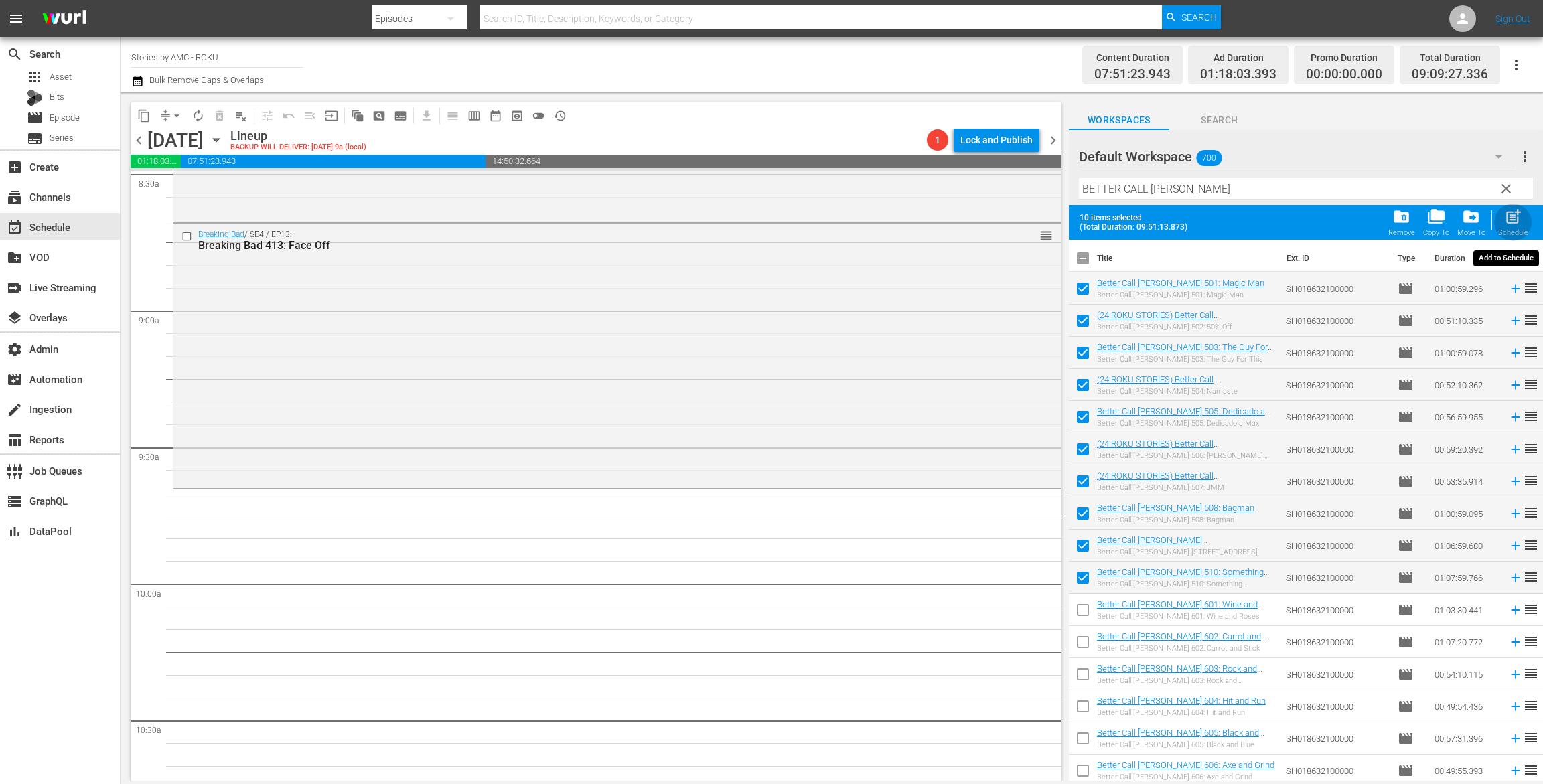
checkbox input "false"
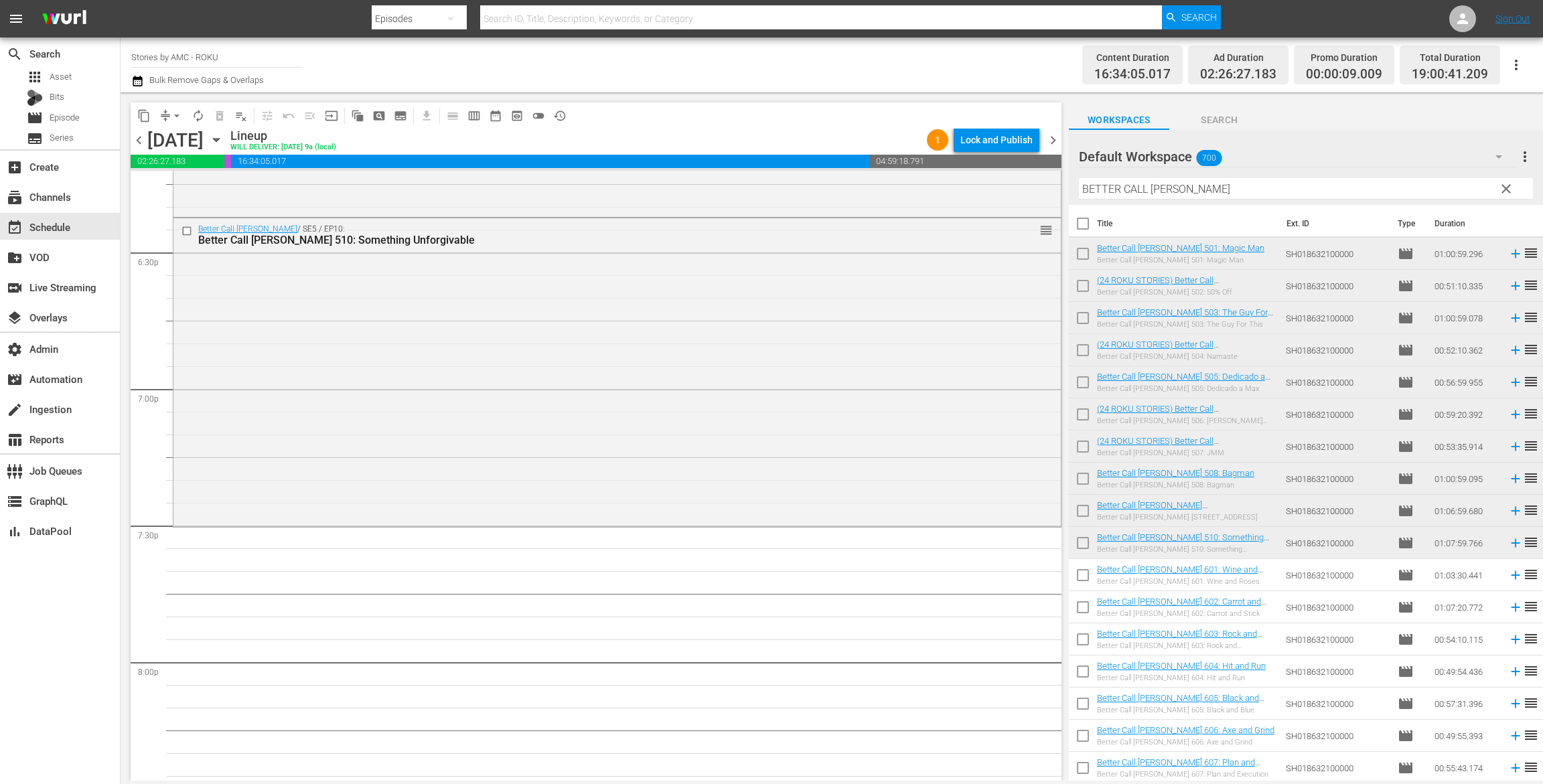
scroll to position [4975, 0]
drag, startPoint x: 1194, startPoint y: 185, endPoint x: 781, endPoint y: 167, distance: 413.4
click at [787, 169] on div "content_copy compress arrow_drop_down autorenew_outlined delete_forever_outline…" at bounding box center [832, 436] width 1423 height 688
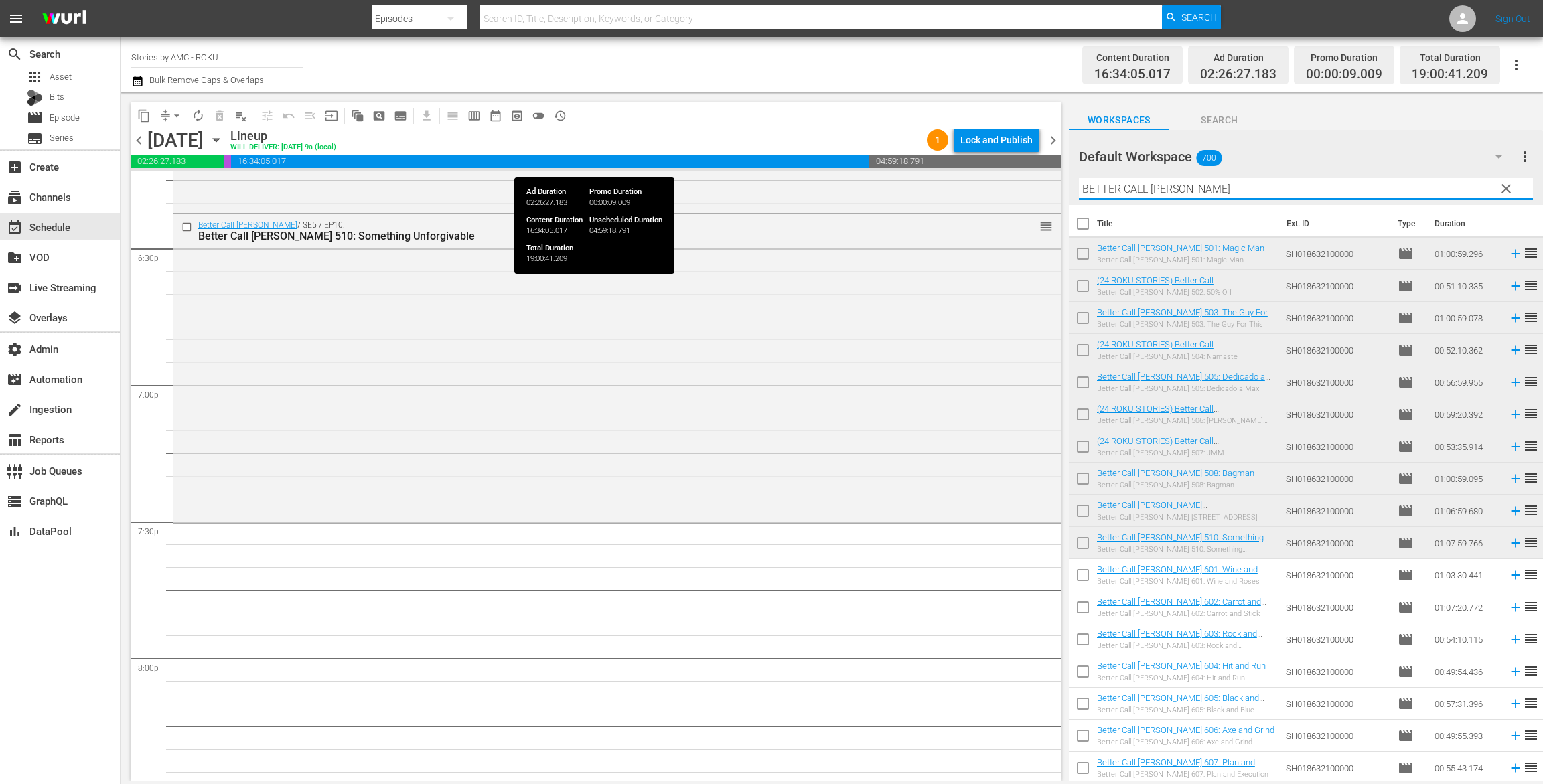
paste input "REAKING BAD"
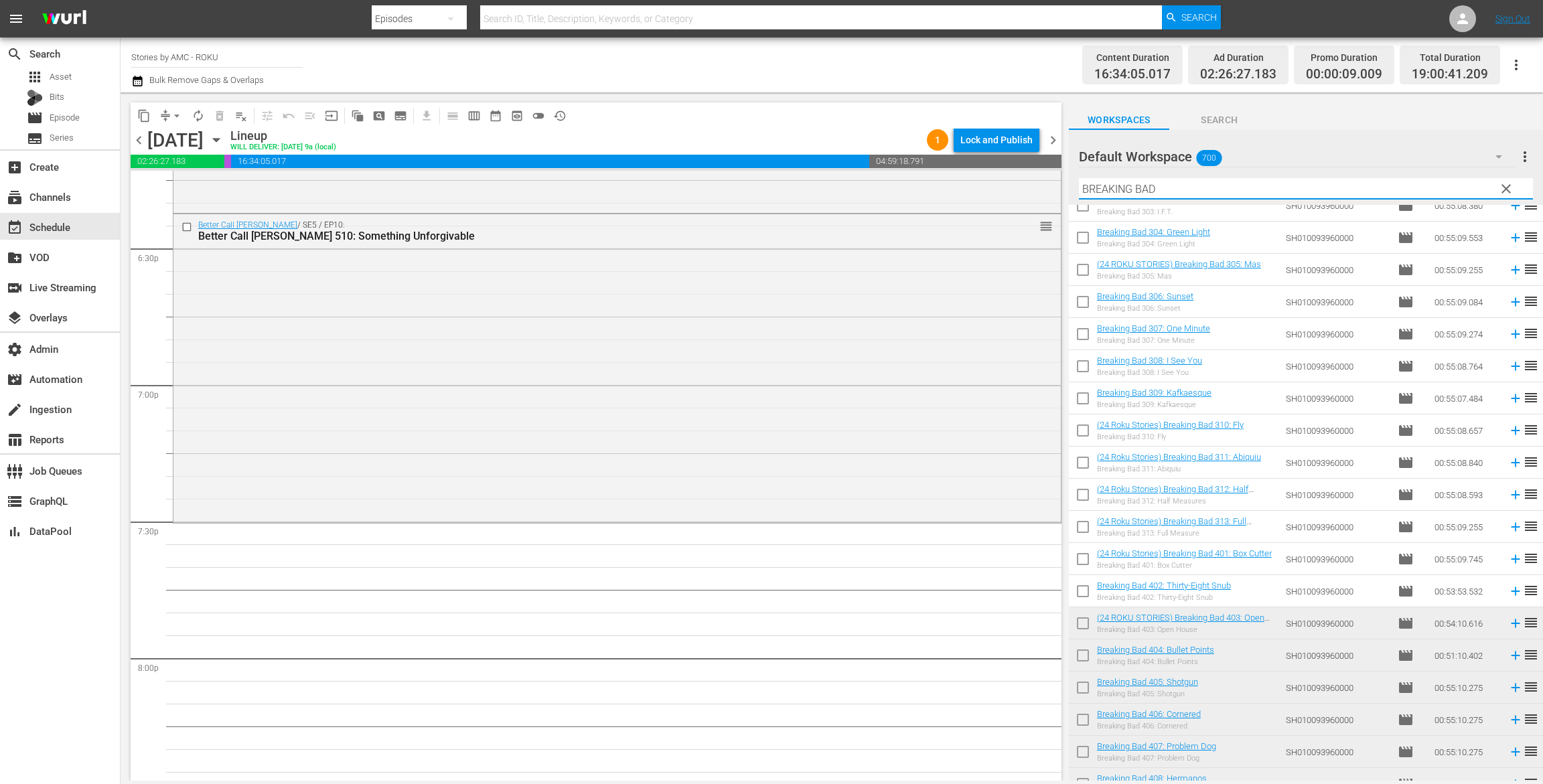
scroll to position [1447, 0]
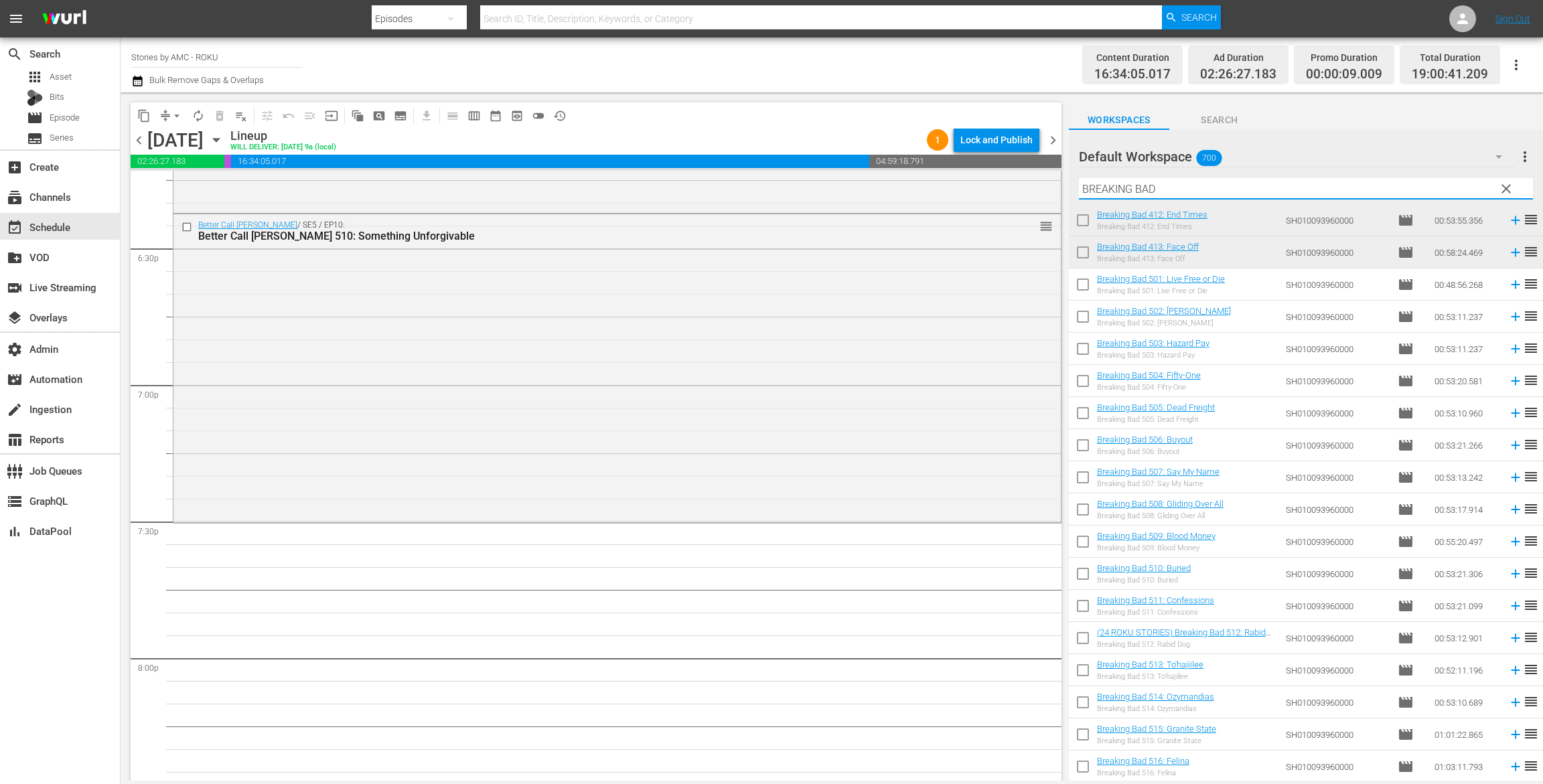
type input "BREAKING BAD"
click at [1082, 283] on input "checkbox" at bounding box center [1083, 288] width 28 height 28
checkbox input "true"
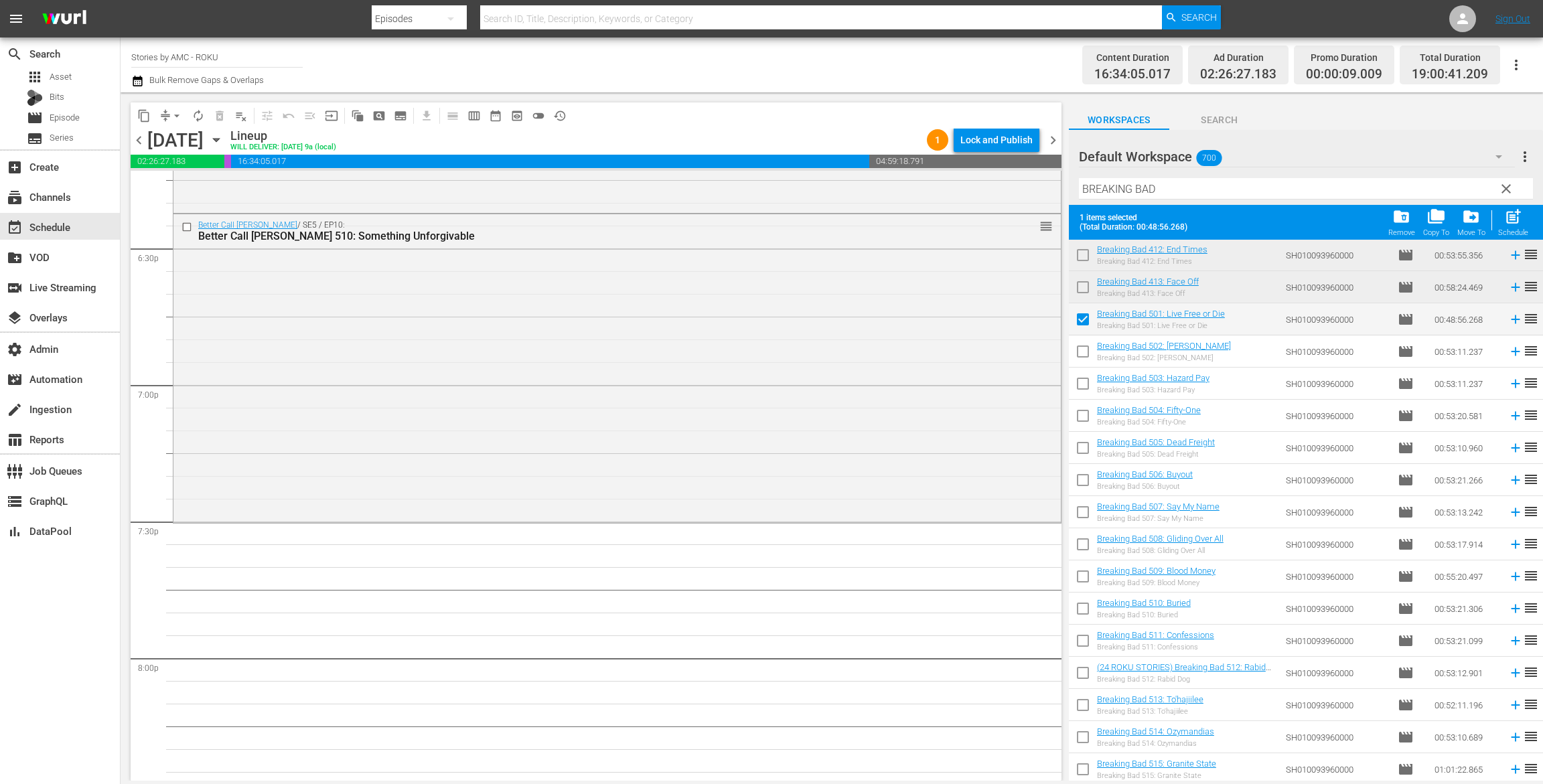
click at [1082, 345] on input "checkbox" at bounding box center [1083, 354] width 28 height 28
checkbox input "true"
click at [1082, 389] on input "checkbox" at bounding box center [1083, 386] width 28 height 28
checkbox input "true"
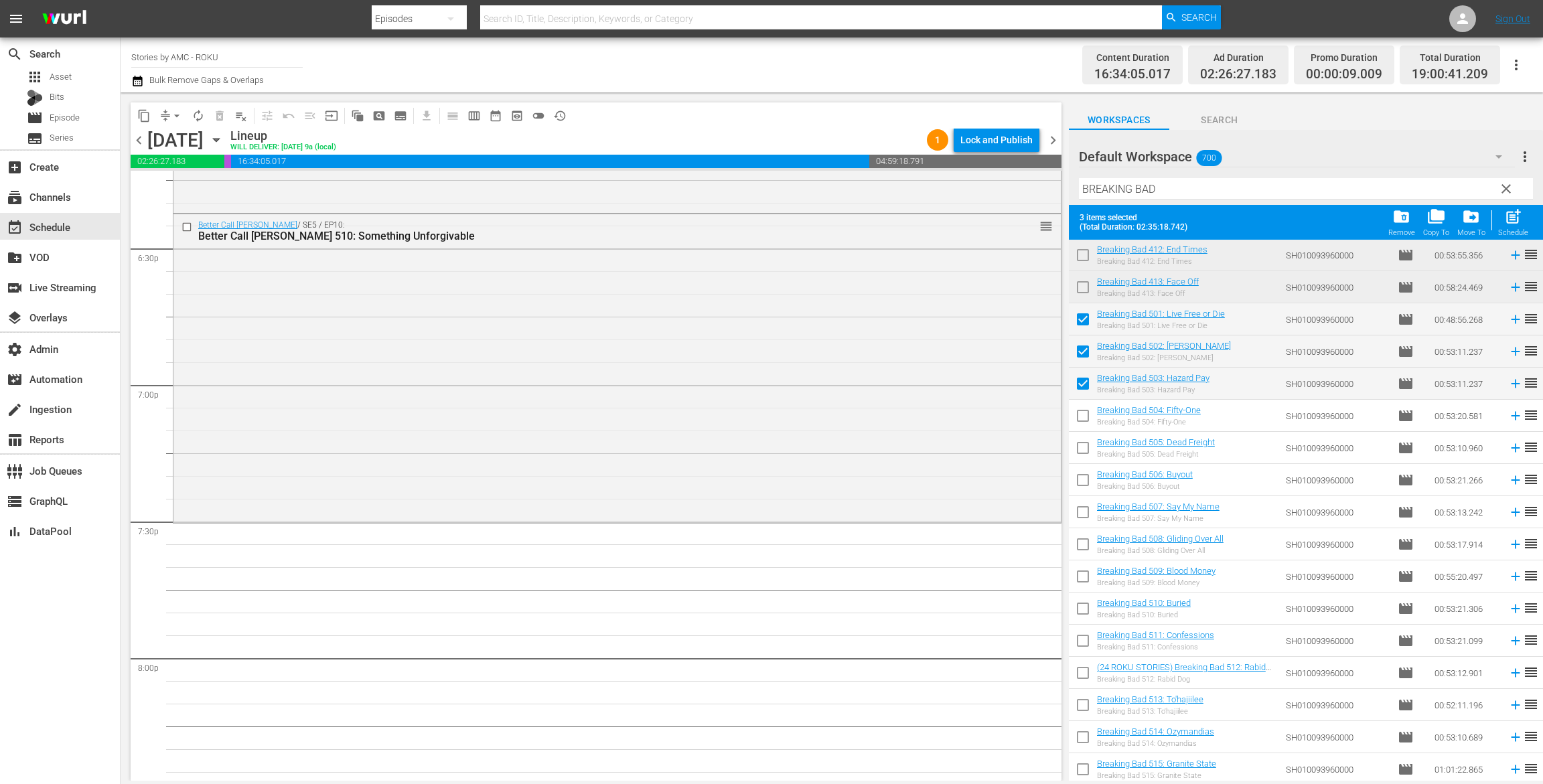
click at [1082, 415] on input "checkbox" at bounding box center [1083, 419] width 28 height 28
checkbox input "true"
drag, startPoint x: 1515, startPoint y: 231, endPoint x: 1482, endPoint y: 210, distance: 39.1
click at [1515, 231] on div "Schedule" at bounding box center [1513, 233] width 30 height 9
checkbox input "false"
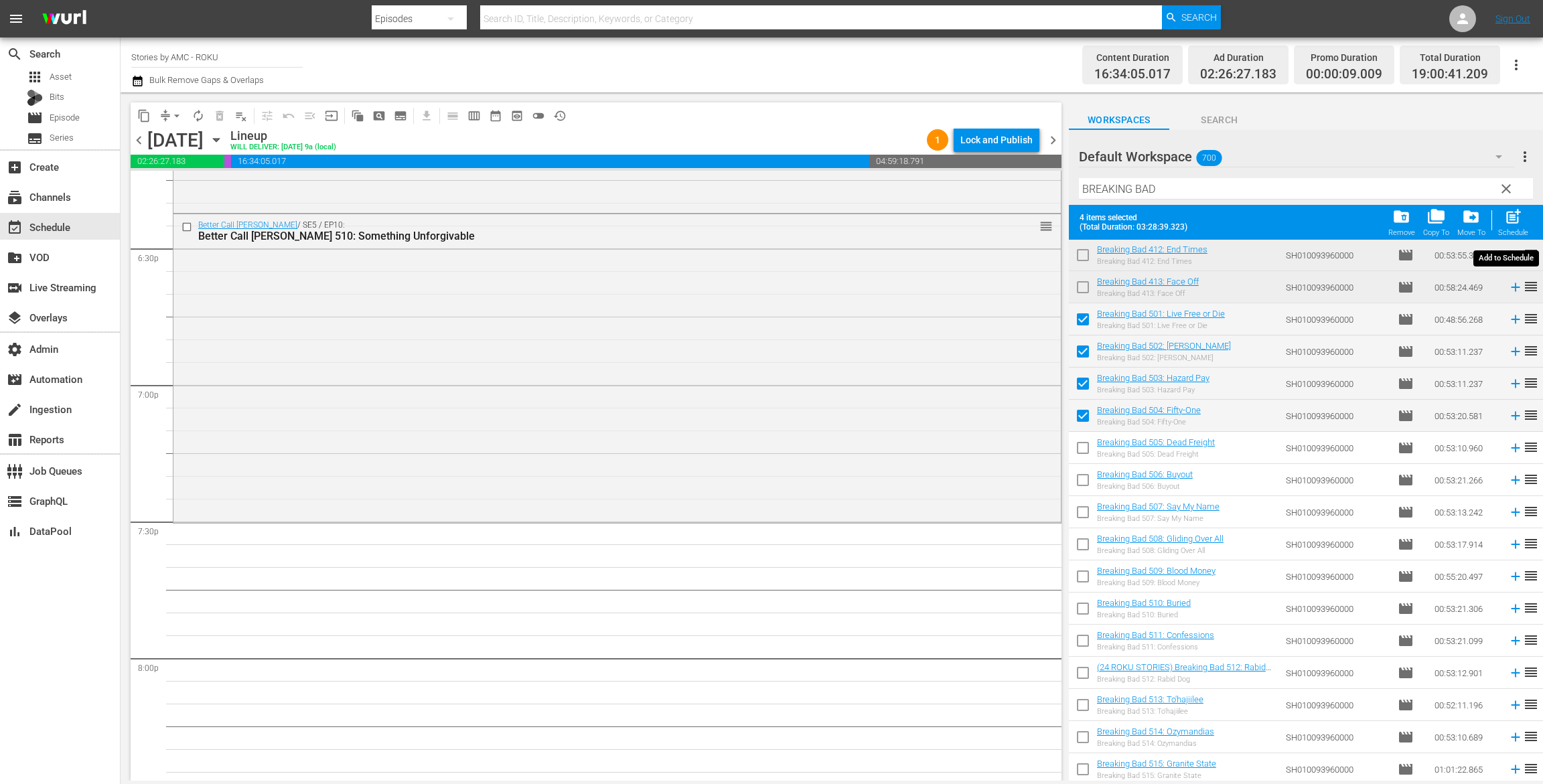
checkbox input "false"
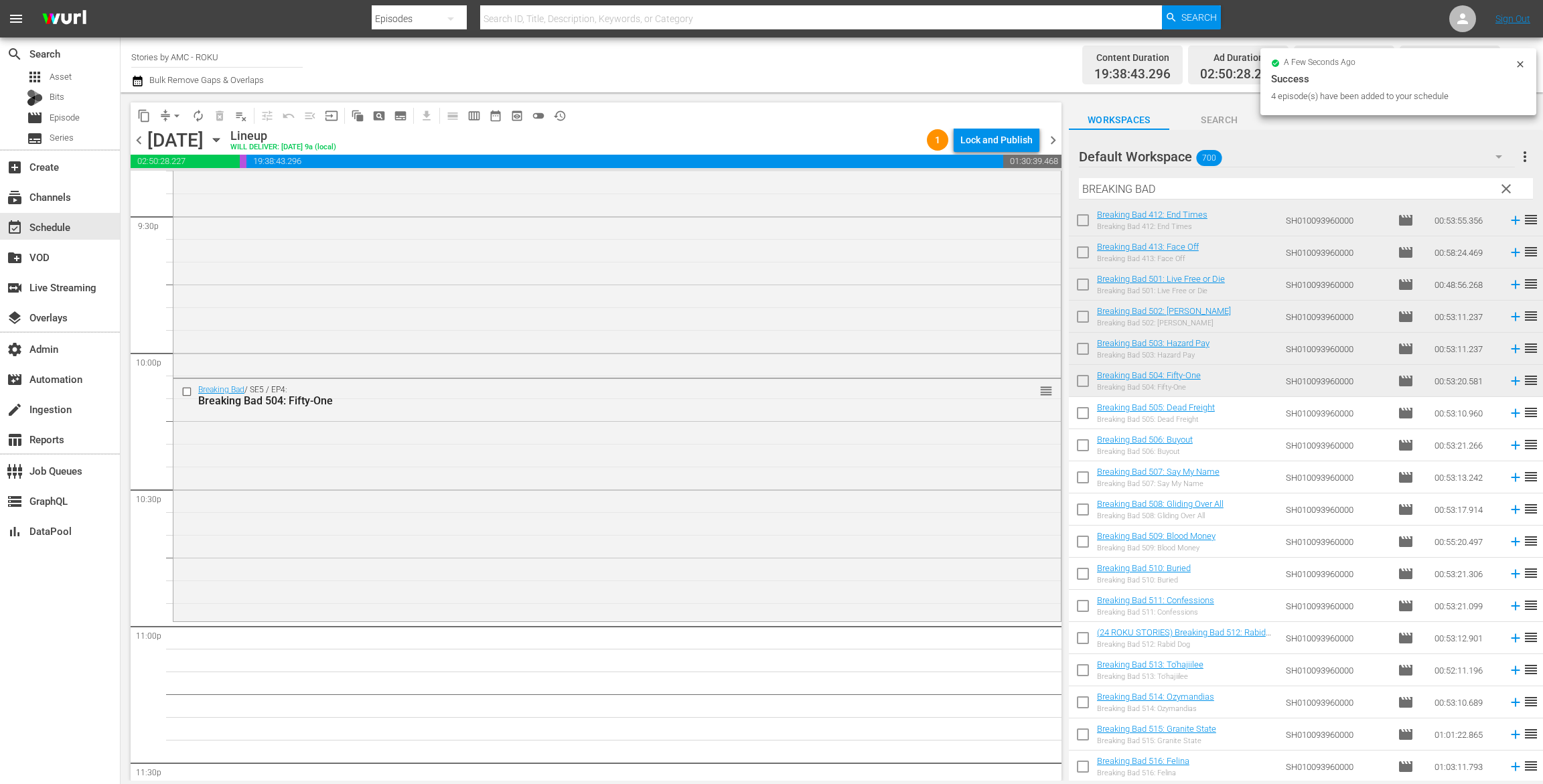
scroll to position [5944, 0]
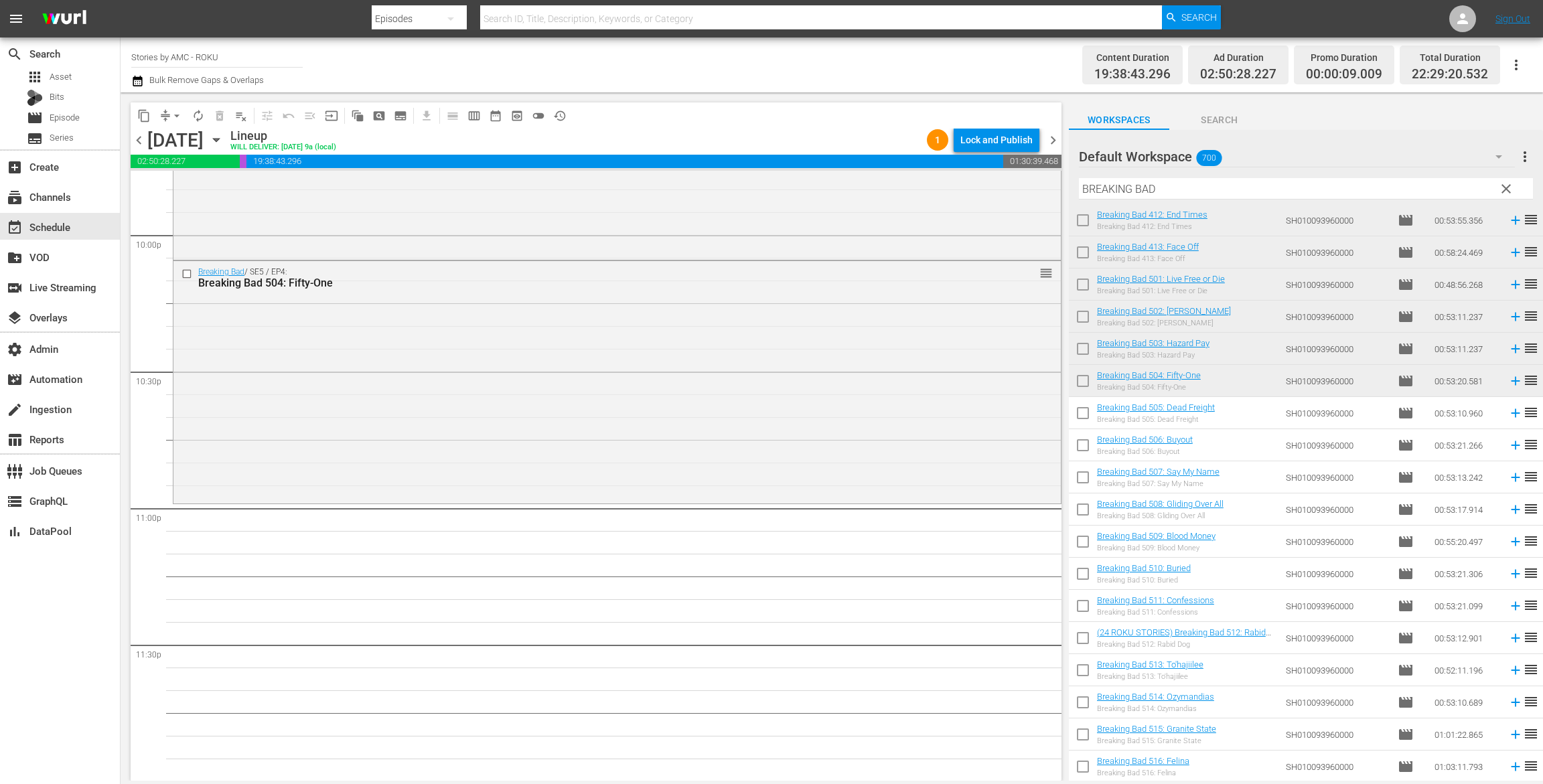
click at [1088, 419] on input "checkbox" at bounding box center [1083, 416] width 28 height 28
checkbox input "true"
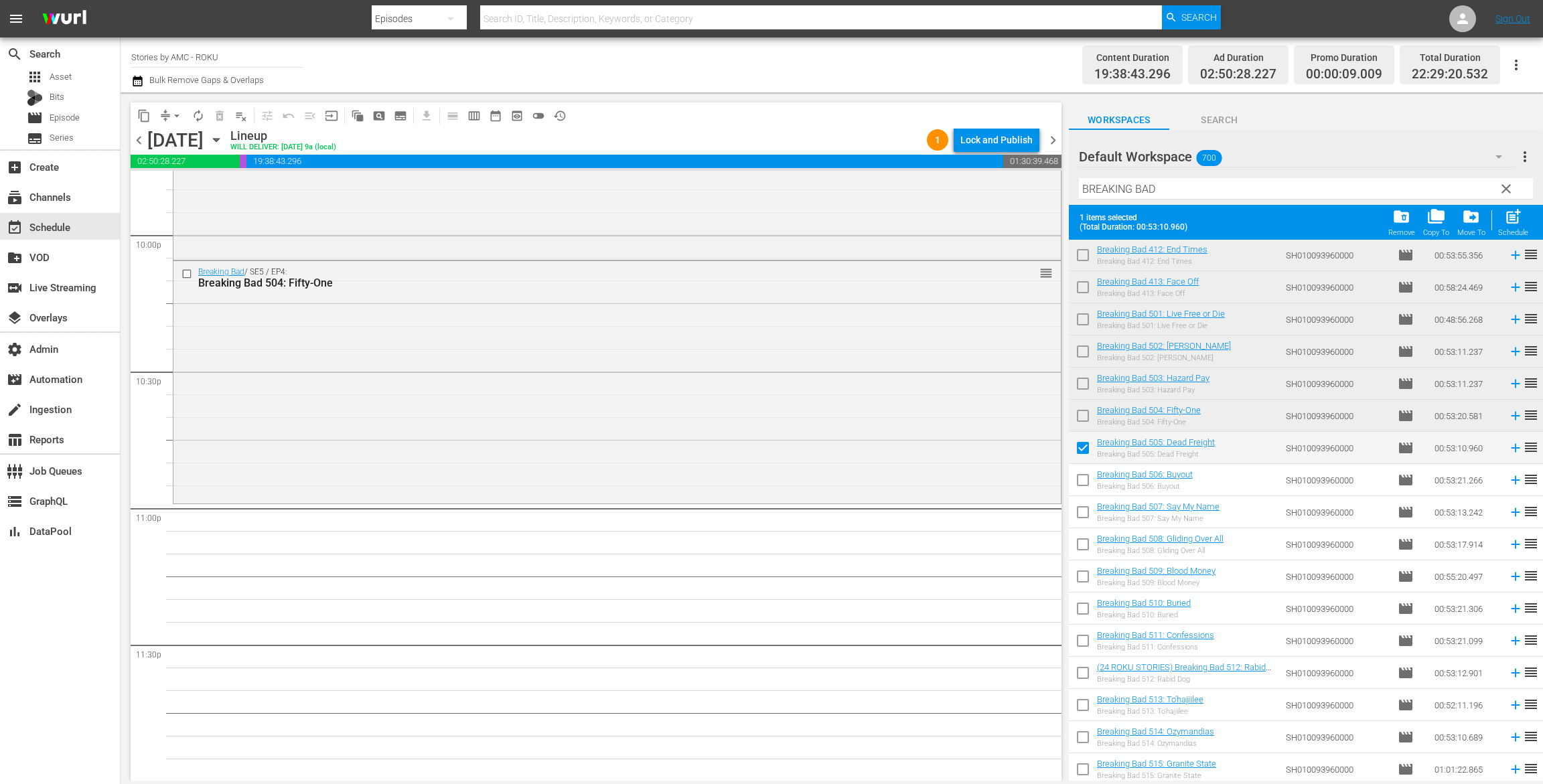
click at [1085, 479] on input "checkbox" at bounding box center [1083, 482] width 28 height 28
checkbox input "true"
click at [1516, 224] on span "post_add" at bounding box center [1513, 216] width 18 height 18
checkbox input "false"
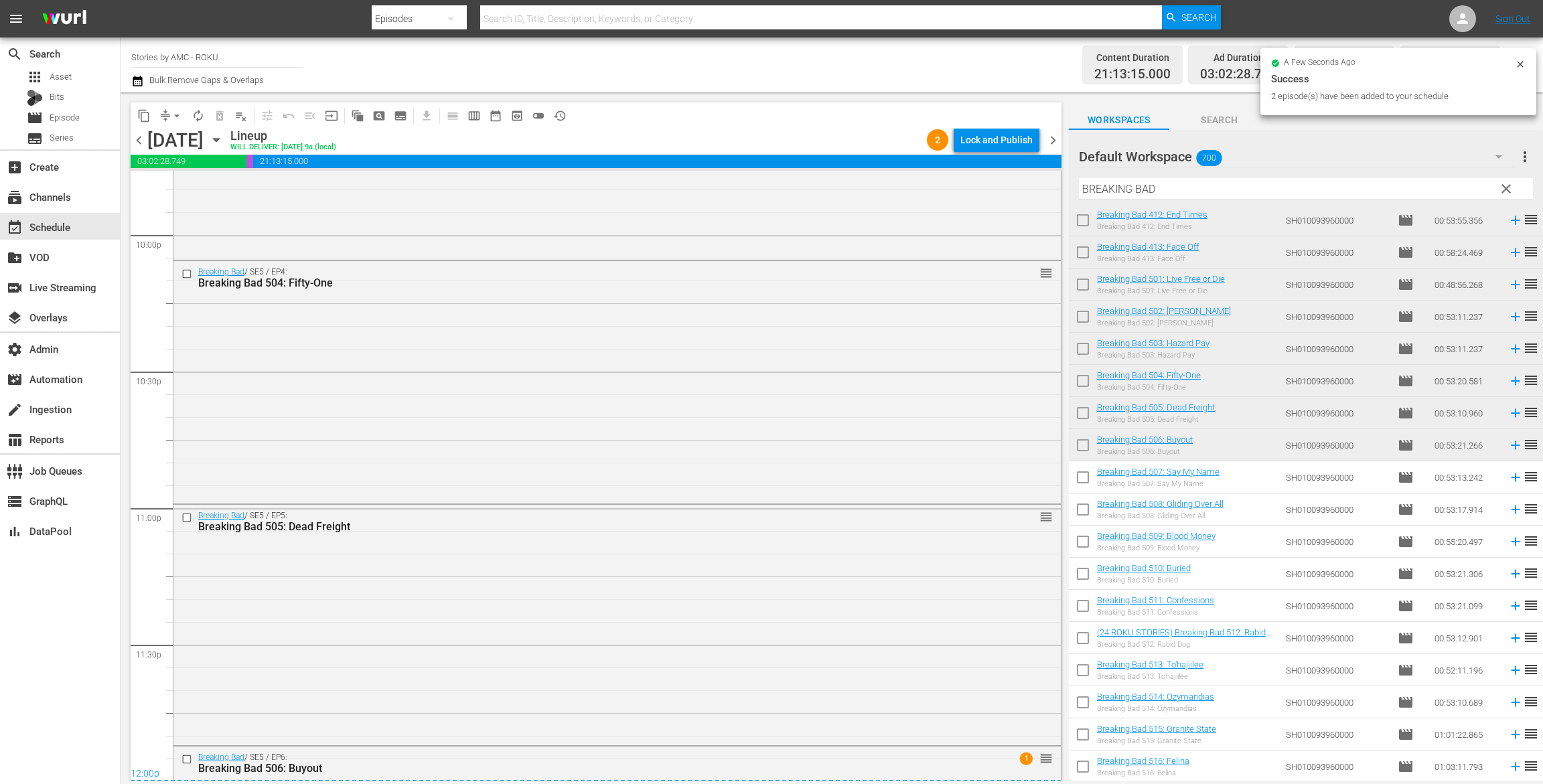
scroll to position [6153, 0]
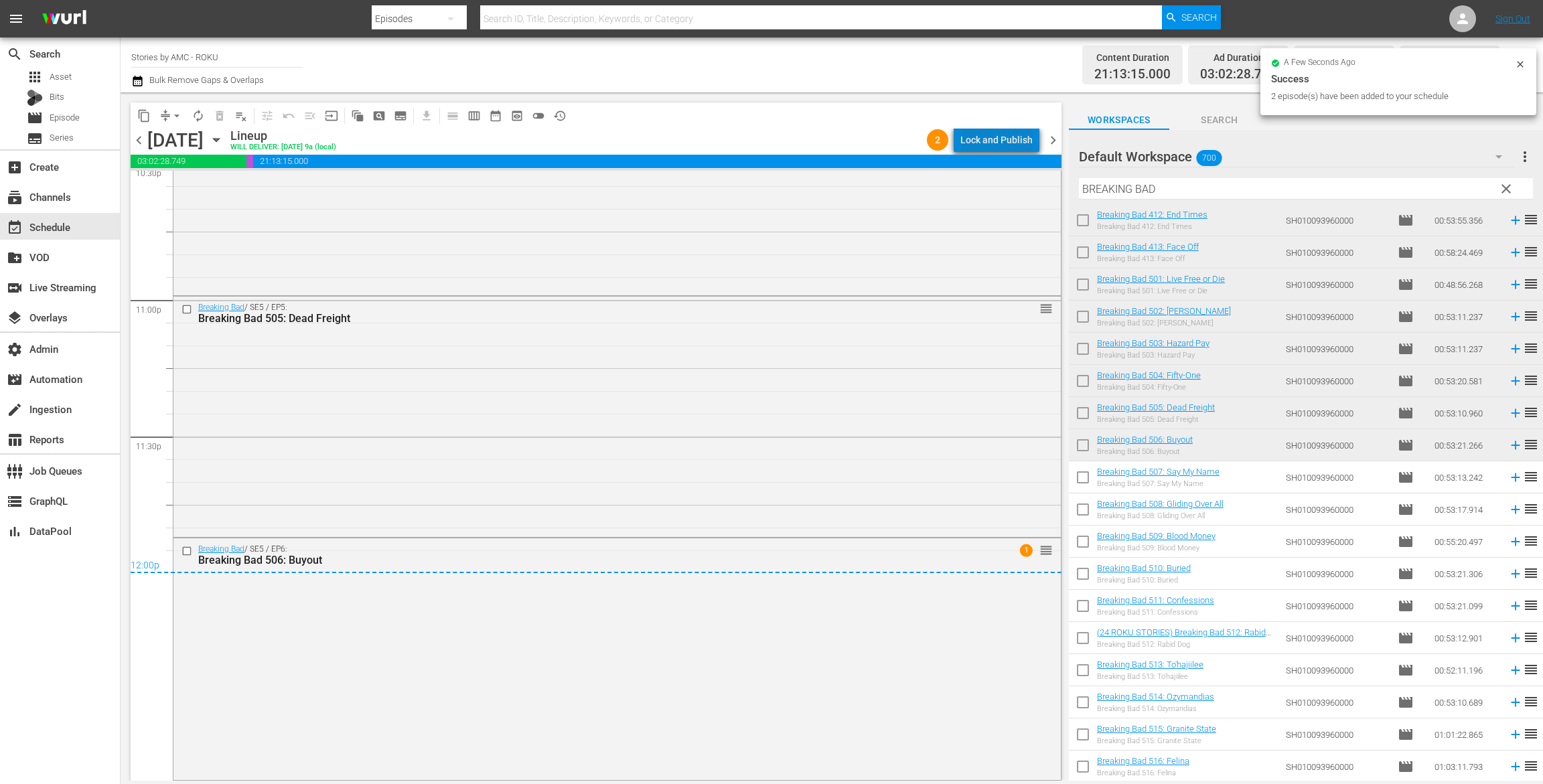
click at [1007, 134] on div "Lock and Publish" at bounding box center [997, 140] width 73 height 24
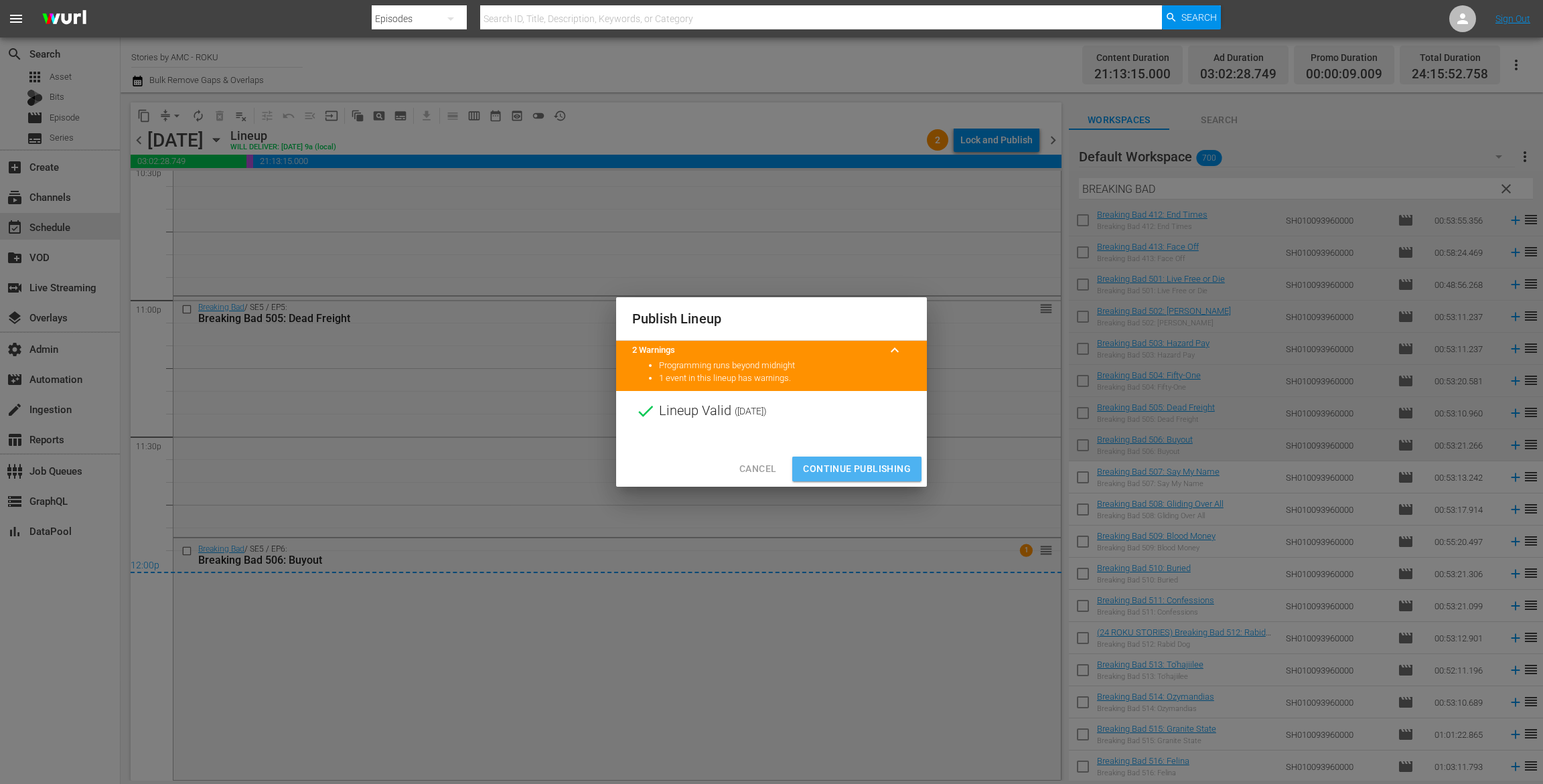
click at [843, 472] on span "Continue Publishing" at bounding box center [856, 469] width 108 height 17
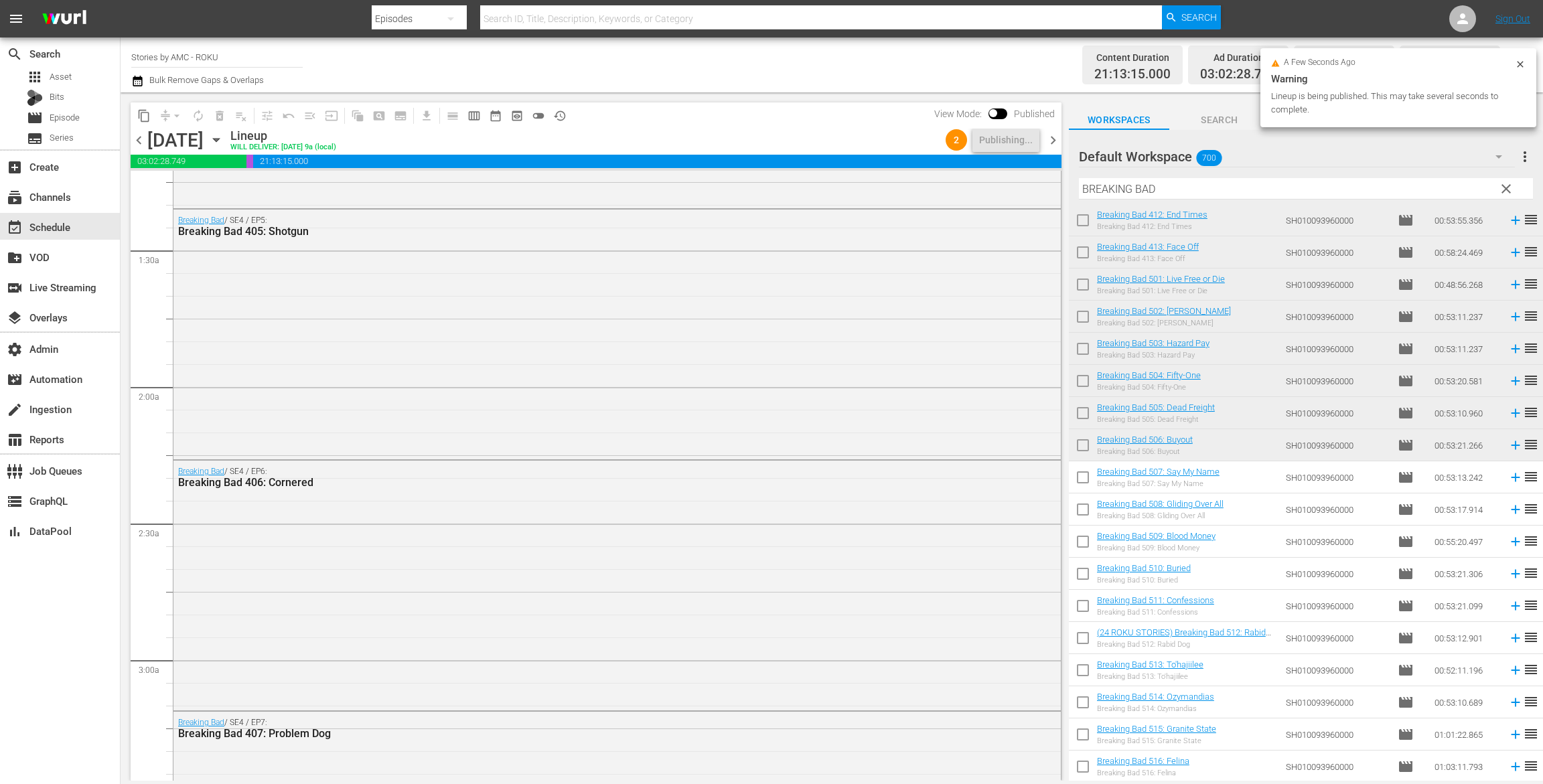
scroll to position [0, 0]
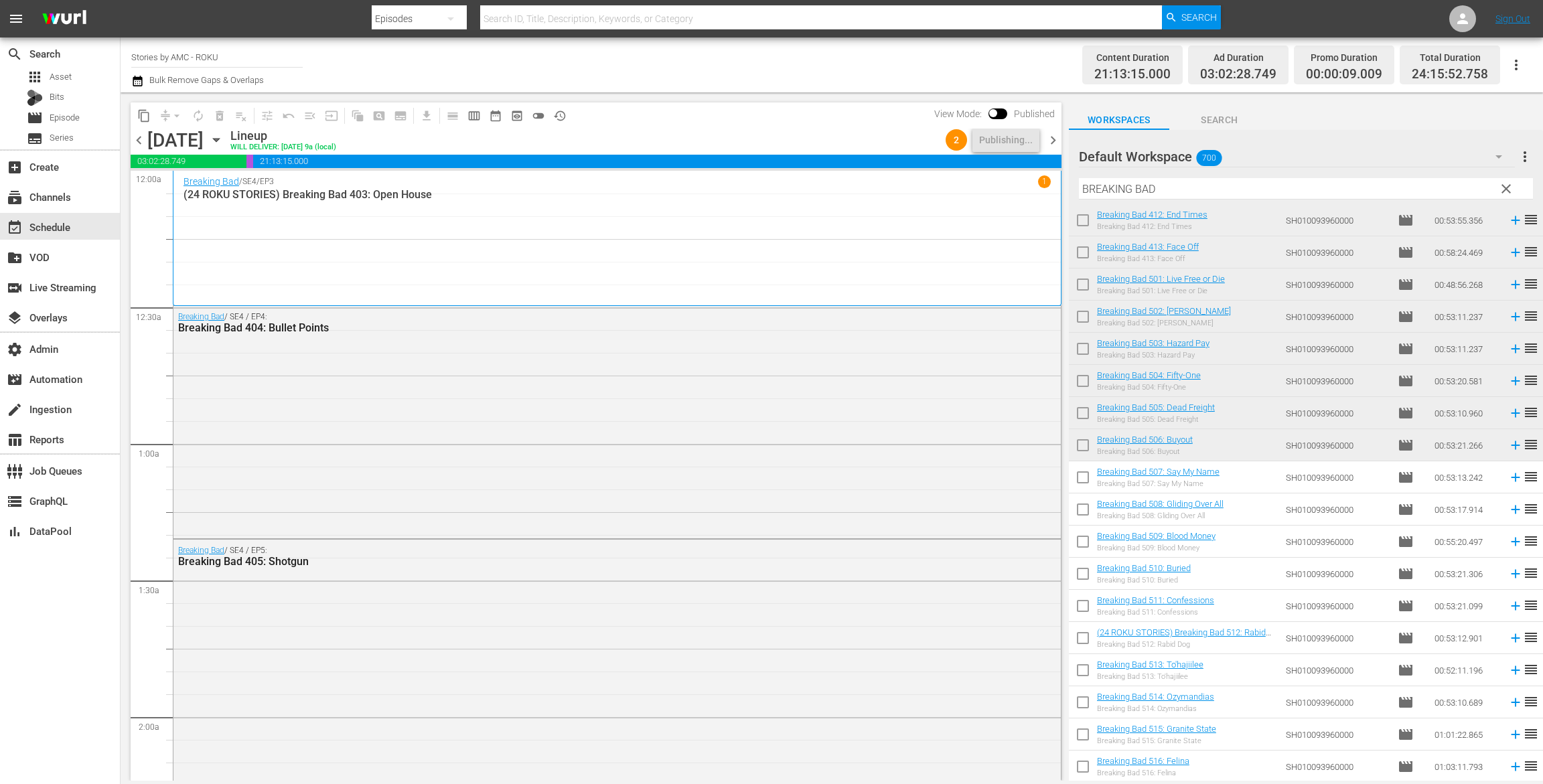
click at [1051, 142] on span "chevron_right" at bounding box center [1053, 140] width 17 height 17
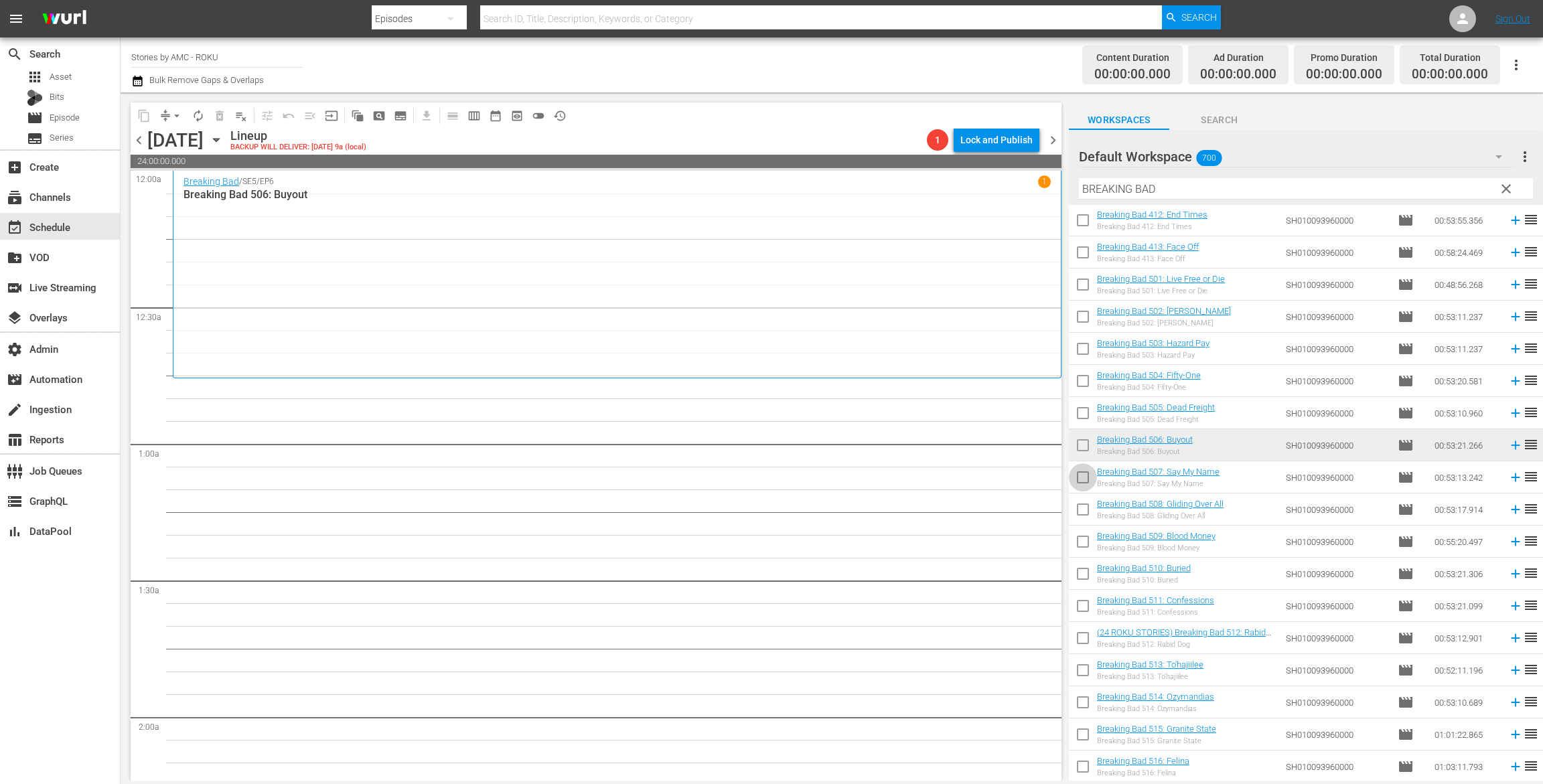
click at [1085, 482] on input "checkbox" at bounding box center [1083, 480] width 28 height 28
checkbox input "true"
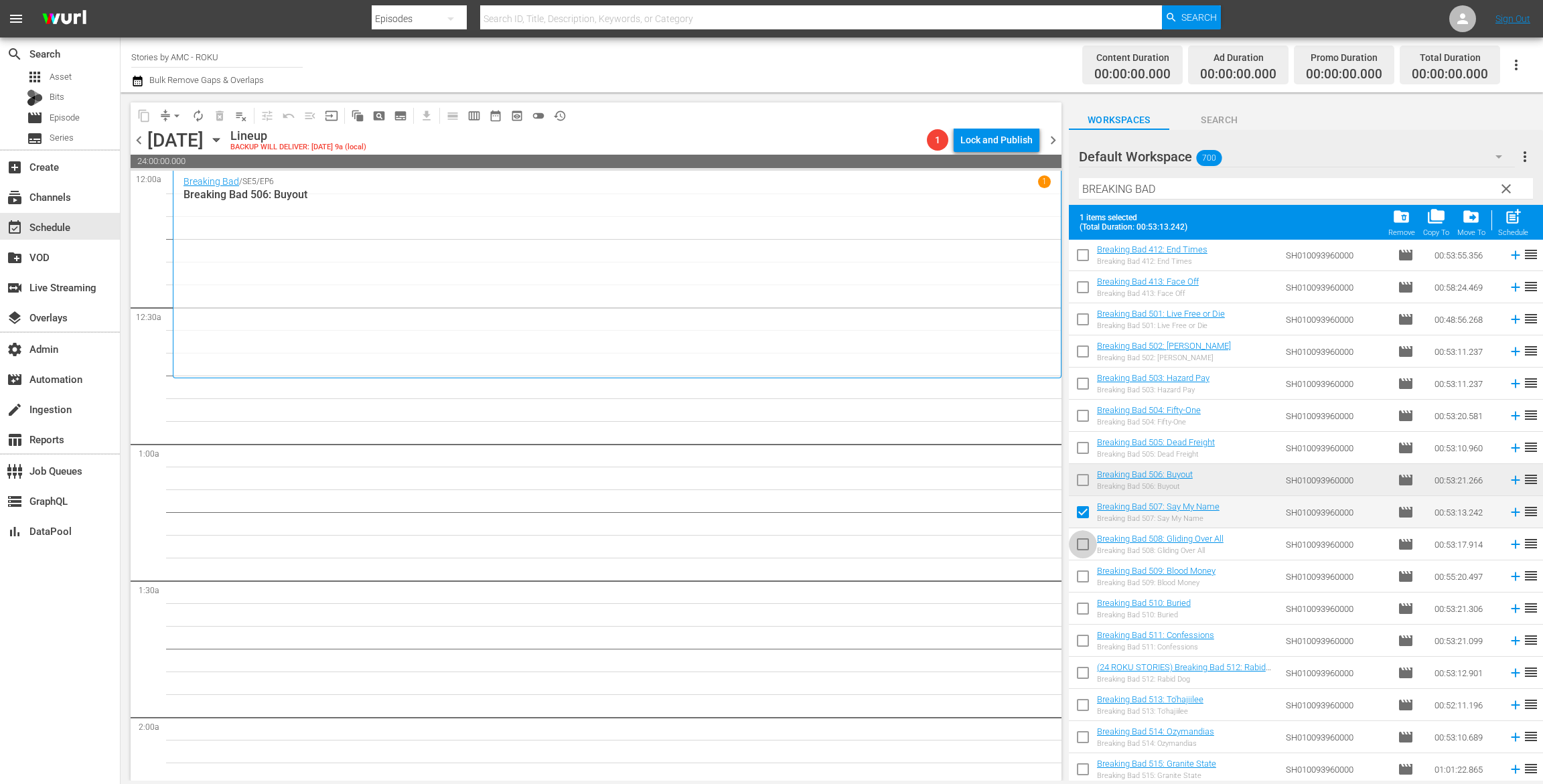
click at [1085, 539] on input "checkbox" at bounding box center [1083, 547] width 28 height 28
checkbox input "true"
click at [1081, 585] on input "checkbox" at bounding box center [1083, 579] width 28 height 28
checkbox input "true"
click at [1081, 599] on input "checkbox" at bounding box center [1083, 611] width 28 height 28
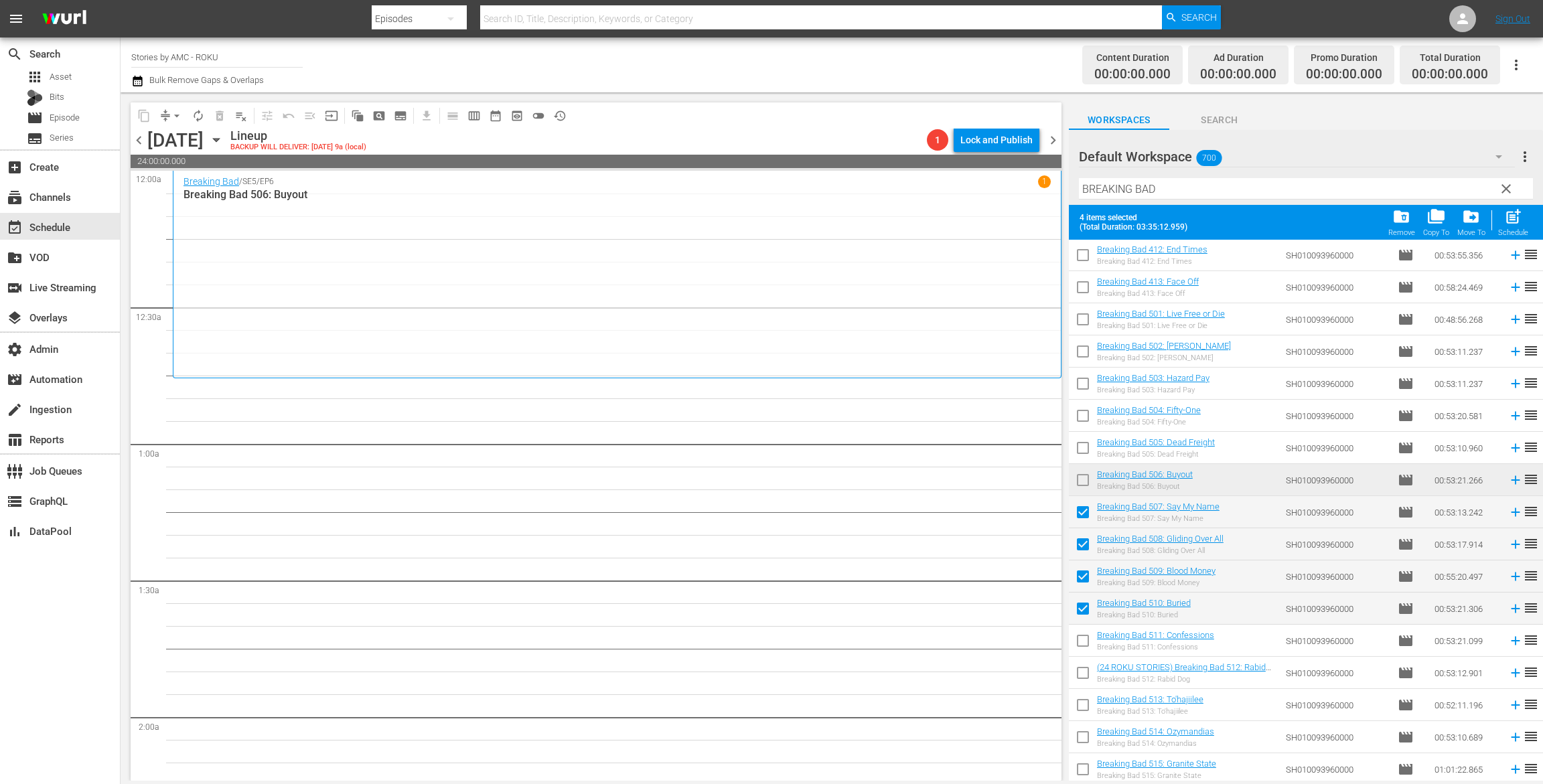
click at [1081, 623] on input "checkbox" at bounding box center [1083, 611] width 28 height 28
click at [1081, 612] on input "checkbox" at bounding box center [1083, 611] width 28 height 28
checkbox input "true"
click at [1081, 641] on input "checkbox" at bounding box center [1083, 643] width 28 height 28
checkbox input "true"
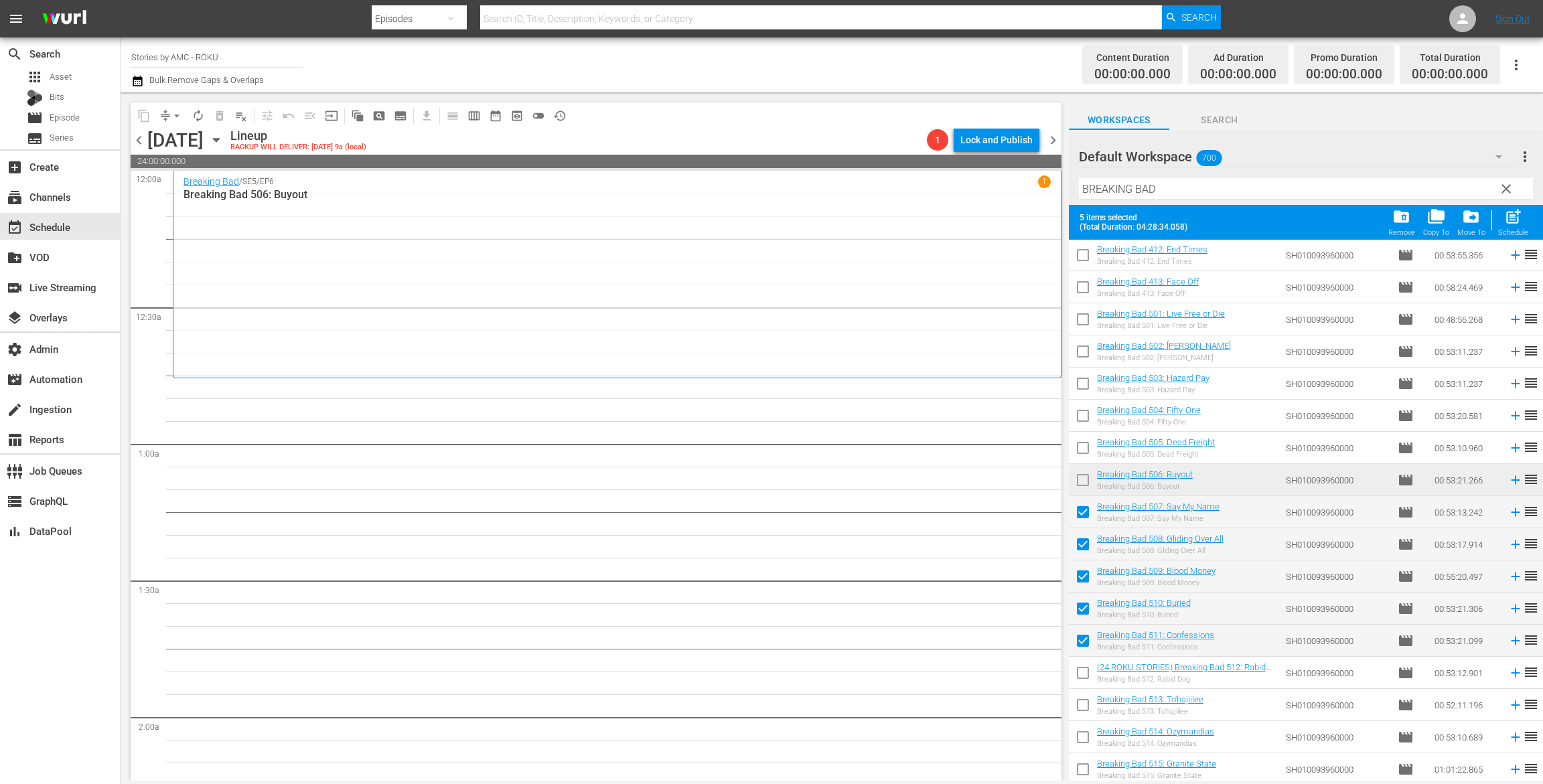
click at [1081, 671] on input "checkbox" at bounding box center [1083, 676] width 28 height 28
checkbox input "true"
click at [1081, 692] on span at bounding box center [1083, 705] width 28 height 28
click at [1079, 710] on input "checkbox" at bounding box center [1083, 708] width 28 height 28
checkbox input "true"
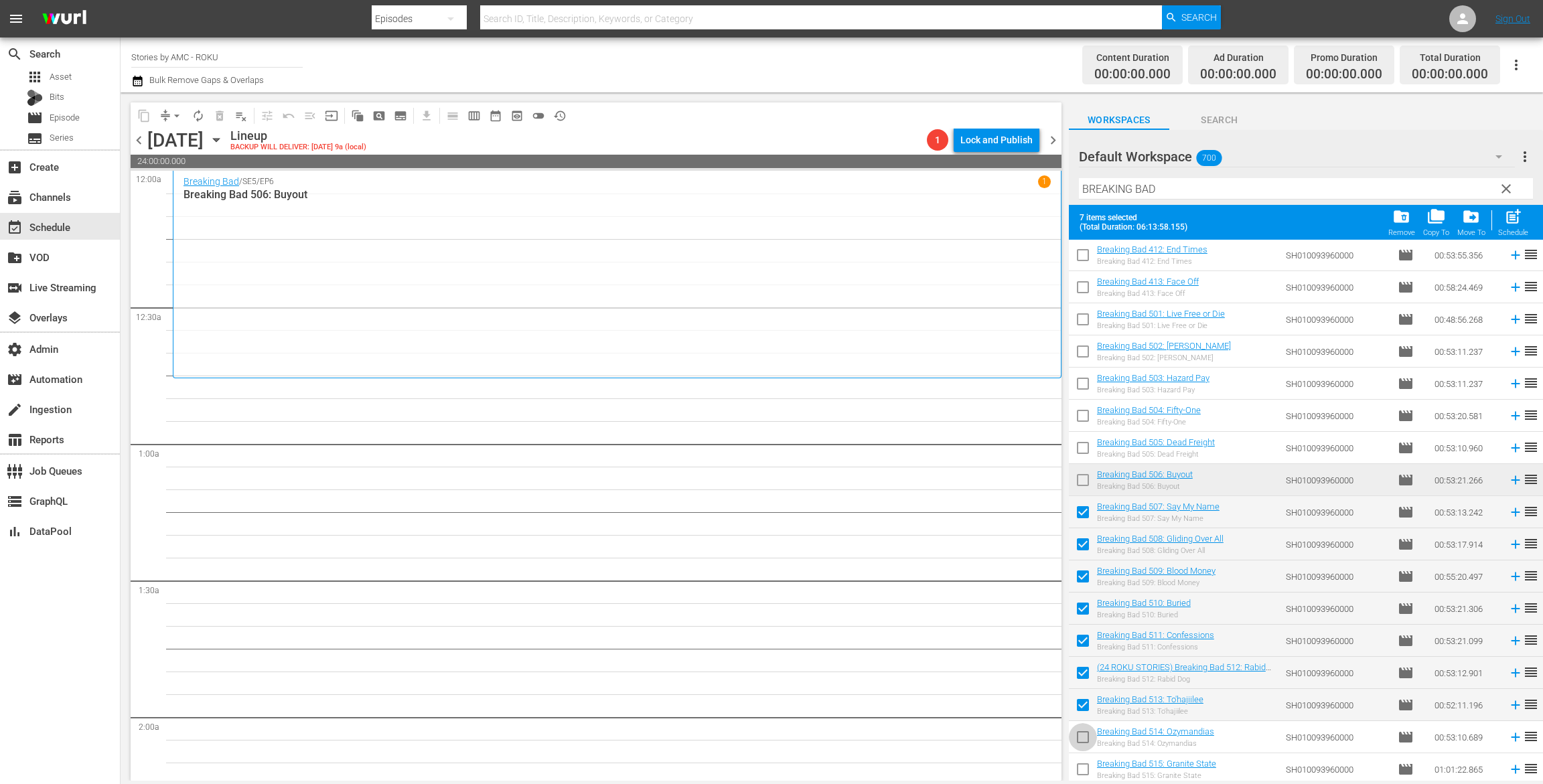
click at [1079, 731] on input "checkbox" at bounding box center [1083, 740] width 28 height 28
checkbox input "true"
click at [1079, 771] on input "checkbox" at bounding box center [1083, 772] width 28 height 28
checkbox input "true"
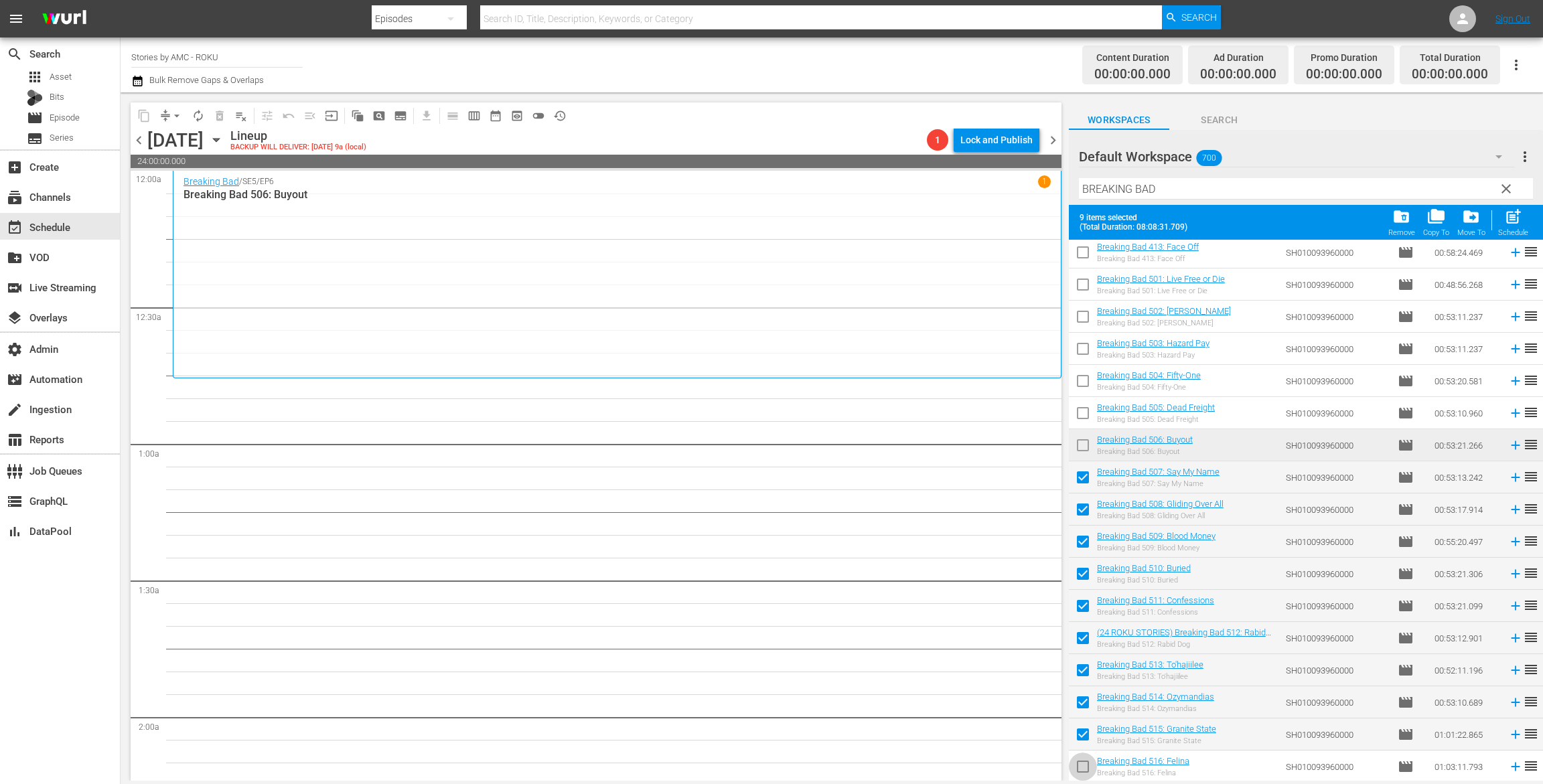
click at [1089, 767] on input "checkbox" at bounding box center [1083, 769] width 28 height 28
checkbox input "true"
click at [1504, 222] on span "post_add" at bounding box center [1513, 216] width 18 height 18
checkbox input "false"
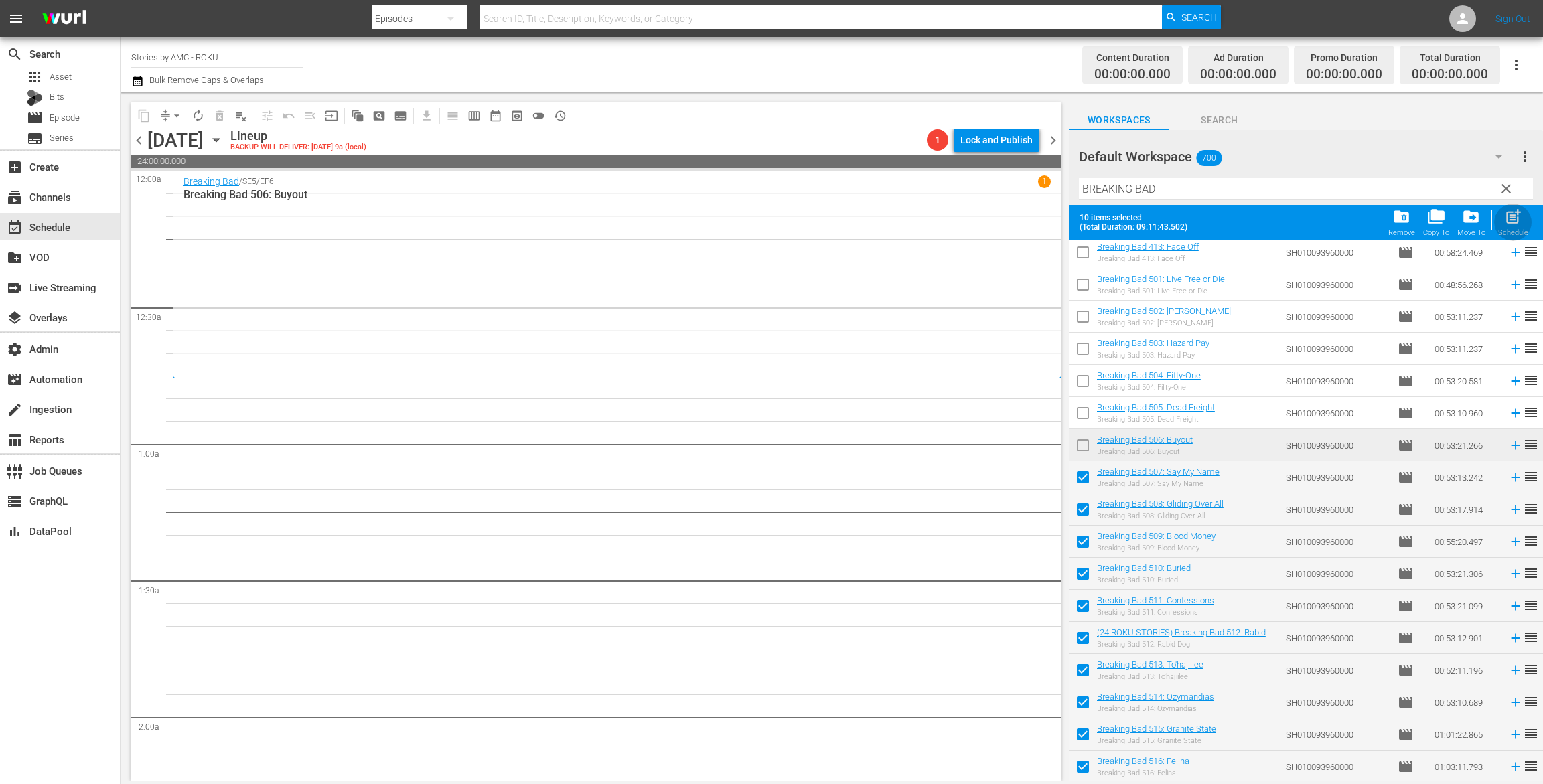
checkbox input "false"
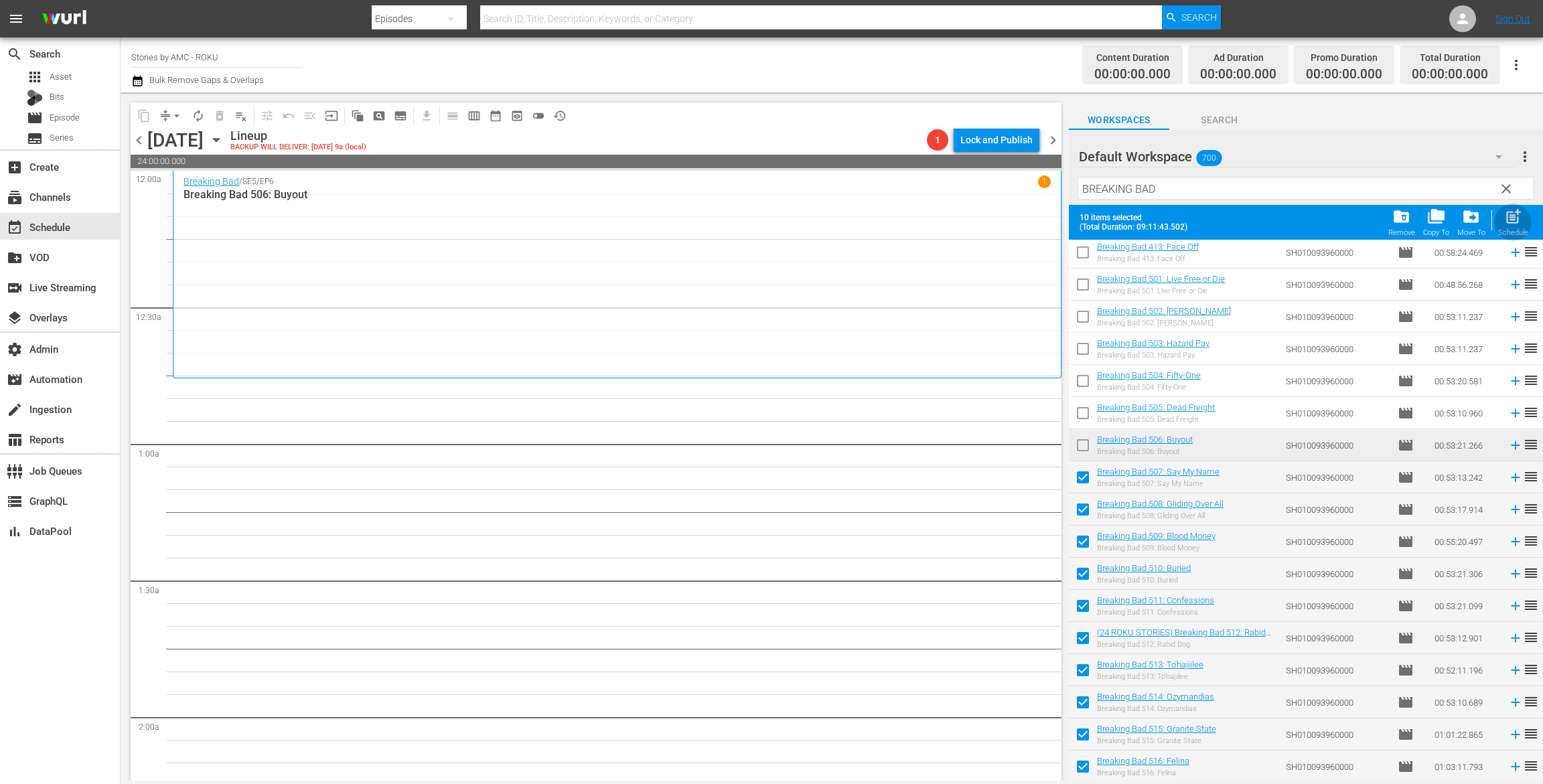
checkbox input "false"
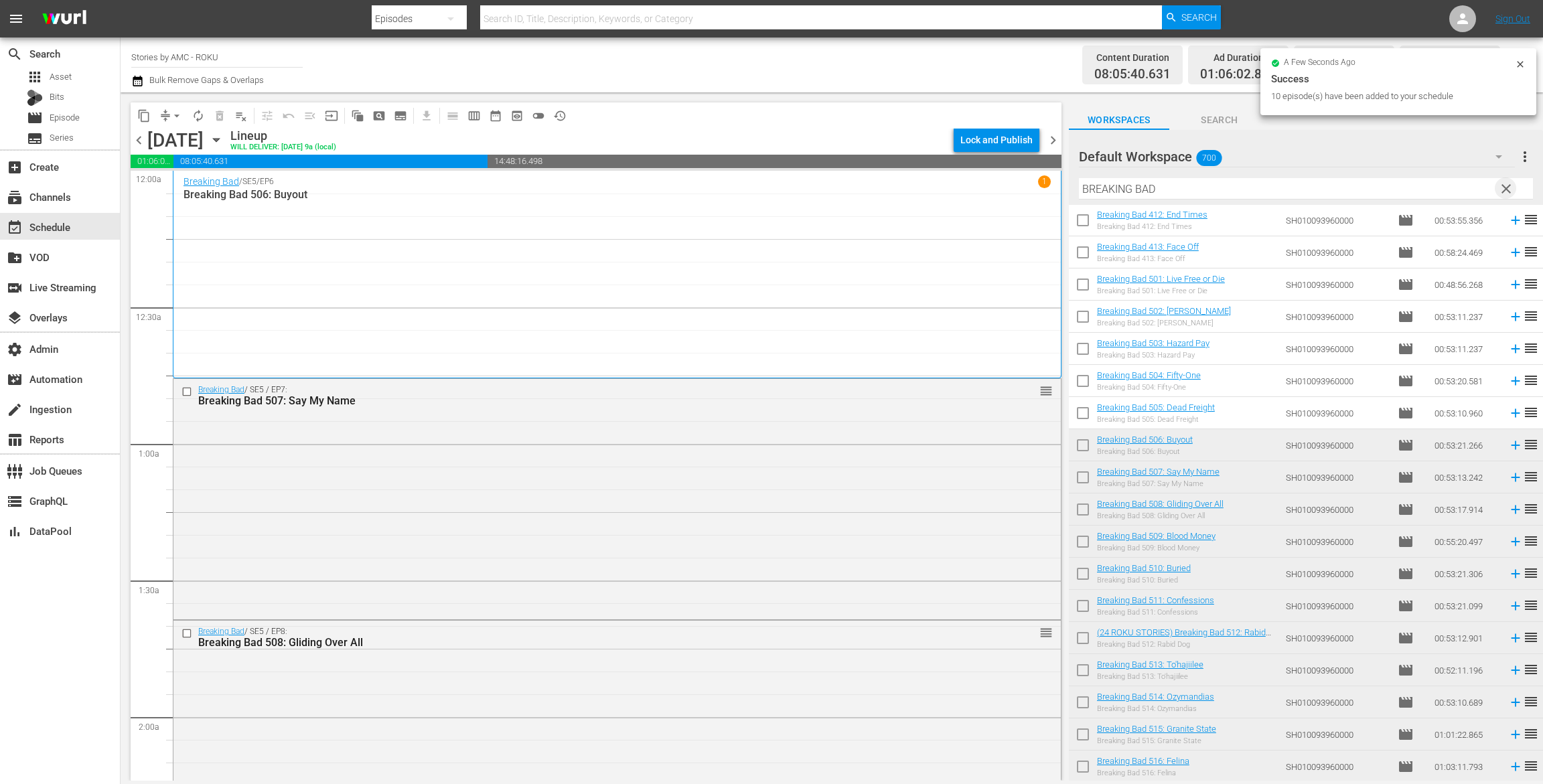
click at [1507, 188] on span "clear" at bounding box center [1507, 189] width 16 height 16
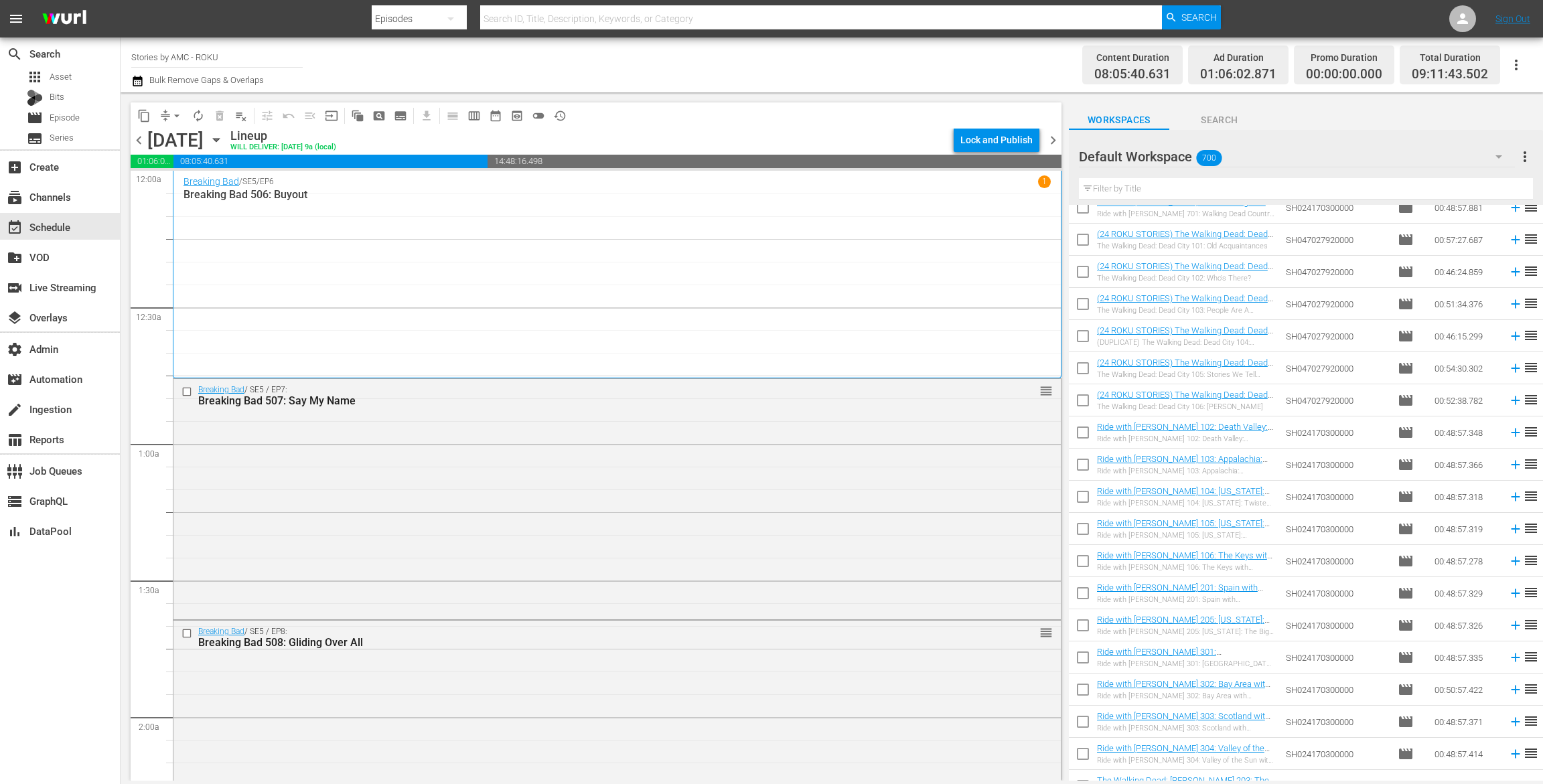
scroll to position [0, 0]
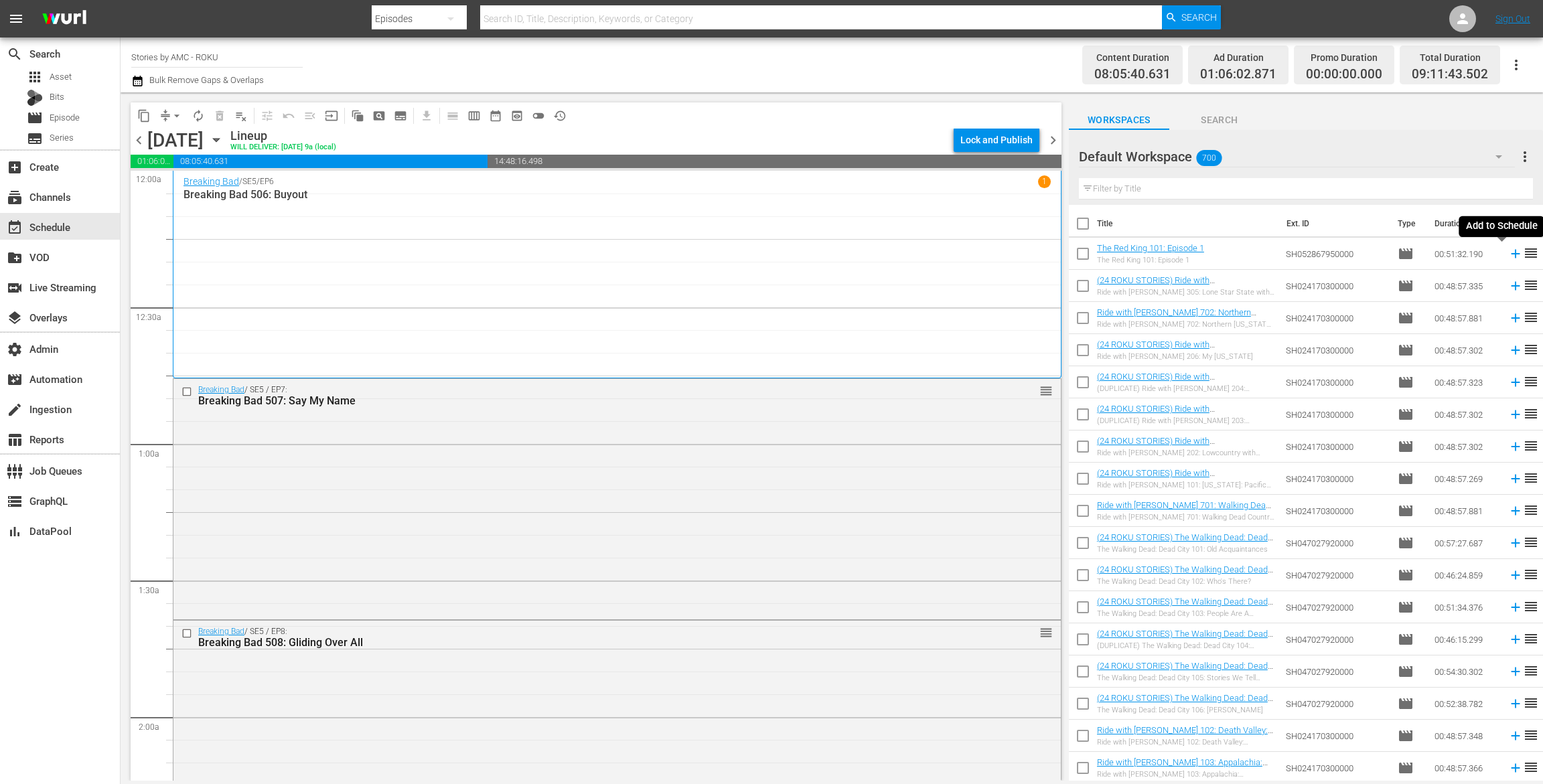
click at [1511, 253] on icon at bounding box center [1516, 254] width 9 height 9
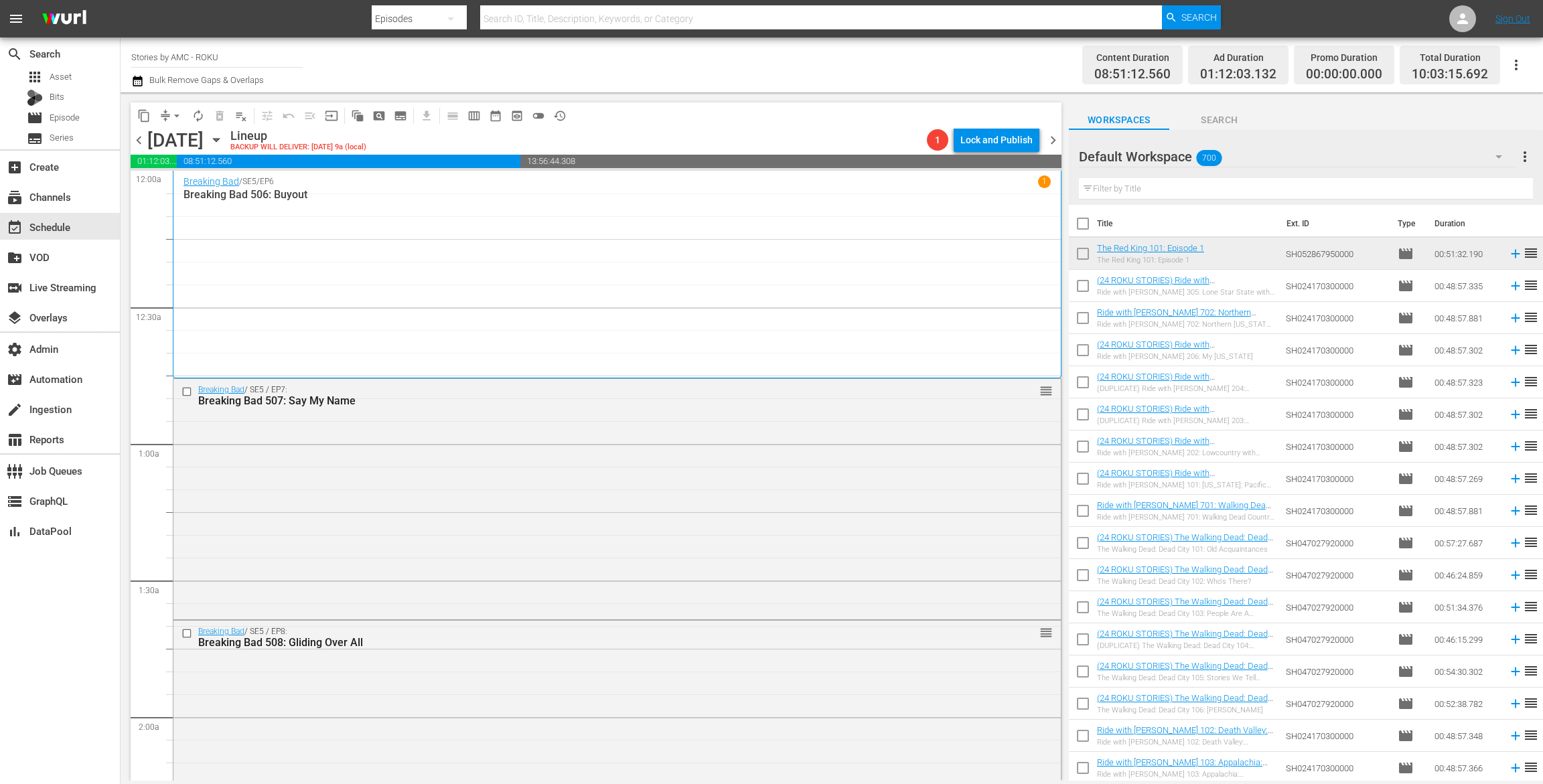
click at [1141, 187] on input "text" at bounding box center [1306, 188] width 455 height 21
paste input "BETTER CALL SAUL"
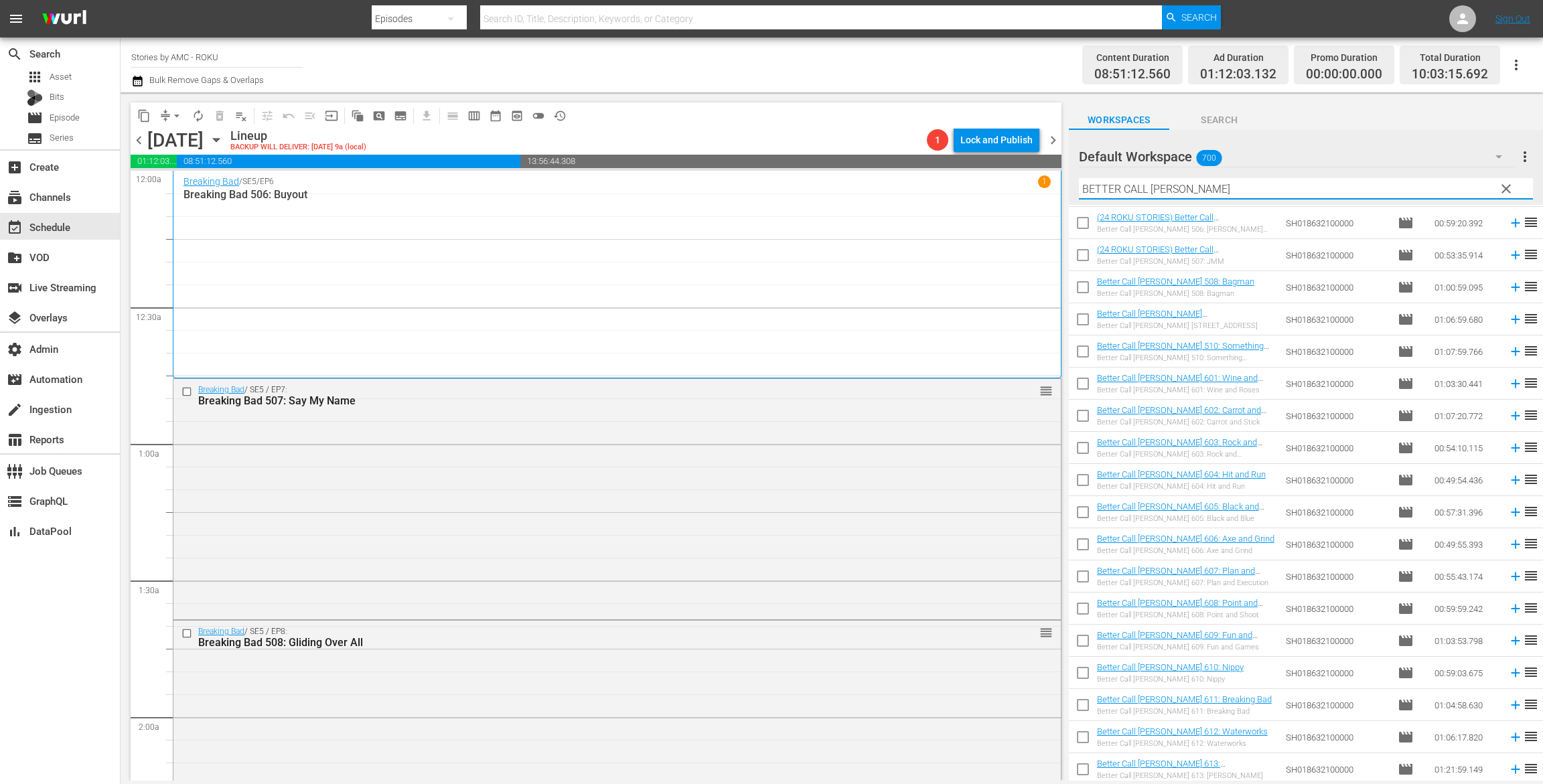
scroll to position [188, 0]
type input "BETTER CALL SAUL"
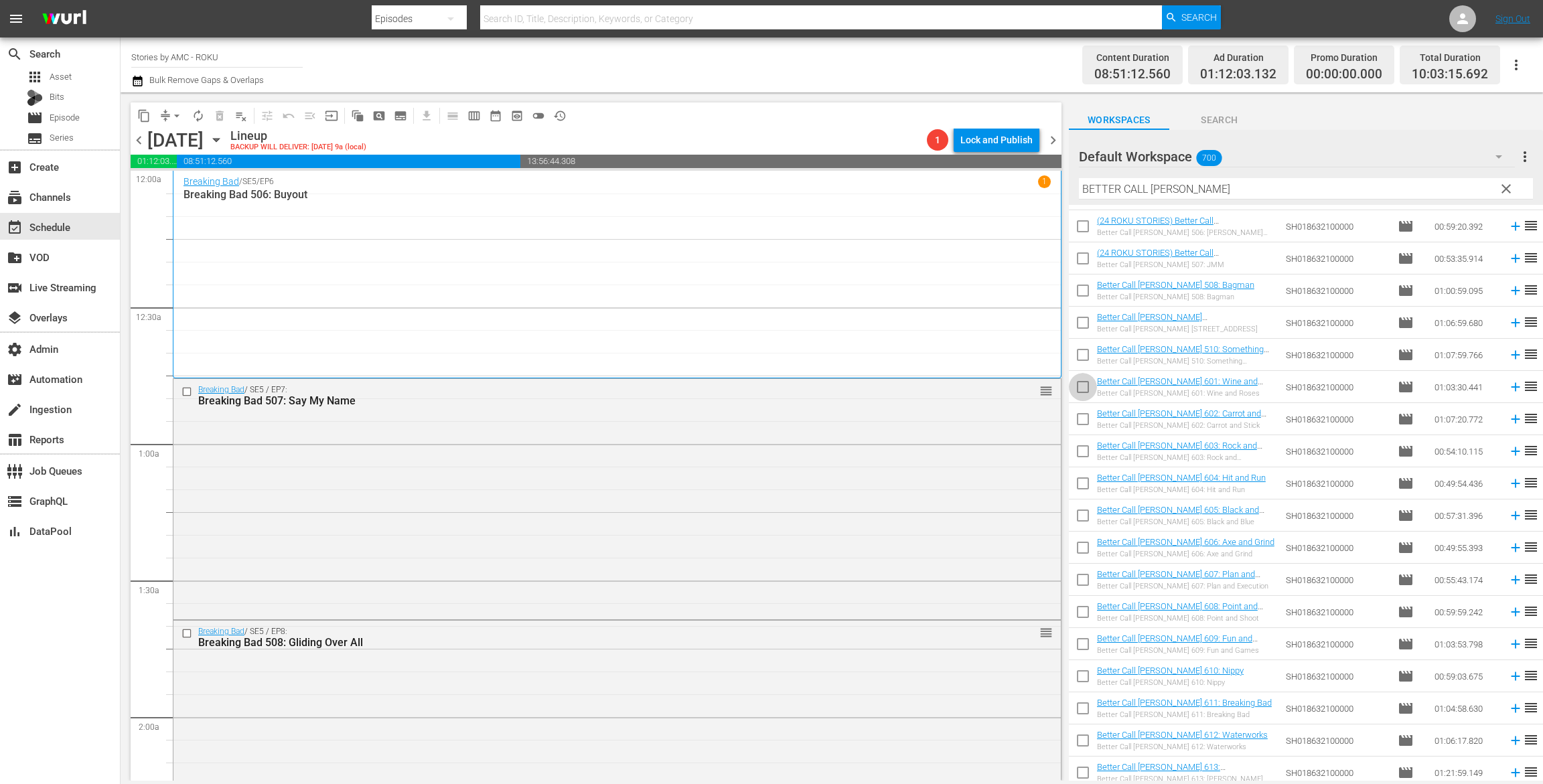
click at [1086, 391] on input "checkbox" at bounding box center [1083, 390] width 28 height 28
checkbox input "true"
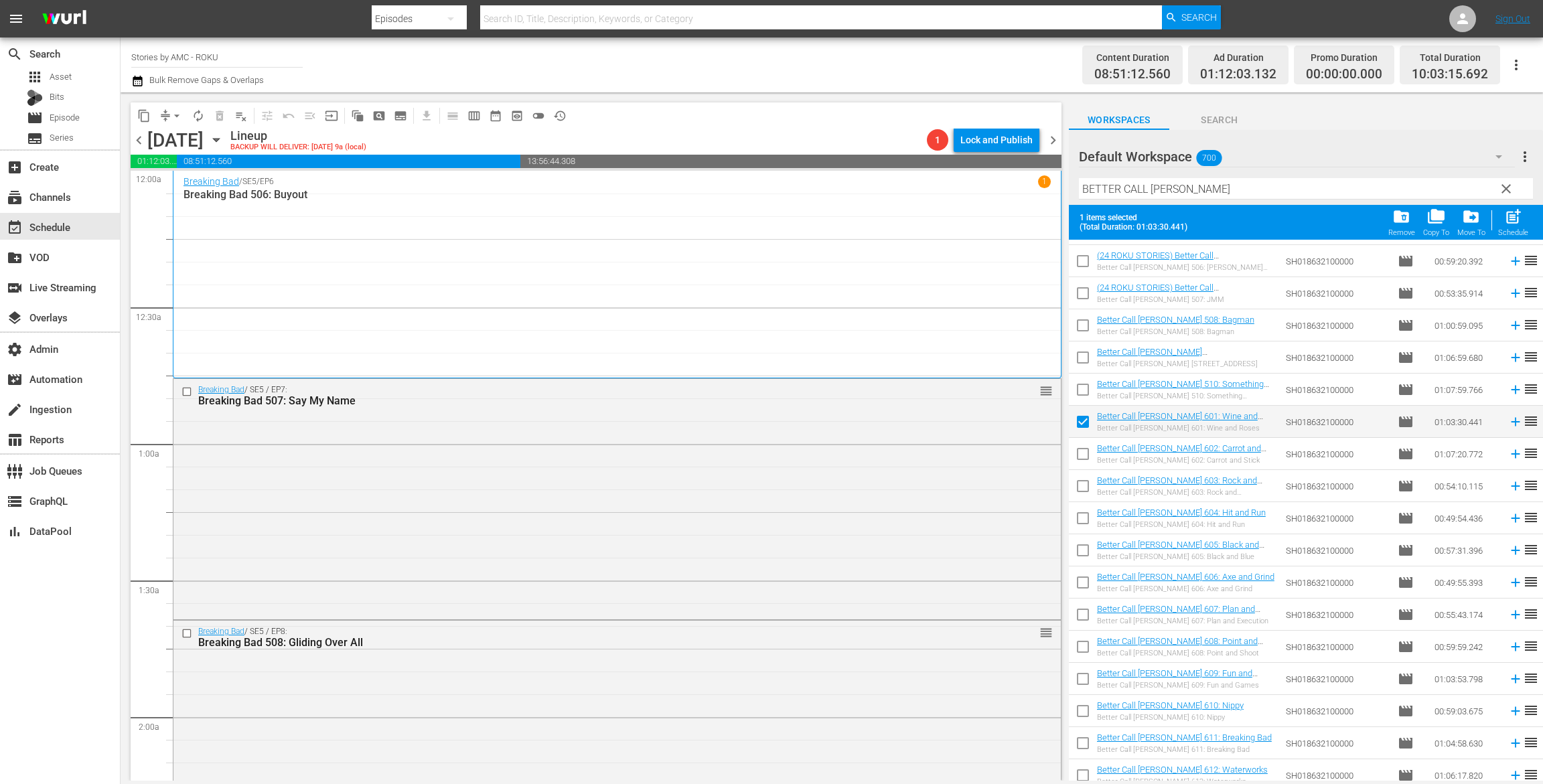
click at [1085, 451] on input "checkbox" at bounding box center [1083, 456] width 28 height 28
checkbox input "true"
click at [1085, 476] on input "checkbox" at bounding box center [1083, 489] width 28 height 28
checkbox input "true"
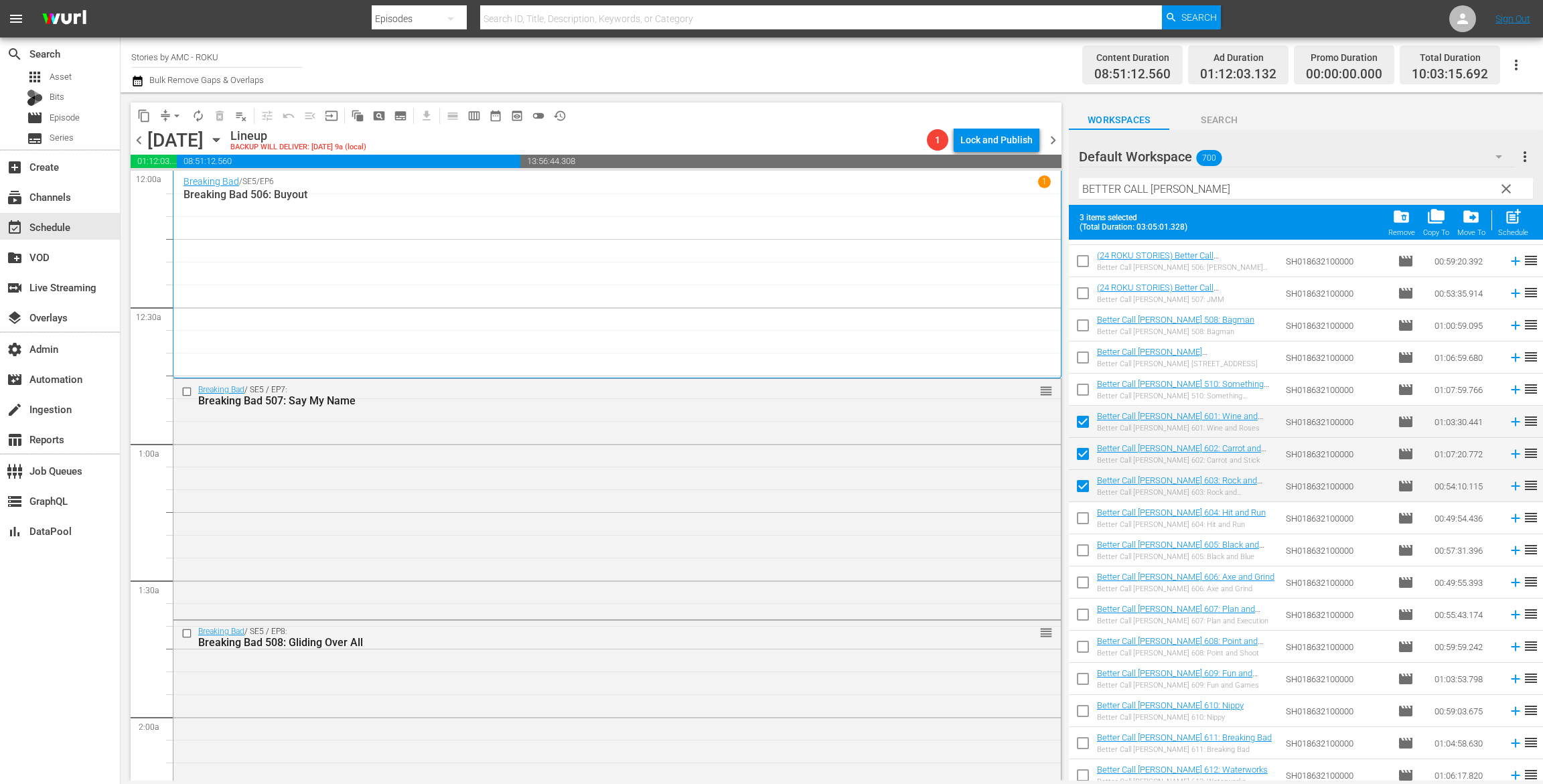
click at [1085, 507] on input "checkbox" at bounding box center [1083, 521] width 28 height 28
checkbox input "true"
click at [1085, 541] on input "checkbox" at bounding box center [1083, 553] width 28 height 28
checkbox input "true"
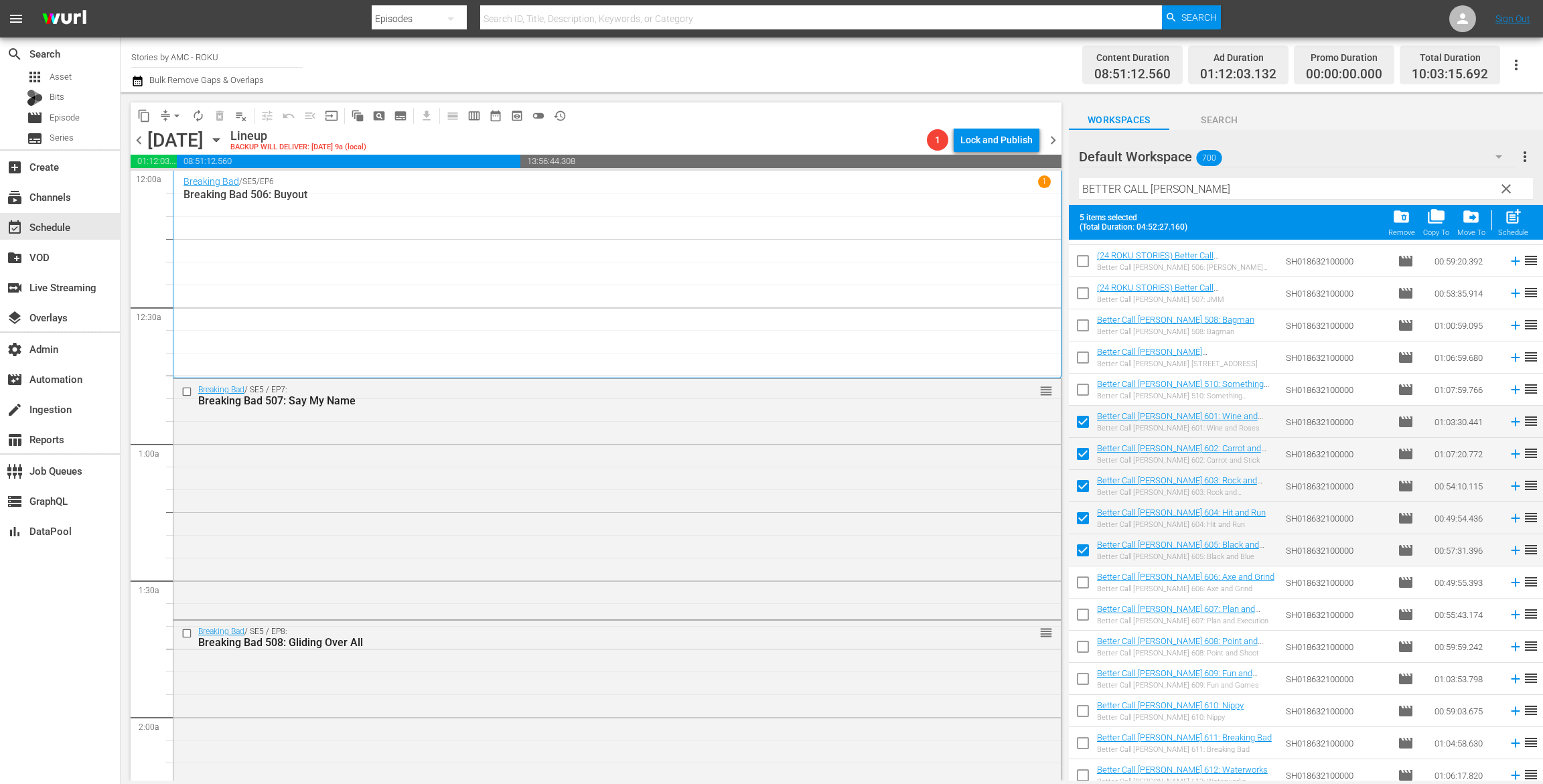
click at [1084, 582] on input "checkbox" at bounding box center [1083, 585] width 28 height 28
checkbox input "true"
click at [1080, 622] on input "checkbox" at bounding box center [1083, 617] width 28 height 28
checkbox input "true"
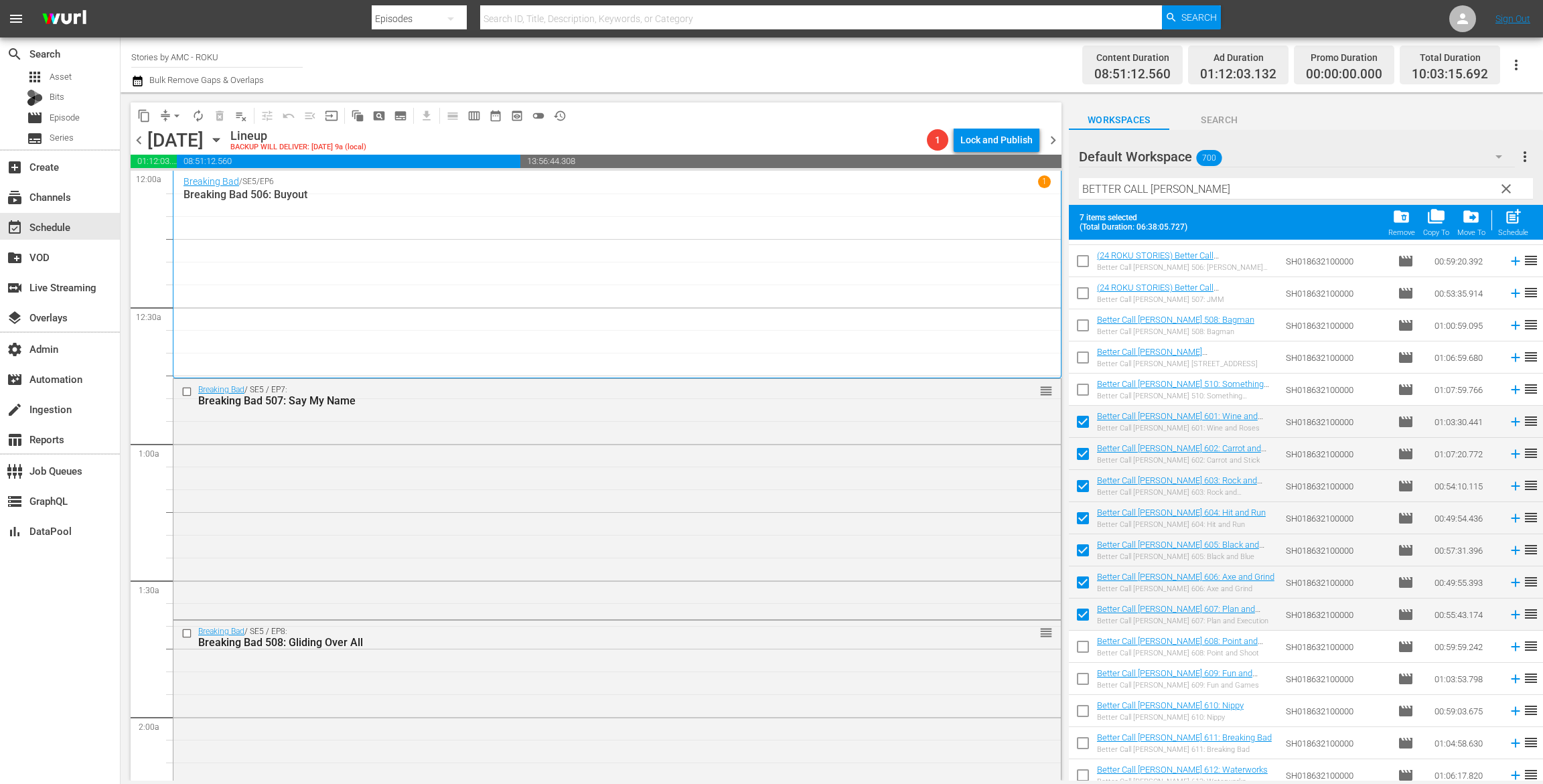
click at [1081, 654] on input "checkbox" at bounding box center [1083, 649] width 28 height 28
checkbox input "true"
click at [1081, 679] on input "checkbox" at bounding box center [1083, 682] width 28 height 28
checkbox input "true"
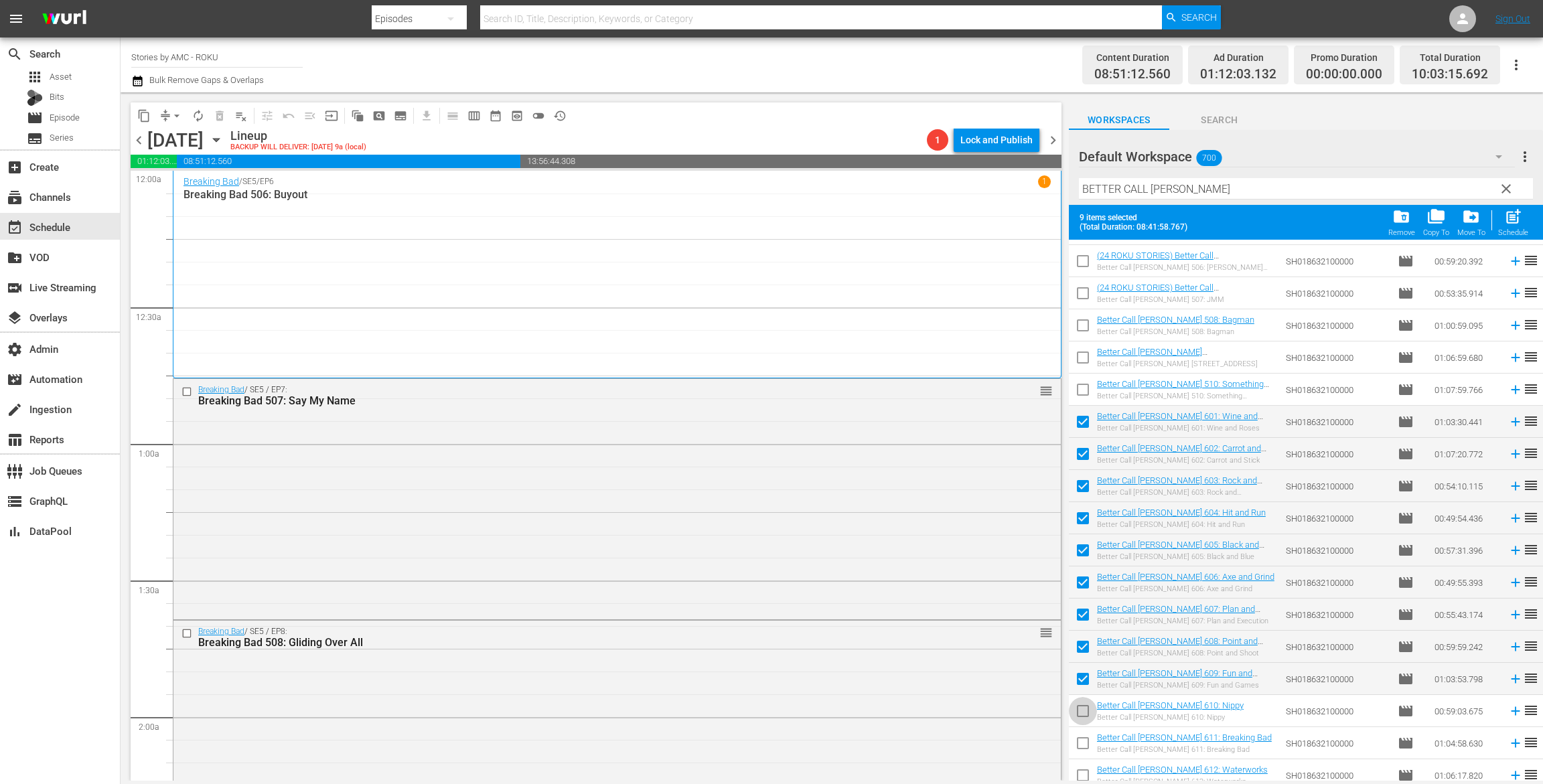
click at [1079, 719] on input "checkbox" at bounding box center [1083, 714] width 28 height 28
checkbox input "true"
click at [1504, 224] on span "post_add" at bounding box center [1513, 216] width 18 height 18
checkbox input "false"
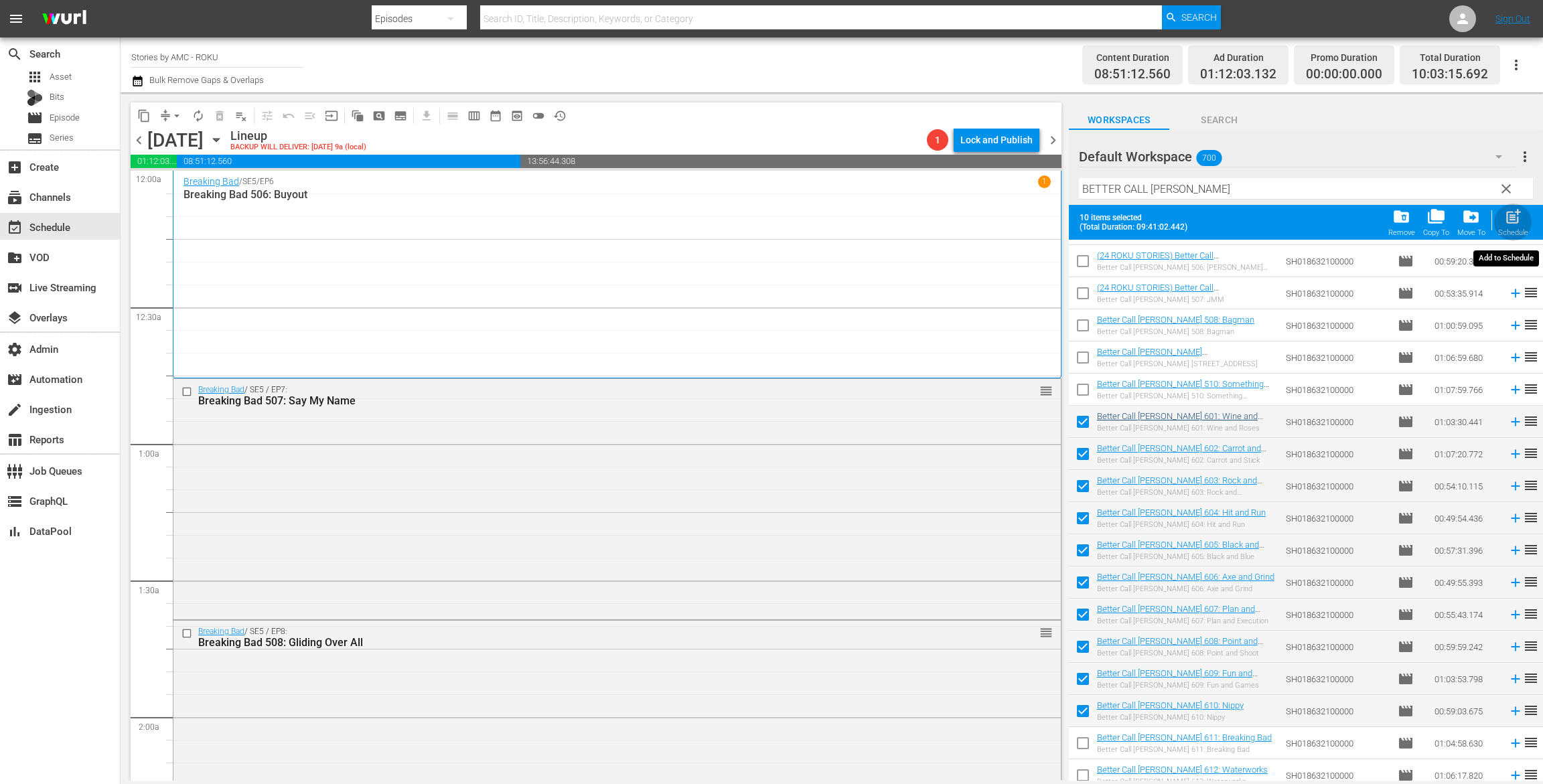
checkbox input "false"
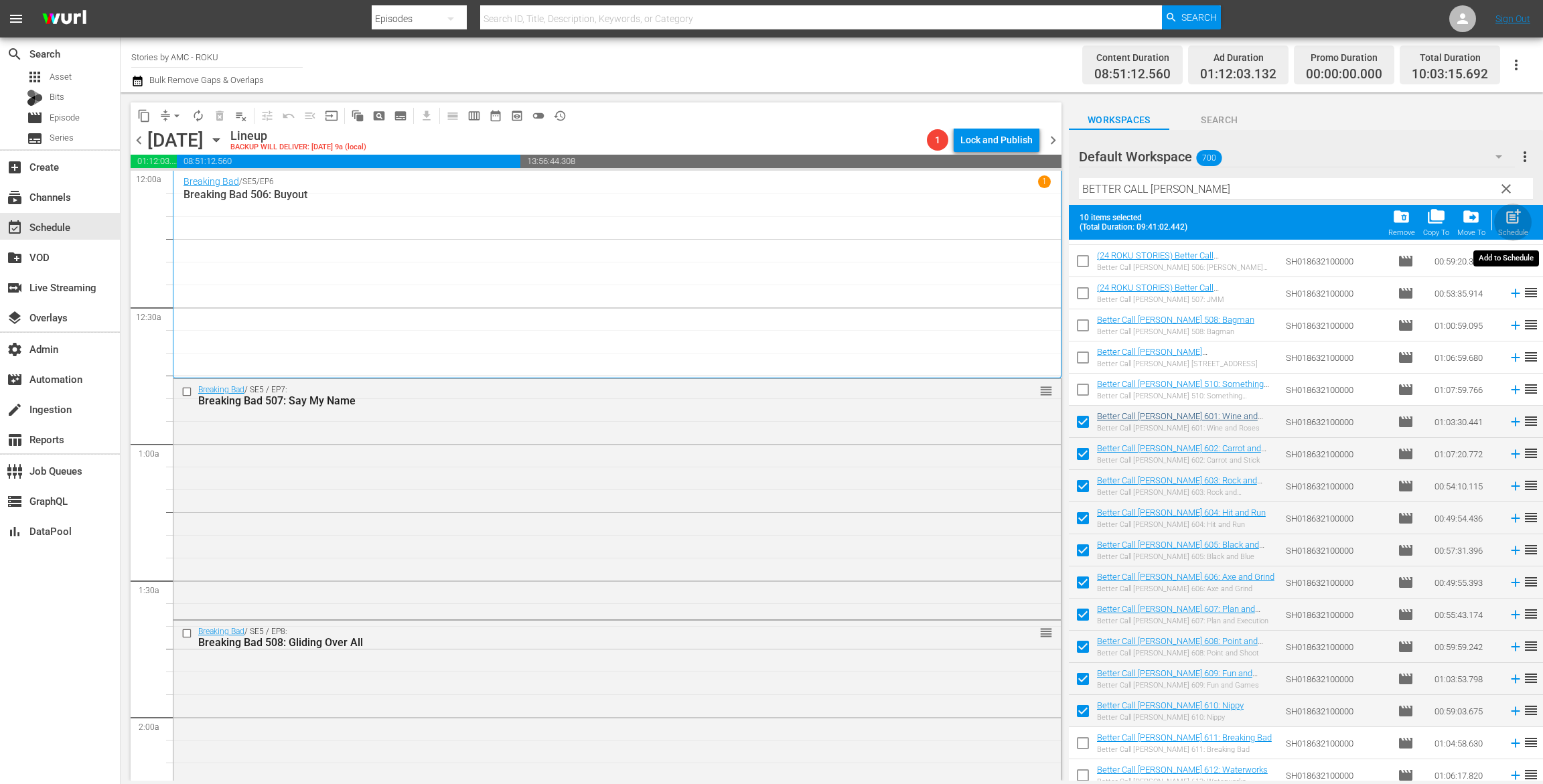
checkbox input "false"
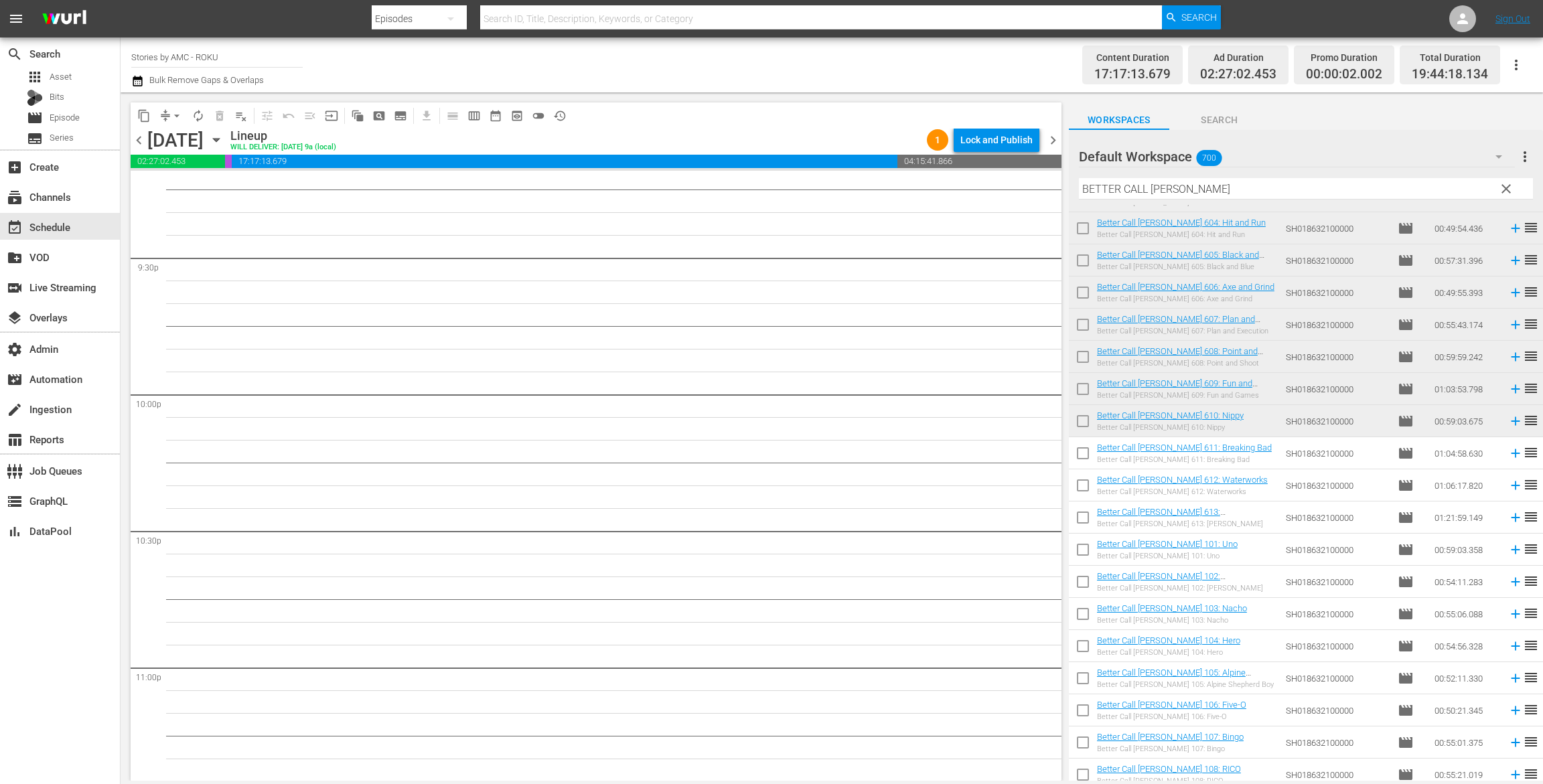
scroll to position [448, 0]
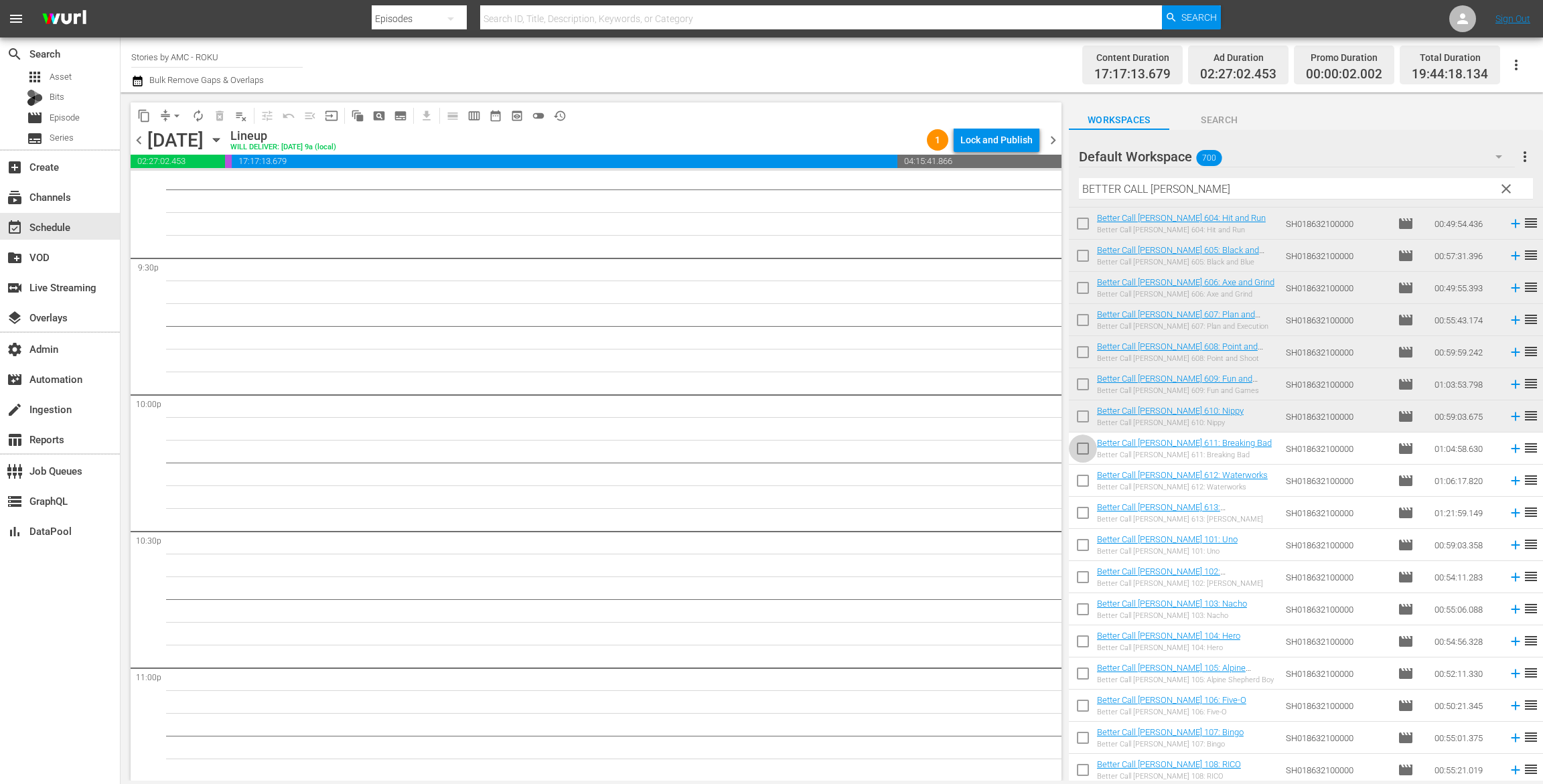
click at [1090, 451] on input "checkbox" at bounding box center [1083, 451] width 28 height 28
checkbox input "true"
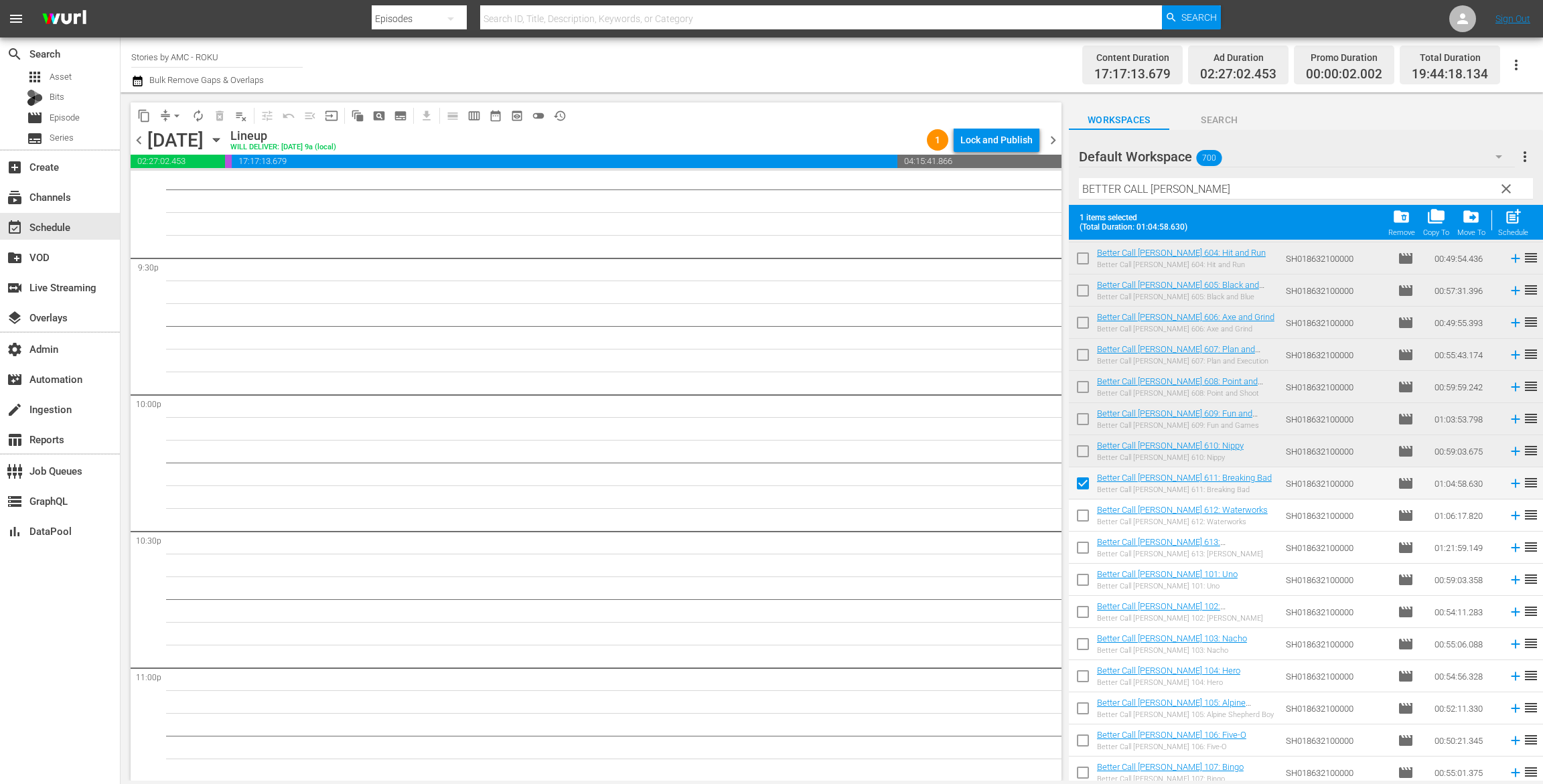
click at [1090, 514] on input "checkbox" at bounding box center [1083, 518] width 28 height 28
checkbox input "true"
click at [1088, 550] on input "checkbox" at bounding box center [1083, 551] width 28 height 28
checkbox input "true"
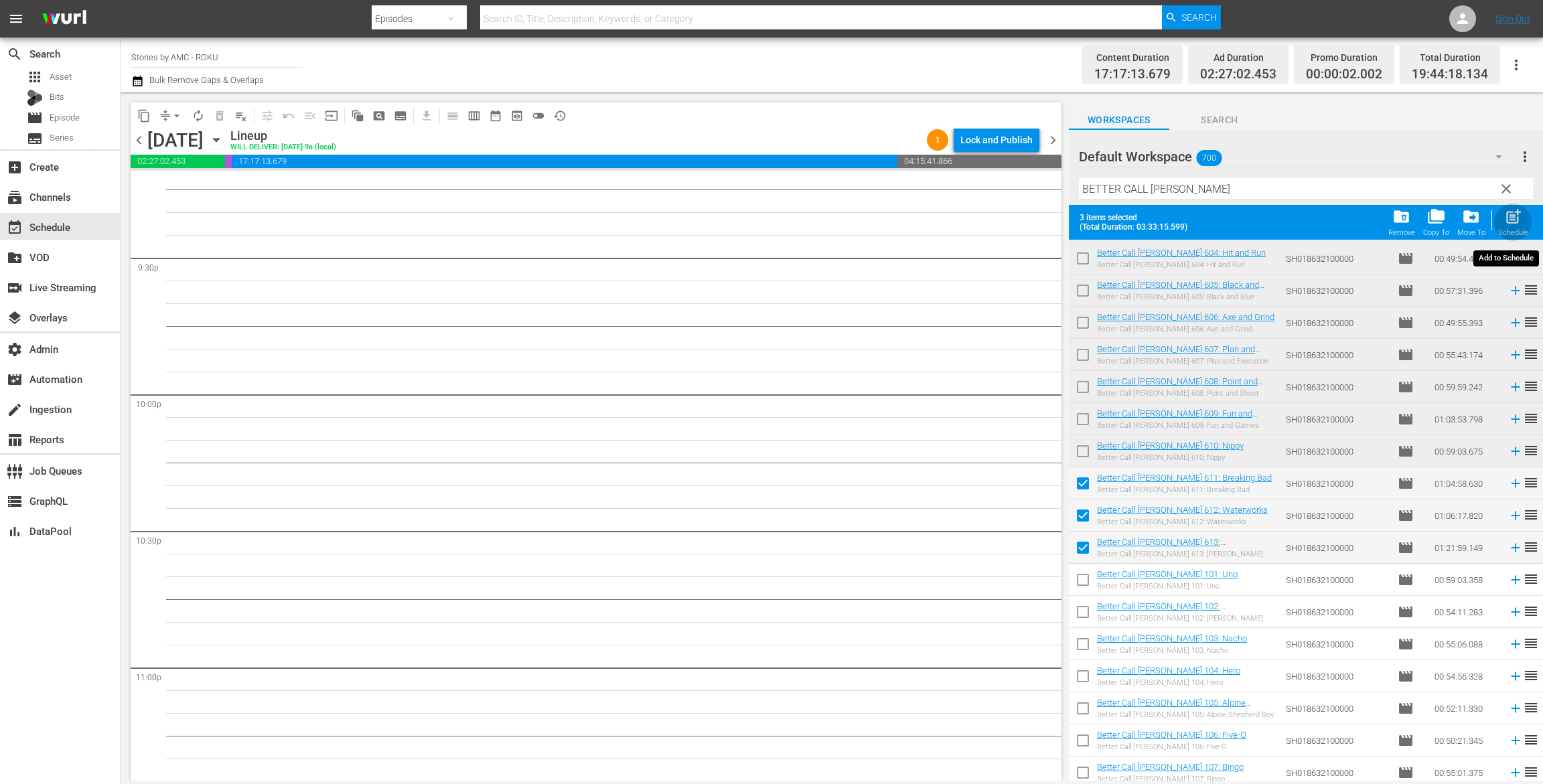
click at [1518, 219] on span "post_add" at bounding box center [1513, 216] width 18 height 18
checkbox input "false"
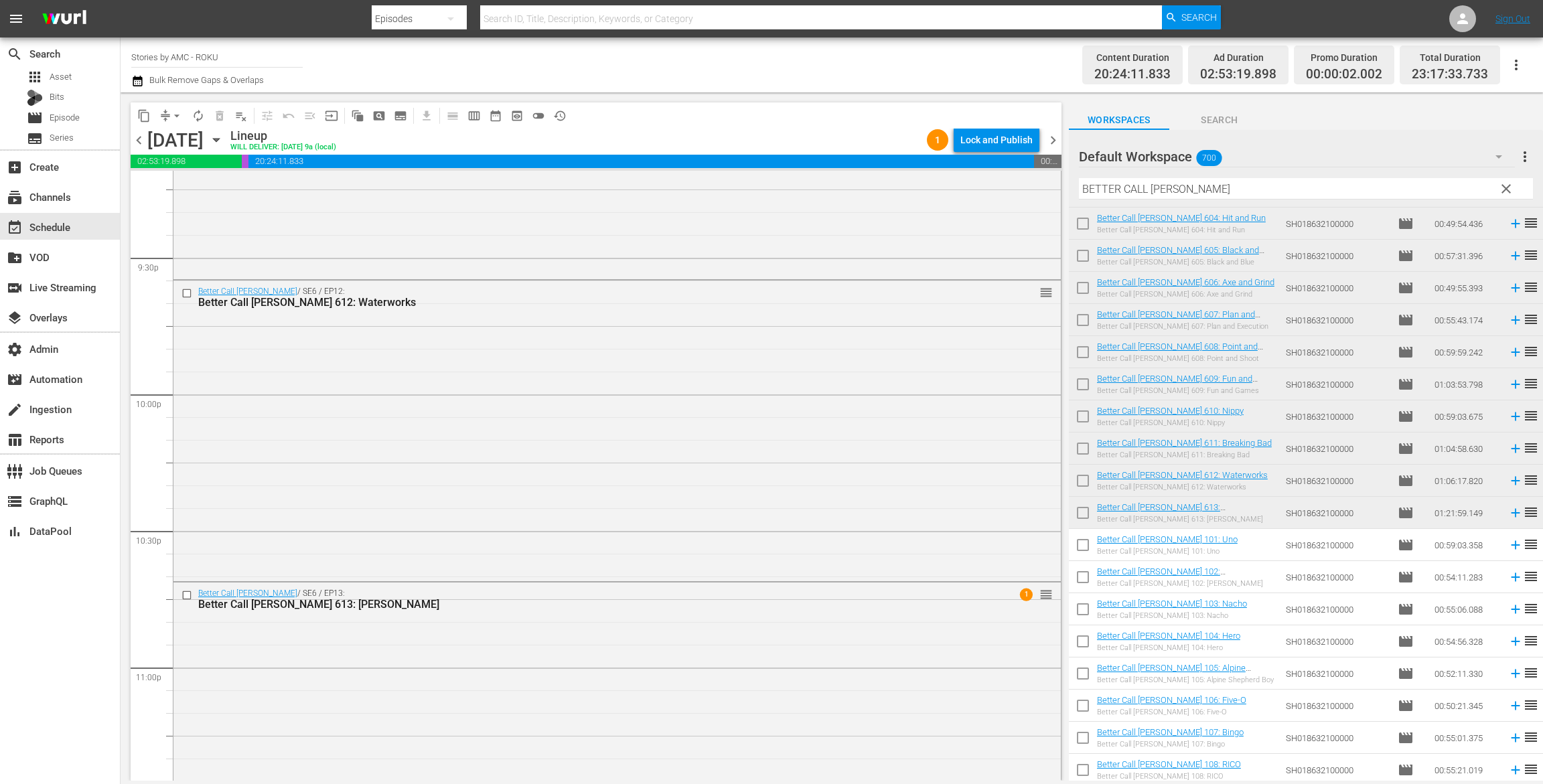
scroll to position [5959, 0]
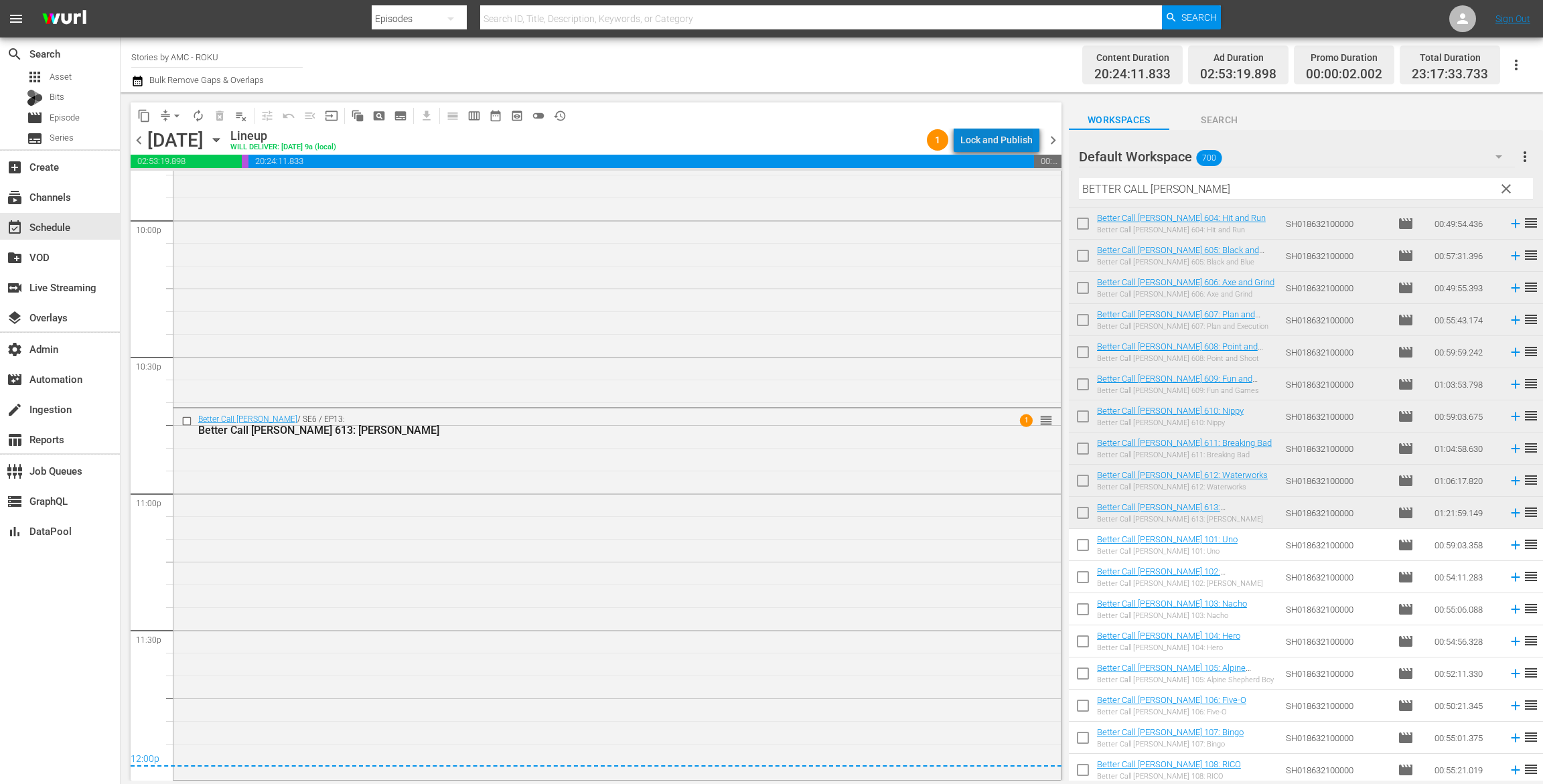
click at [1005, 146] on div "Lock and Publish" at bounding box center [997, 140] width 73 height 24
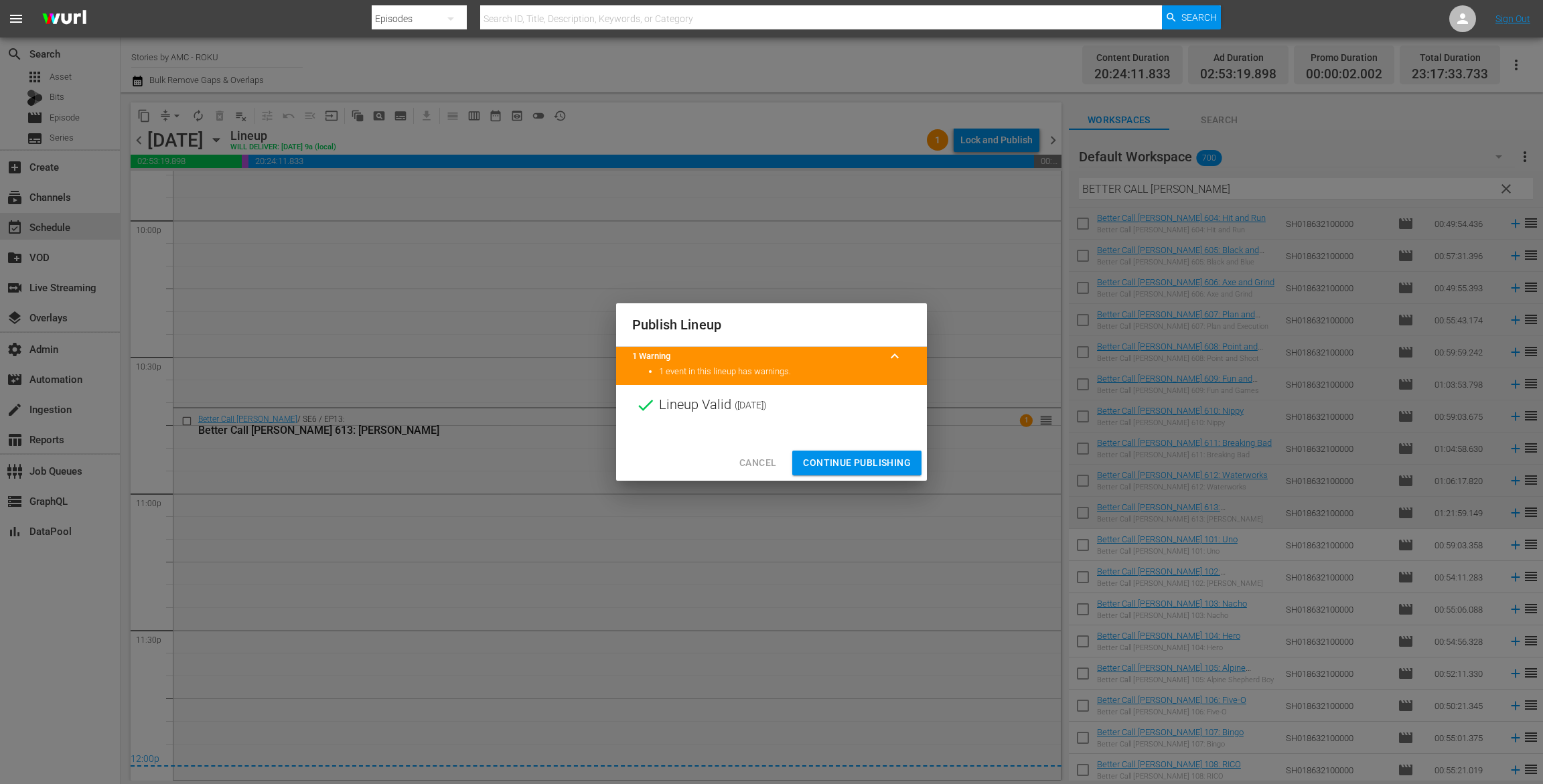
click at [881, 468] on span "Continue Publishing" at bounding box center [856, 462] width 108 height 17
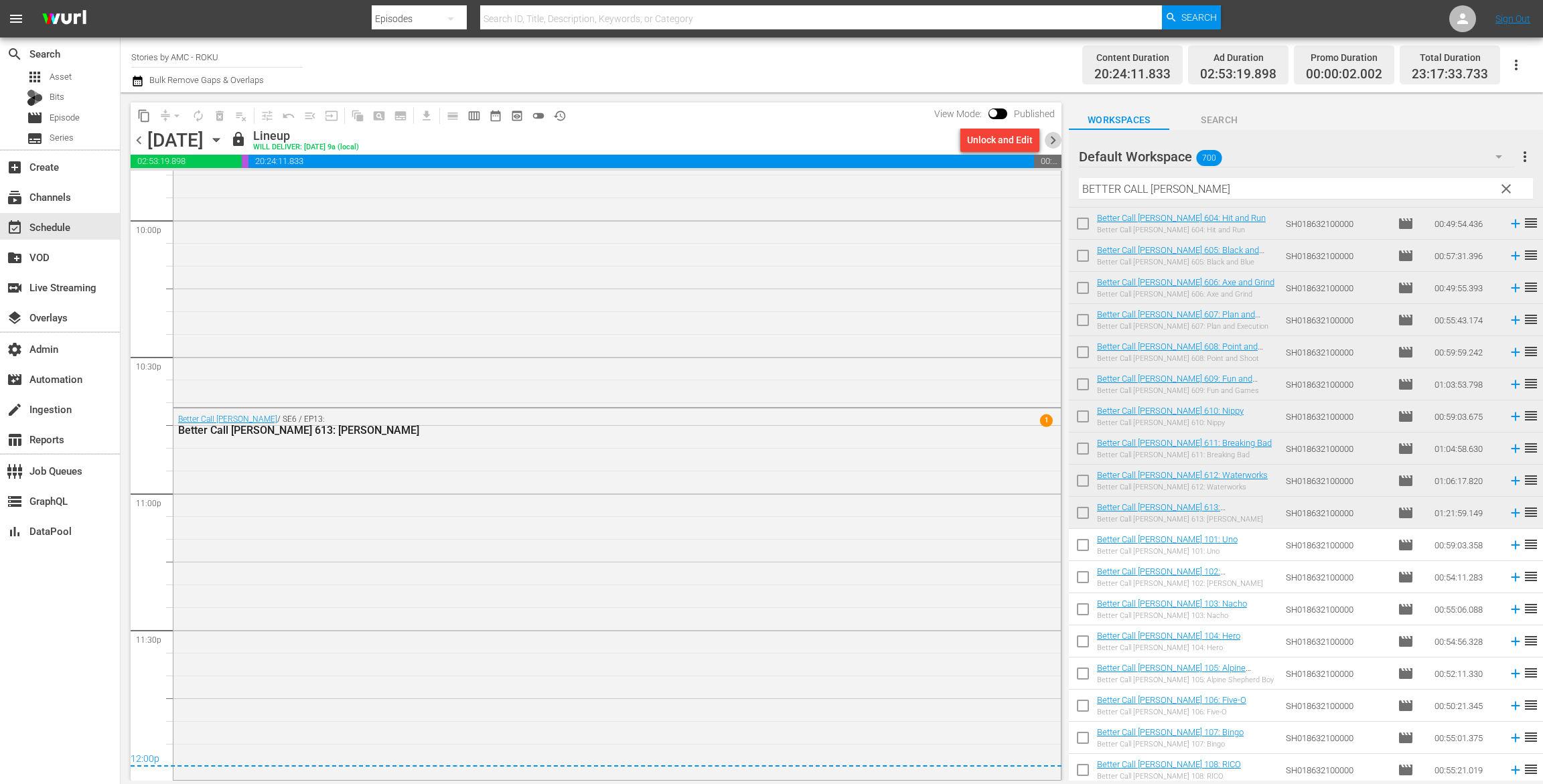
click at [1054, 139] on span "chevron_right" at bounding box center [1053, 140] width 17 height 17
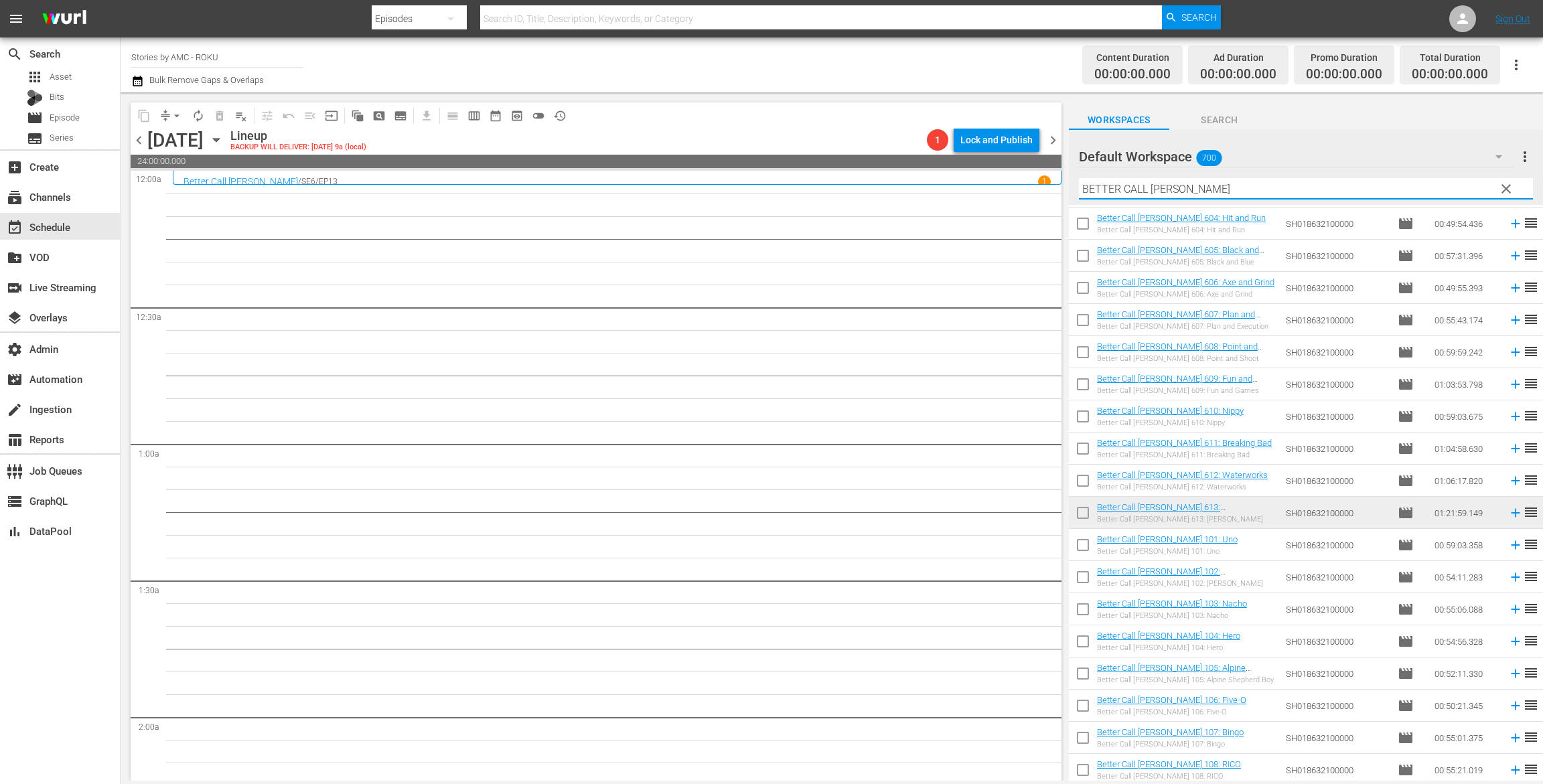
drag, startPoint x: 1200, startPoint y: 188, endPoint x: 859, endPoint y: 185, distance: 341.0
click at [870, 188] on div "content_copy compress arrow_drop_down autorenew_outlined delete_forever_outline…" at bounding box center [832, 436] width 1423 height 688
paste input "POSTCARD KILLINGS, THE"
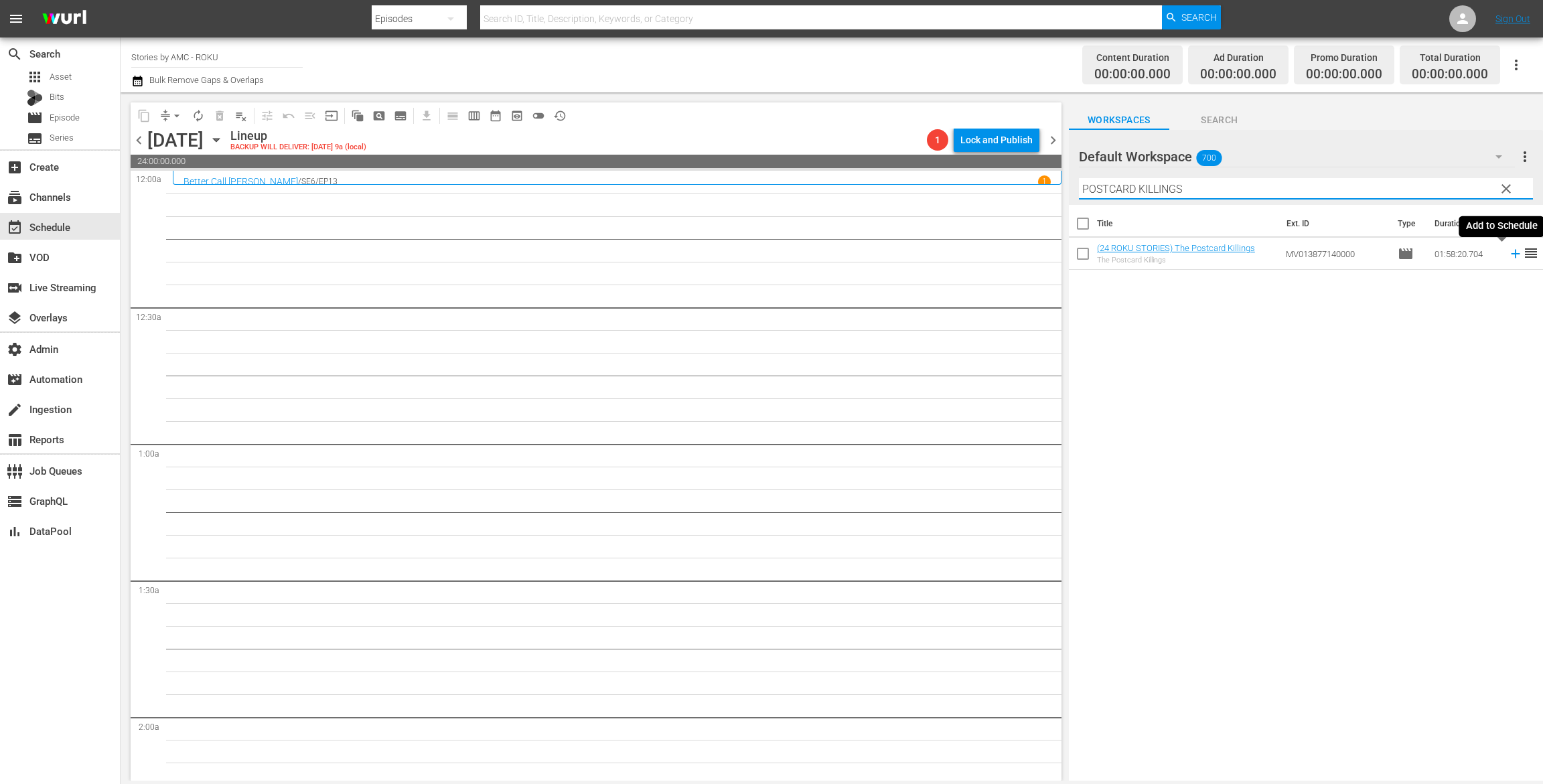
click at [1511, 256] on icon at bounding box center [1516, 254] width 9 height 9
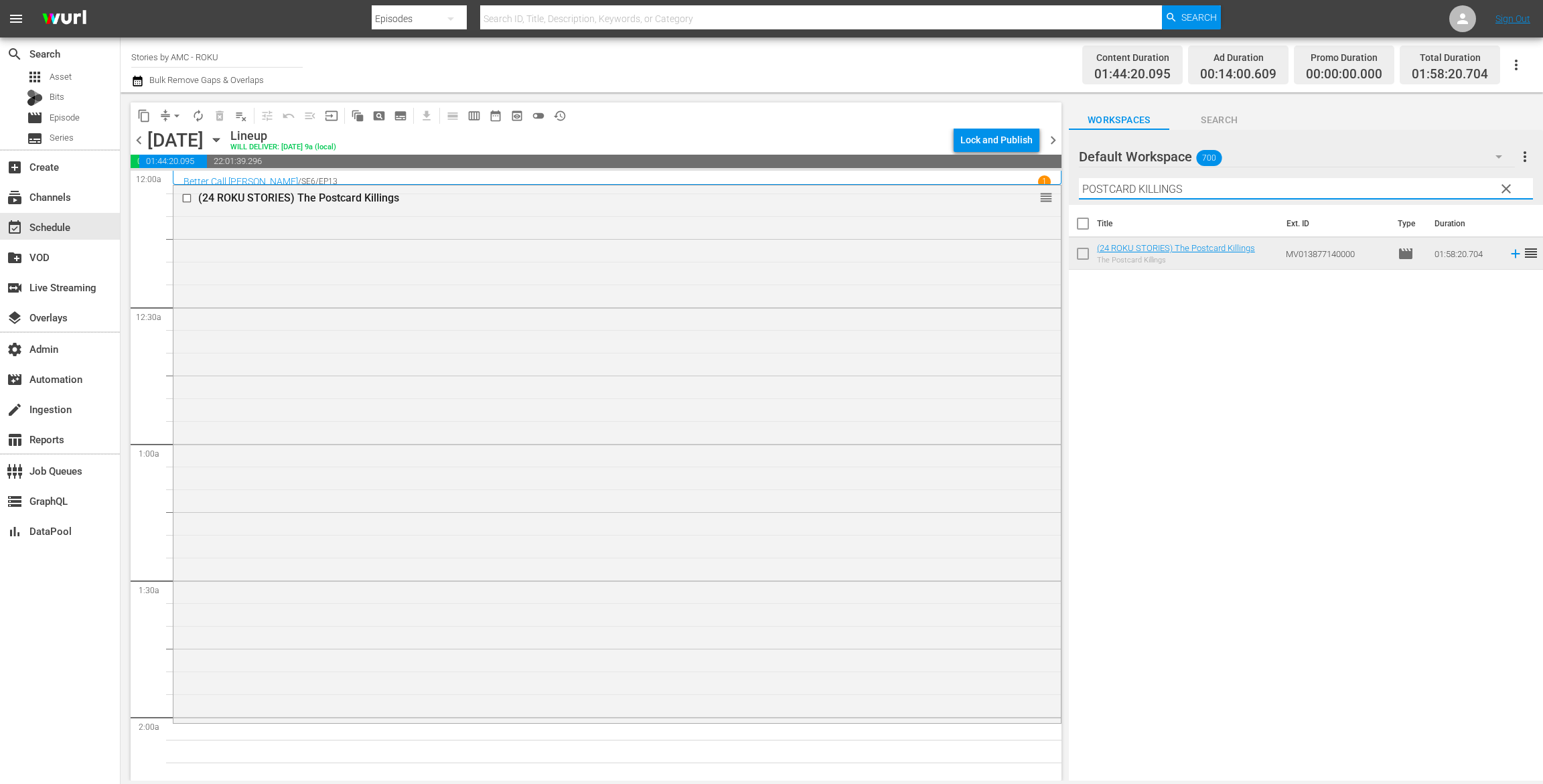
drag, startPoint x: 1208, startPoint y: 184, endPoint x: 881, endPoint y: 142, distance: 329.7
click at [881, 142] on div "content_copy compress arrow_drop_down autorenew_outlined delete_forever_outline…" at bounding box center [832, 436] width 1423 height 688
paste input "TOMORROW YOU'RE GONE"
click at [1509, 256] on icon at bounding box center [1516, 253] width 15 height 15
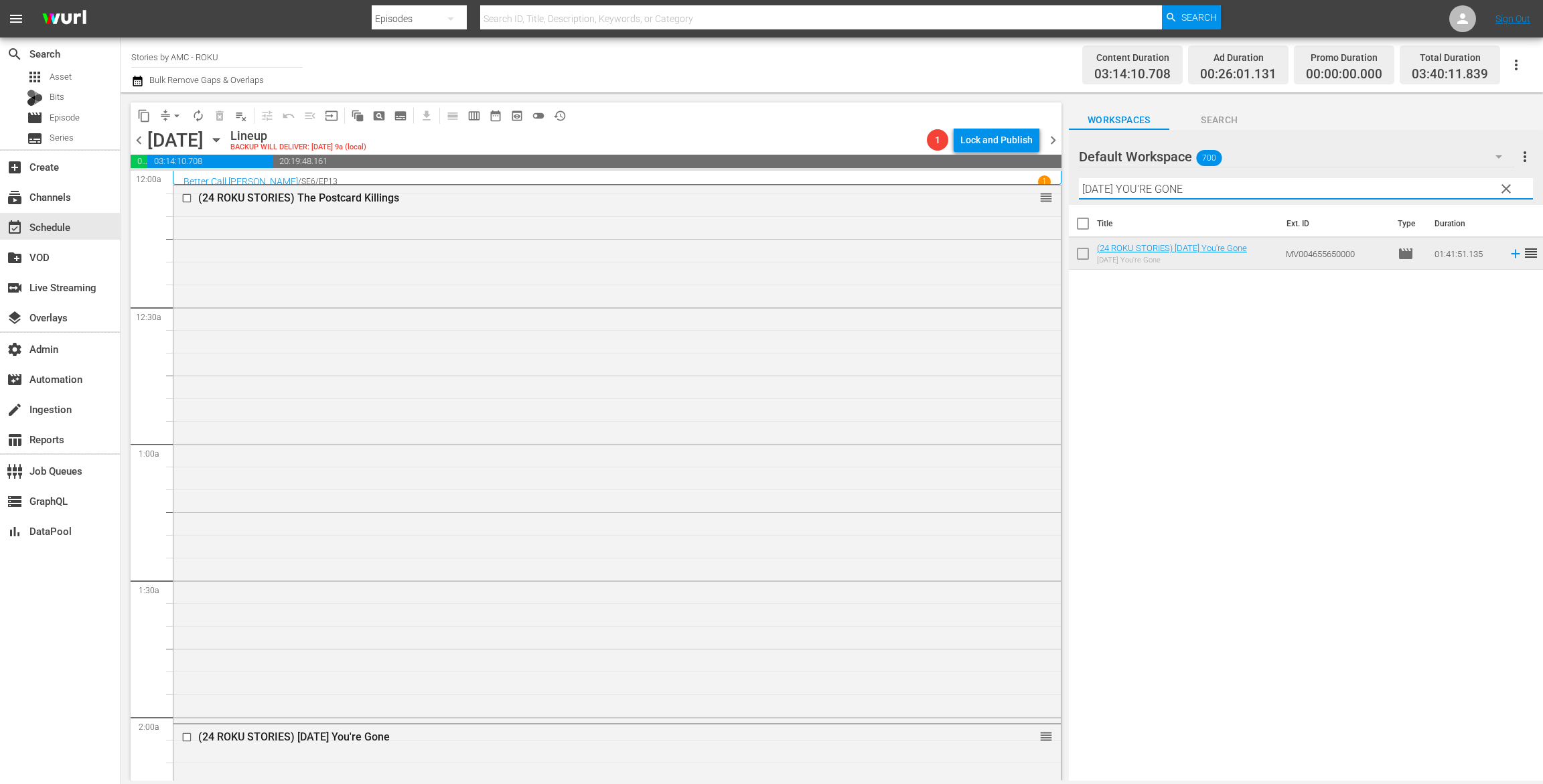
drag, startPoint x: 1238, startPoint y: 185, endPoint x: 1034, endPoint y: 153, distance: 206.5
click at [1040, 153] on div "content_copy compress arrow_drop_down autorenew_outlined delete_forever_outline…" at bounding box center [832, 436] width 1423 height 688
paste input "BREAKING BAD"
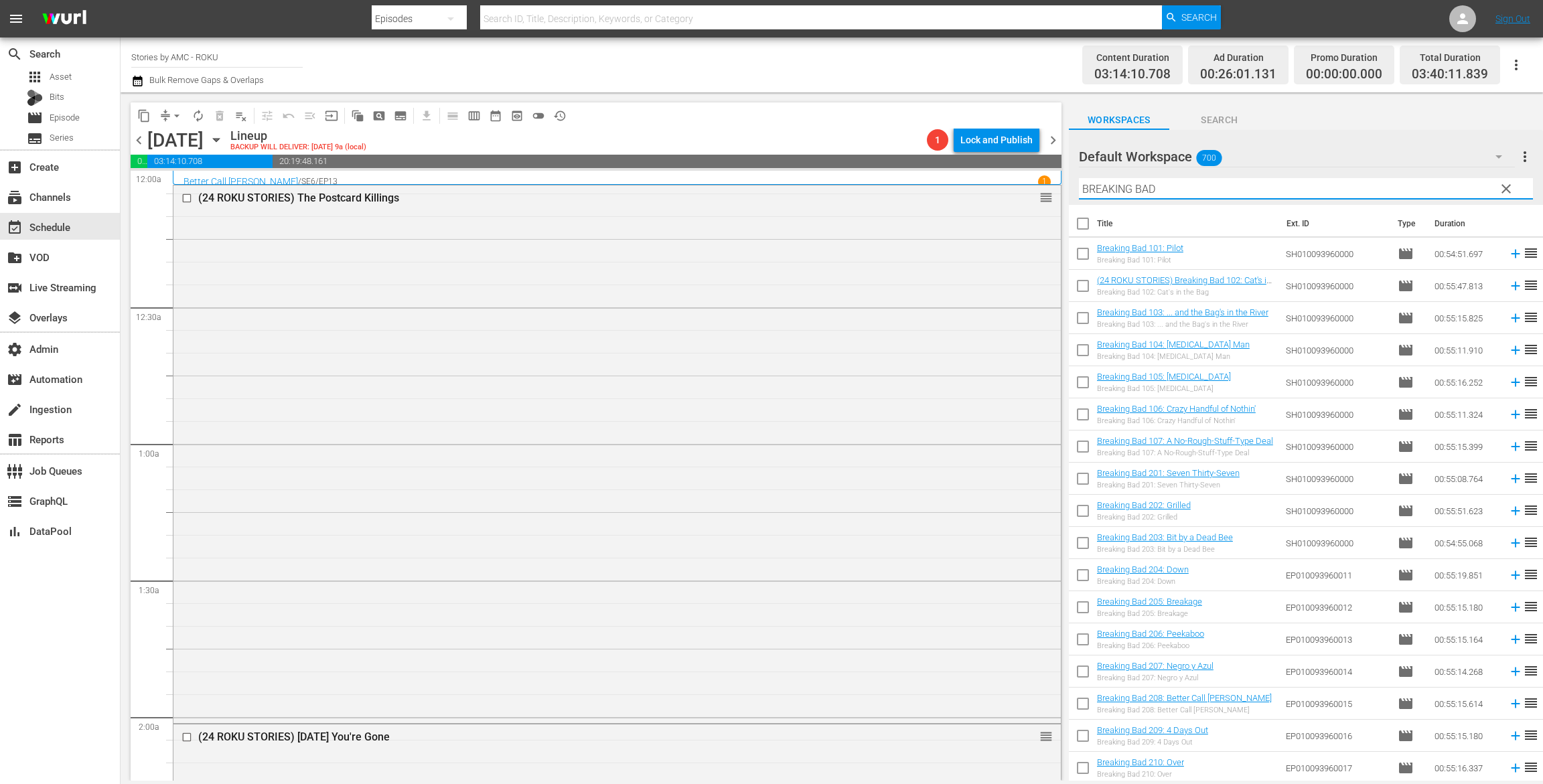
type input "BREAKING BAD"
click at [1083, 254] on input "checkbox" at bounding box center [1083, 256] width 28 height 28
checkbox input "true"
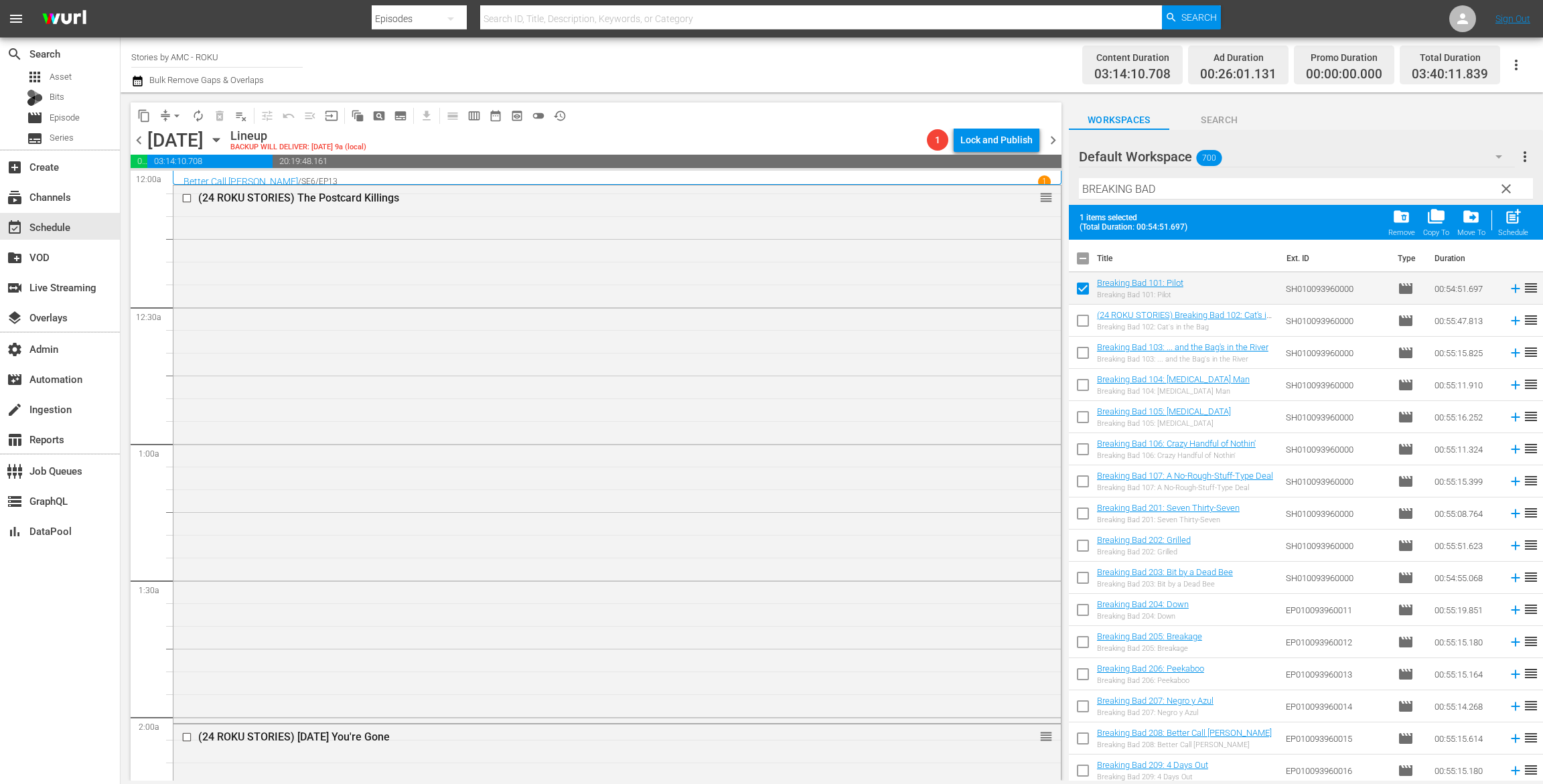
click at [1085, 307] on span at bounding box center [1083, 321] width 28 height 28
click at [1081, 313] on input "checkbox" at bounding box center [1083, 323] width 28 height 28
checkbox input "true"
click at [1081, 343] on input "checkbox" at bounding box center [1083, 356] width 28 height 28
checkbox input "true"
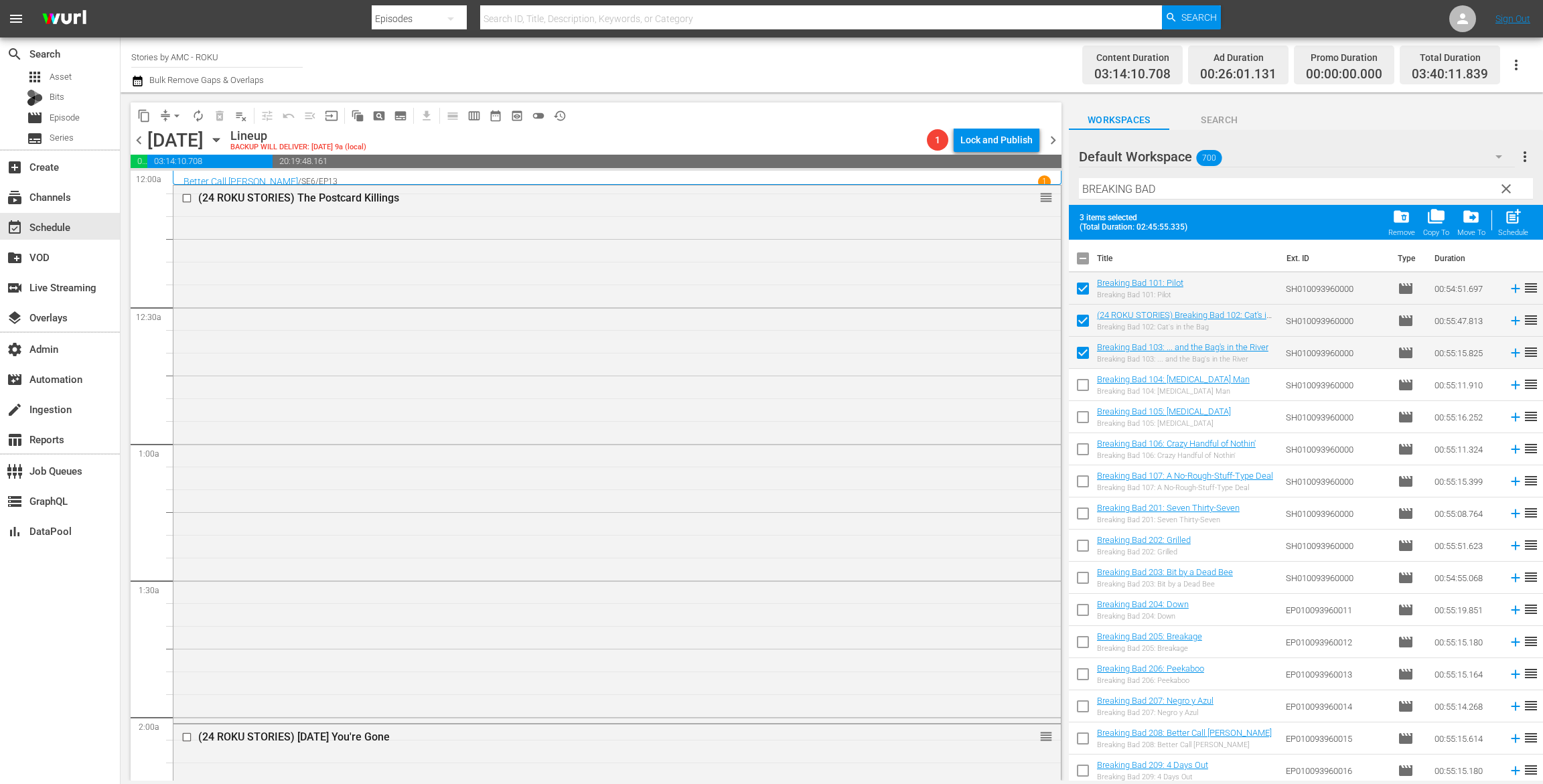
click at [1082, 388] on input "checkbox" at bounding box center [1083, 388] width 28 height 28
checkbox input "true"
click at [1085, 420] on input "checkbox" at bounding box center [1083, 419] width 28 height 28
checkbox input "true"
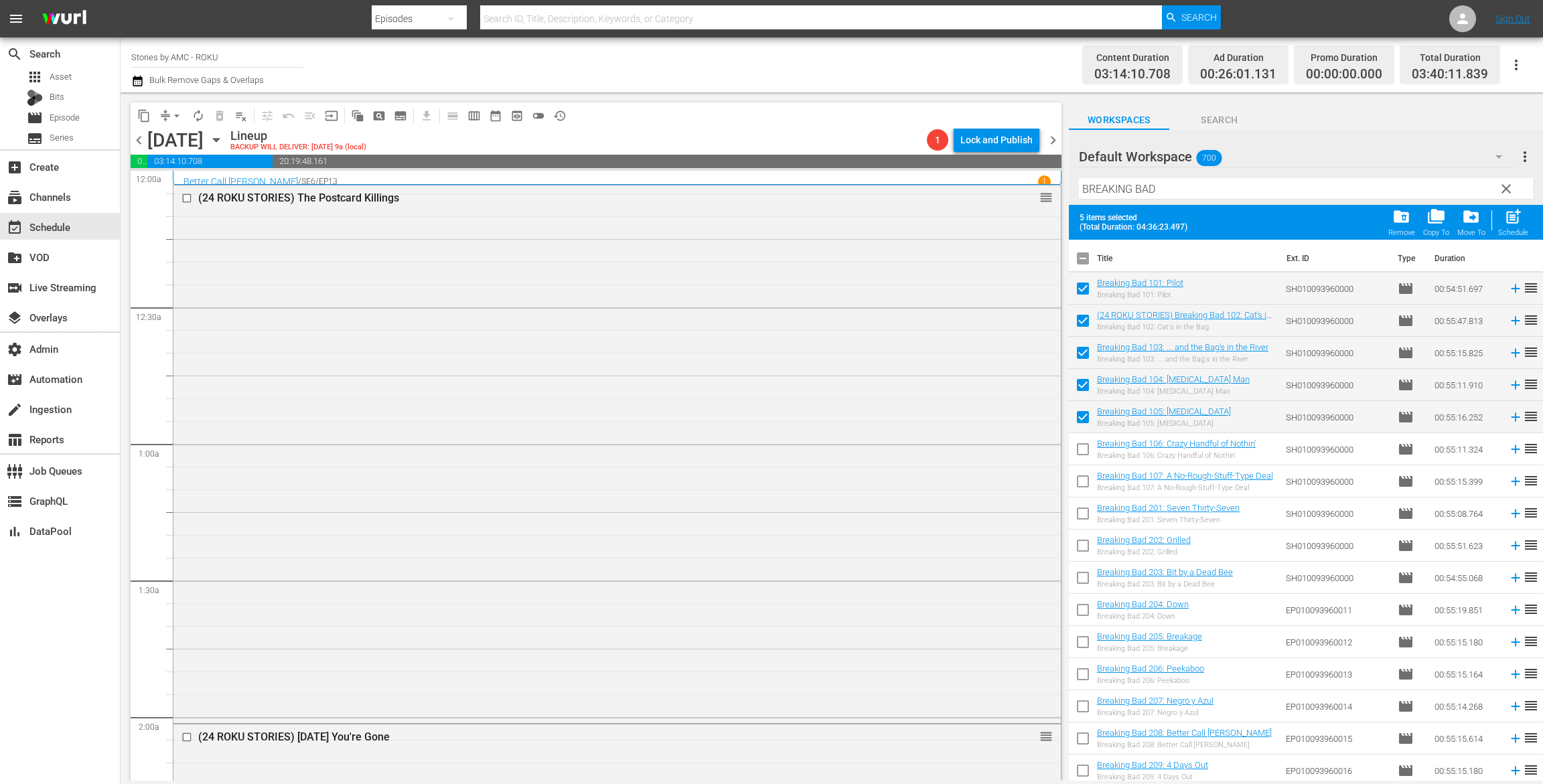
click at [1085, 449] on input "checkbox" at bounding box center [1083, 452] width 28 height 28
checkbox input "true"
click at [1084, 487] on input "checkbox" at bounding box center [1083, 484] width 28 height 28
checkbox input "true"
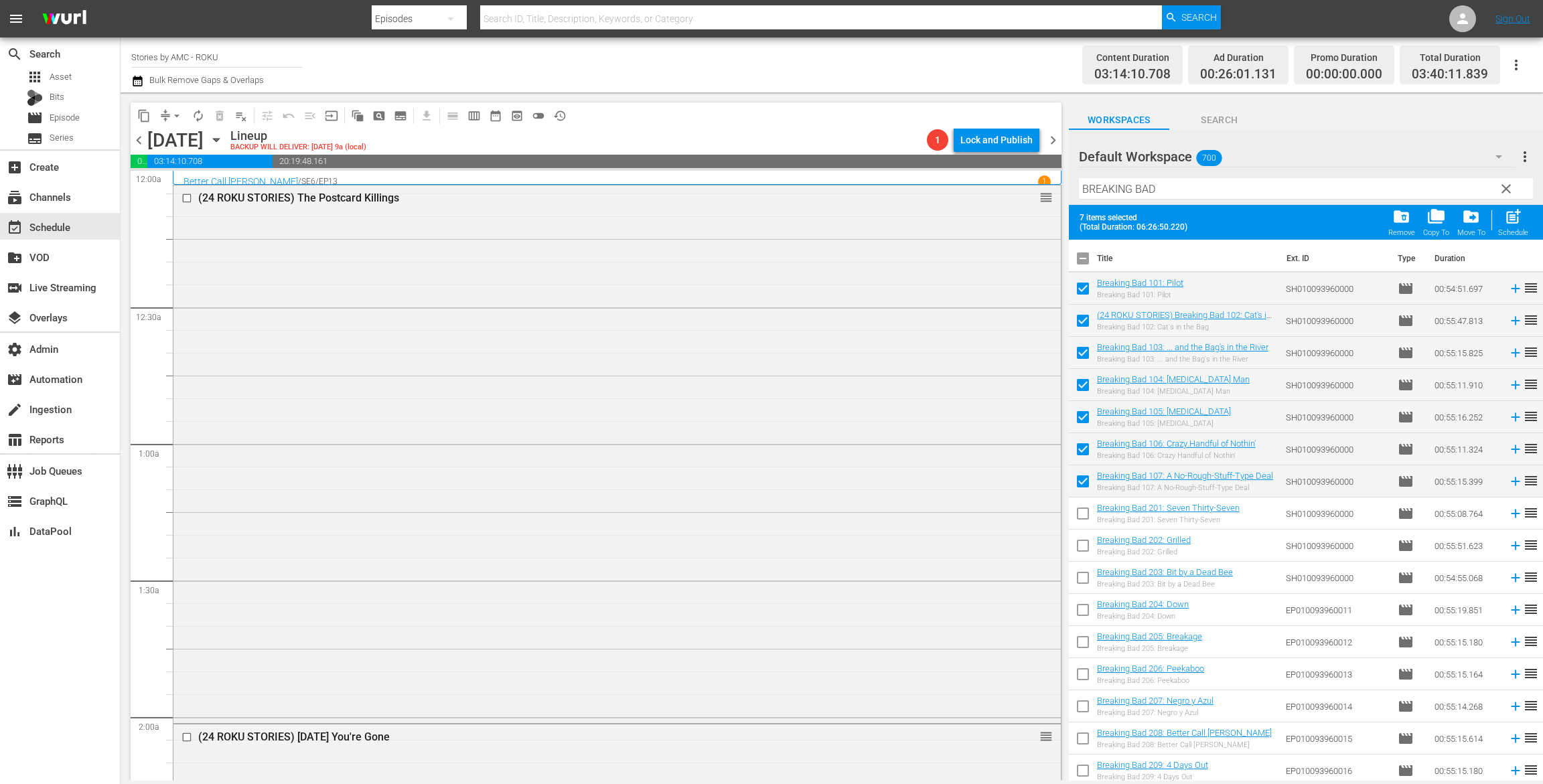
click at [1086, 514] on input "checkbox" at bounding box center [1083, 516] width 28 height 28
checkbox input "true"
click at [1086, 548] on input "checkbox" at bounding box center [1083, 548] width 28 height 28
checkbox input "true"
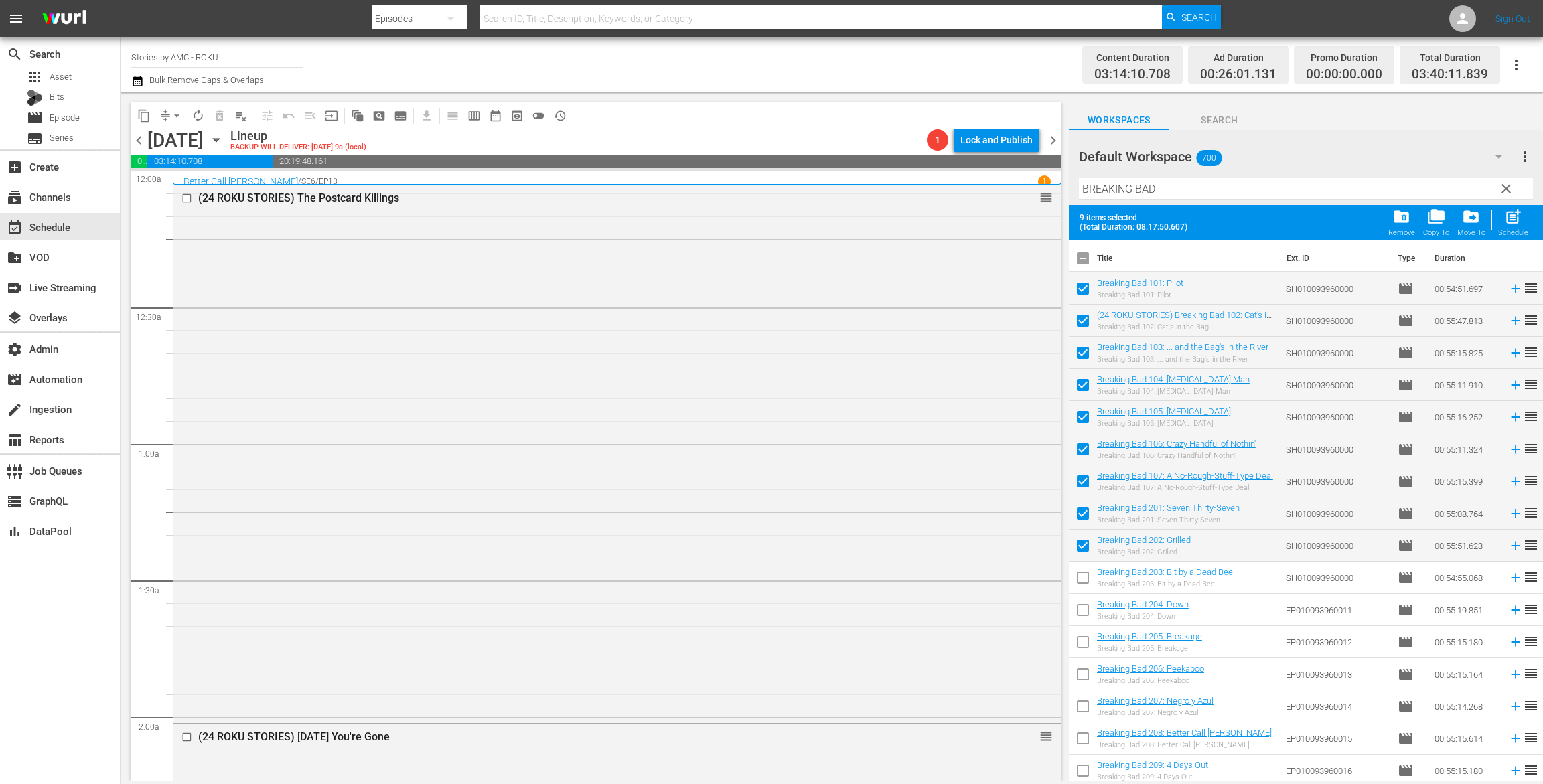
click at [1086, 578] on input "checkbox" at bounding box center [1083, 580] width 28 height 28
checkbox input "true"
click at [1086, 620] on input "checkbox" at bounding box center [1083, 613] width 28 height 28
checkbox input "true"
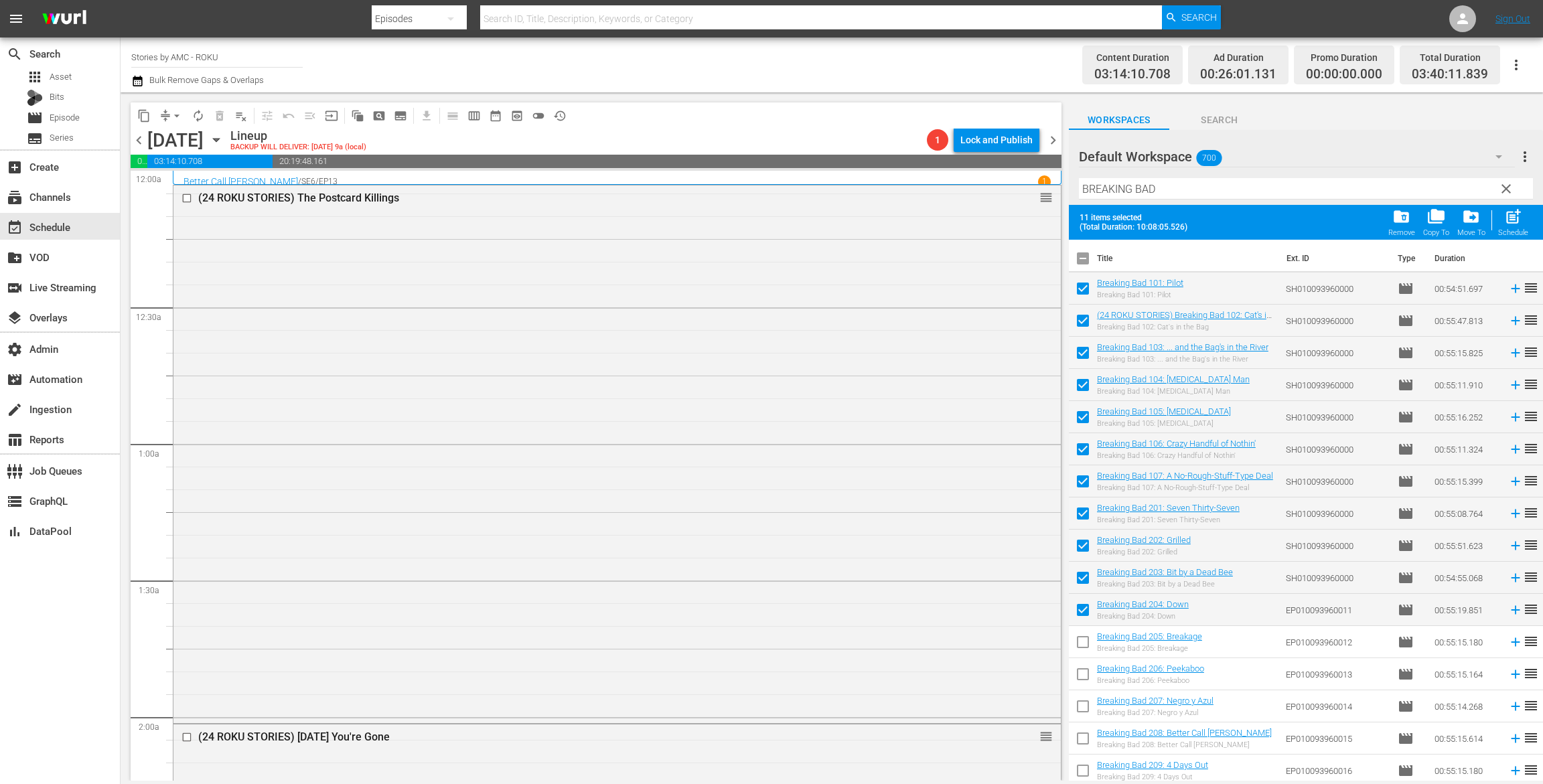
click at [1086, 642] on input "checkbox" at bounding box center [1083, 645] width 28 height 28
checkbox input "true"
click at [1086, 669] on input "checkbox" at bounding box center [1083, 677] width 28 height 28
checkbox input "true"
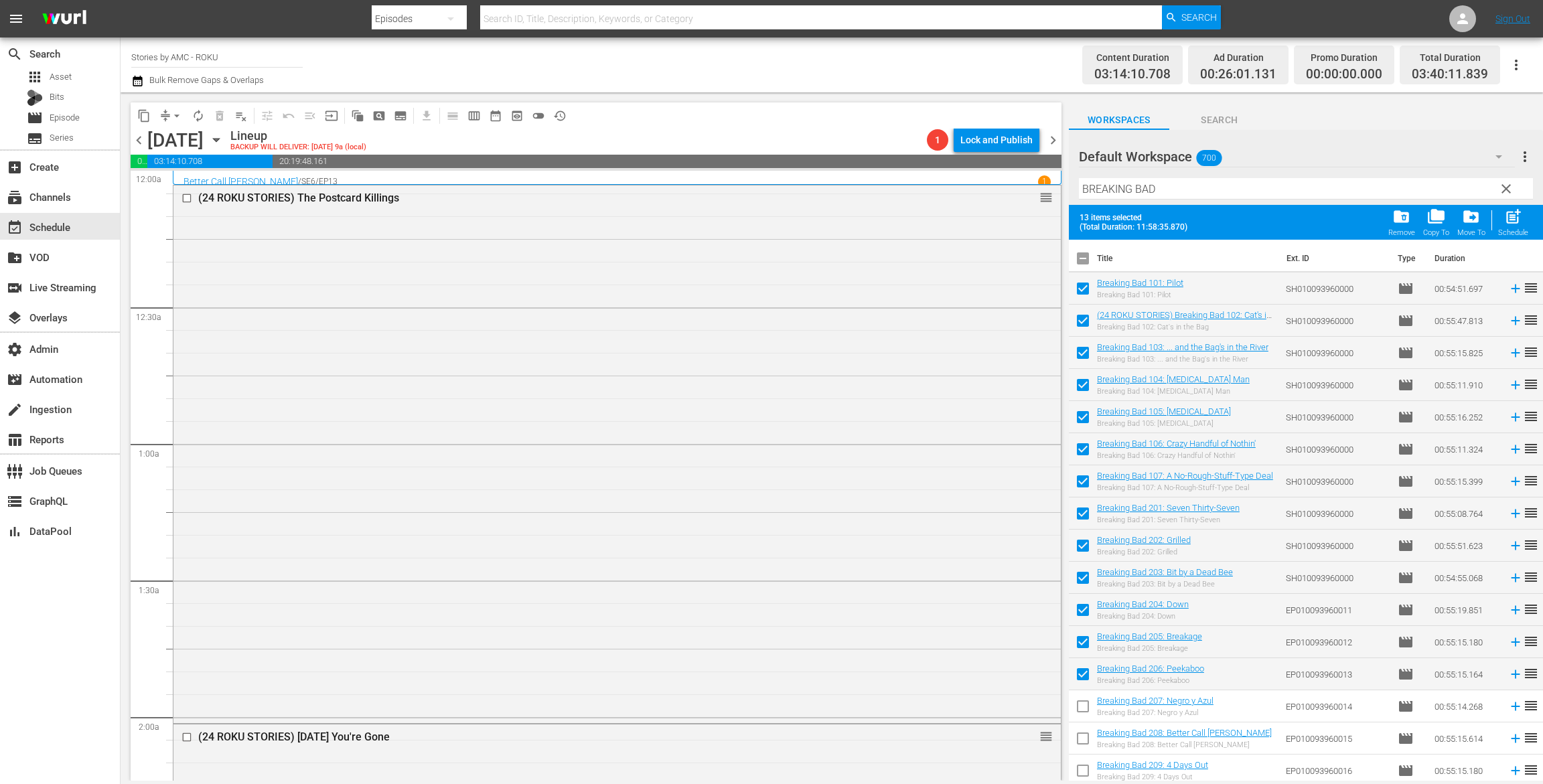
click at [1080, 710] on input "checkbox" at bounding box center [1083, 709] width 28 height 28
checkbox input "true"
click at [1080, 734] on input "checkbox" at bounding box center [1083, 741] width 28 height 28
checkbox input "true"
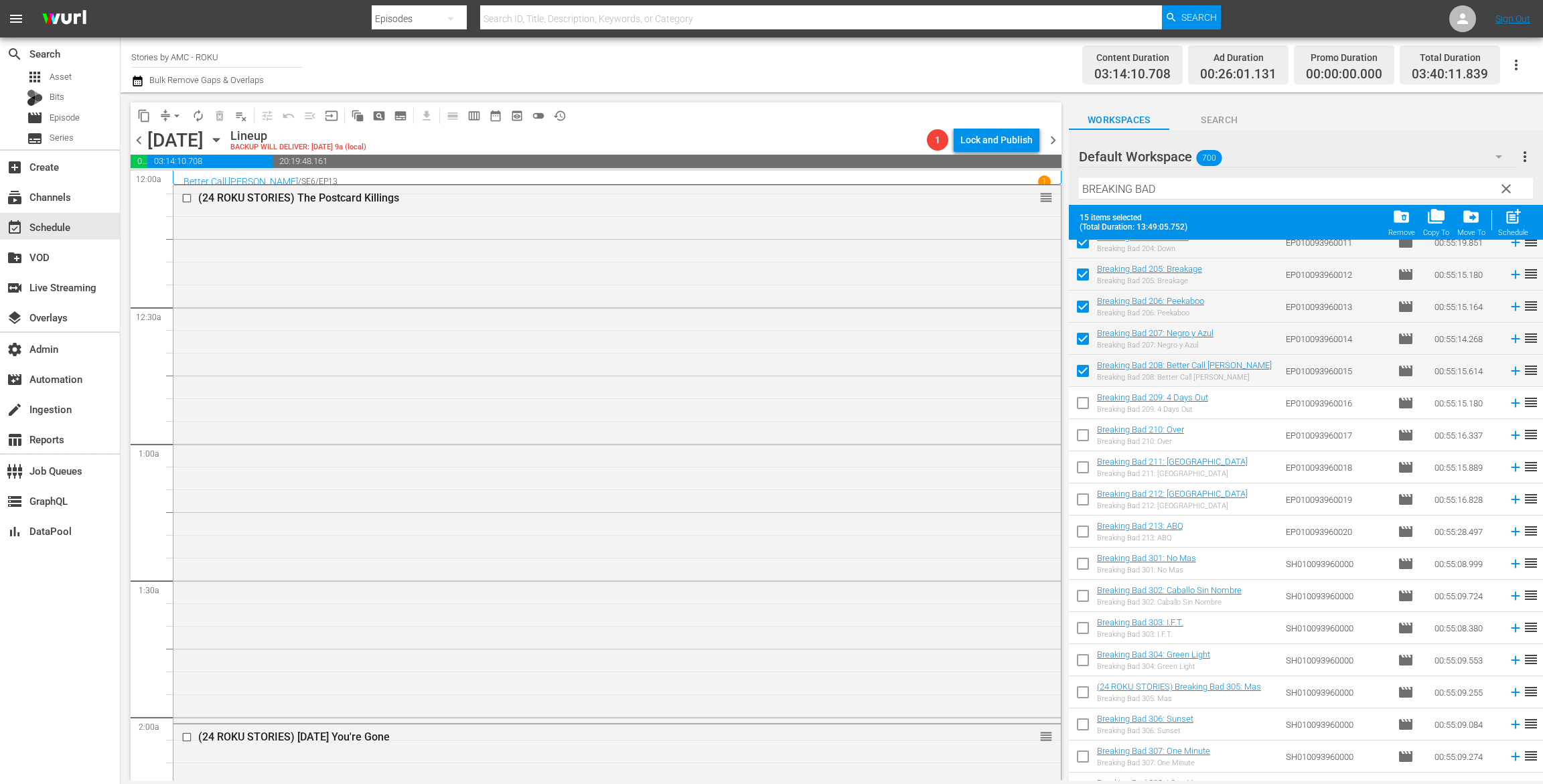
scroll to position [391, 0]
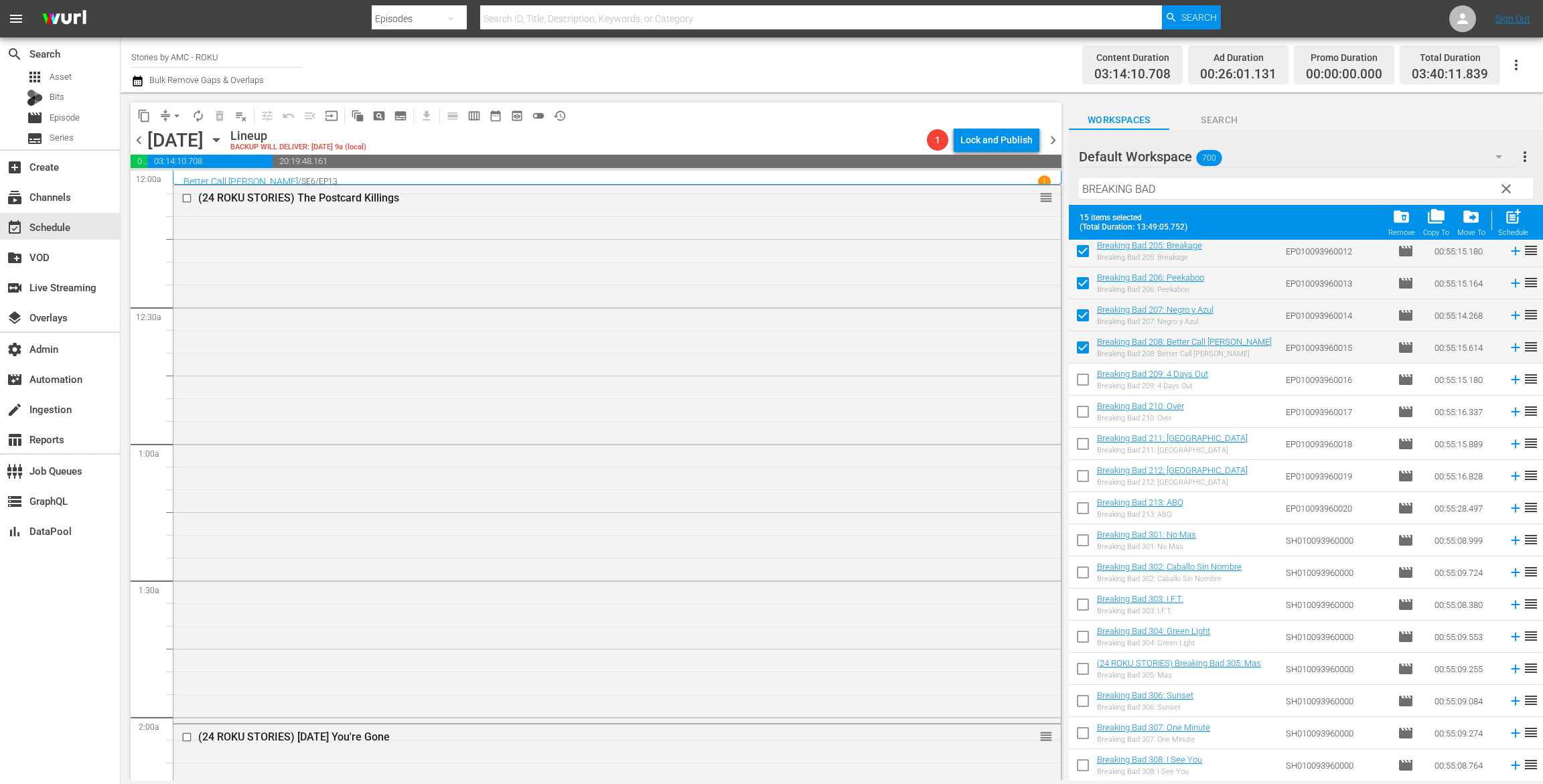
click at [1077, 378] on input "checkbox" at bounding box center [1083, 382] width 28 height 28
checkbox input "true"
click at [1077, 405] on input "checkbox" at bounding box center [1083, 414] width 28 height 28
checkbox input "true"
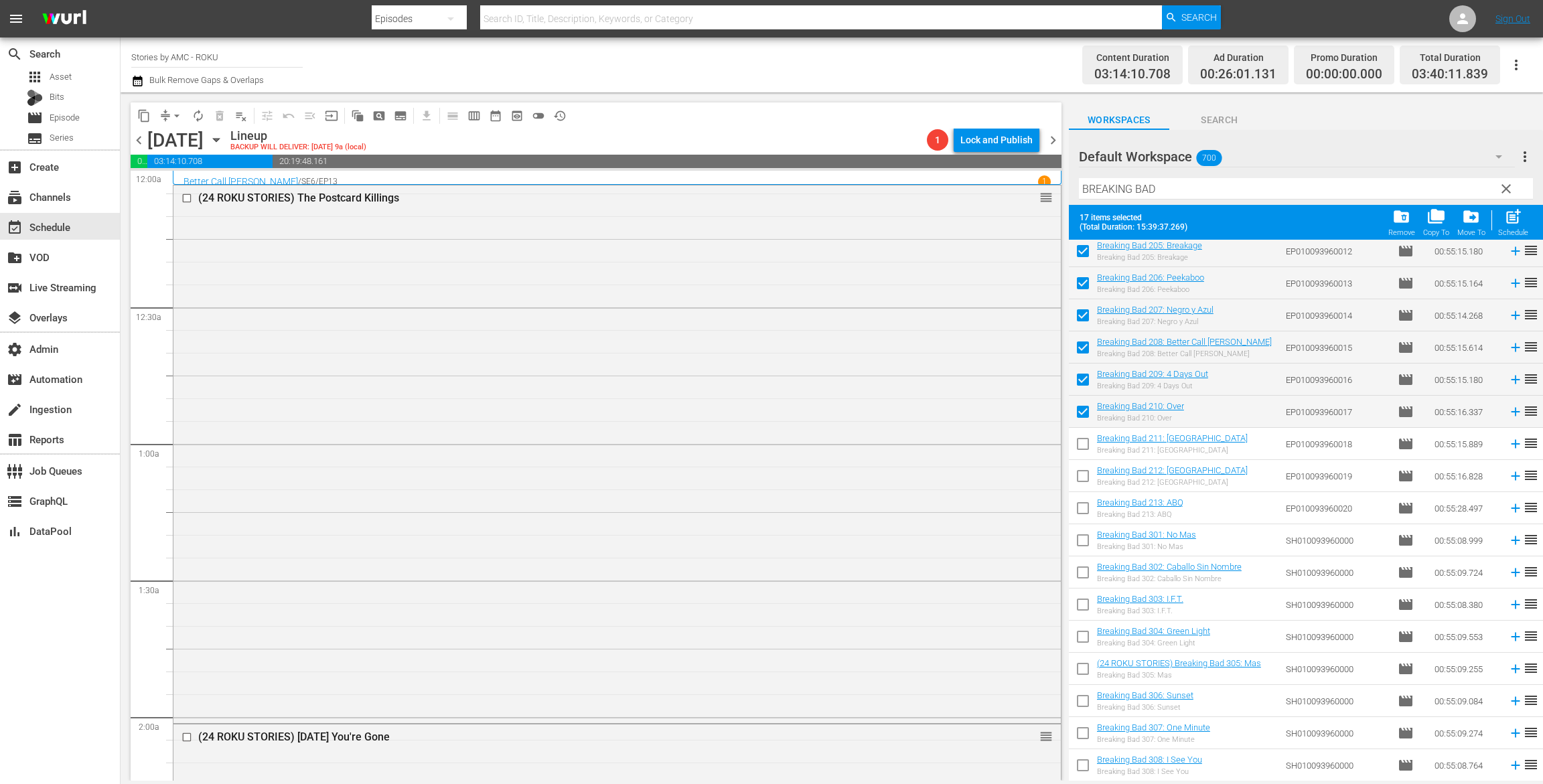
click at [1078, 437] on input "checkbox" at bounding box center [1083, 447] width 28 height 28
checkbox input "true"
click at [1083, 482] on input "checkbox" at bounding box center [1083, 479] width 28 height 28
checkbox input "true"
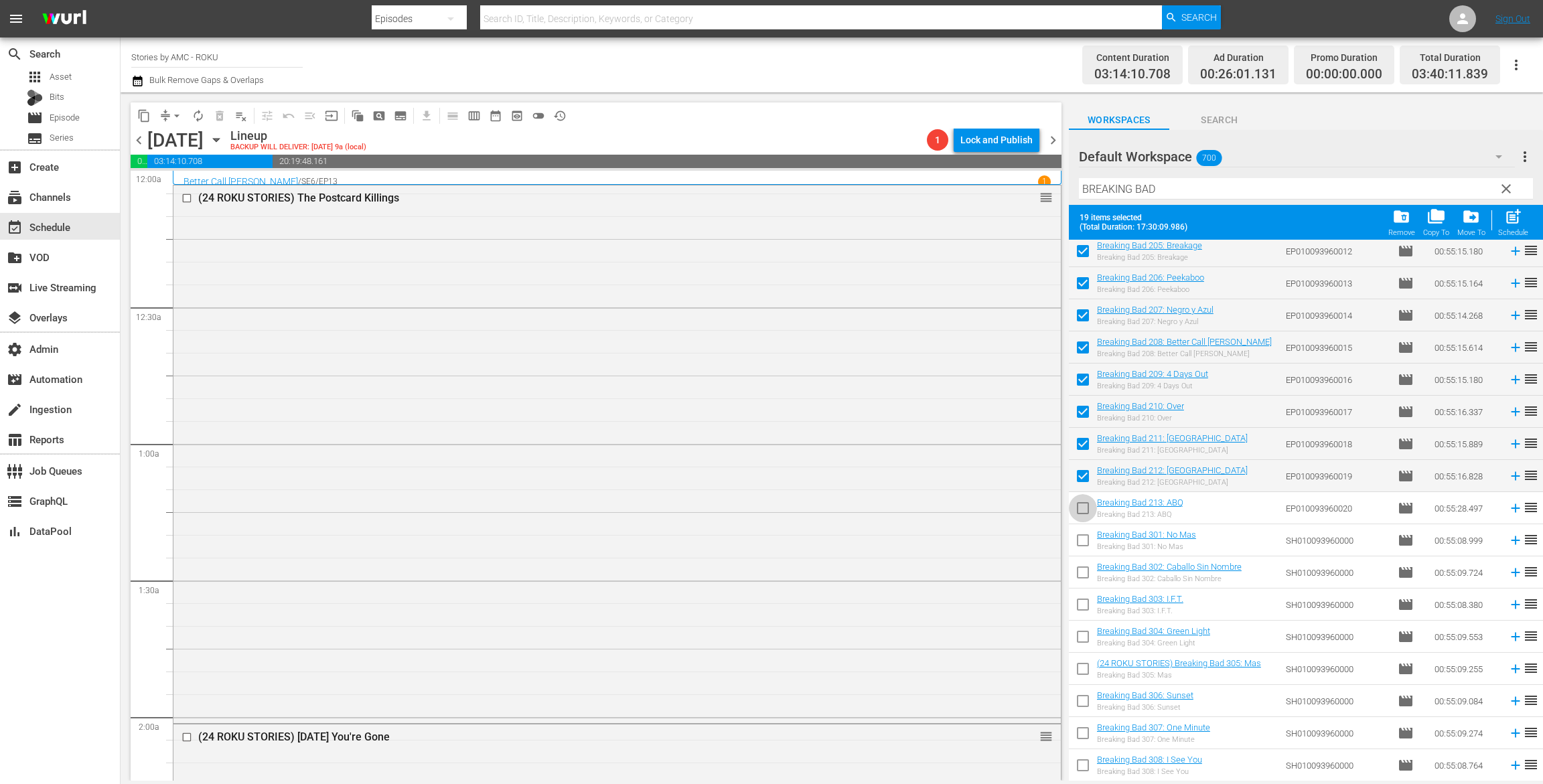
click at [1083, 515] on input "checkbox" at bounding box center [1083, 511] width 28 height 28
checkbox input "true"
click at [1088, 537] on input "checkbox" at bounding box center [1083, 543] width 28 height 28
checkbox input "true"
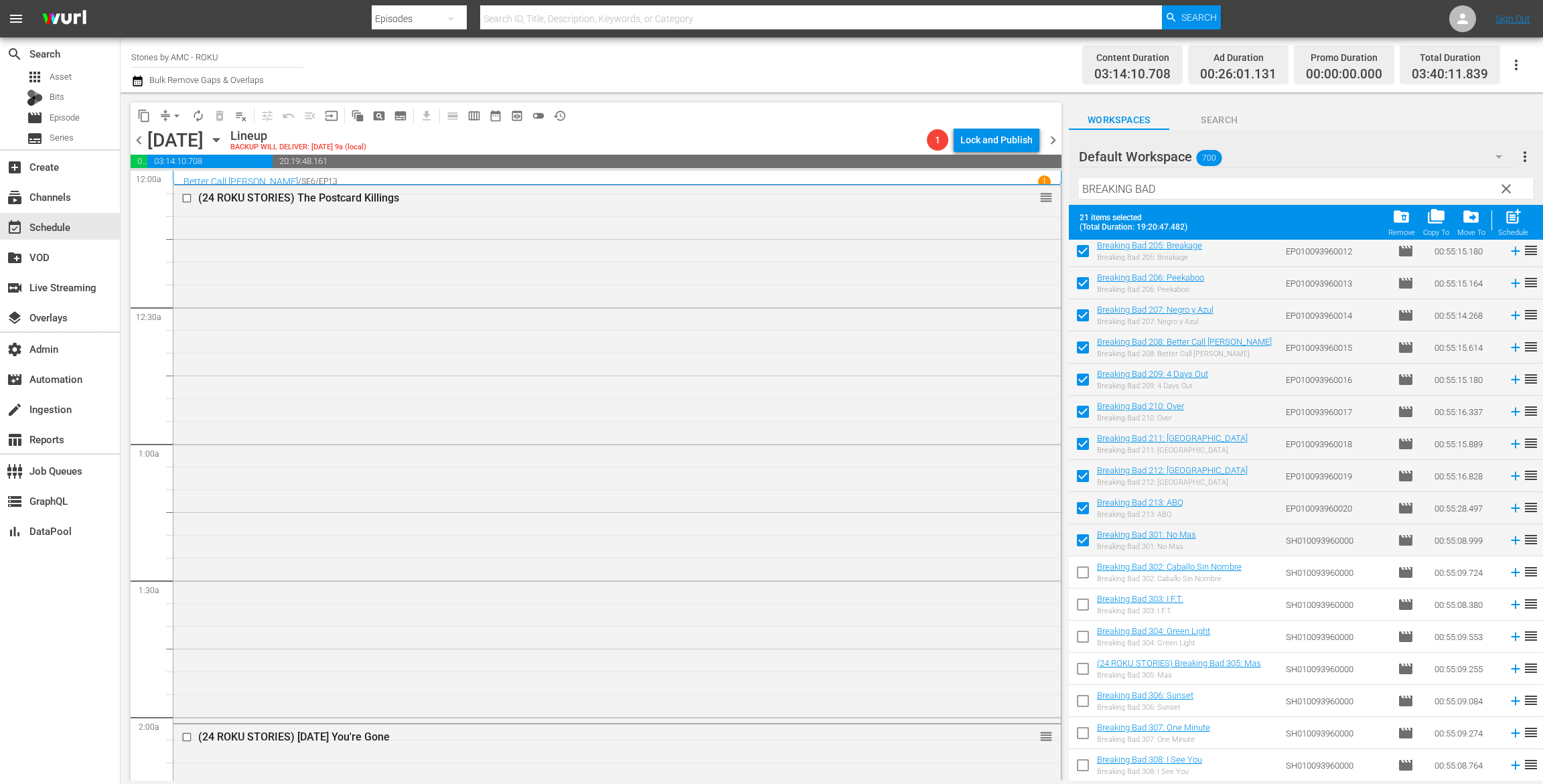
click at [1519, 223] on span "post_add" at bounding box center [1513, 216] width 18 height 18
checkbox input "false"
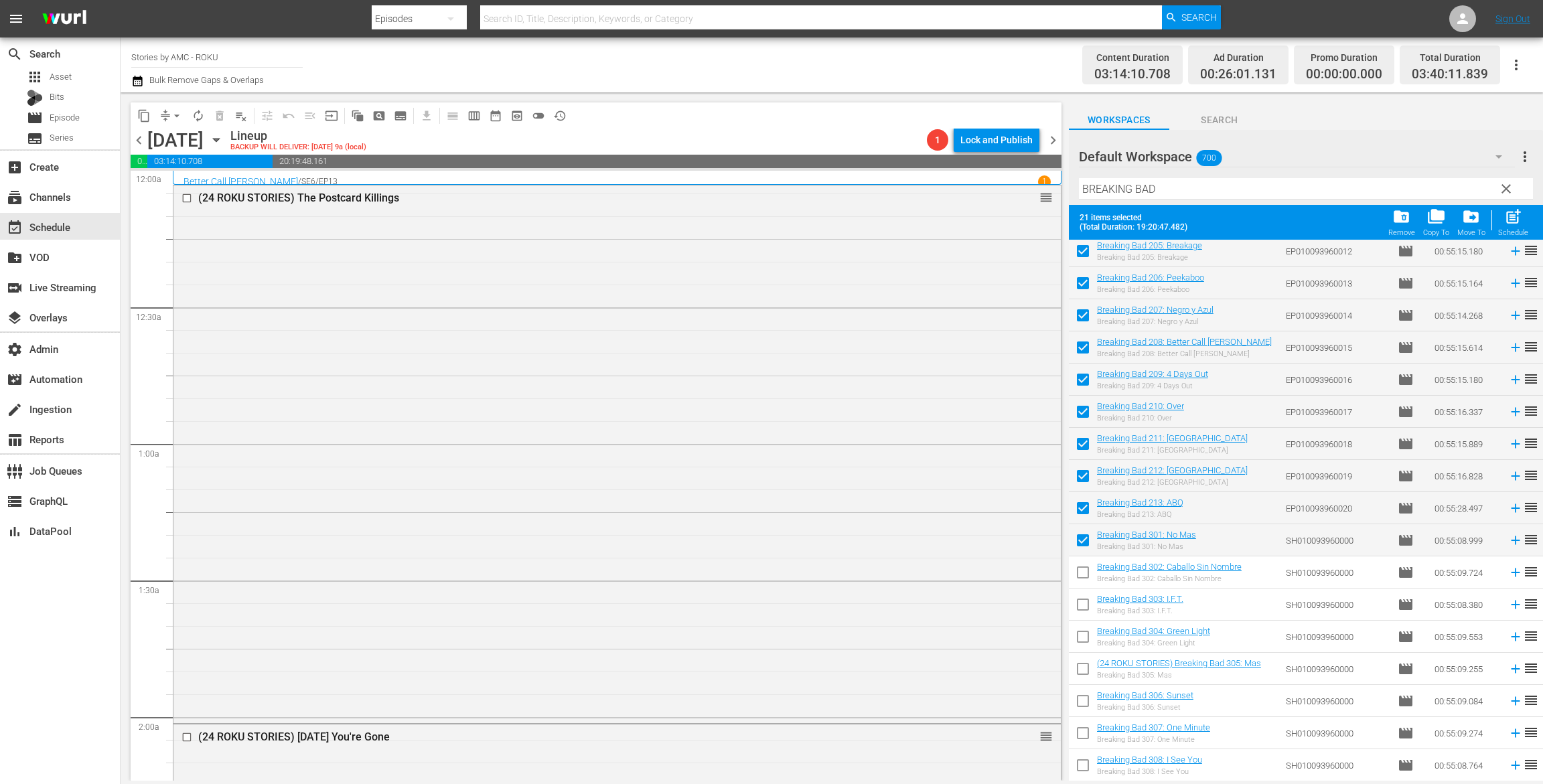
checkbox input "false"
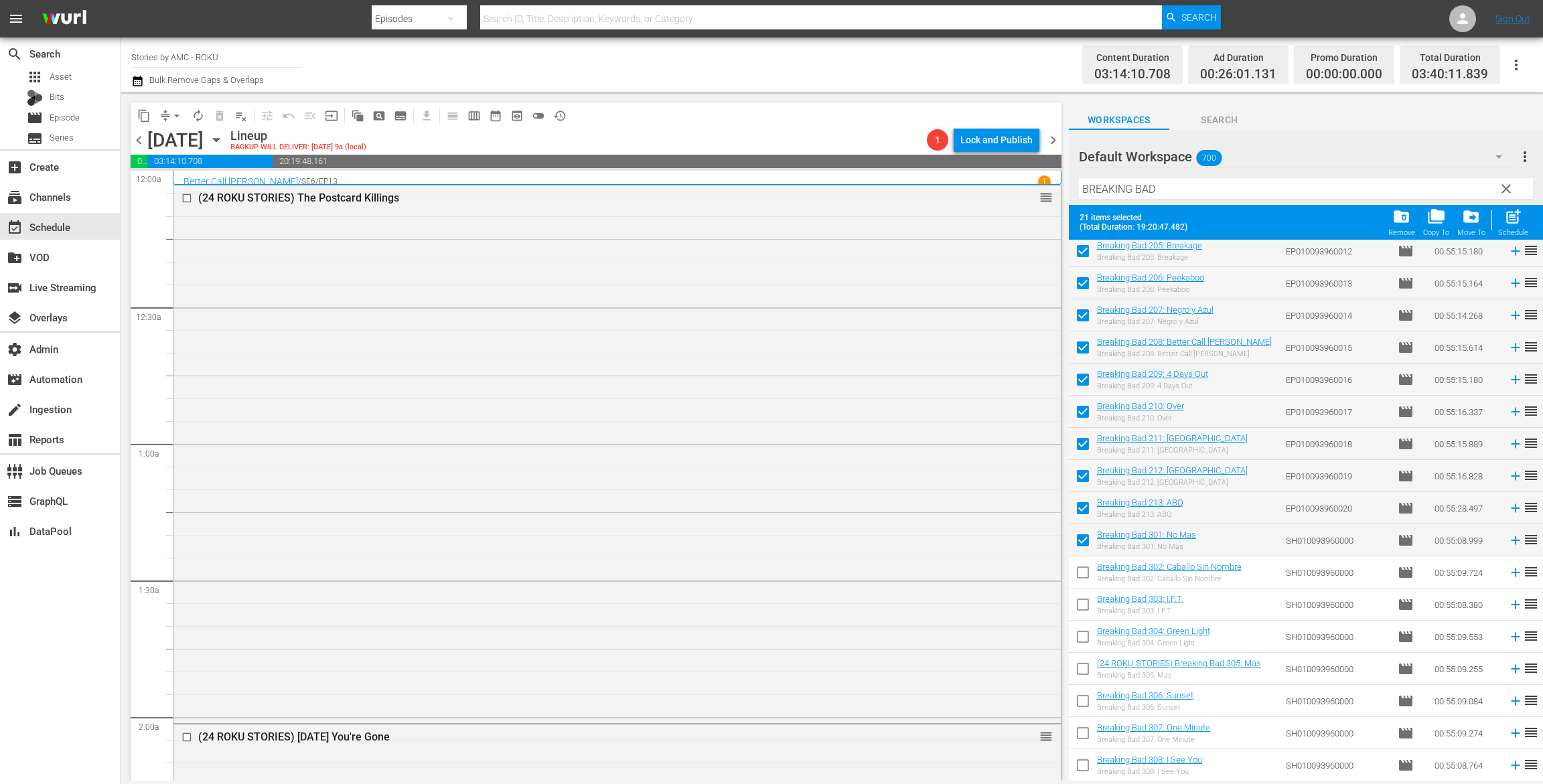
checkbox input "false"
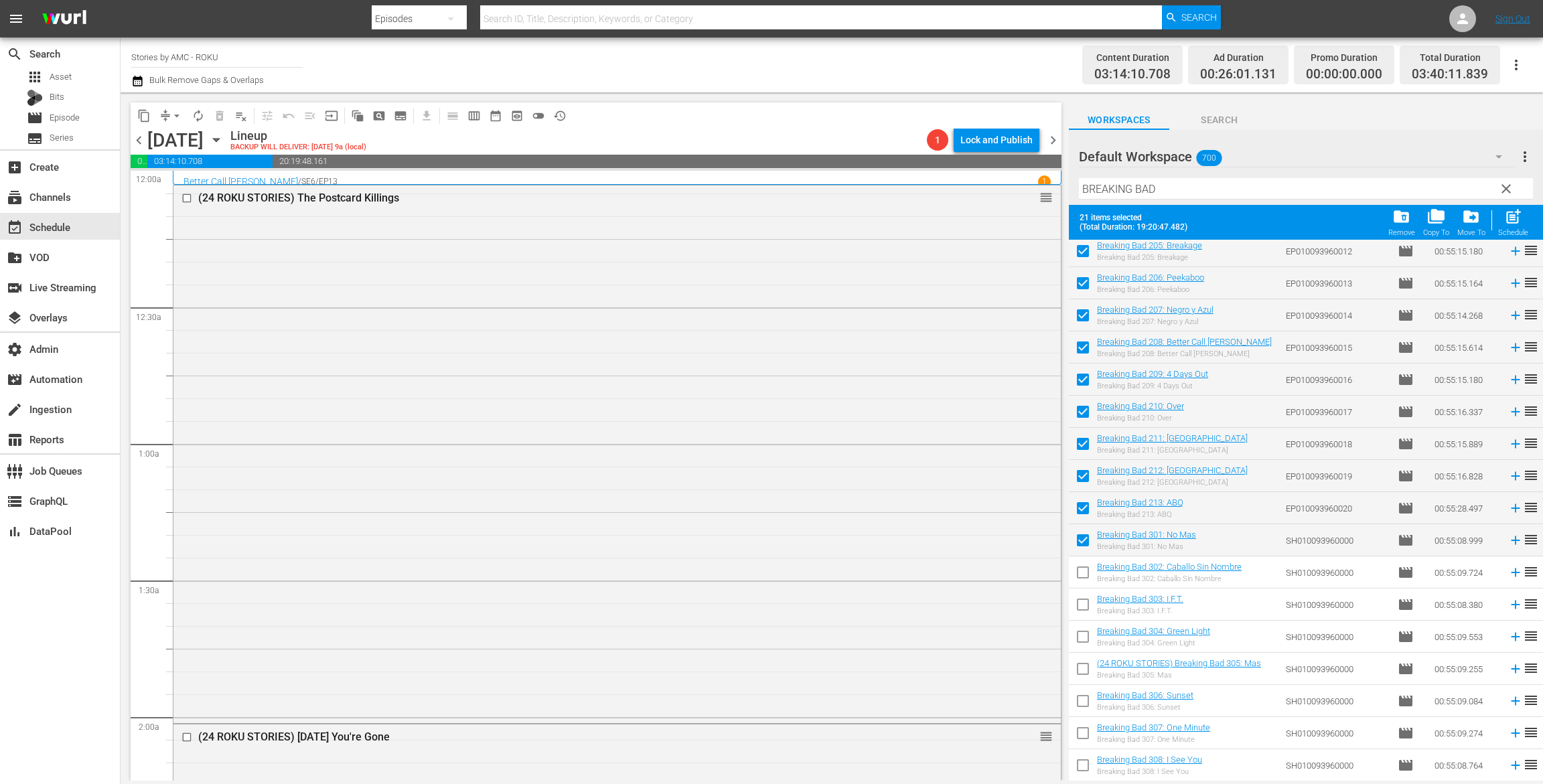
checkbox input "false"
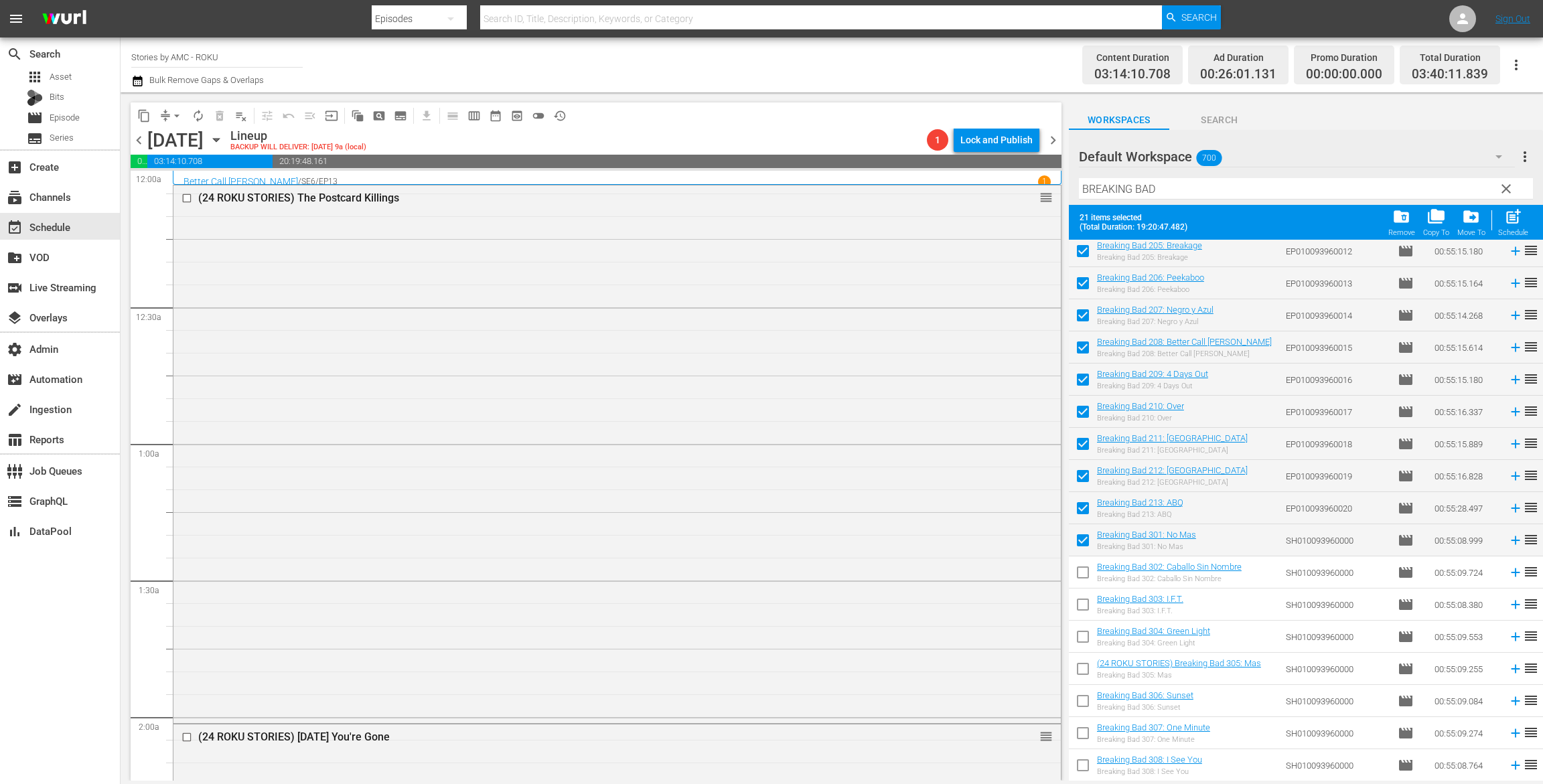
checkbox input "false"
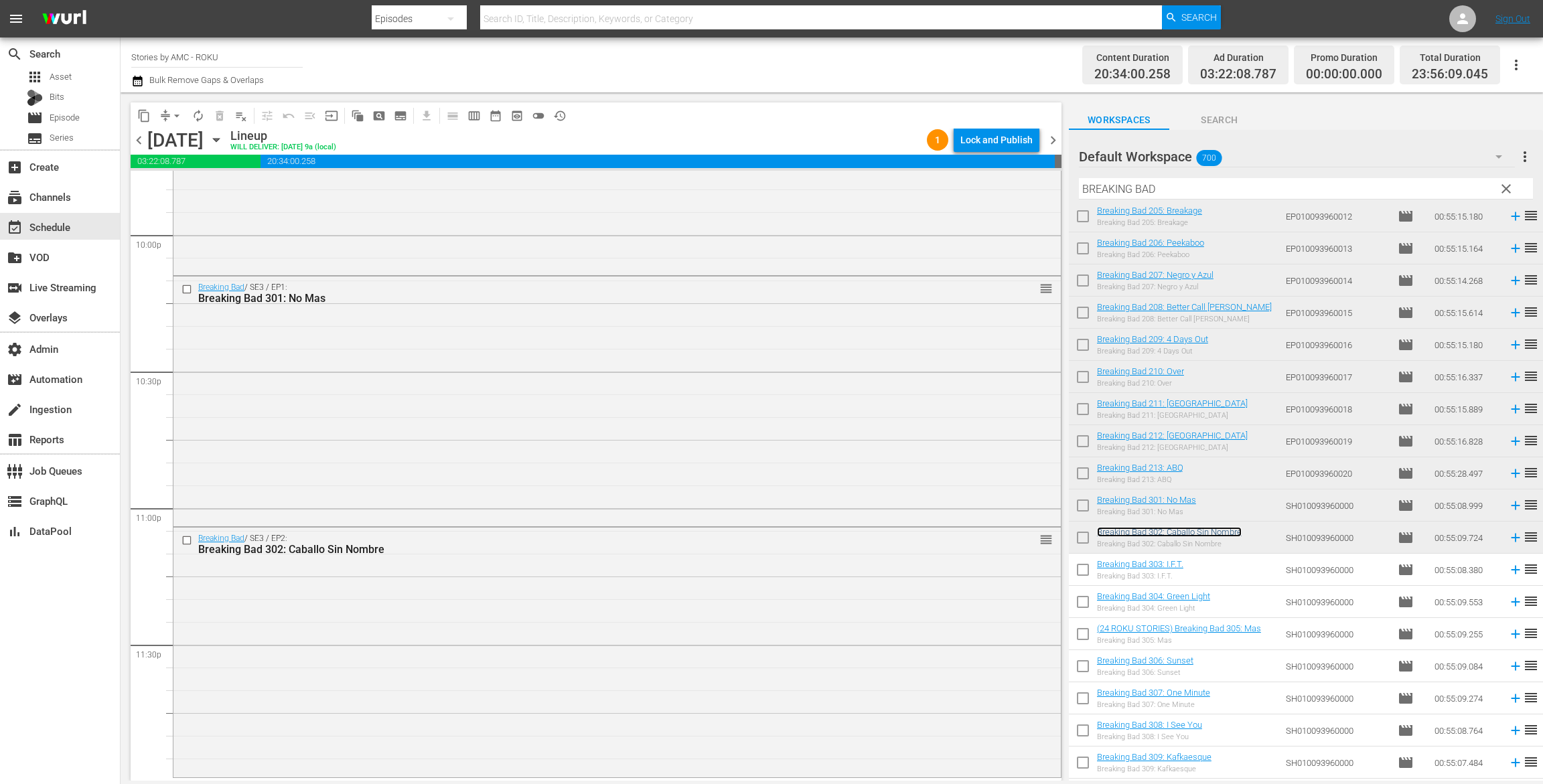
scroll to position [5944, 0]
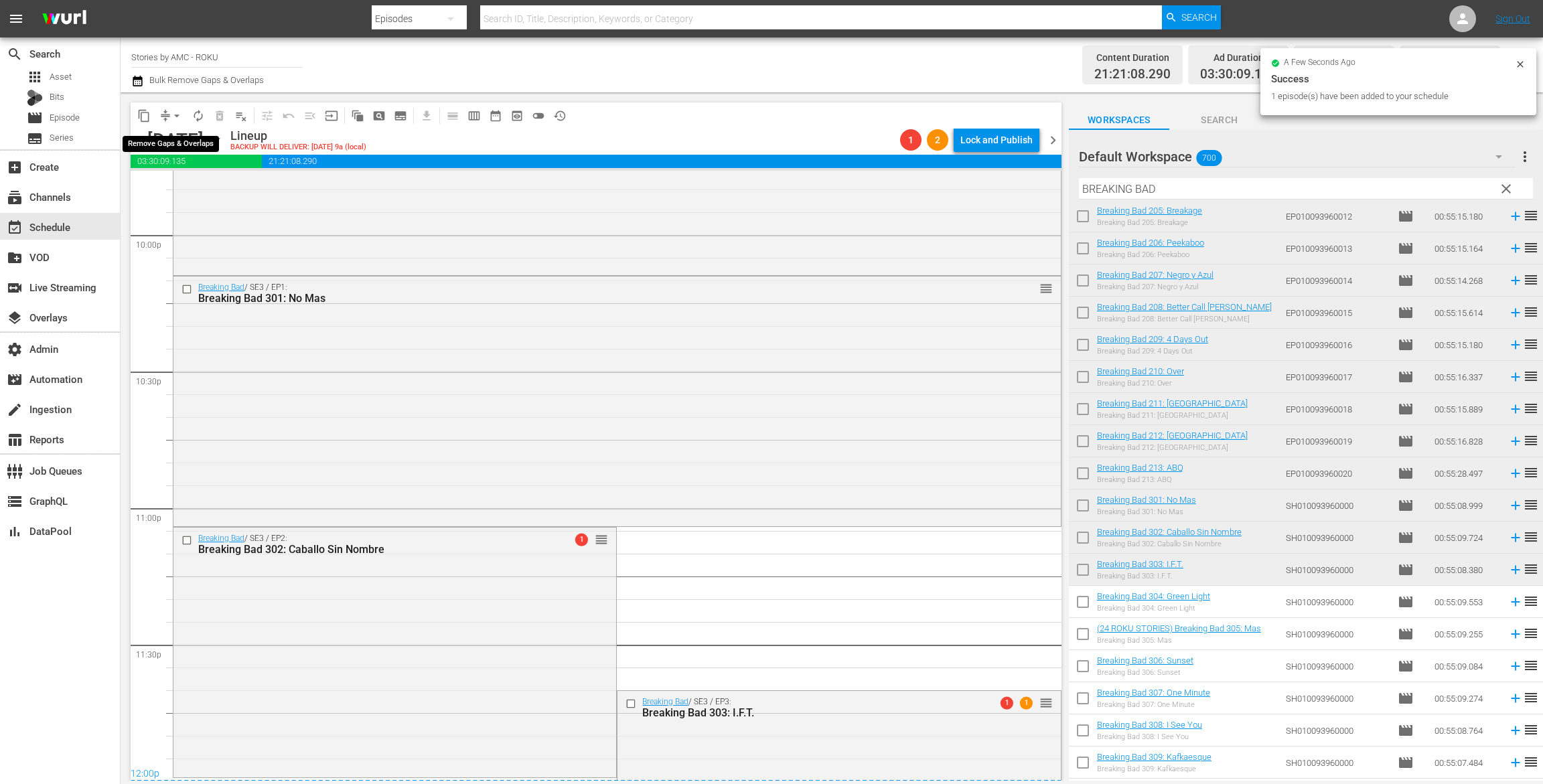
click at [174, 115] on span "arrow_drop_down" at bounding box center [176, 116] width 13 height 13
click at [178, 187] on li "Align to End of Previous Day" at bounding box center [178, 187] width 141 height 22
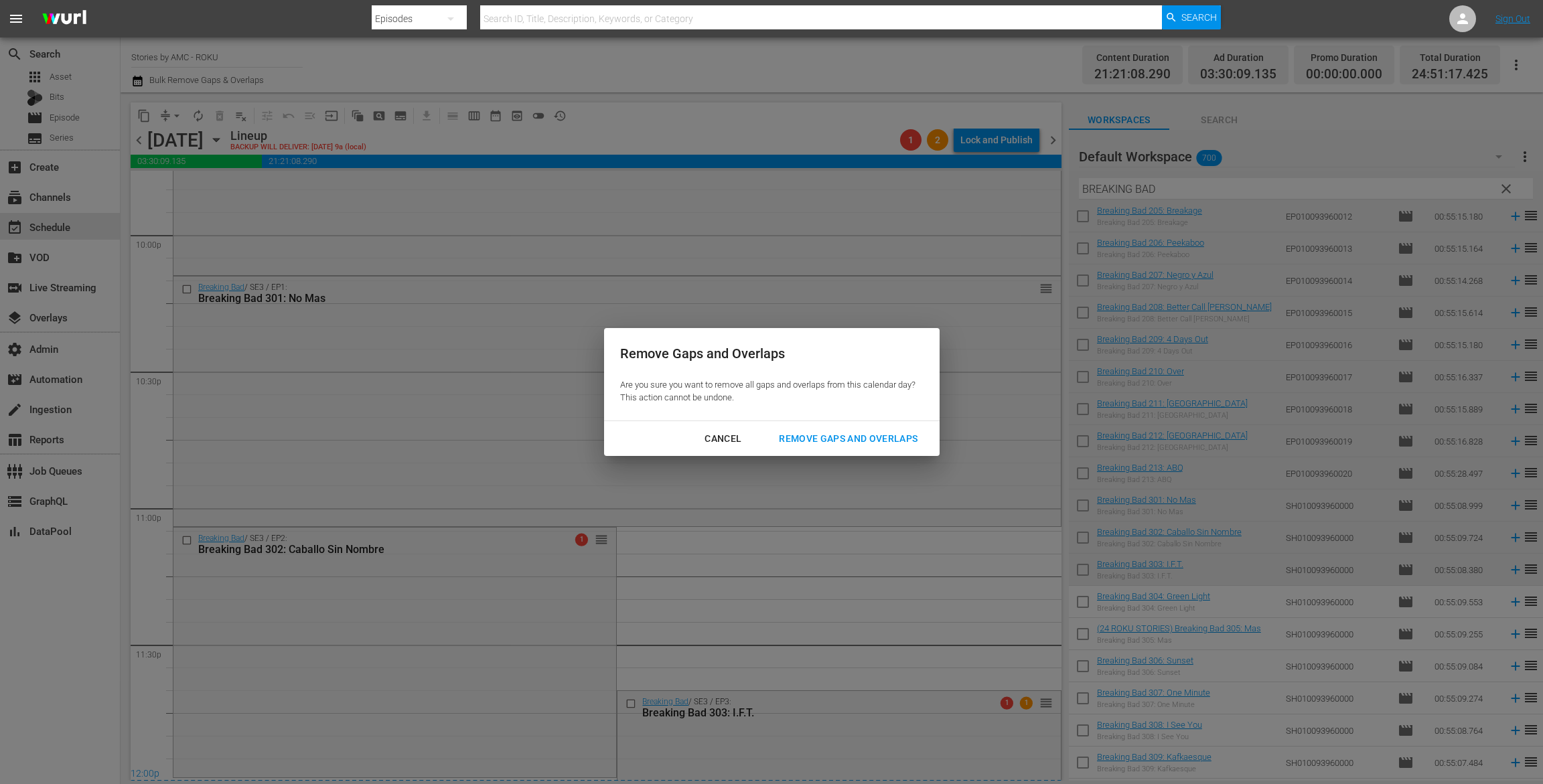
click at [880, 435] on div "Remove Gaps and Overlaps" at bounding box center [848, 439] width 160 height 17
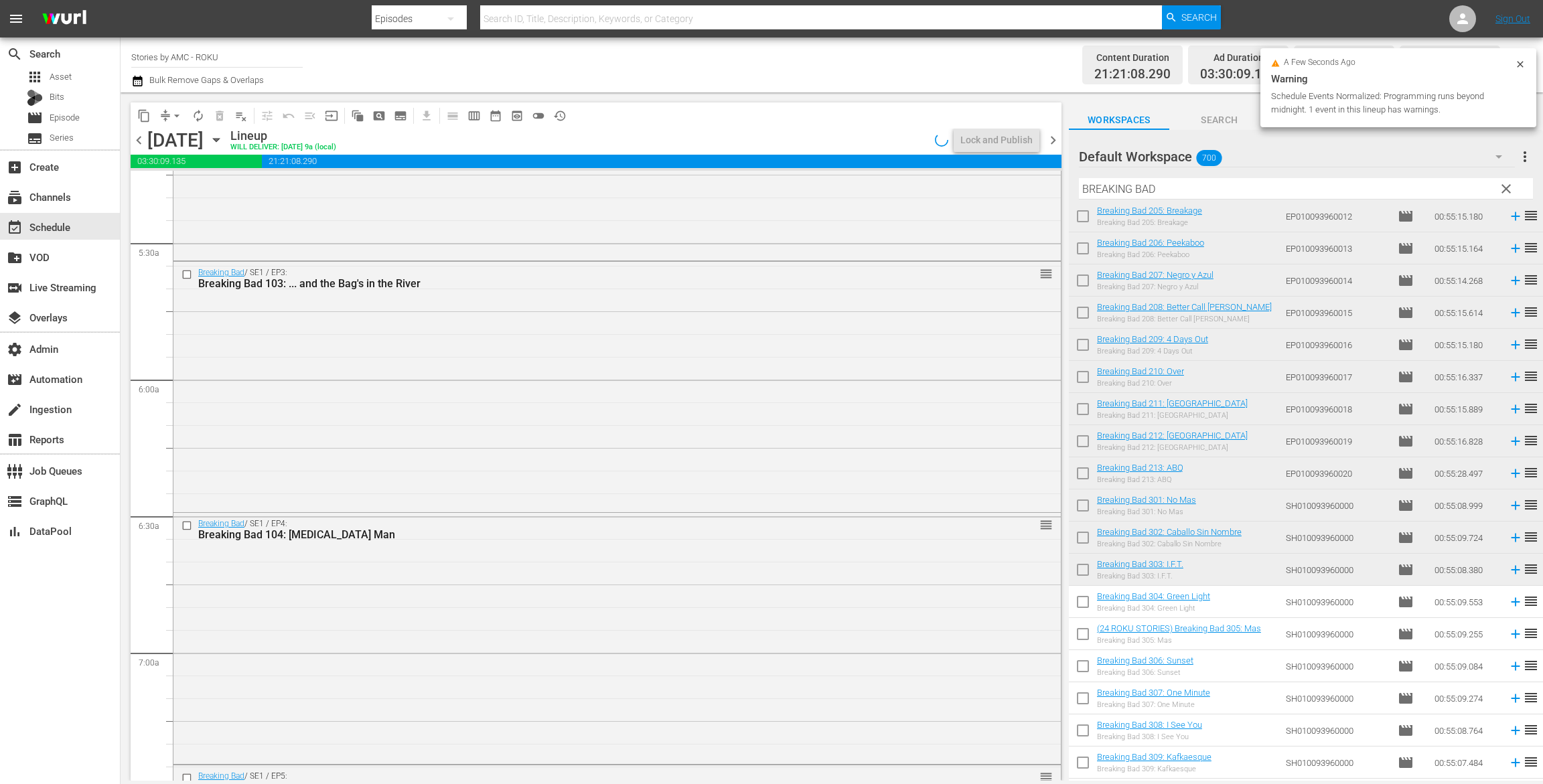
scroll to position [0, 0]
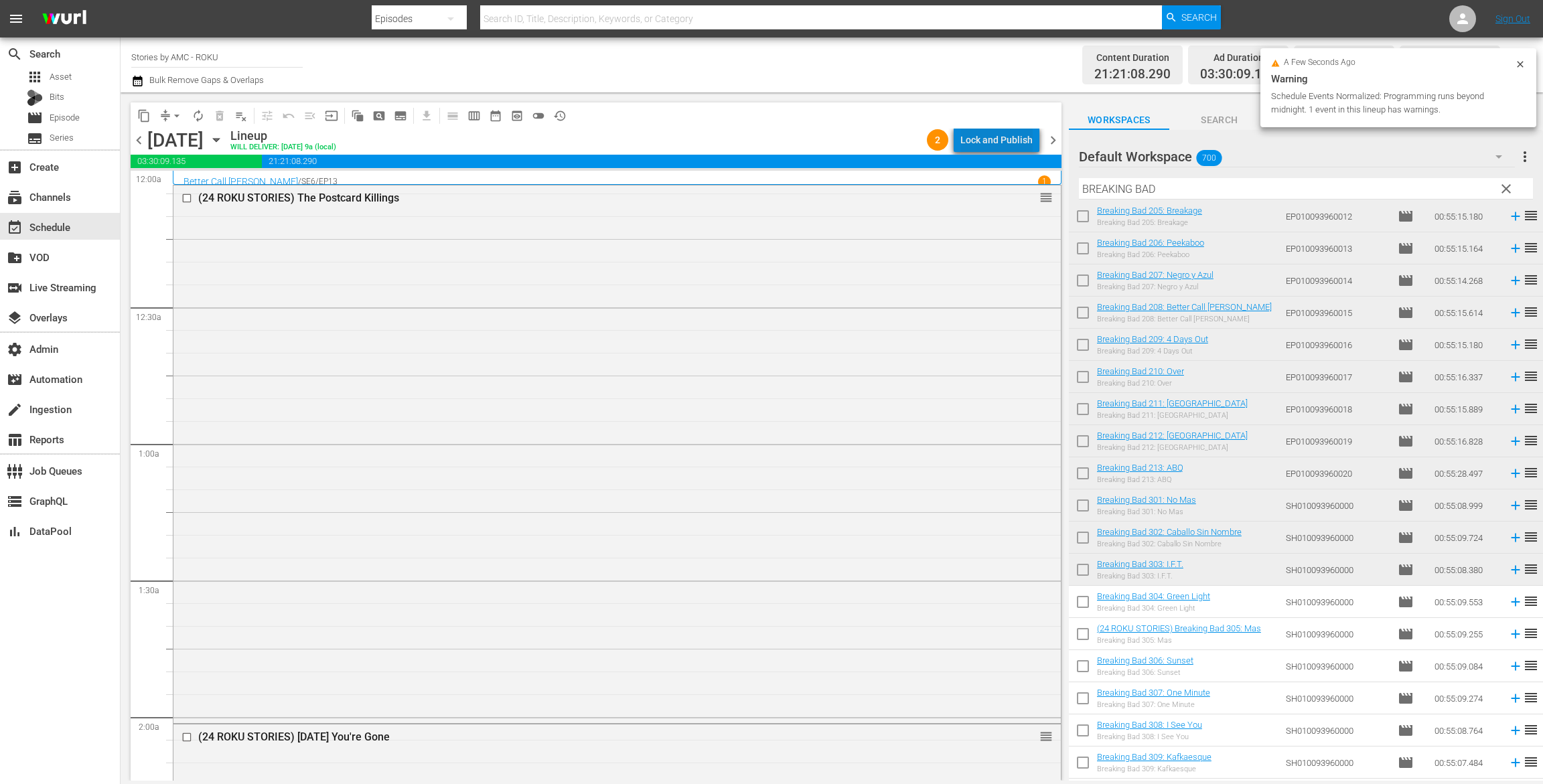
click at [1006, 133] on div "Lock and Publish" at bounding box center [997, 140] width 73 height 24
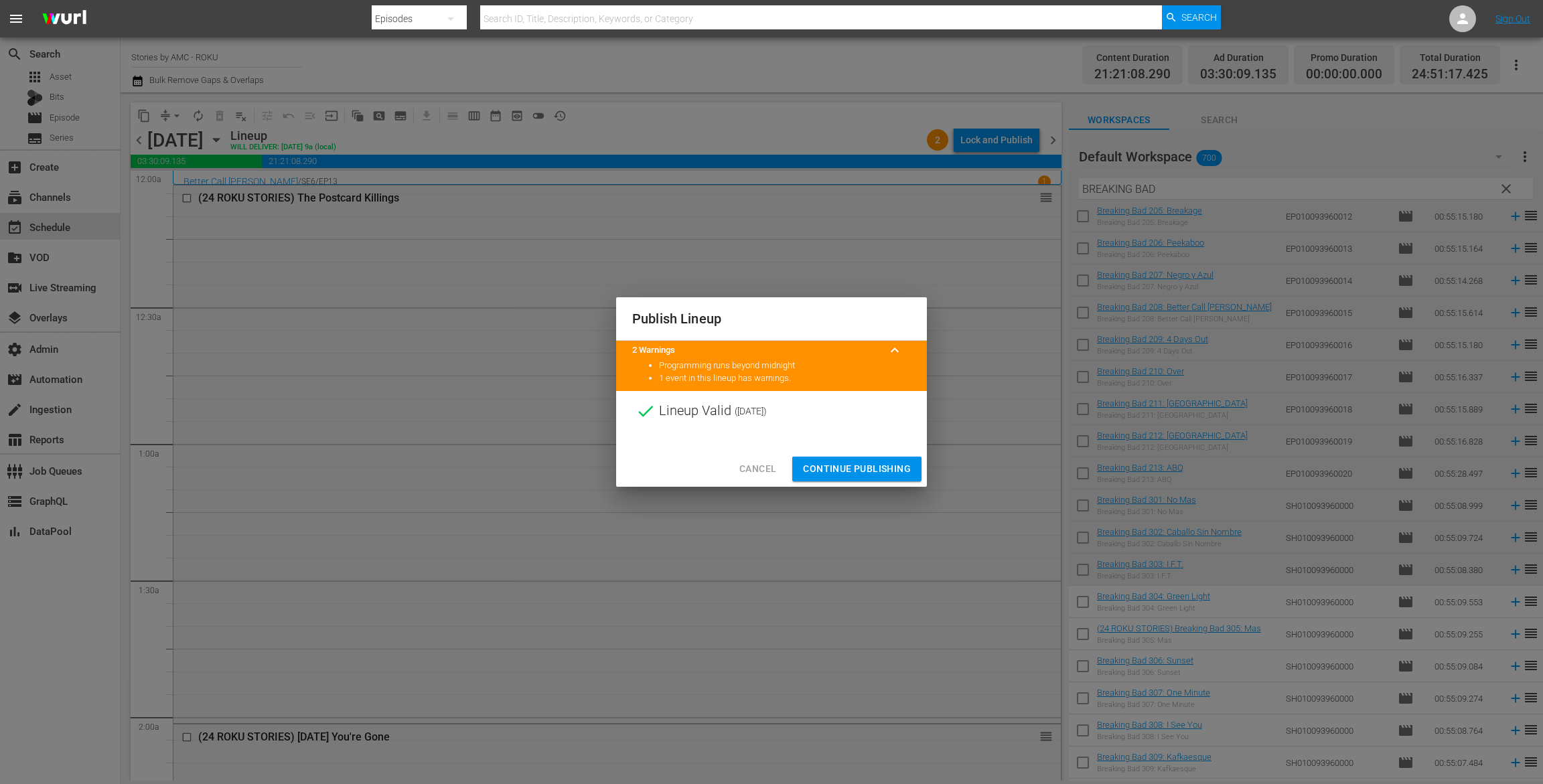
click at [815, 454] on div "Cancel Continue Publishing" at bounding box center [771, 469] width 311 height 36
click at [822, 477] on button "Continue Publishing" at bounding box center [857, 468] width 129 height 24
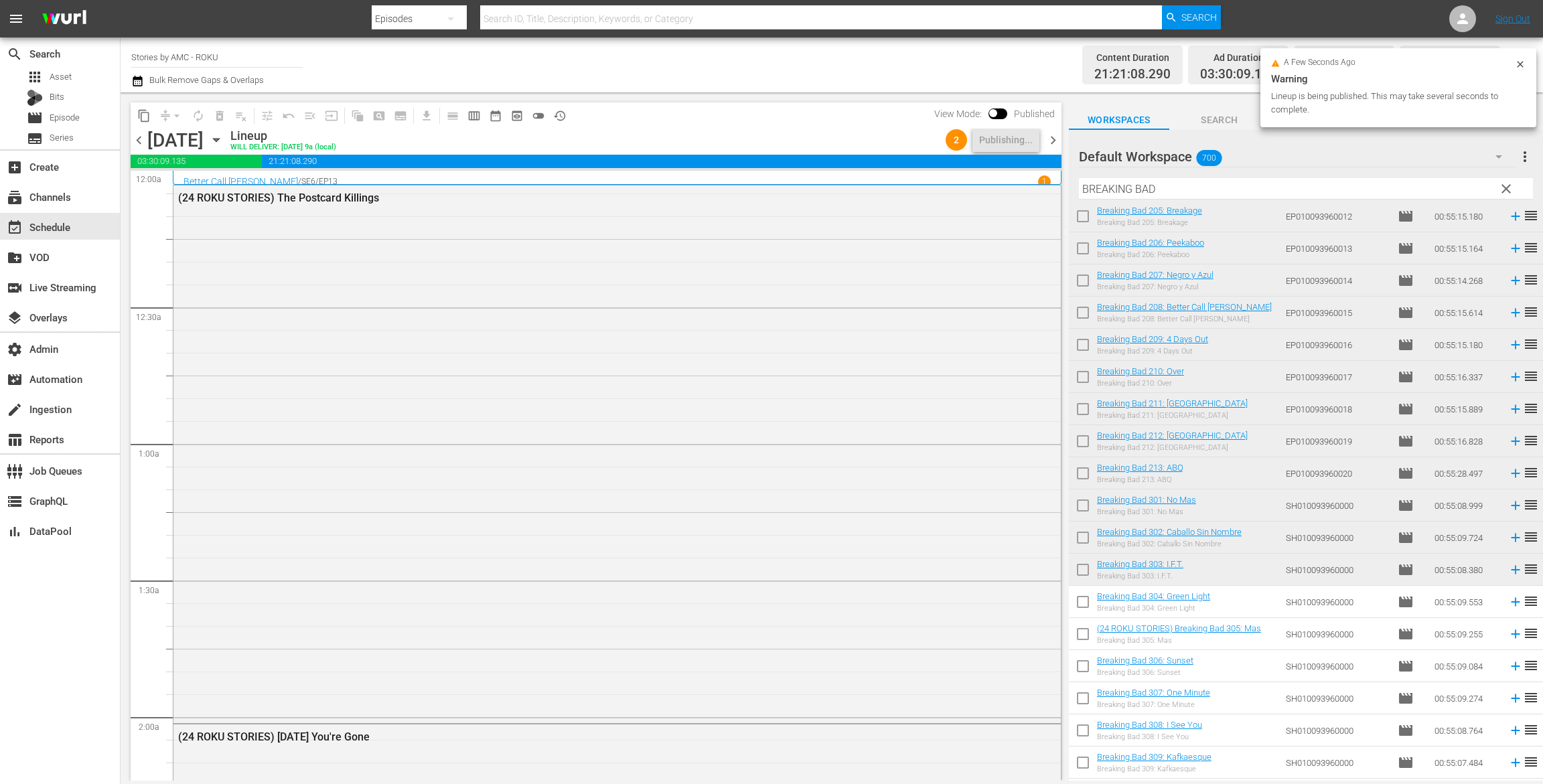
click at [135, 73] on icon "button" at bounding box center [137, 81] width 13 height 16
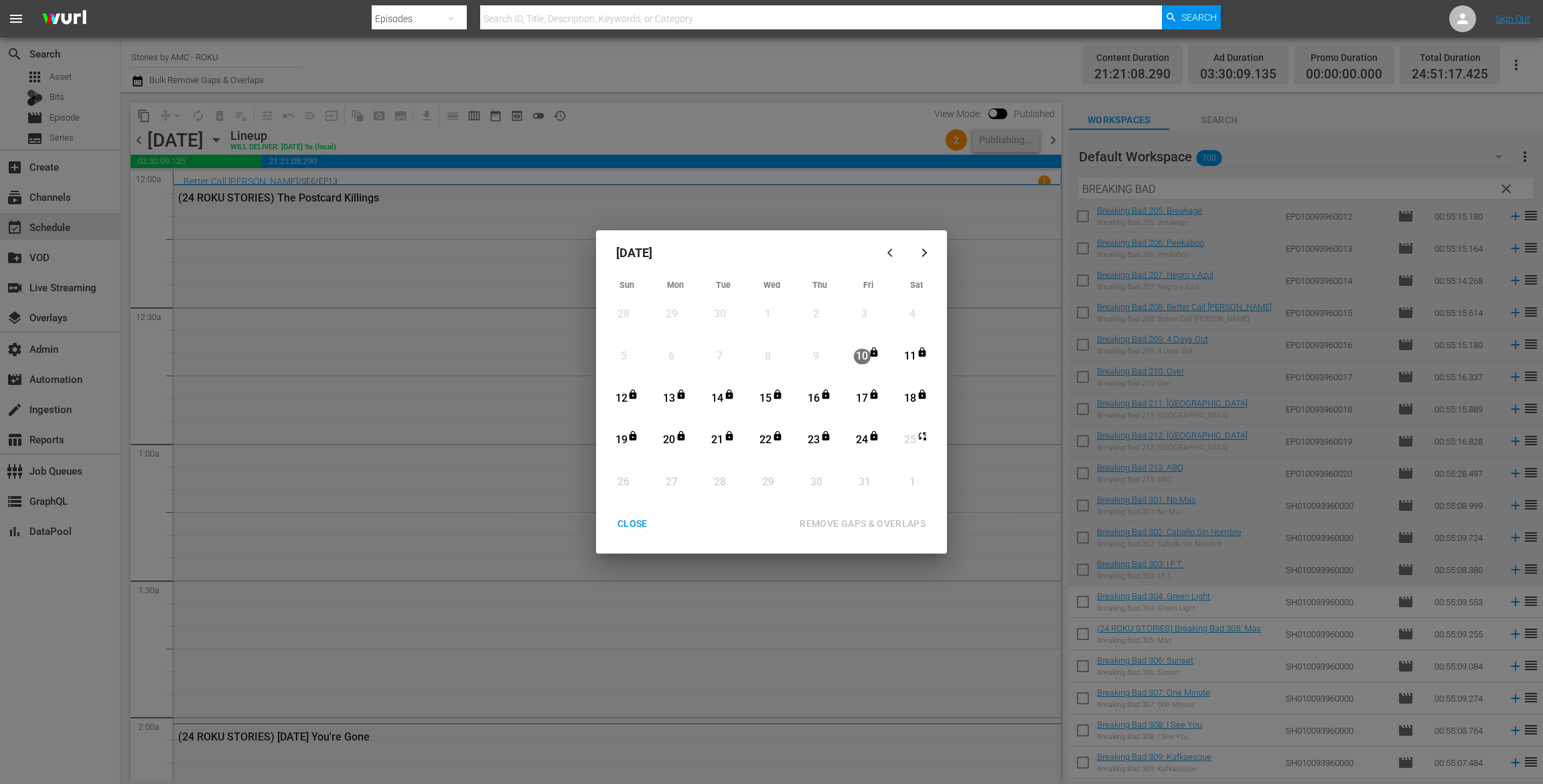
click at [644, 529] on div "CLOSE" at bounding box center [632, 524] width 52 height 17
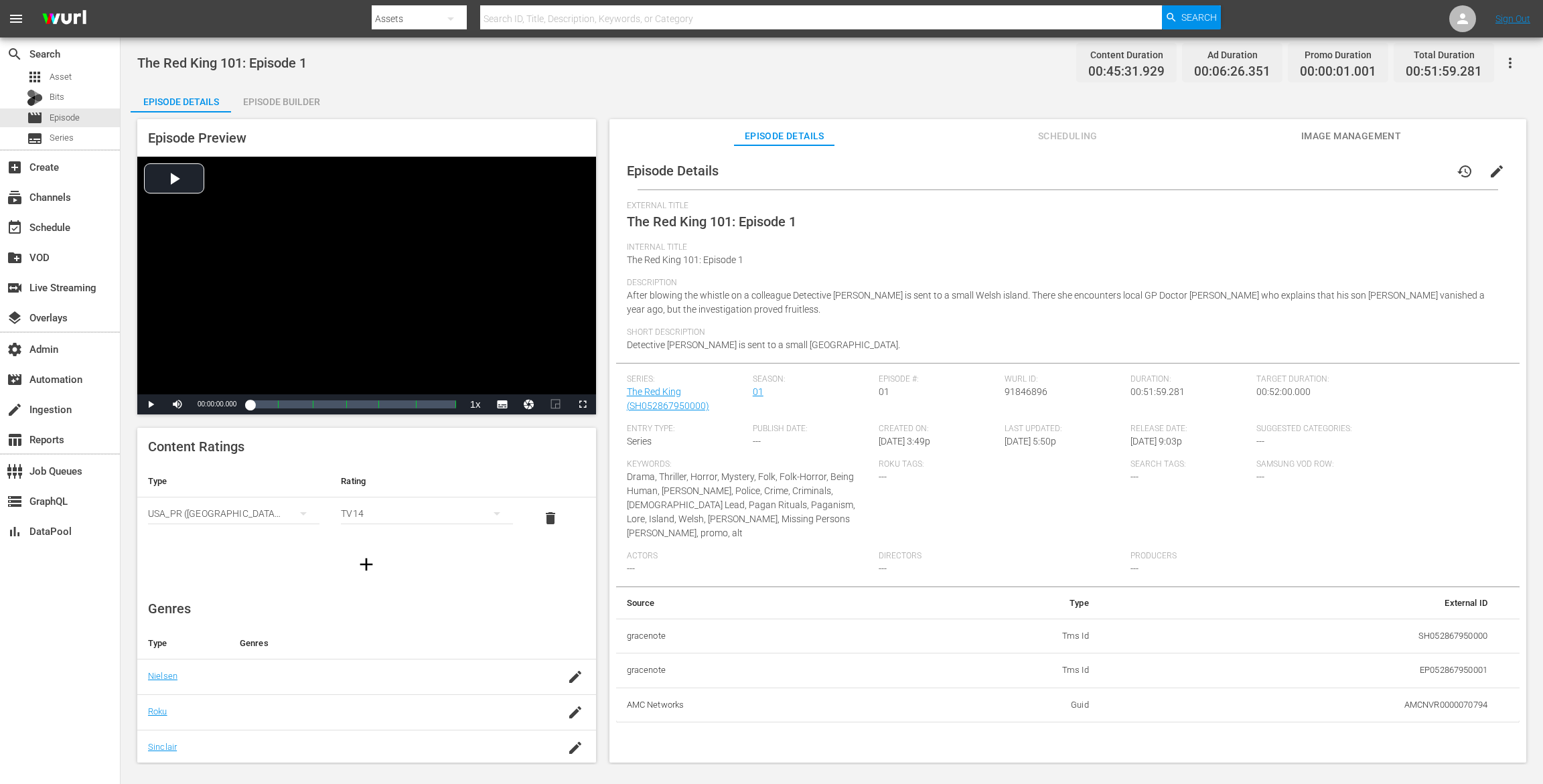
click at [294, 90] on div "Episode Builder" at bounding box center [282, 102] width 101 height 32
click at [283, 99] on div "Episode Builder" at bounding box center [282, 102] width 101 height 32
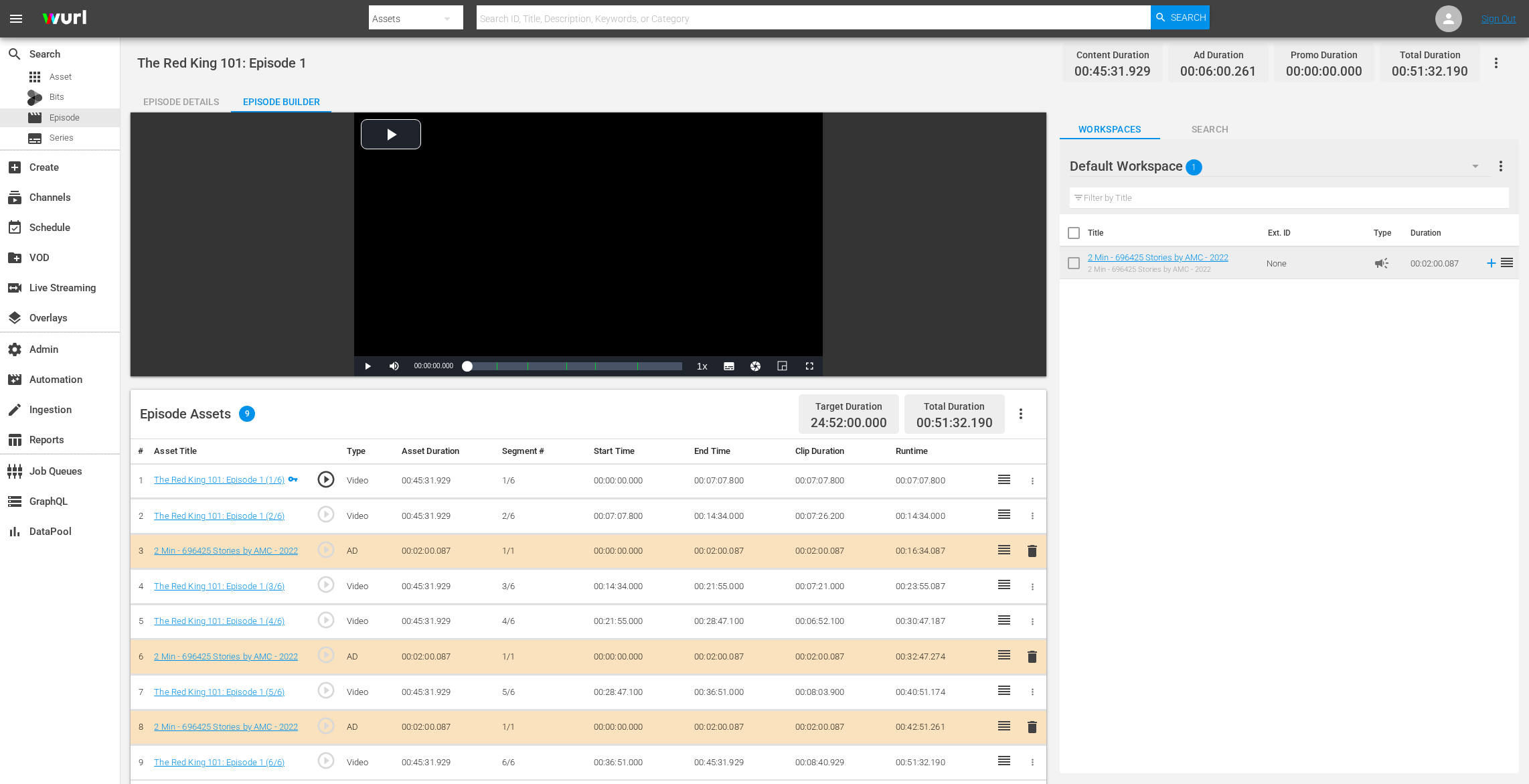
click at [1156, 65] on icon "button" at bounding box center [1496, 63] width 16 height 16
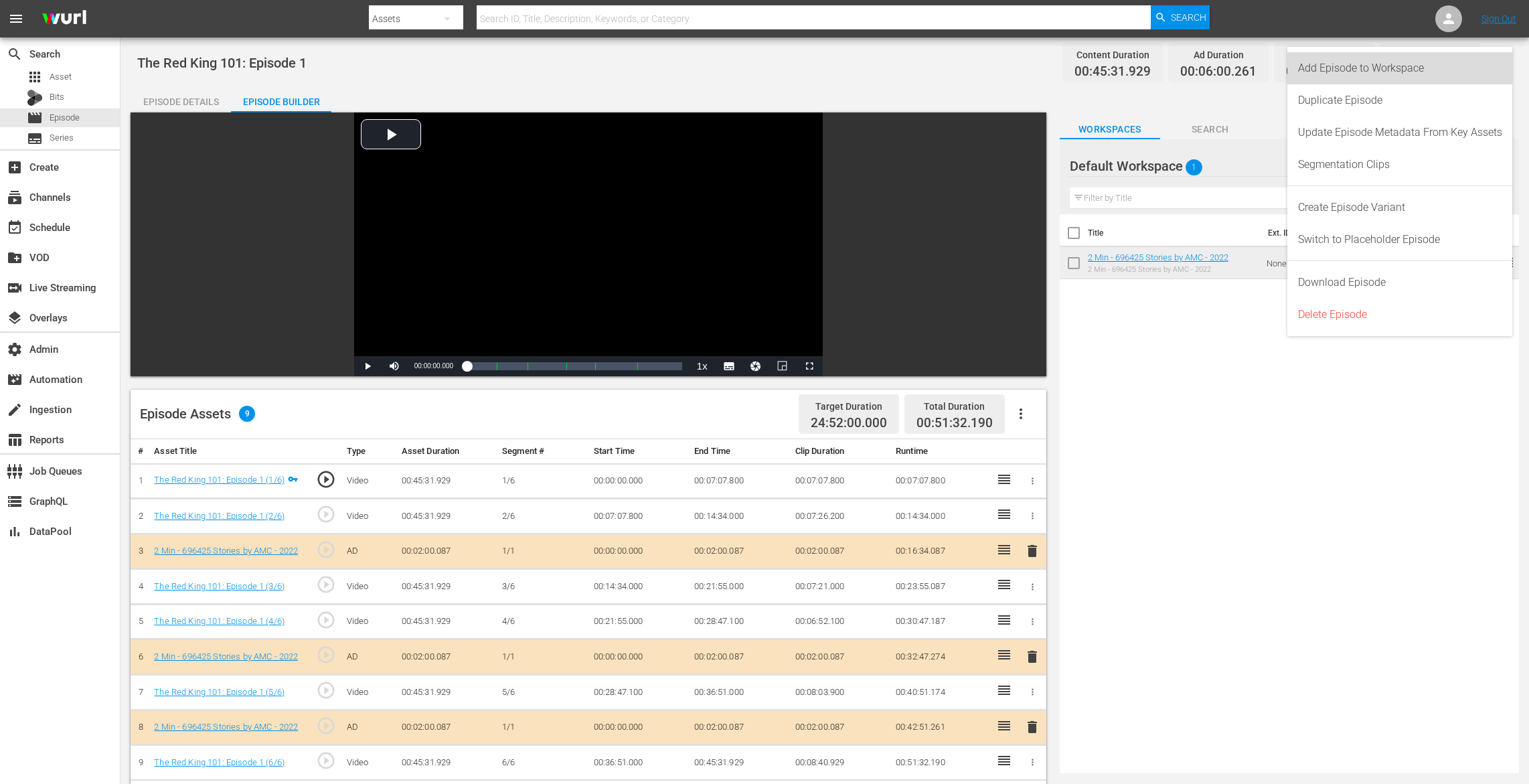
click at [1156, 65] on div "Add Episode to Workspace" at bounding box center [1401, 67] width 205 height 32
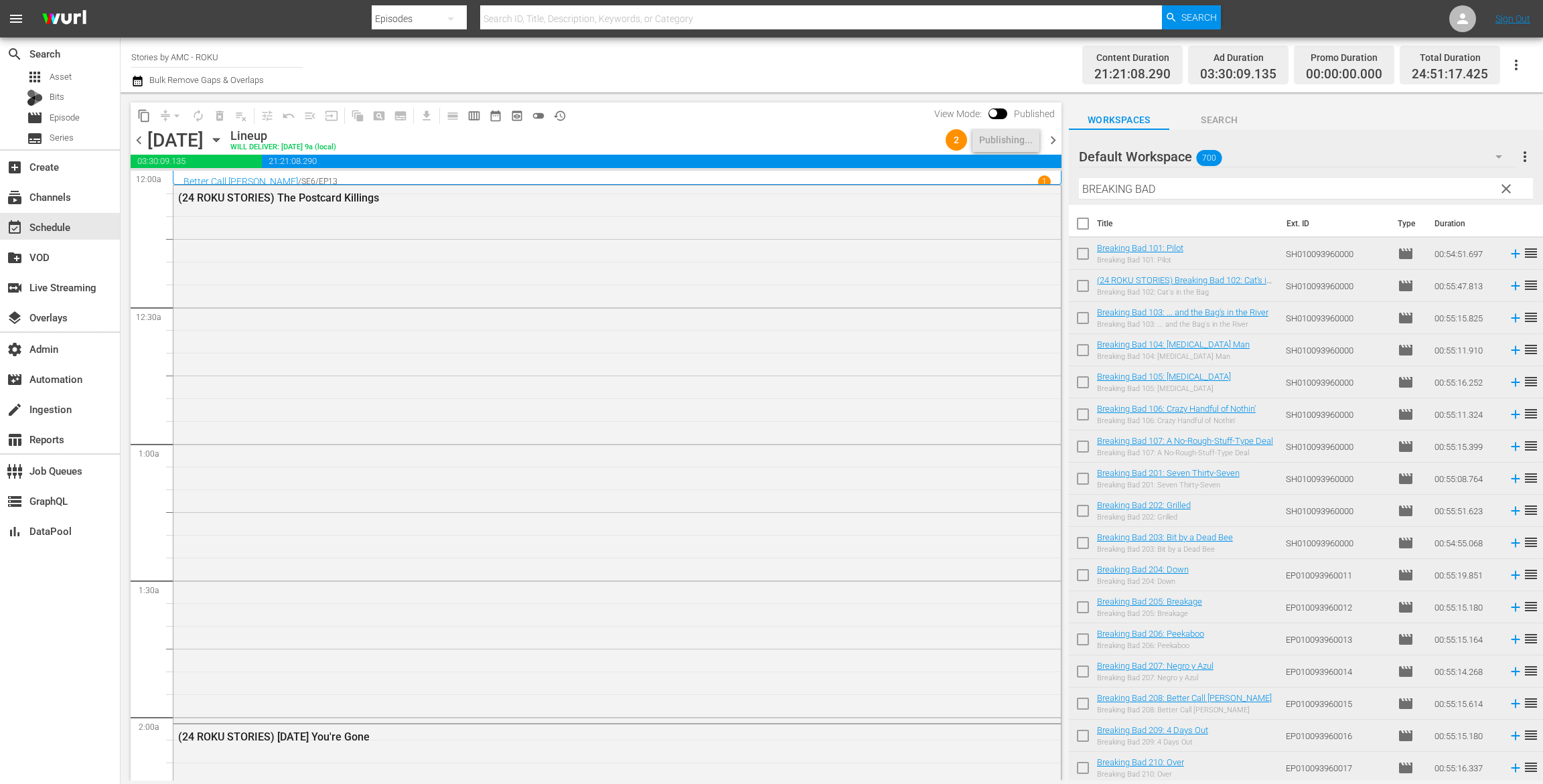
scroll to position [391, 0]
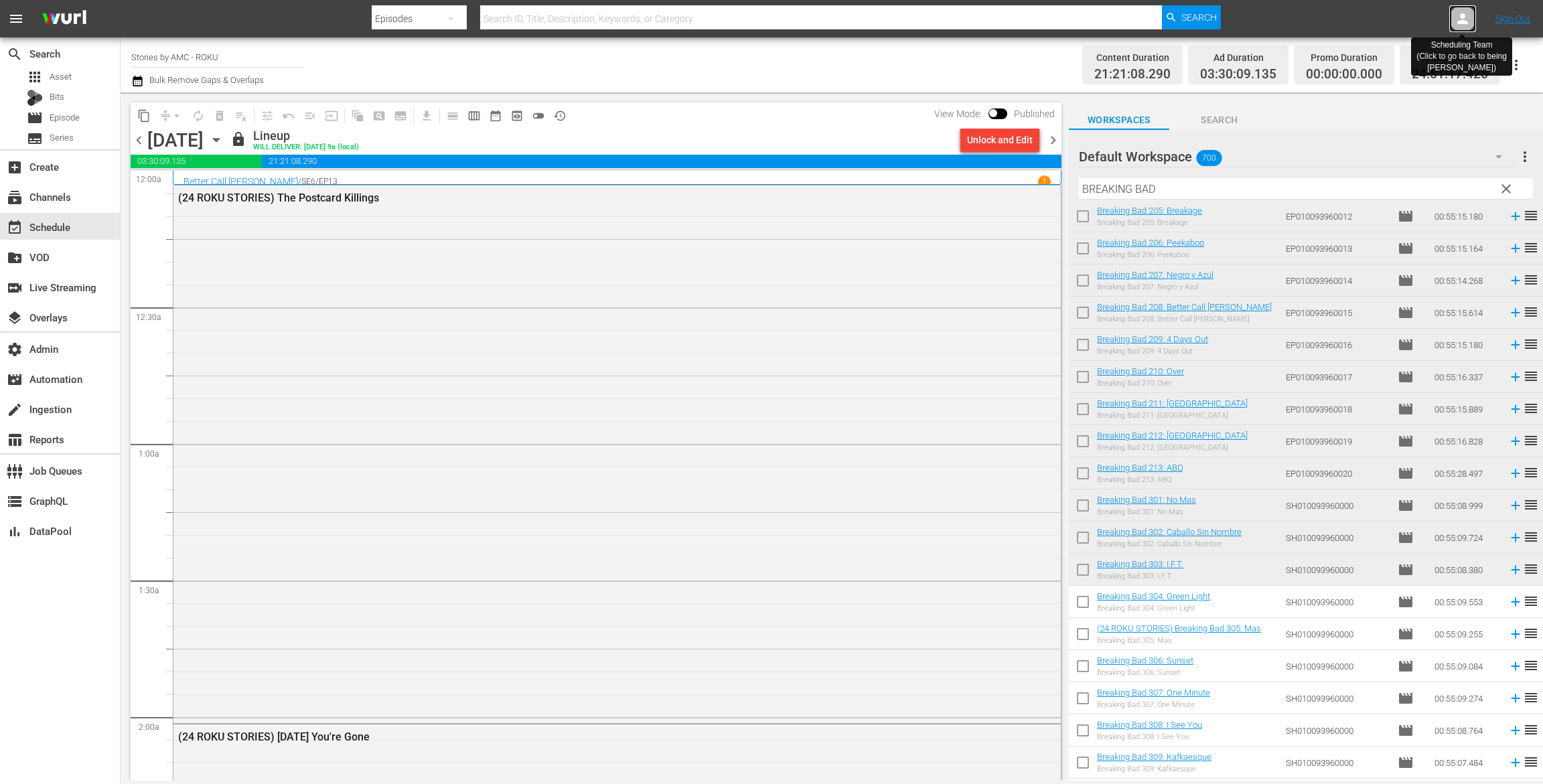
click at [1463, 10] on icon at bounding box center [1463, 19] width 16 height 16
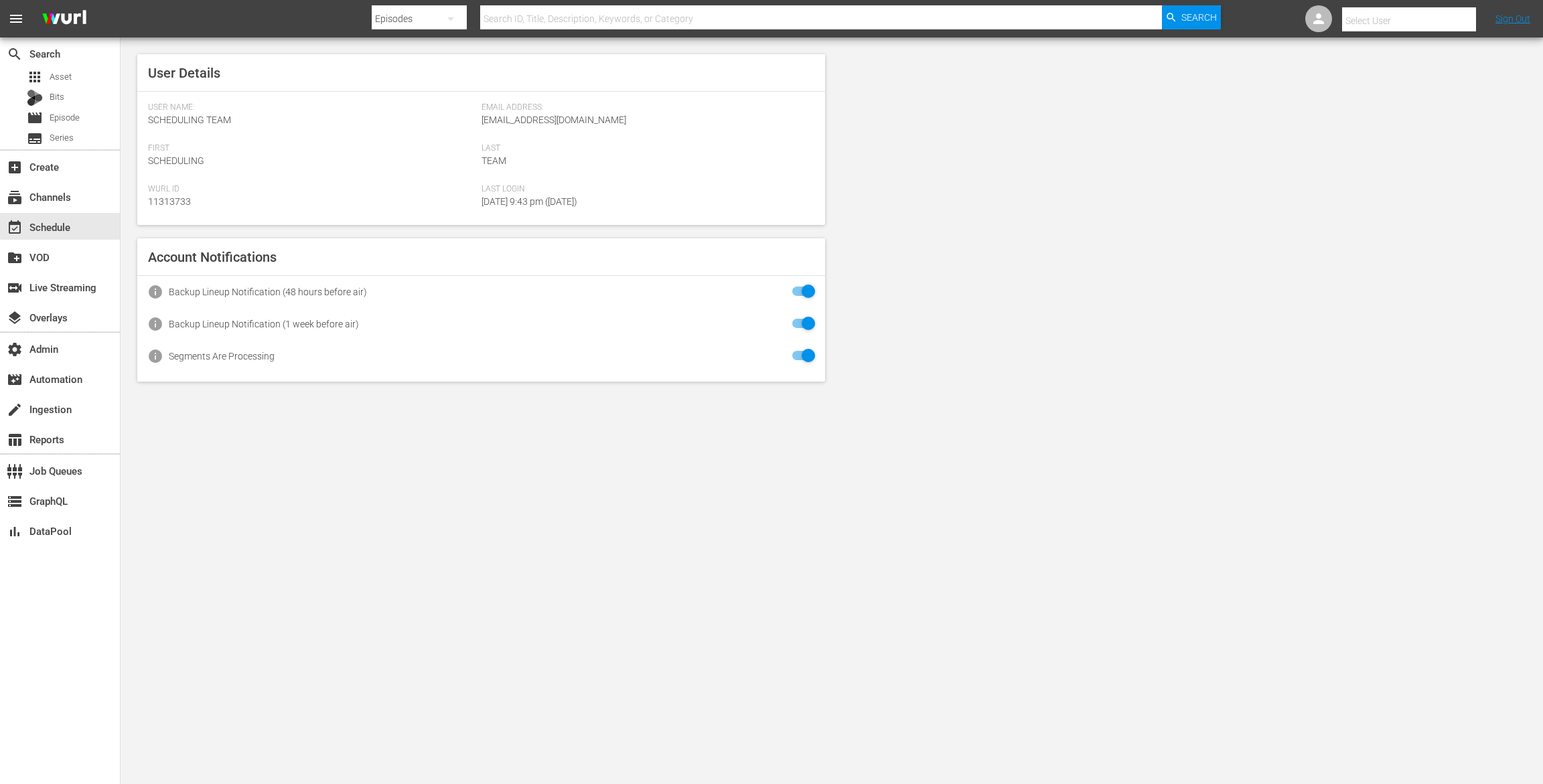
click at [1429, 23] on input "text" at bounding box center [1427, 20] width 171 height 32
type input "how"
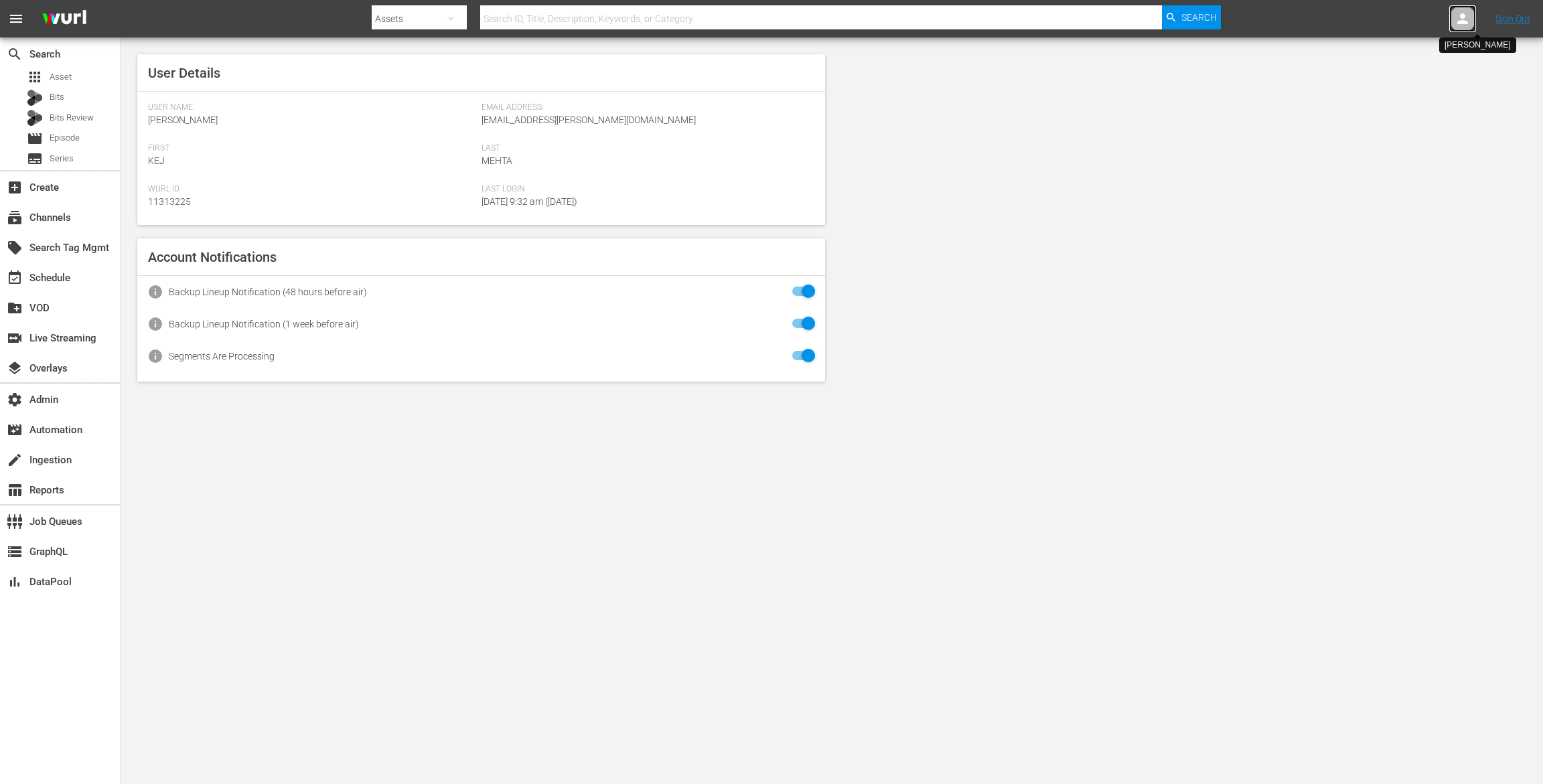
click at [1473, 18] on div at bounding box center [1463, 19] width 27 height 27
click at [1418, 18] on input "text" at bounding box center [1427, 20] width 171 height 32
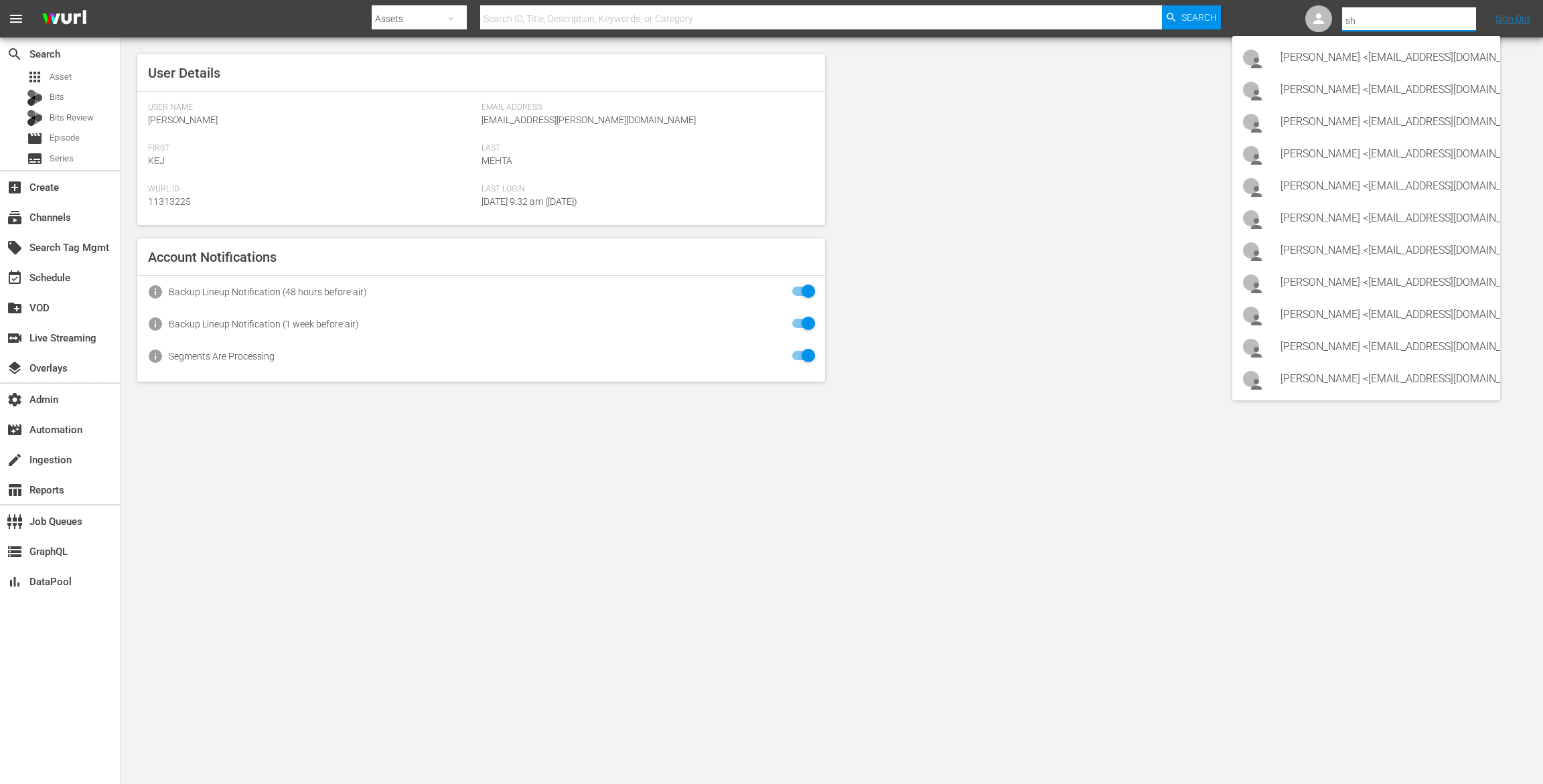
type input "s"
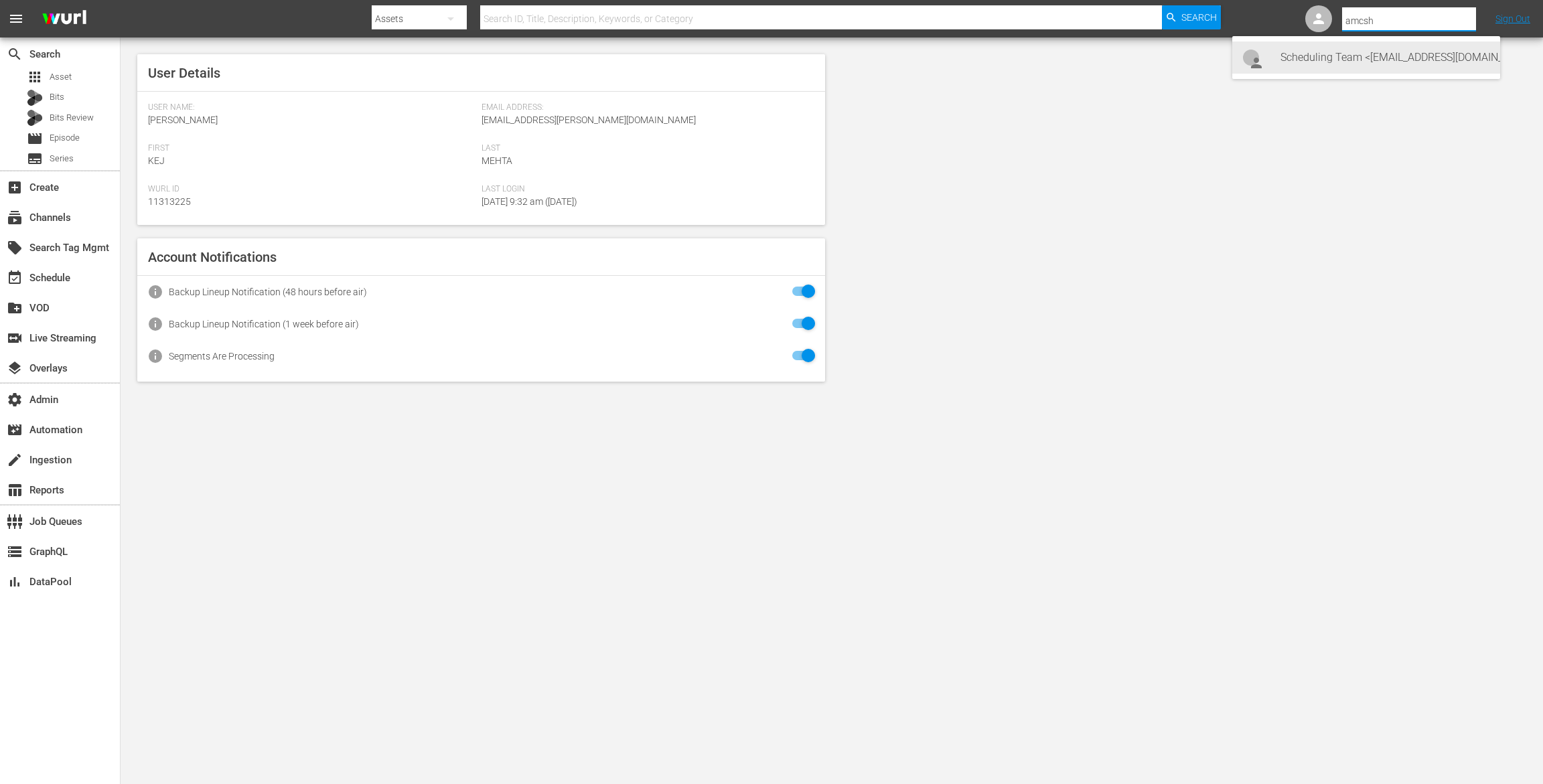
click at [1410, 53] on div "Scheduling Team <amcshowcase@amc.com>" at bounding box center [1385, 57] width 209 height 32
type input "Scheduling Team (11313740)"
click at [59, 213] on div "subscriptions Channels" at bounding box center [37, 216] width 75 height 12
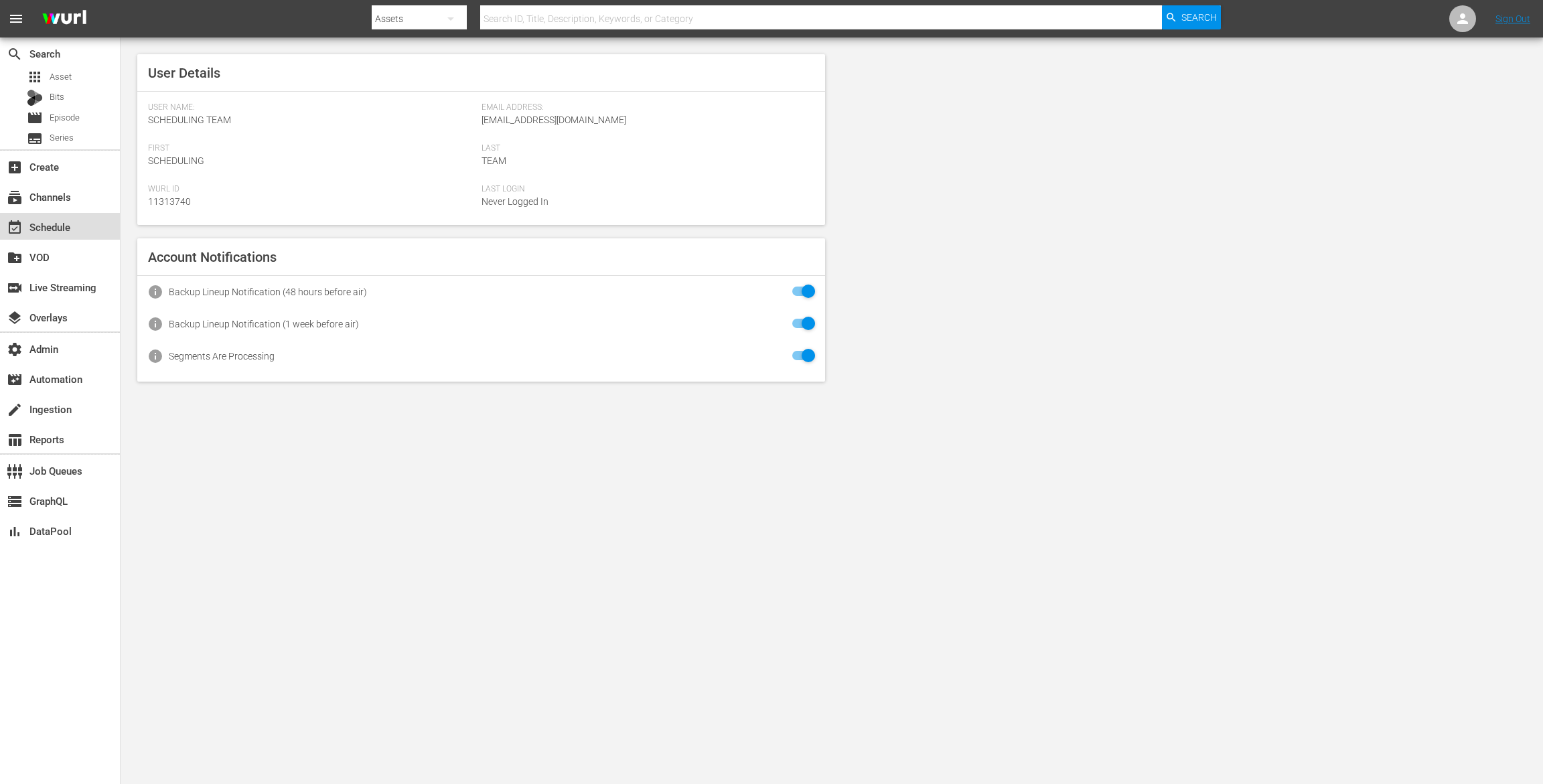
click at [67, 231] on div "event_available Schedule" at bounding box center [37, 225] width 75 height 12
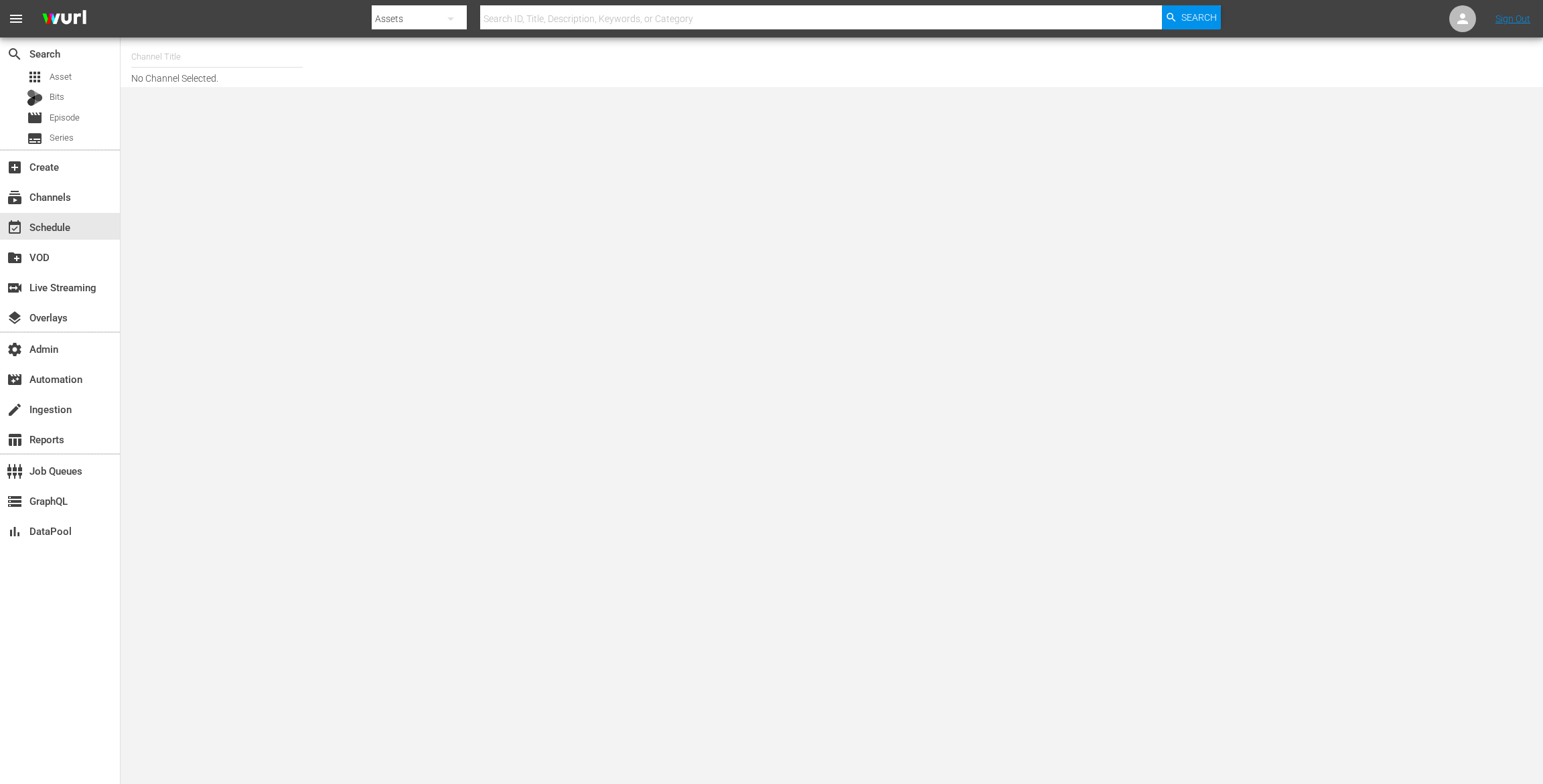
click at [267, 62] on input "text" at bounding box center [217, 56] width 171 height 32
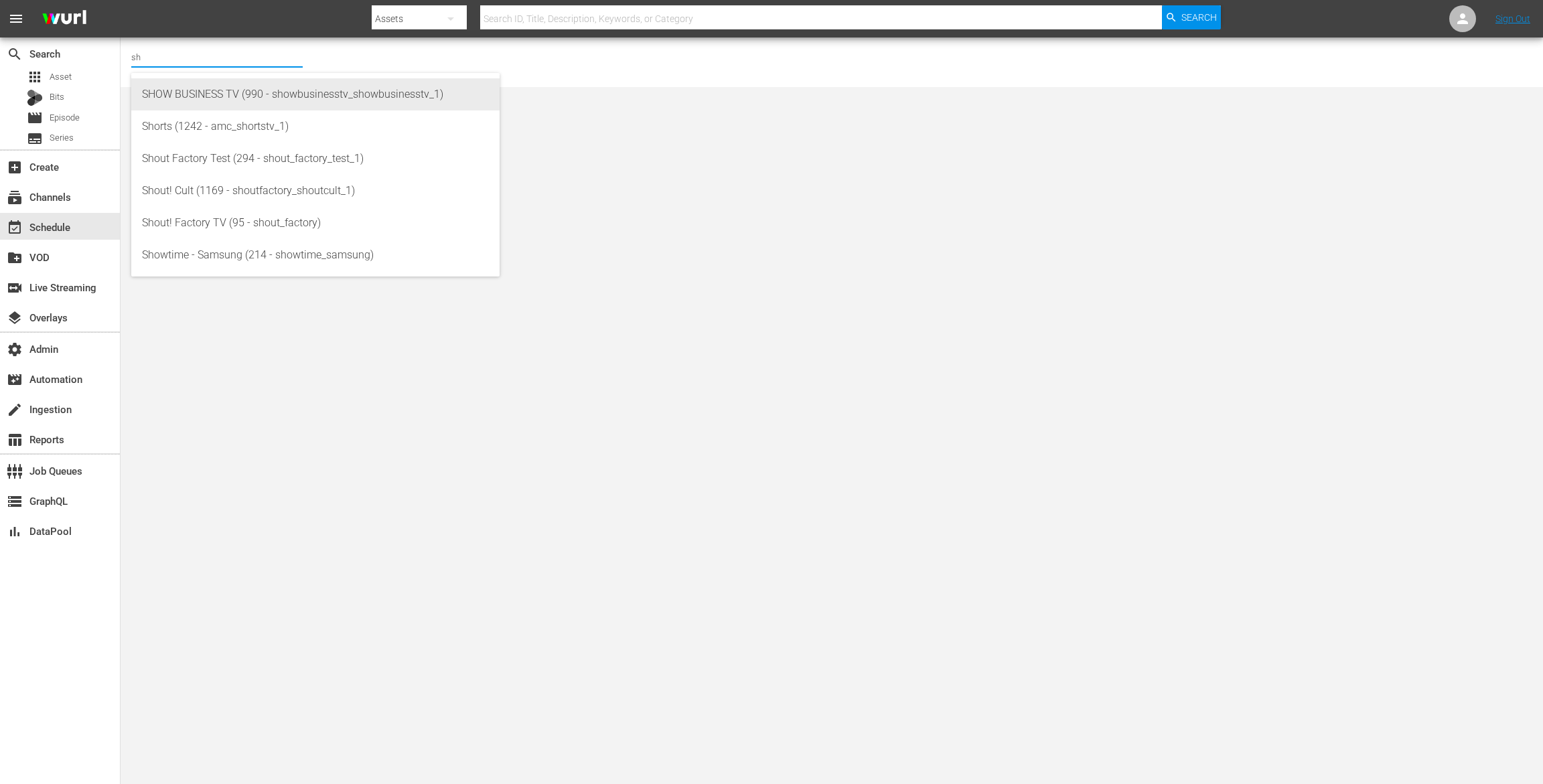
type input "s"
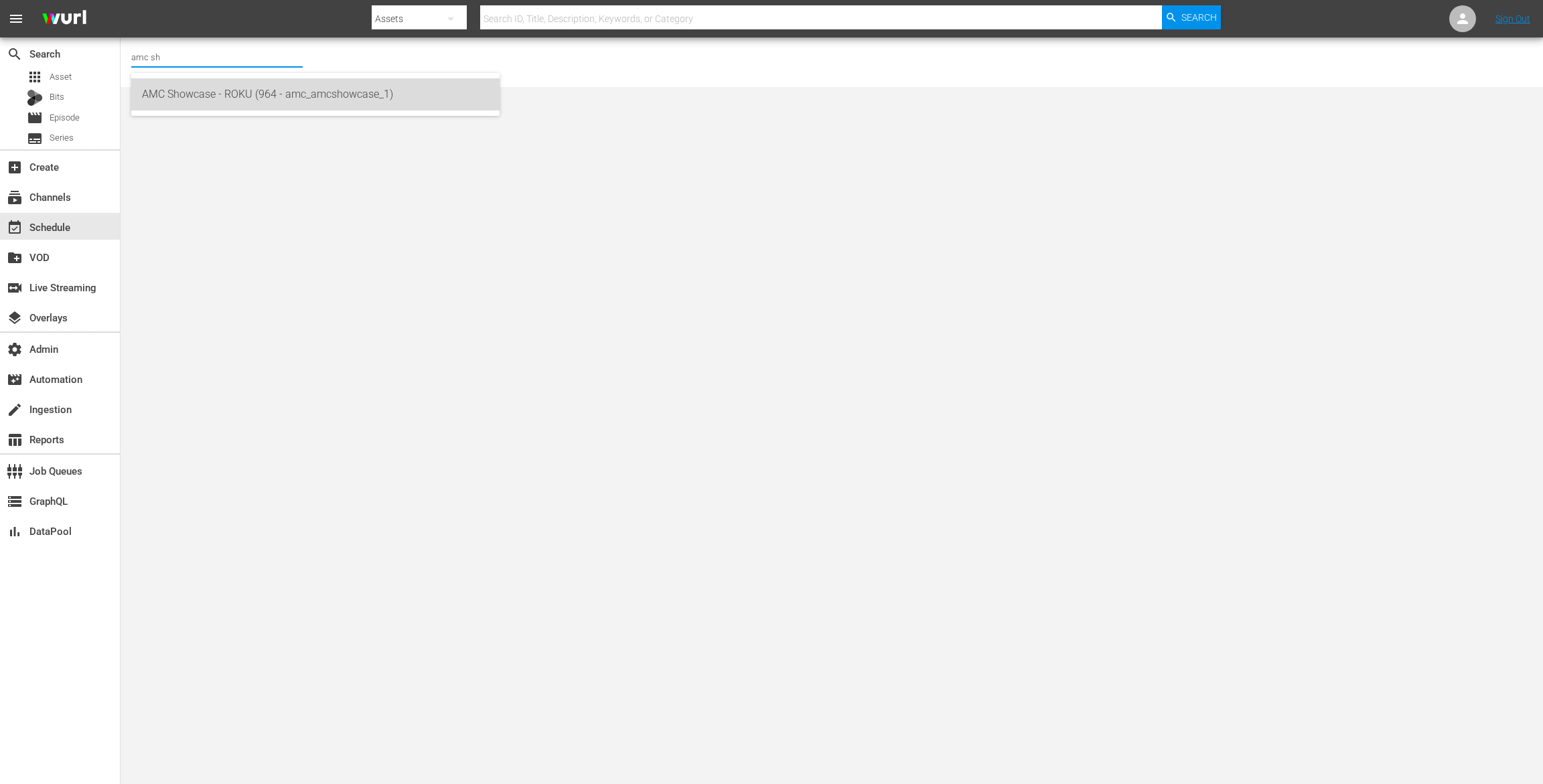
click at [255, 104] on div "AMC Showcase - ROKU (964 - amc_amcshowcase_1)" at bounding box center [316, 94] width 347 height 32
type input "AMC Showcase - ROKU (964 - amc_amcshowcase_1)"
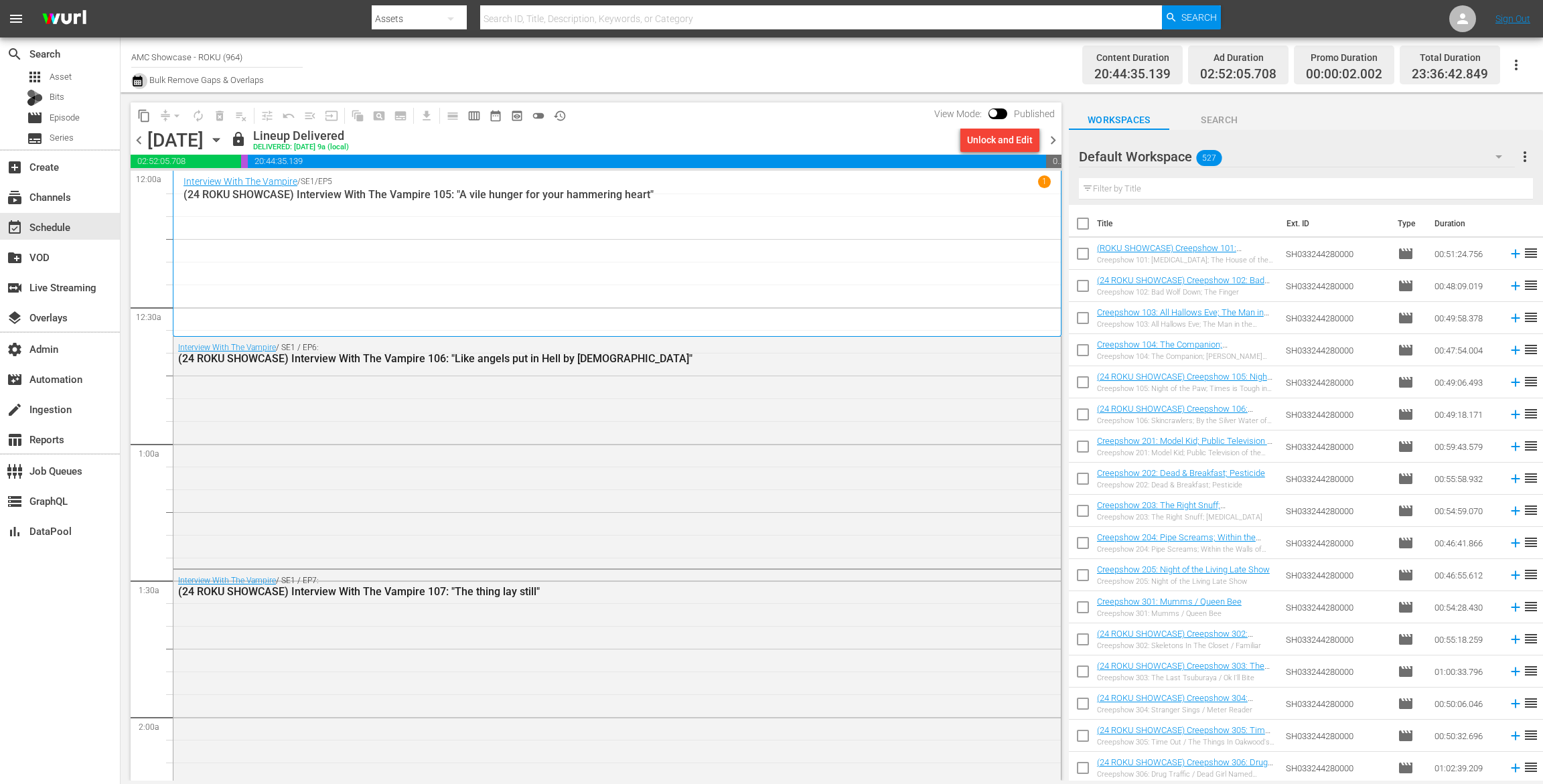
click at [139, 83] on icon "button" at bounding box center [137, 81] width 13 height 16
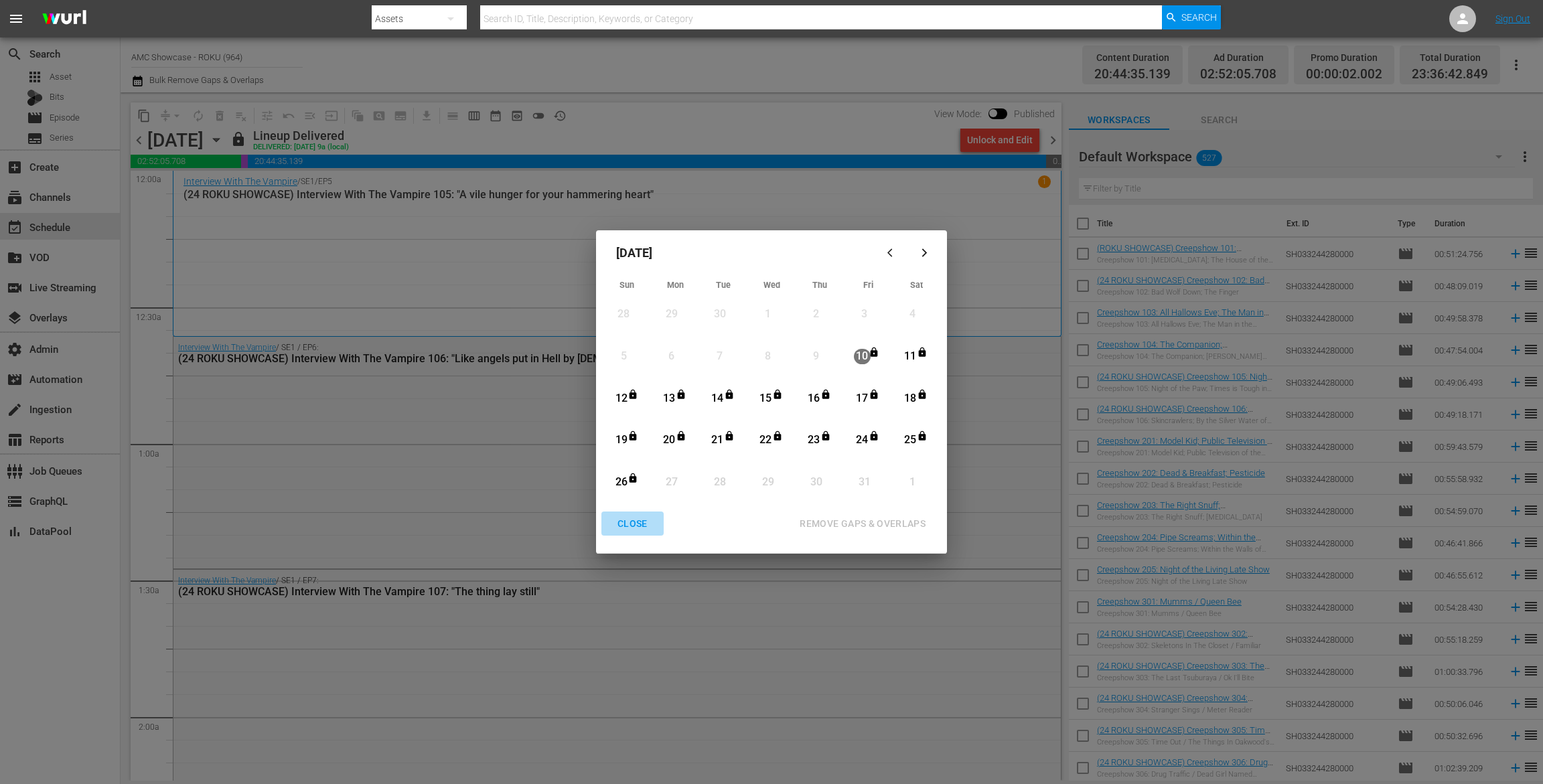
click at [635, 525] on div "CLOSE" at bounding box center [632, 524] width 52 height 17
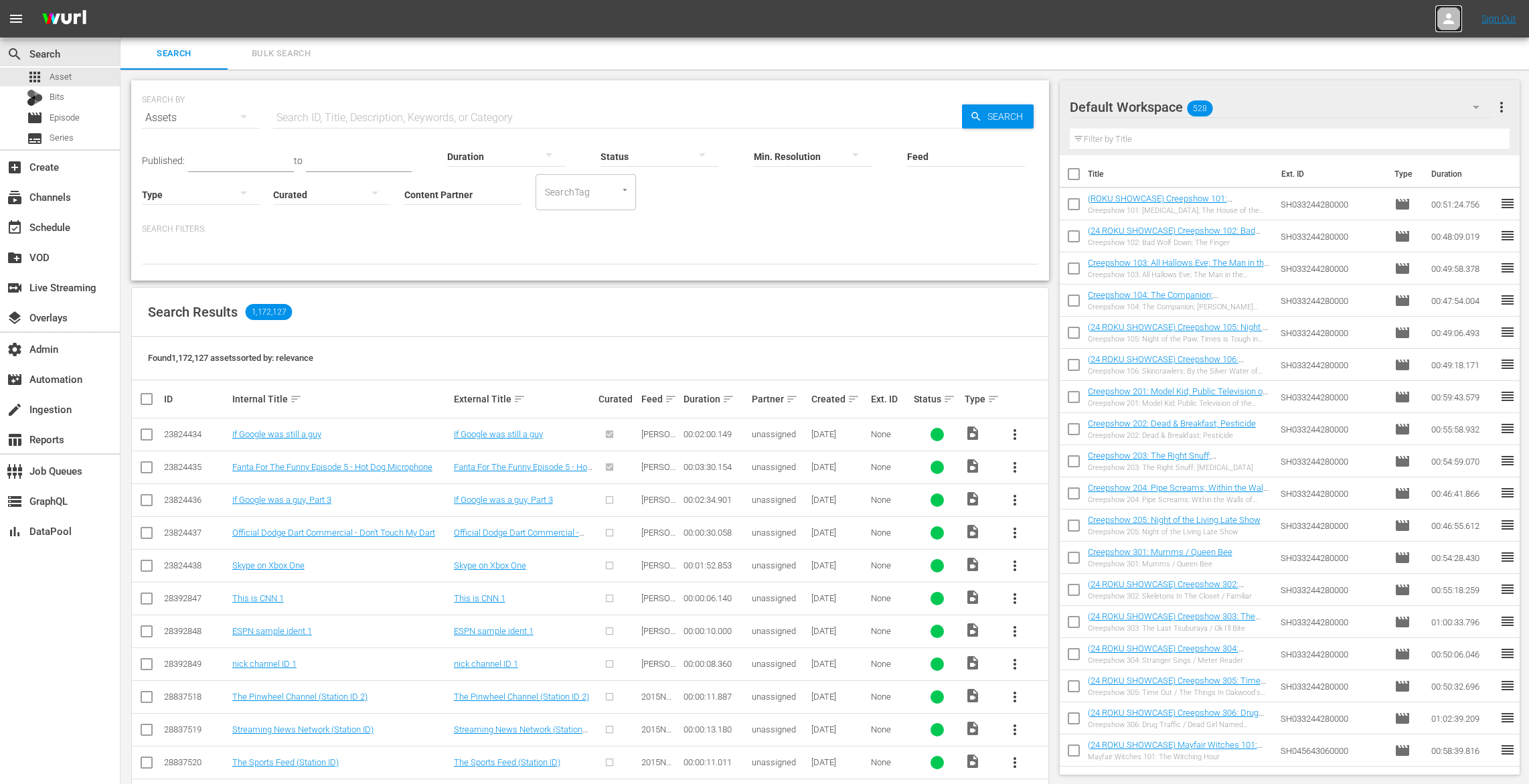
click at [1456, 11] on icon at bounding box center [1449, 19] width 16 height 16
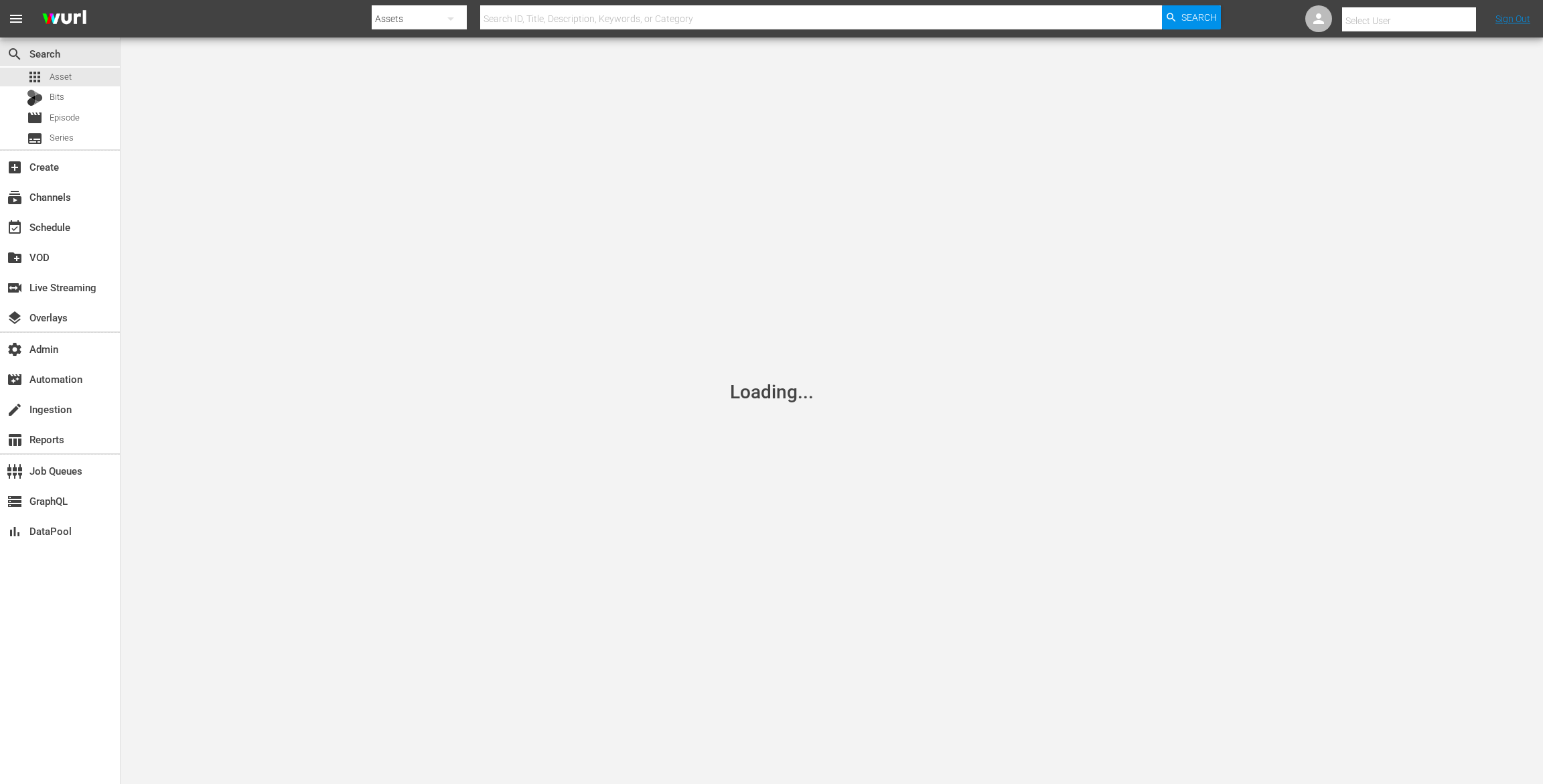
click at [1361, 19] on input "text" at bounding box center [1427, 20] width 171 height 32
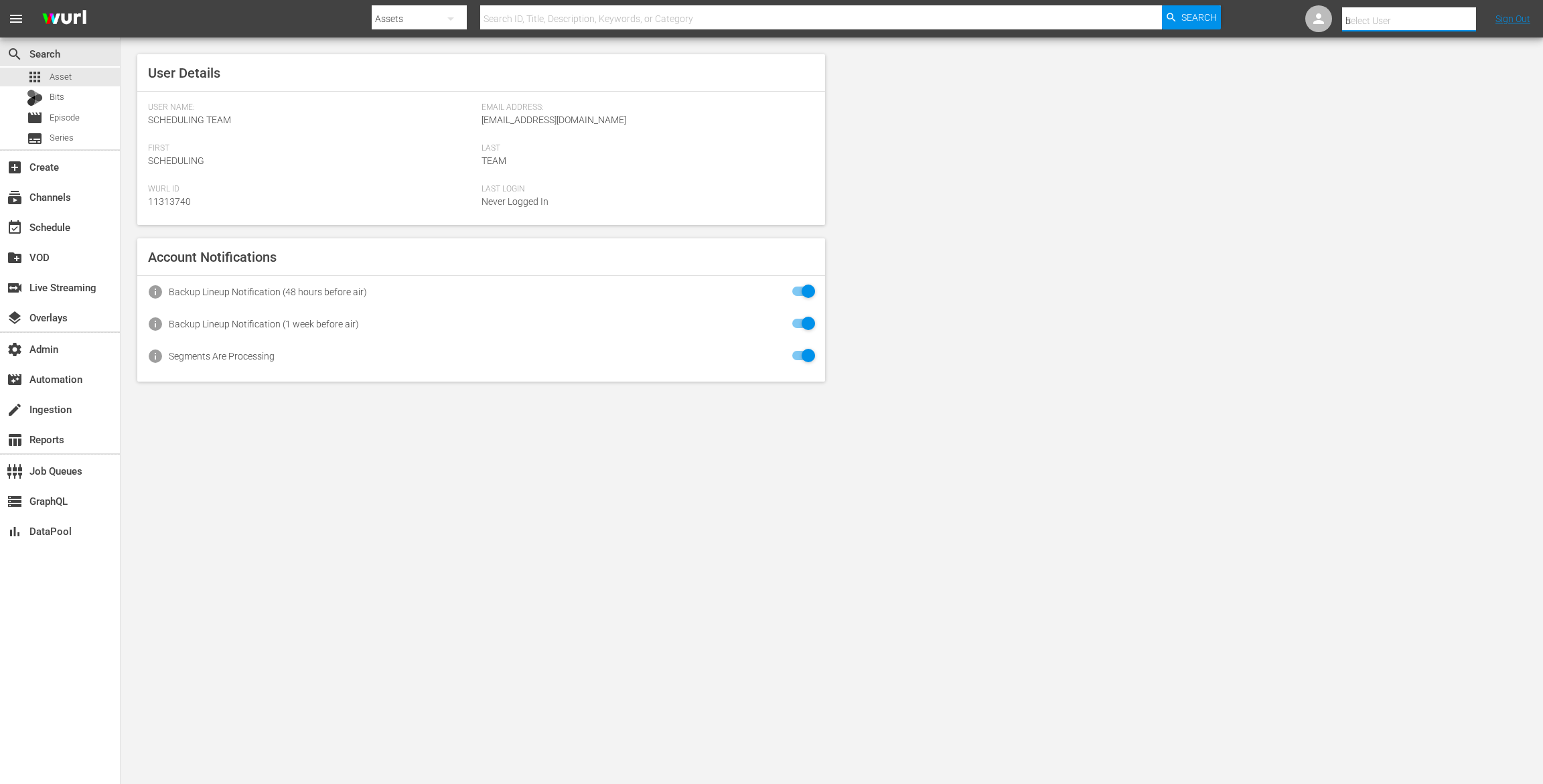
type input "br"
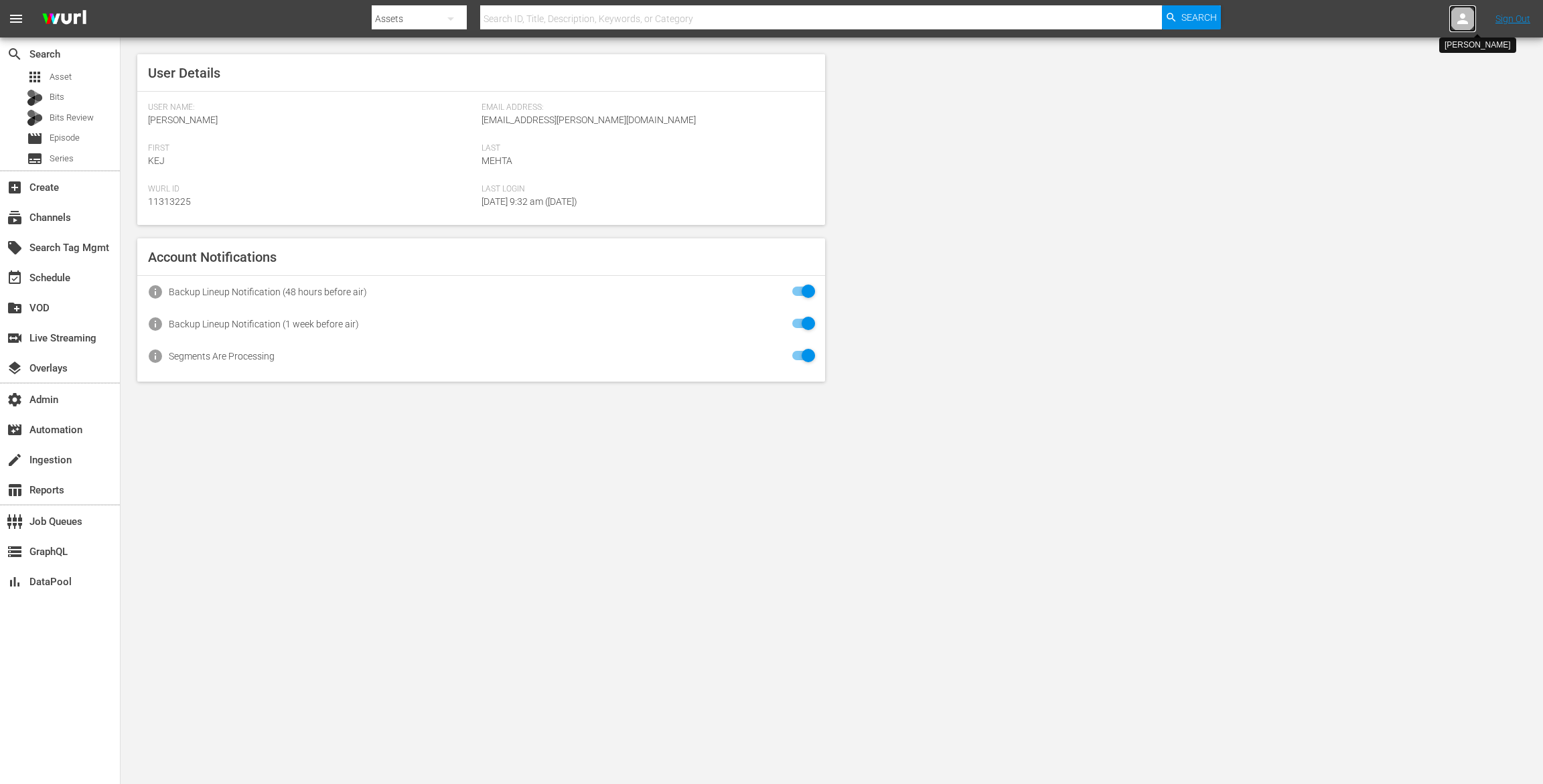
click at [1470, 22] on icon at bounding box center [1463, 19] width 16 height 16
click at [1421, 21] on input "text" at bounding box center [1427, 20] width 171 height 32
click at [1402, 69] on div "Scheduling BraxtonFamilyValues <[EMAIL_ADDRESS][PERSON_NAME][DOMAIN_NAME]>" at bounding box center [1385, 57] width 209 height 32
type input "Scheduling BraxtonFamilyValues (11314919)"
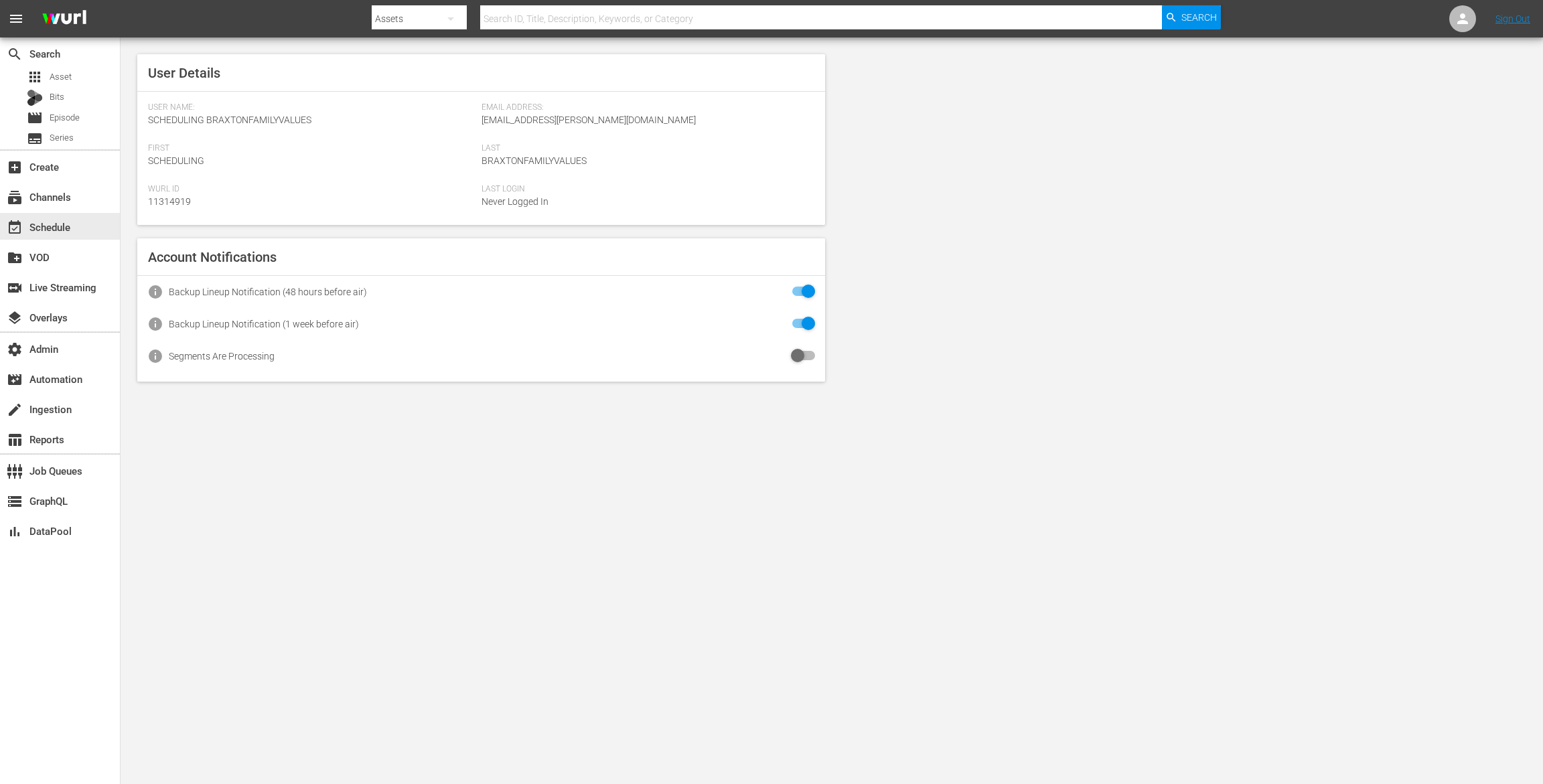
click at [70, 217] on div "event_available Schedule" at bounding box center [60, 226] width 120 height 27
